Goal: Information Seeking & Learning: Learn about a topic

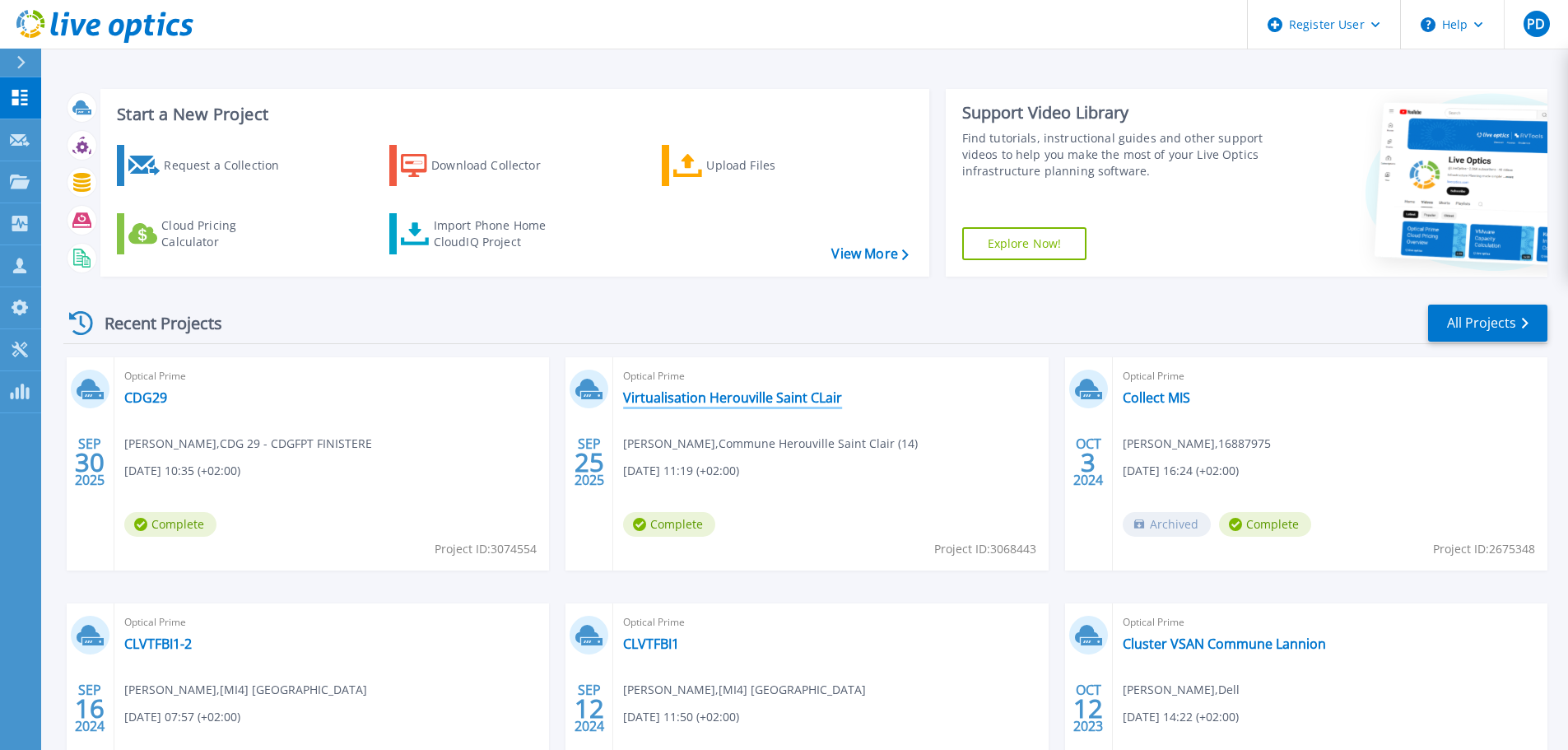
click at [733, 401] on link "Virtualisation Herouville Saint CLair" at bounding box center [732, 397] width 219 height 16
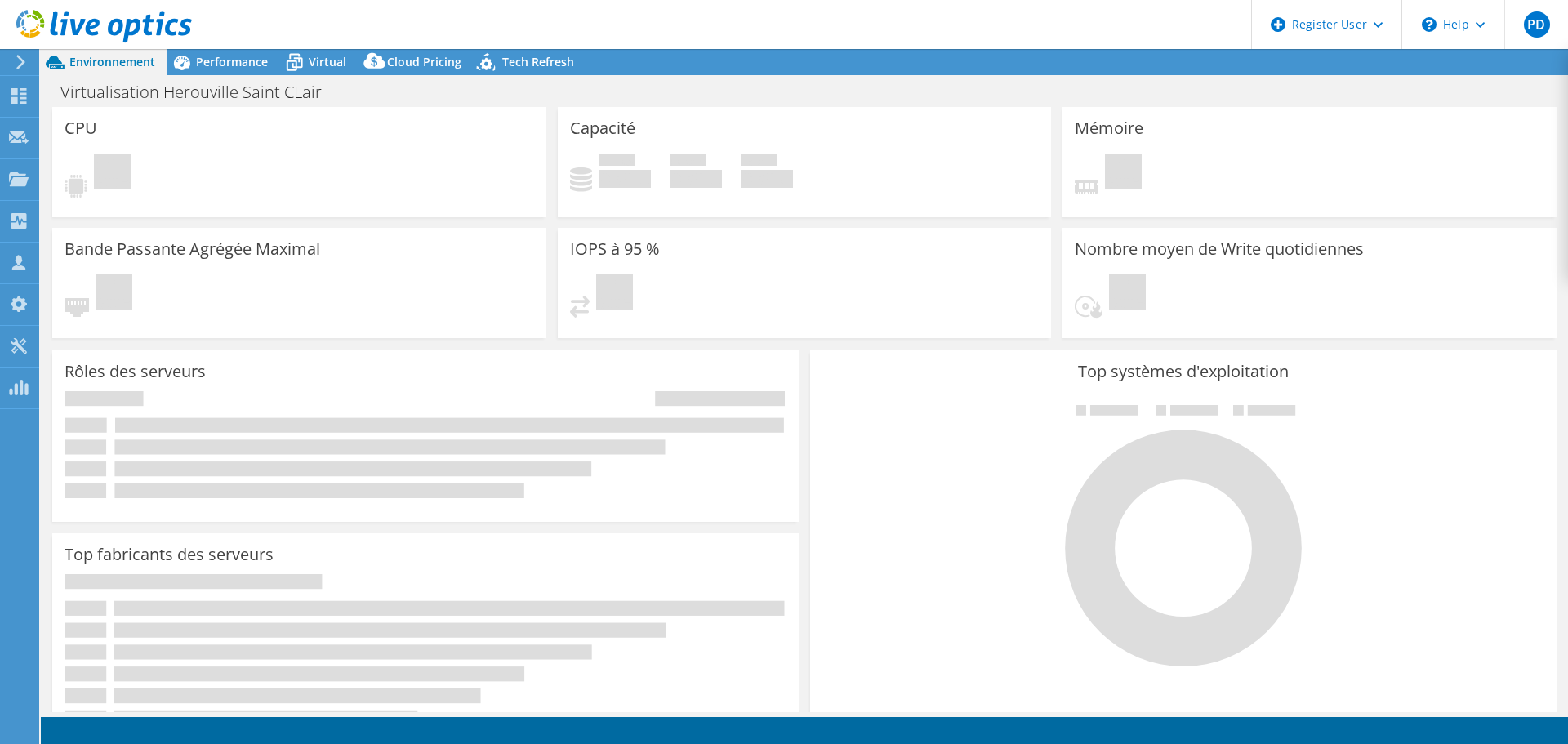
select select "USD"
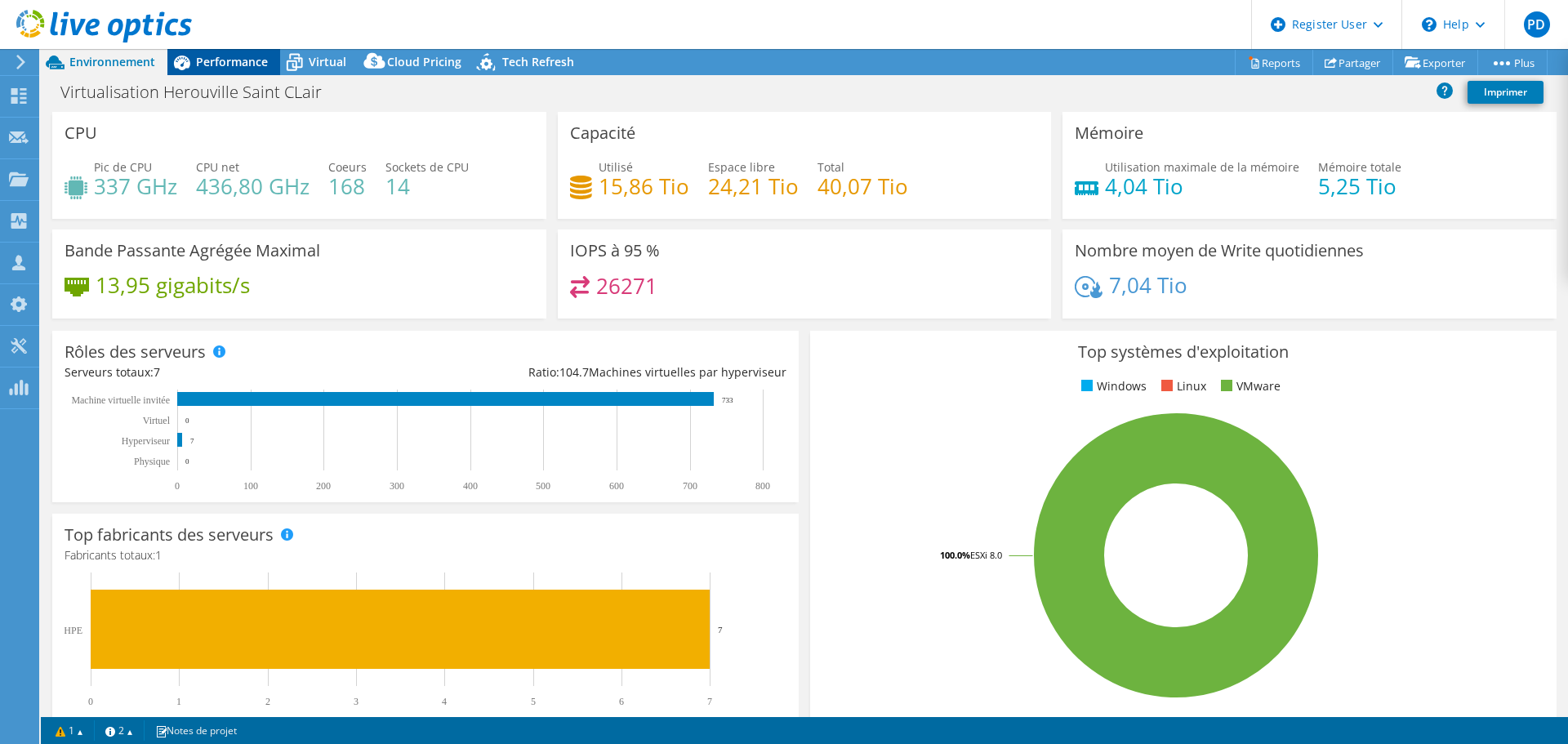
click at [242, 68] on span "Performance" at bounding box center [232, 62] width 72 height 15
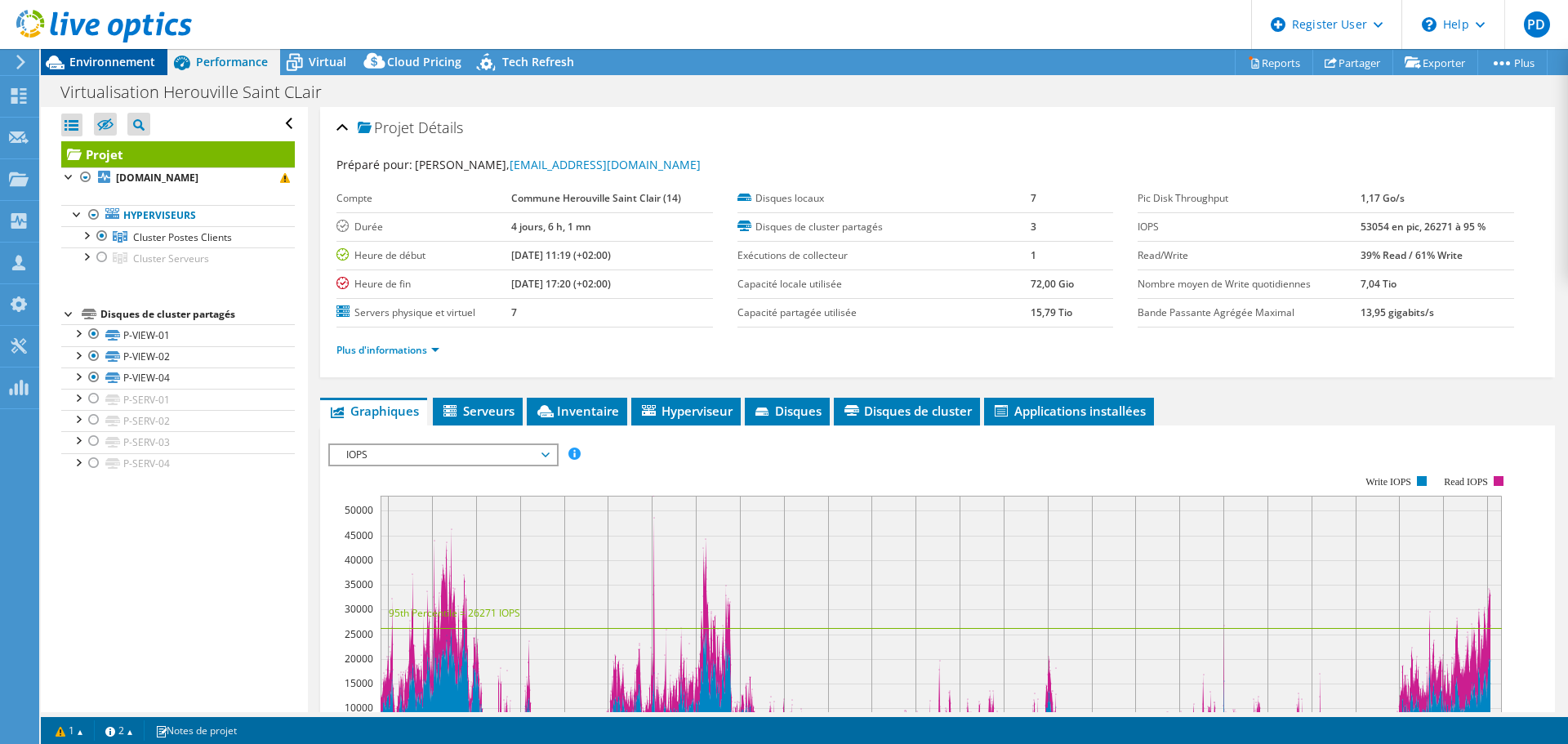
click at [116, 58] on span "Environnement" at bounding box center [111, 62] width 86 height 15
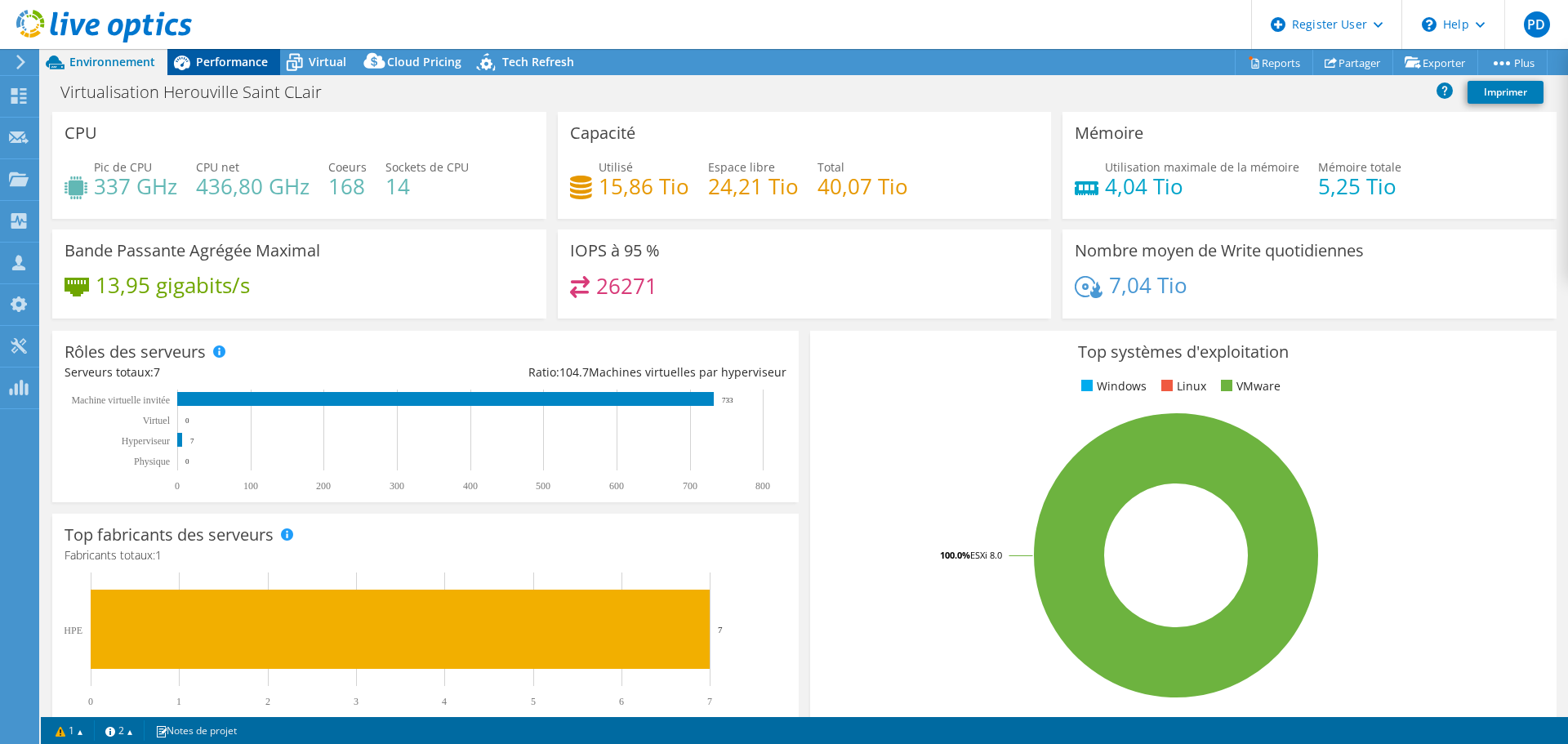
click at [243, 60] on span "Performance" at bounding box center [232, 62] width 72 height 15
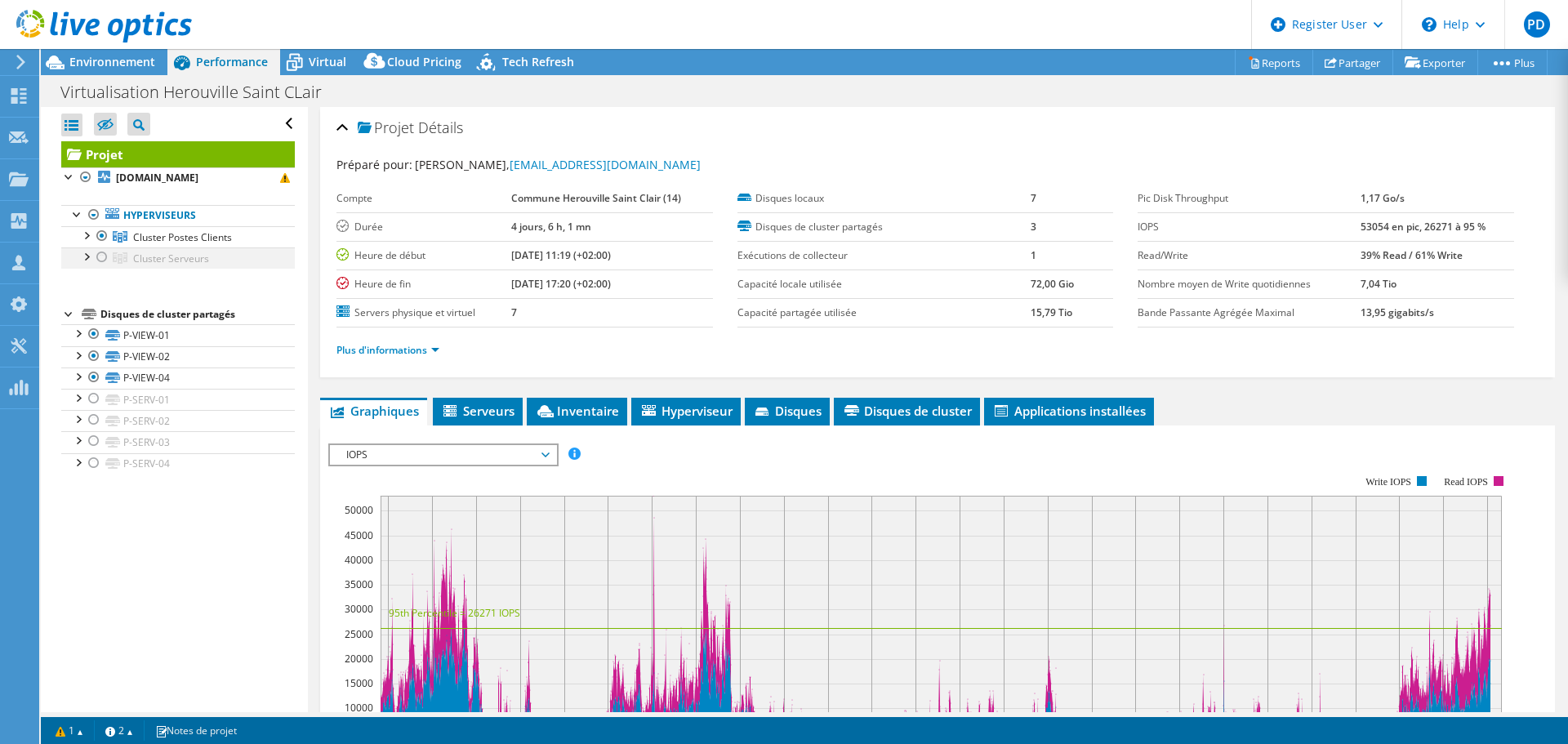
click at [101, 255] on div at bounding box center [102, 258] width 16 height 19
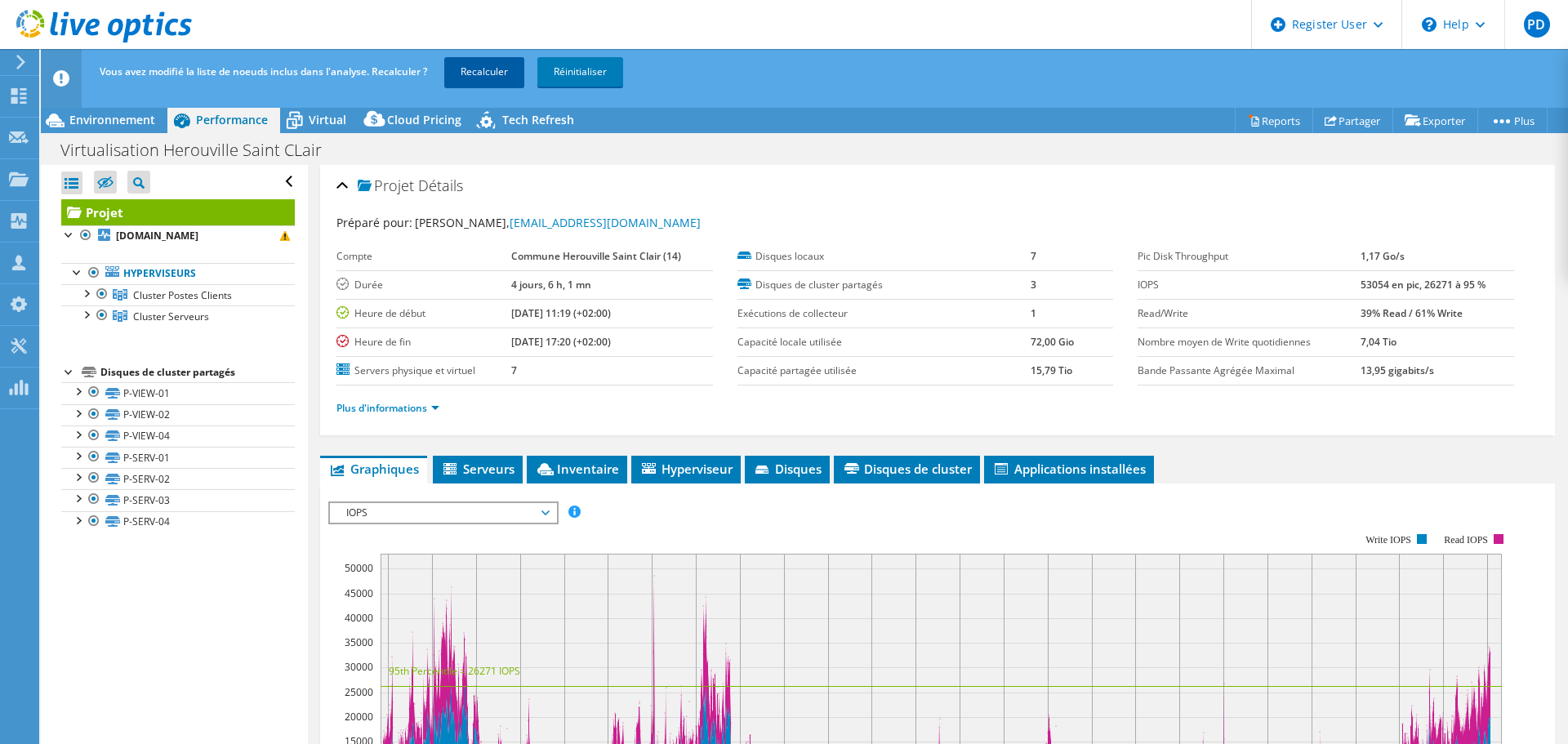
click at [477, 70] on link "Recalculer" at bounding box center [483, 72] width 80 height 30
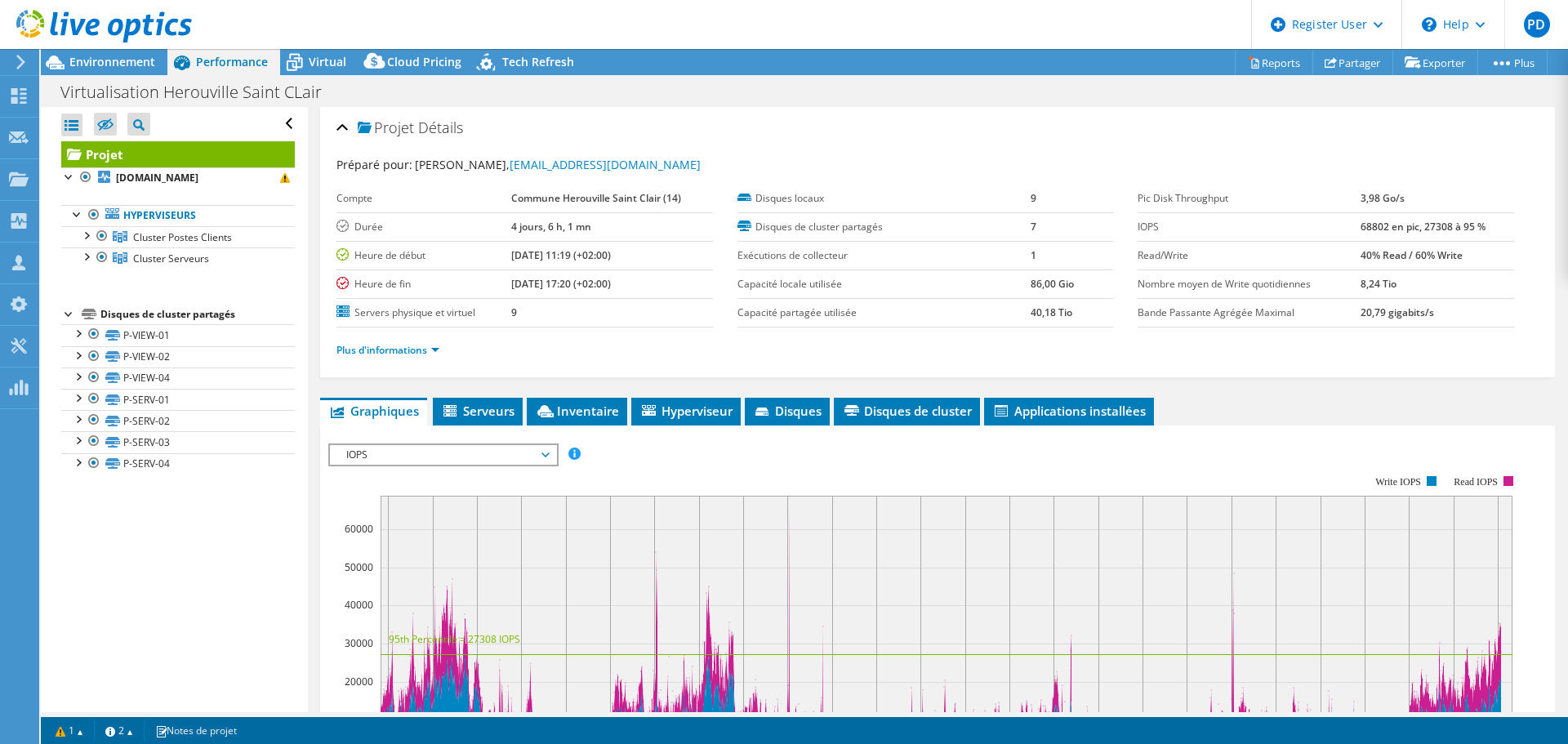
click at [480, 455] on span "IOPS" at bounding box center [443, 455] width 209 height 19
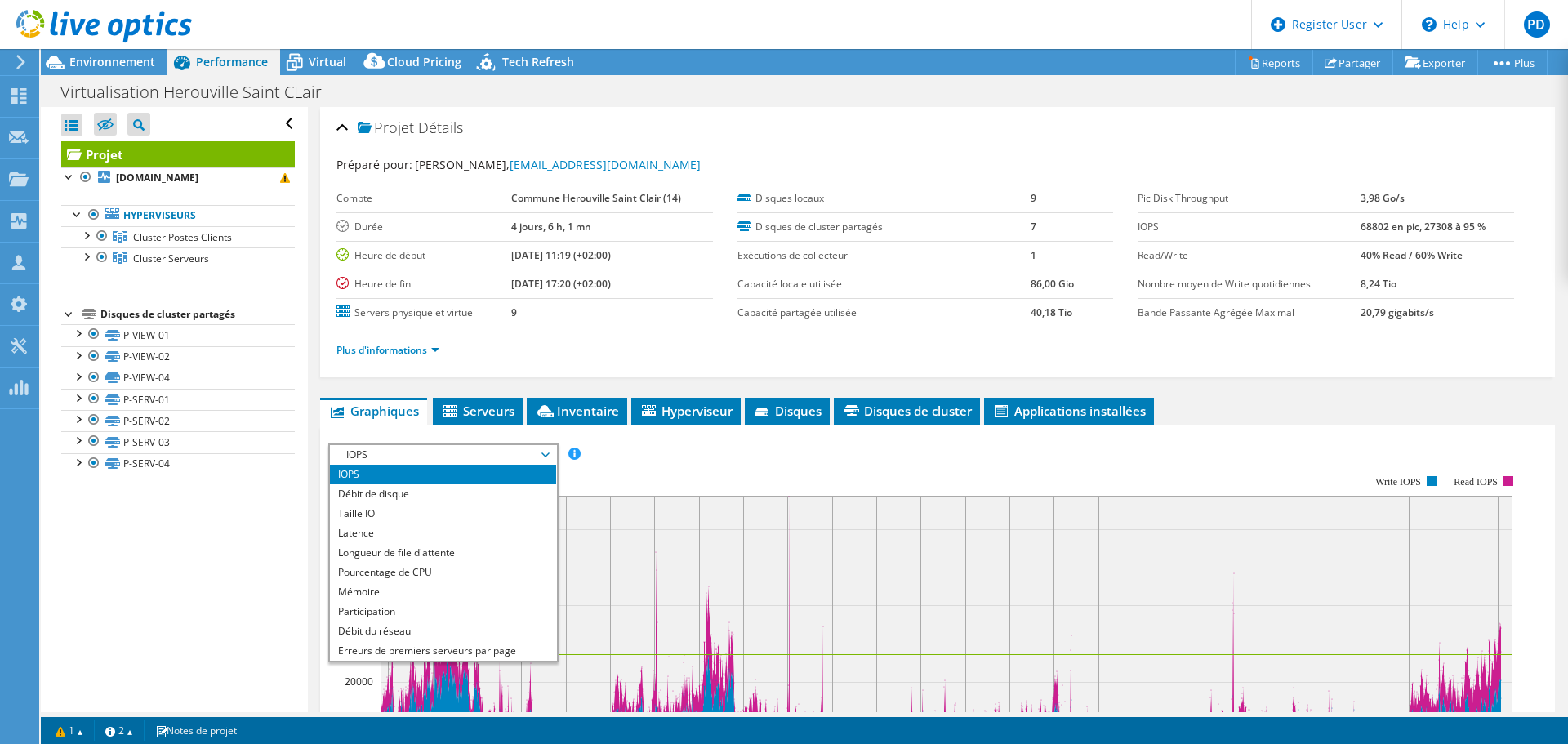
click at [901, 472] on rect at bounding box center [925, 617] width 1193 height 327
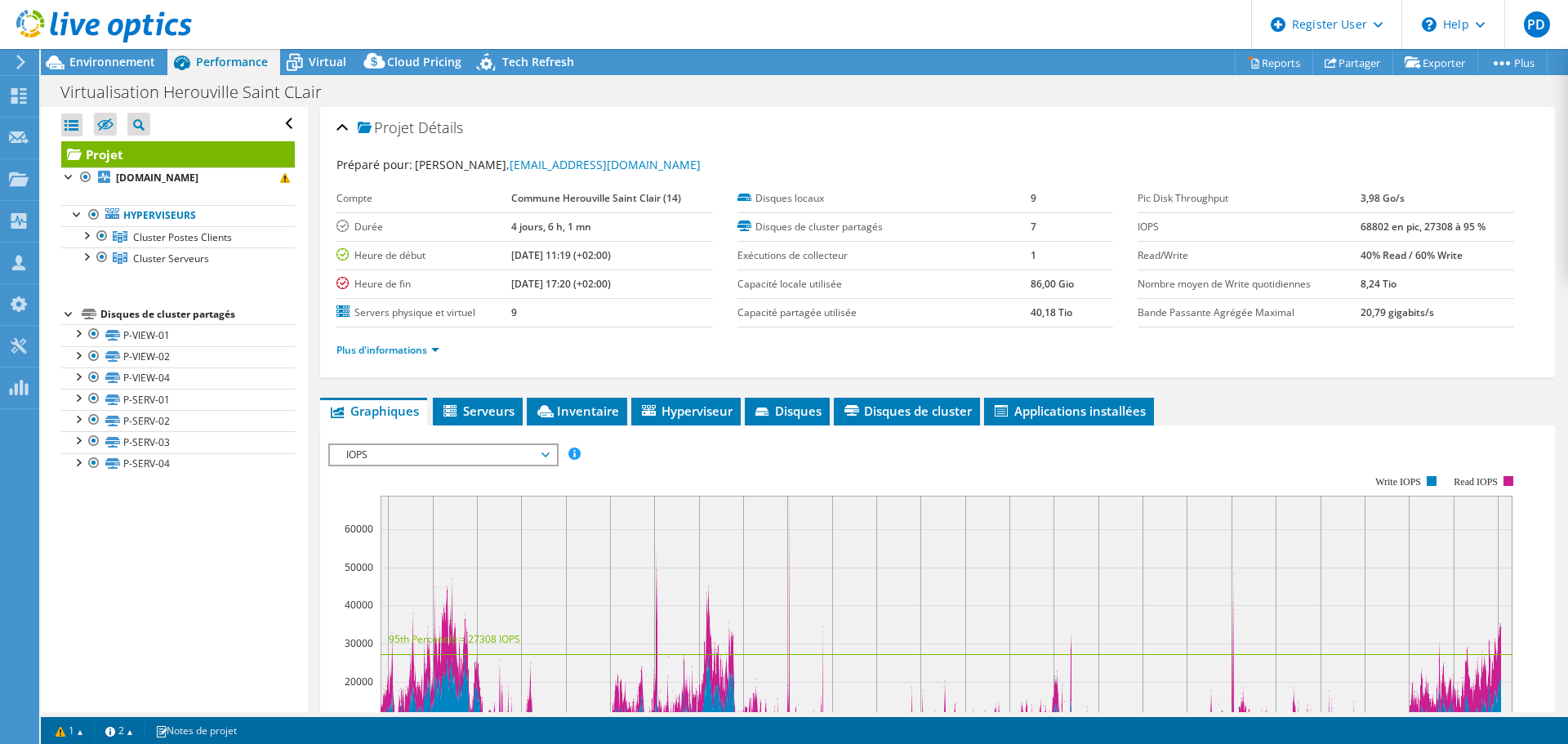
click at [524, 447] on span "IOPS" at bounding box center [443, 455] width 209 height 19
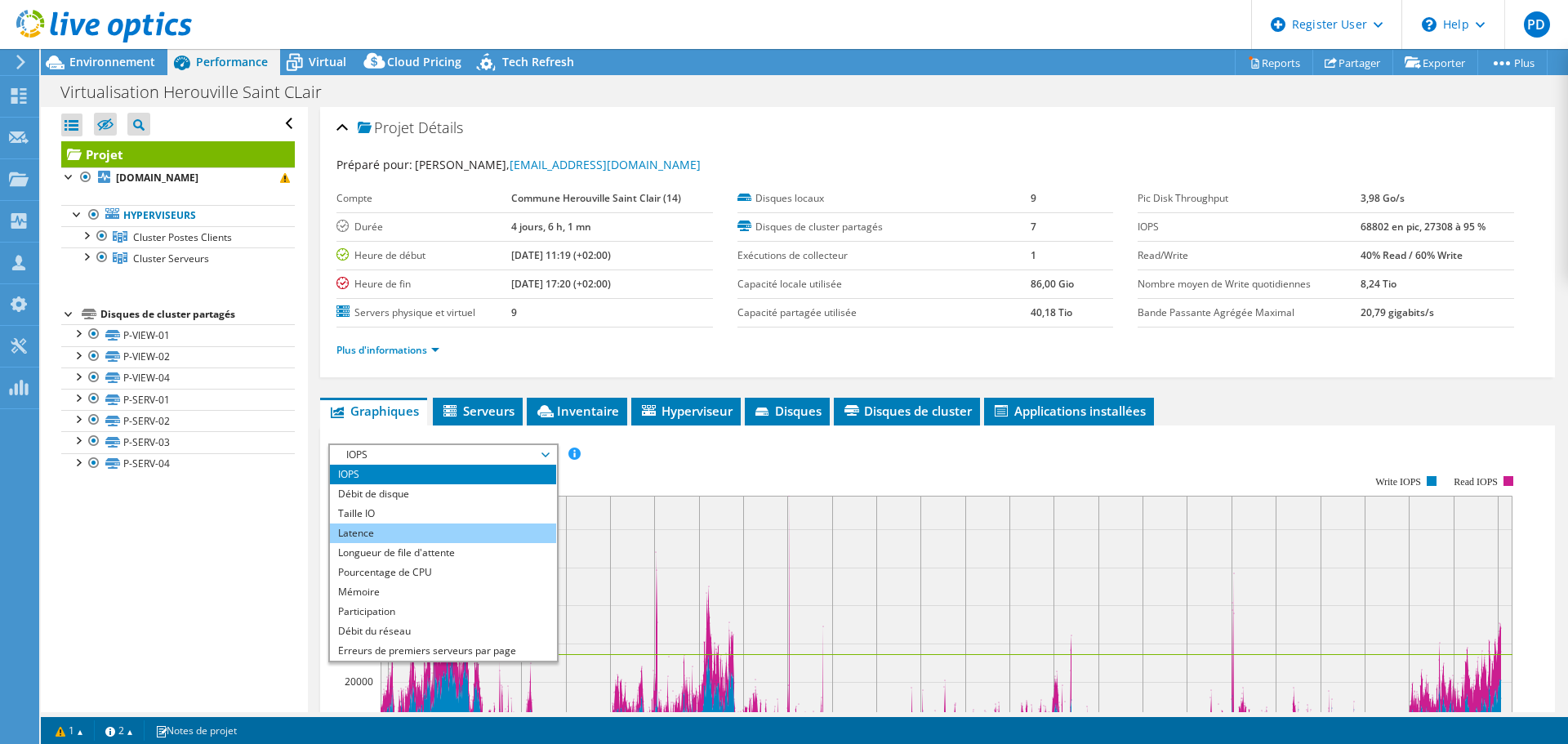
click at [369, 524] on li "Latence" at bounding box center [442, 533] width 226 height 19
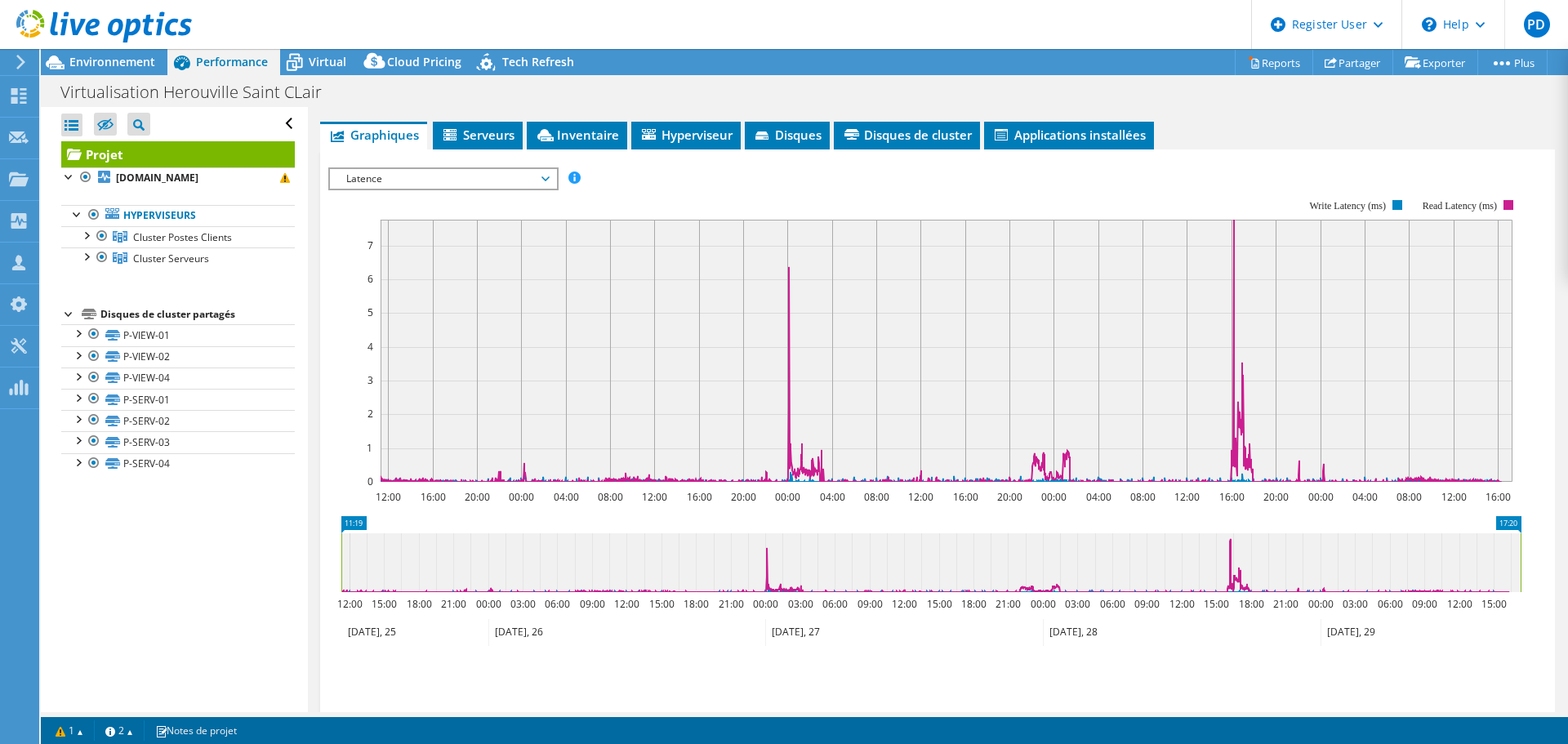
scroll to position [157, 0]
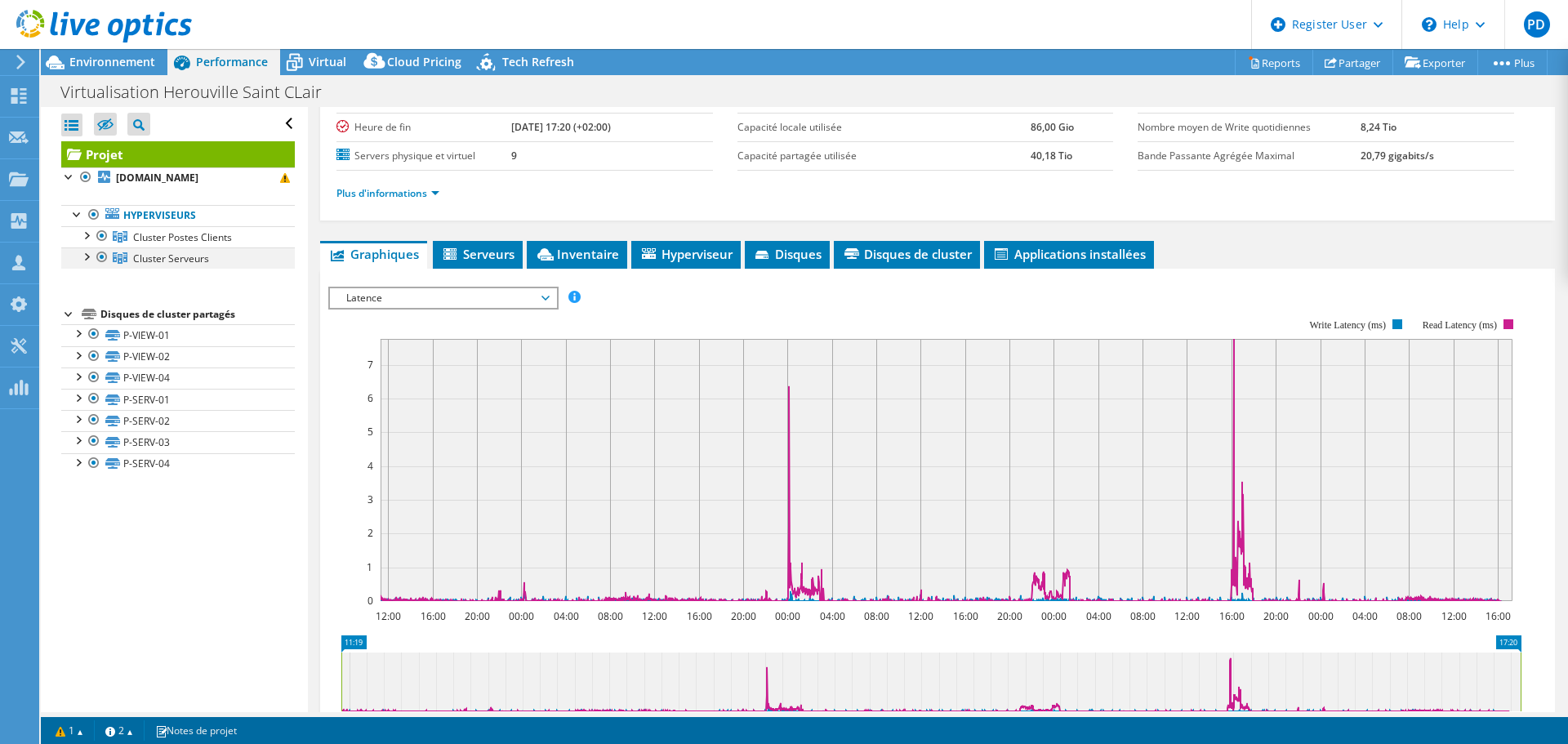
click at [101, 262] on div at bounding box center [102, 258] width 16 height 19
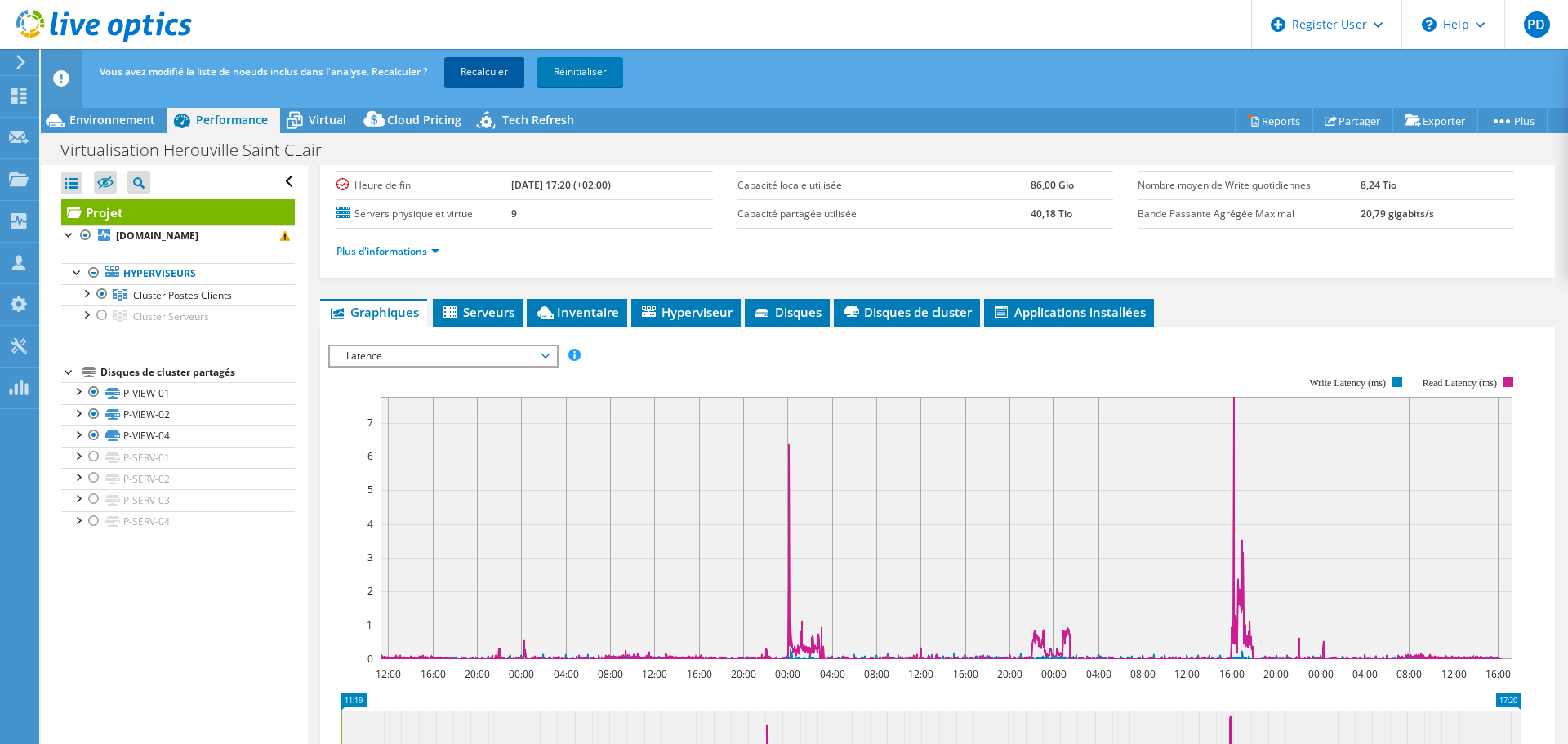
click at [490, 62] on link "Recalculer" at bounding box center [483, 72] width 80 height 30
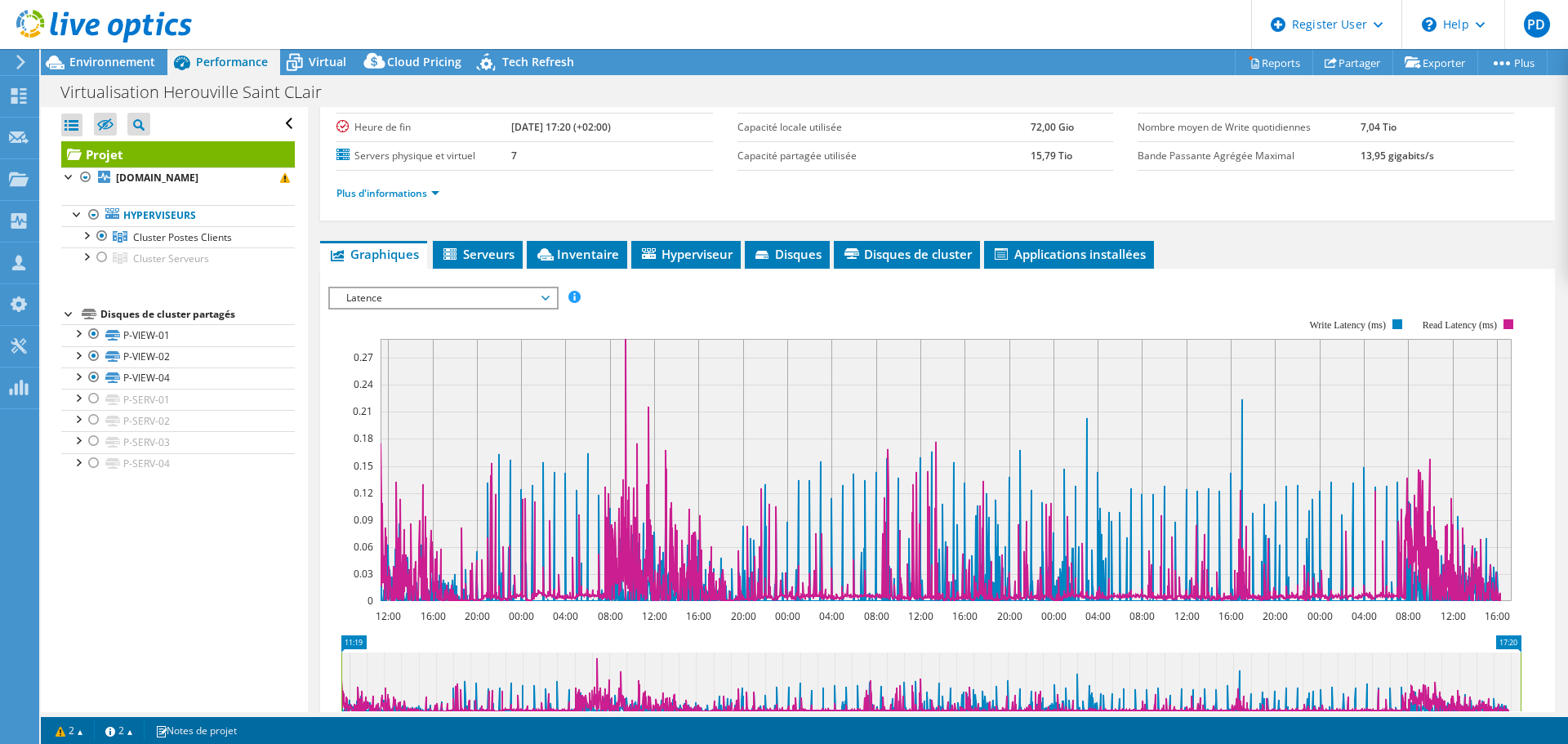
click at [803, 300] on rect at bounding box center [925, 460] width 1193 height 327
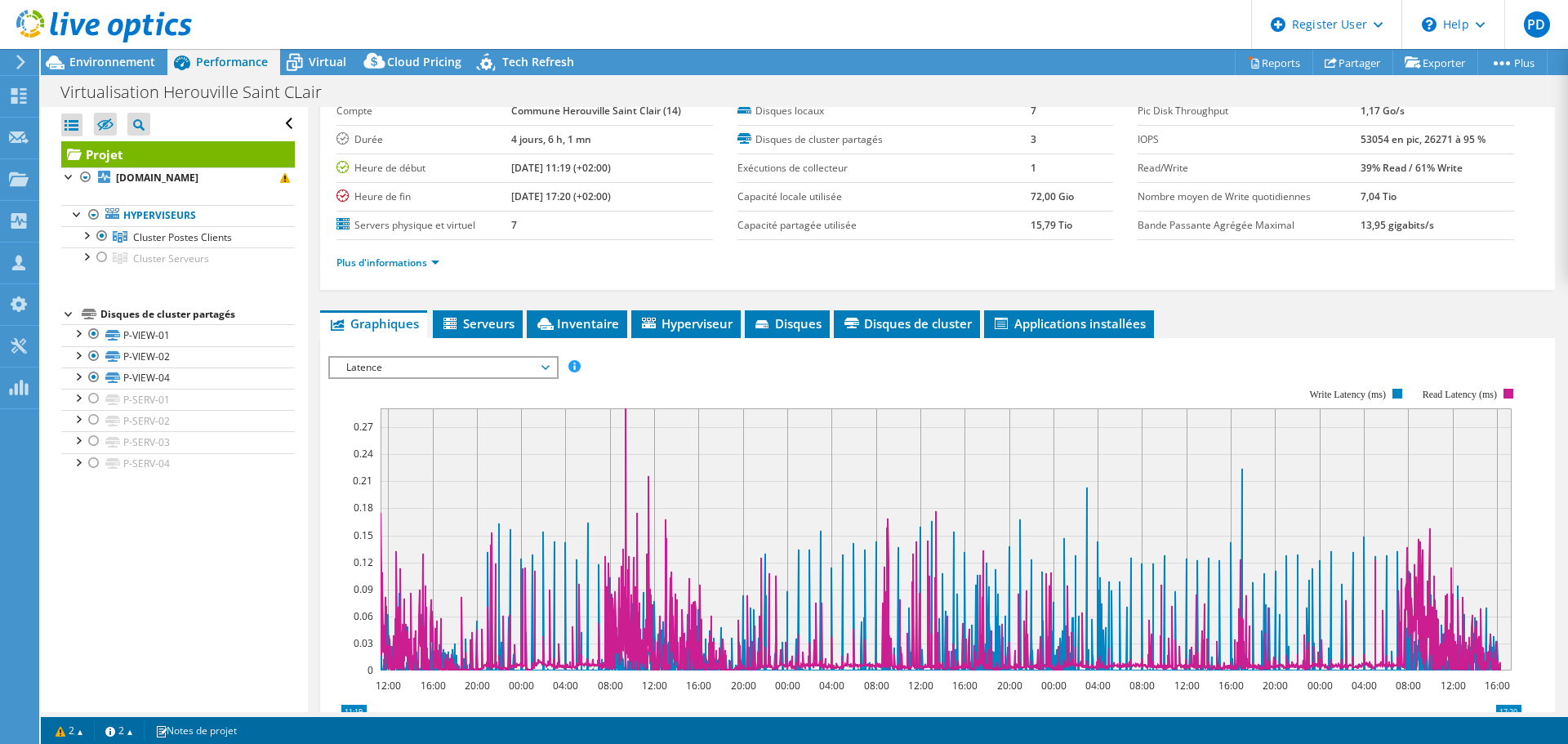
scroll to position [0, 0]
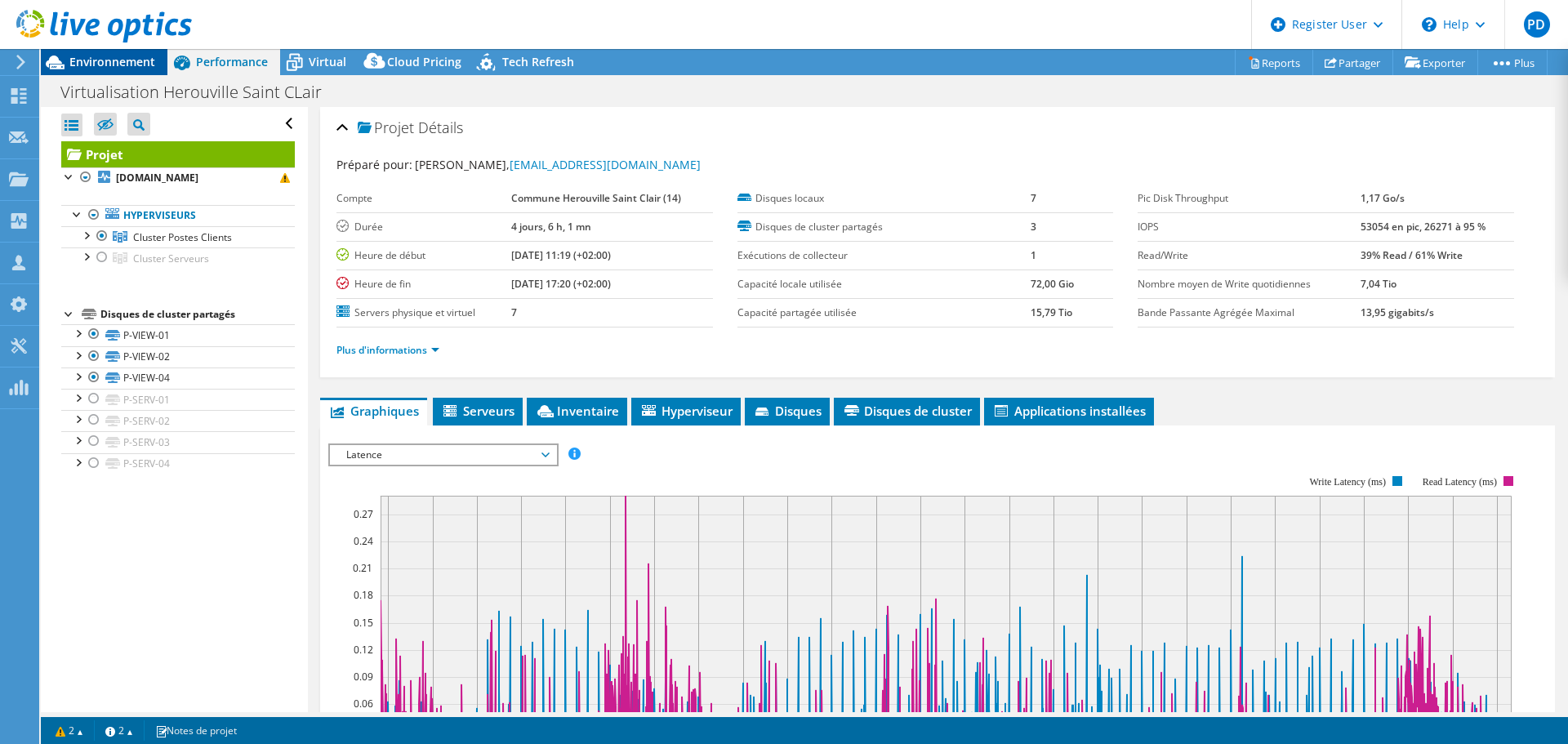
click at [111, 62] on span "Environnement" at bounding box center [111, 62] width 86 height 15
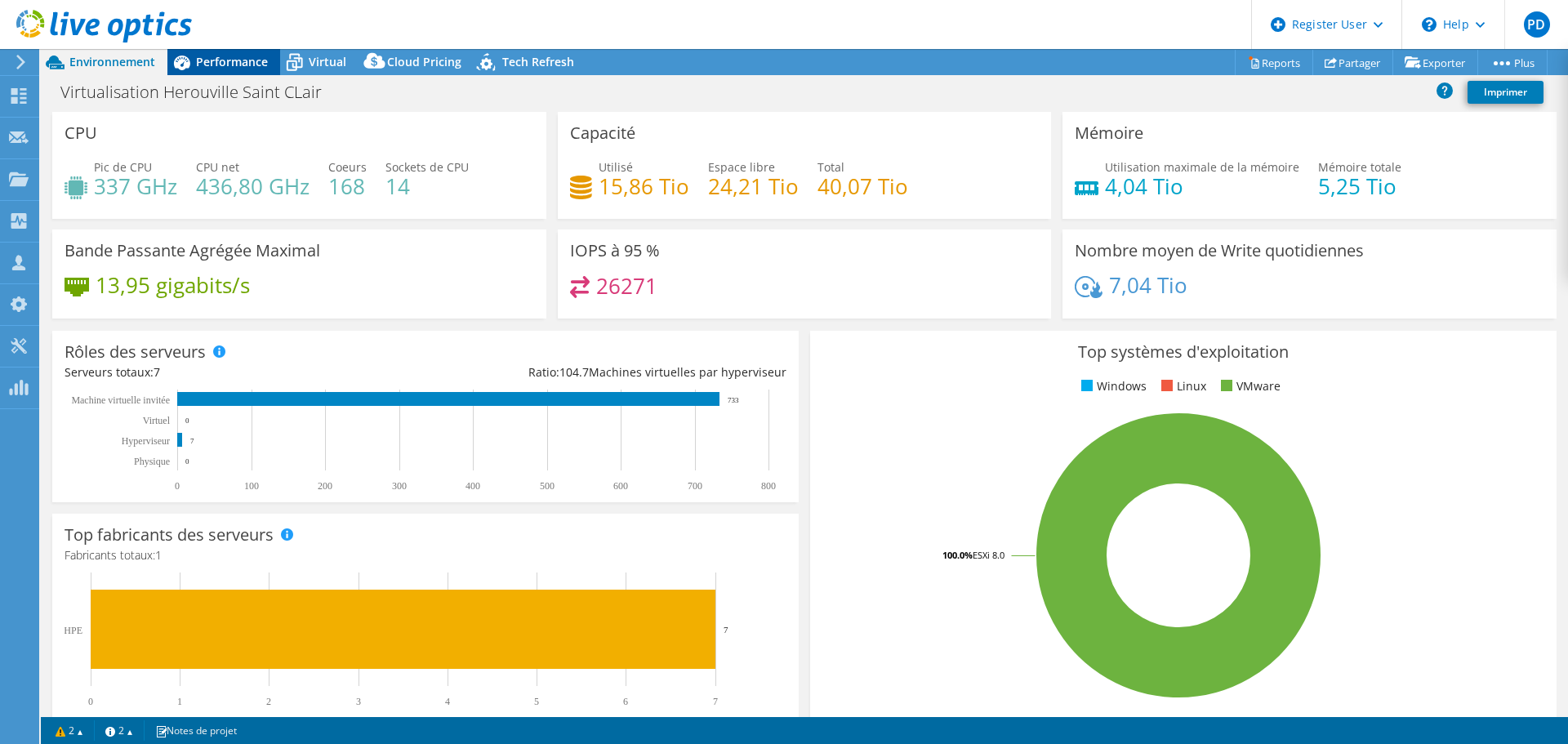
click at [234, 68] on span "Performance" at bounding box center [232, 62] width 72 height 15
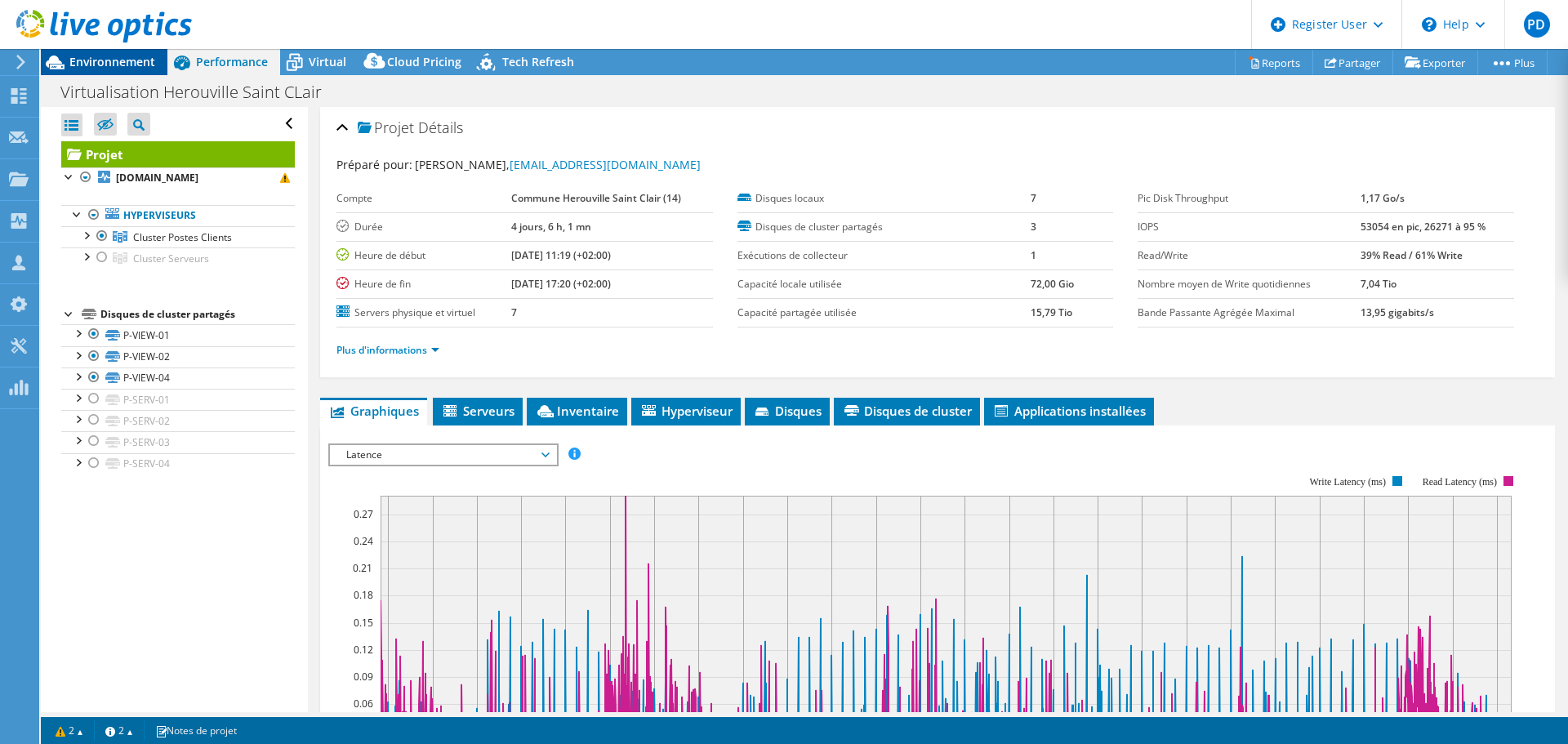
click at [117, 62] on span "Environnement" at bounding box center [111, 62] width 86 height 15
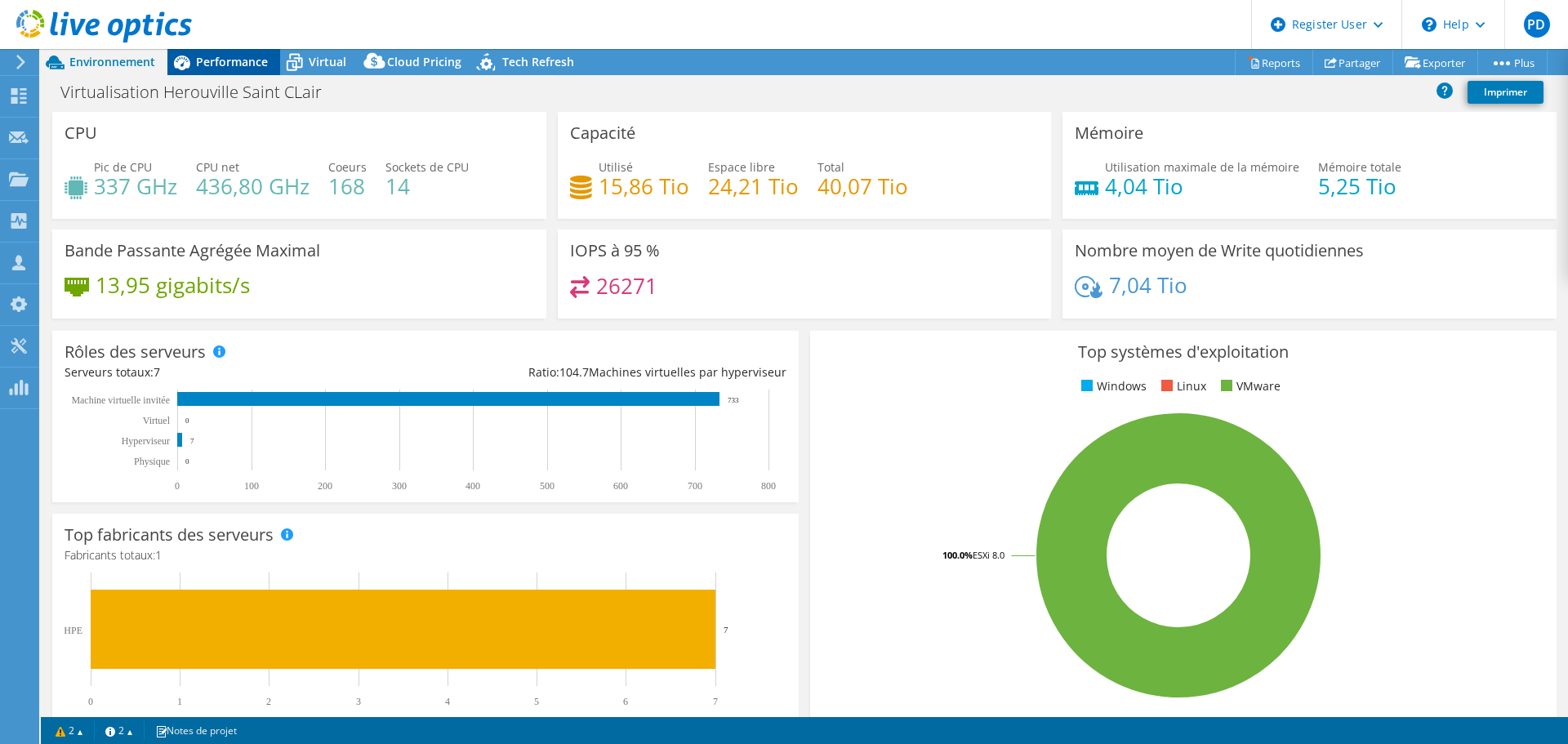
click at [237, 52] on div "Performance" at bounding box center [223, 62] width 112 height 26
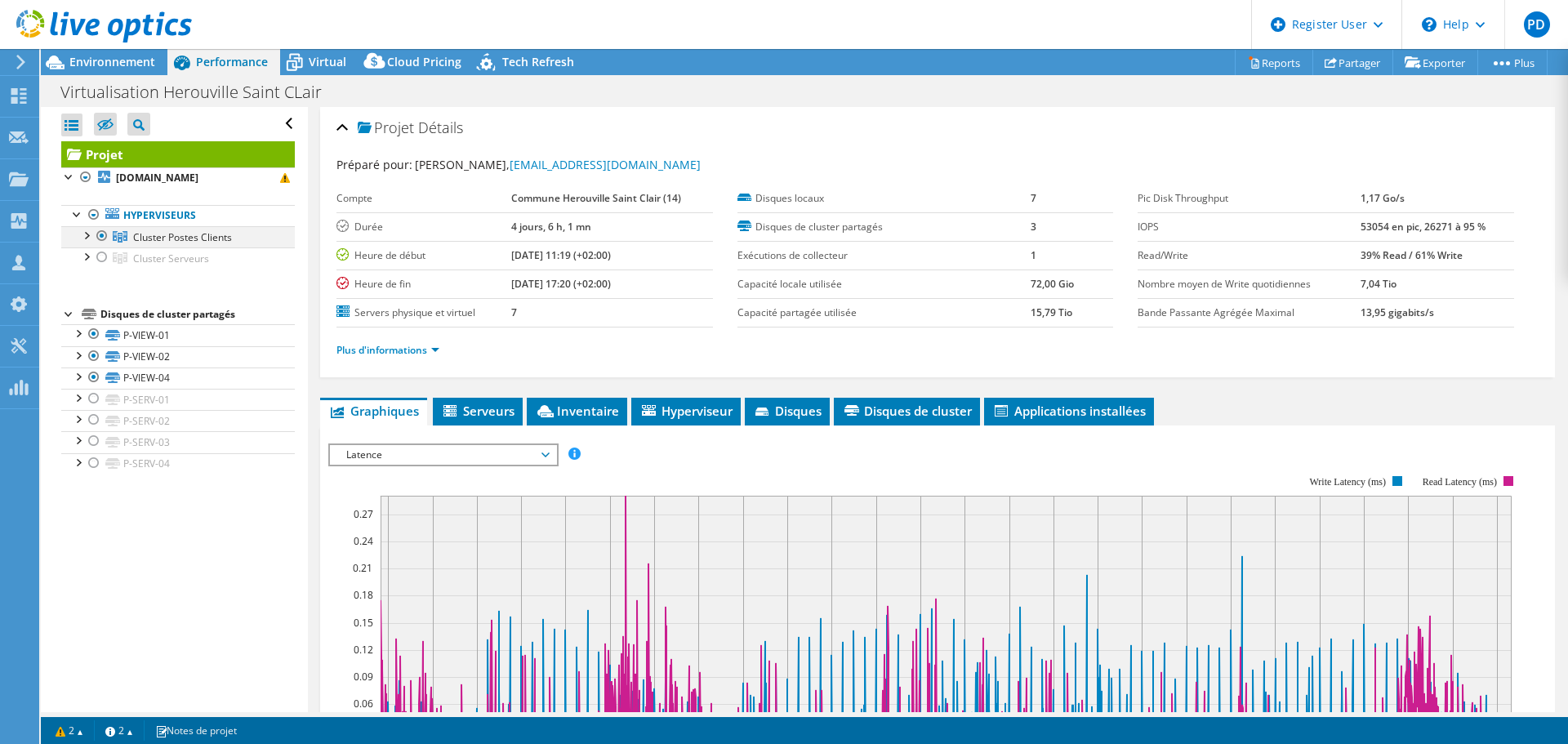
click at [85, 232] on div at bounding box center [86, 234] width 16 height 16
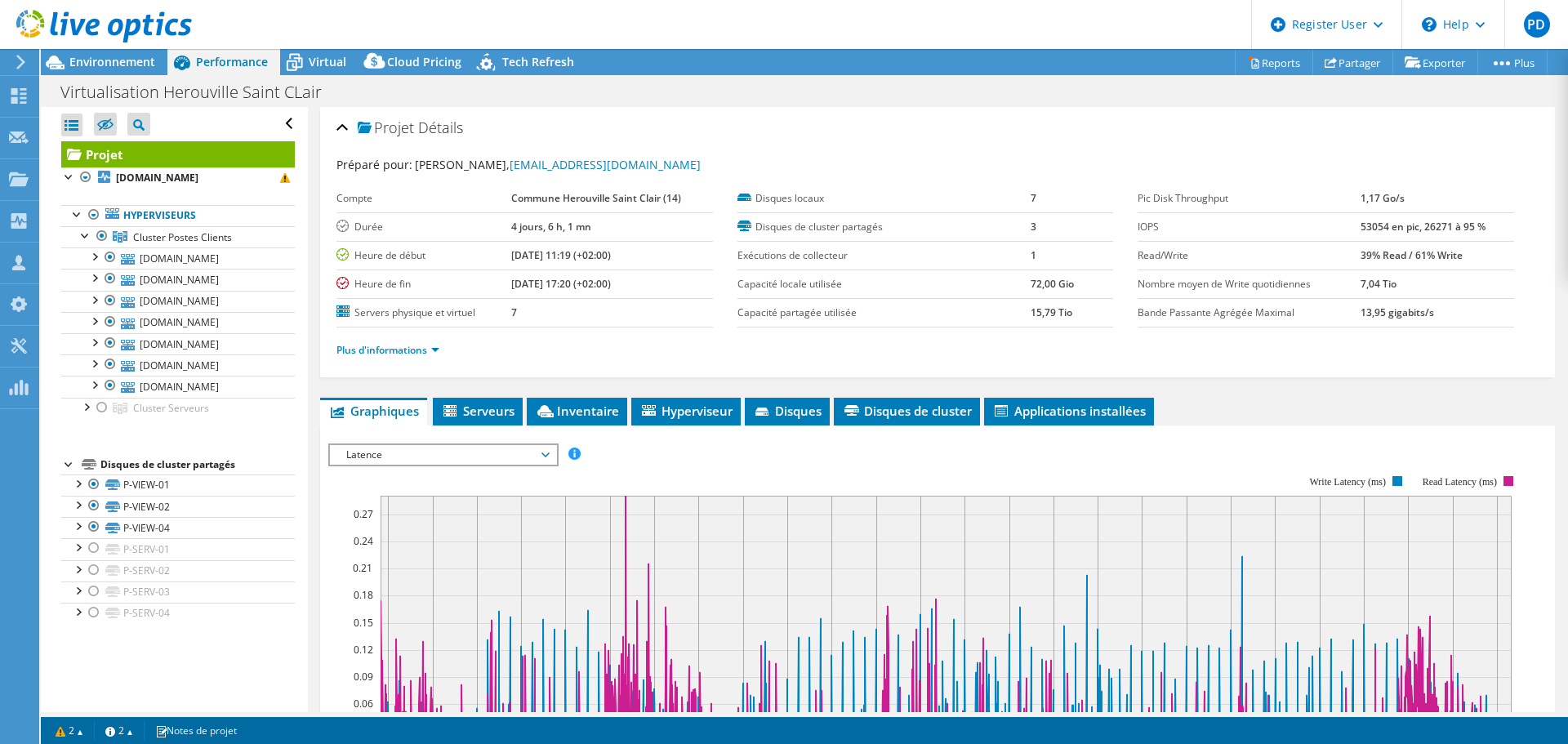
scroll to position [82, 0]
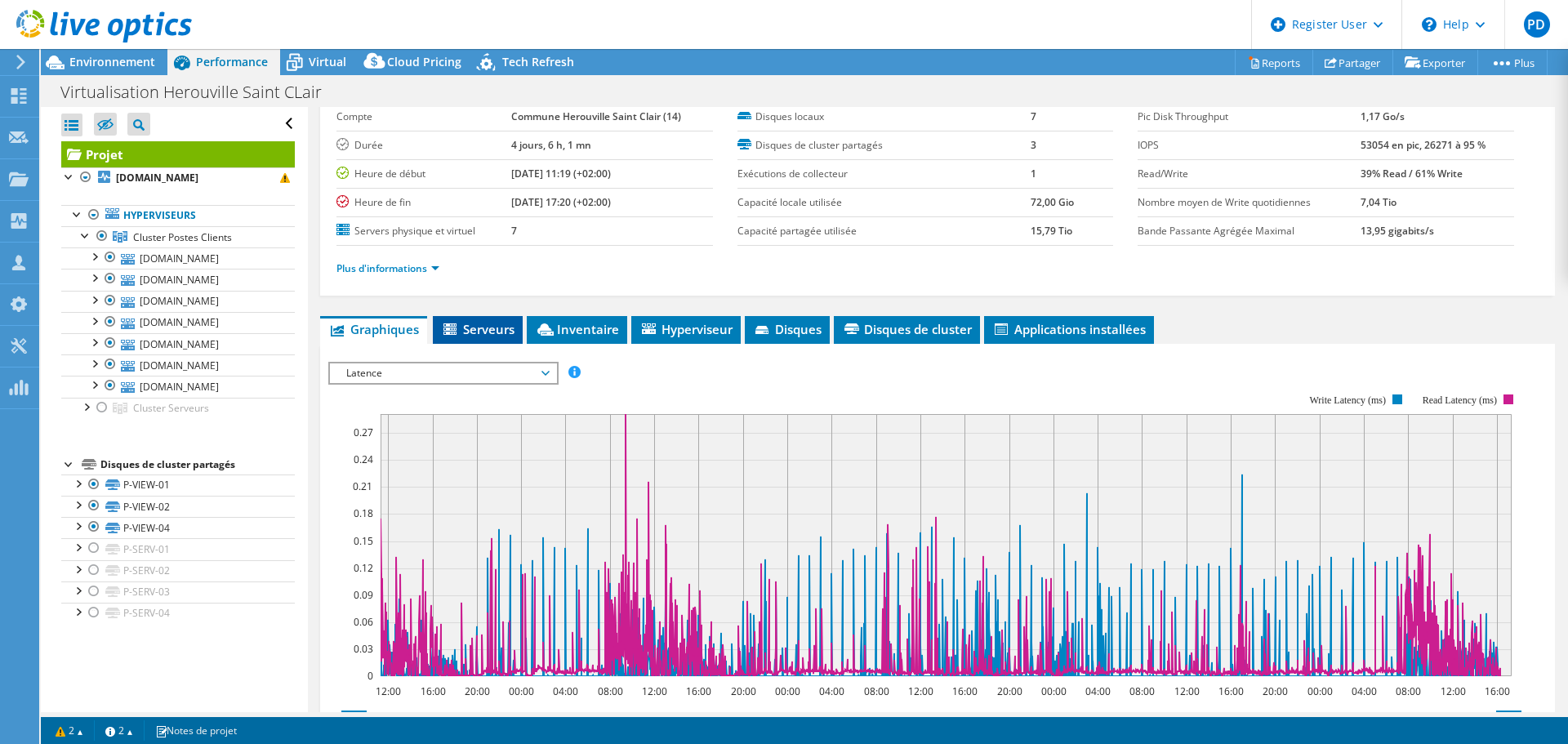
click at [496, 326] on span "Serveurs" at bounding box center [478, 329] width 74 height 16
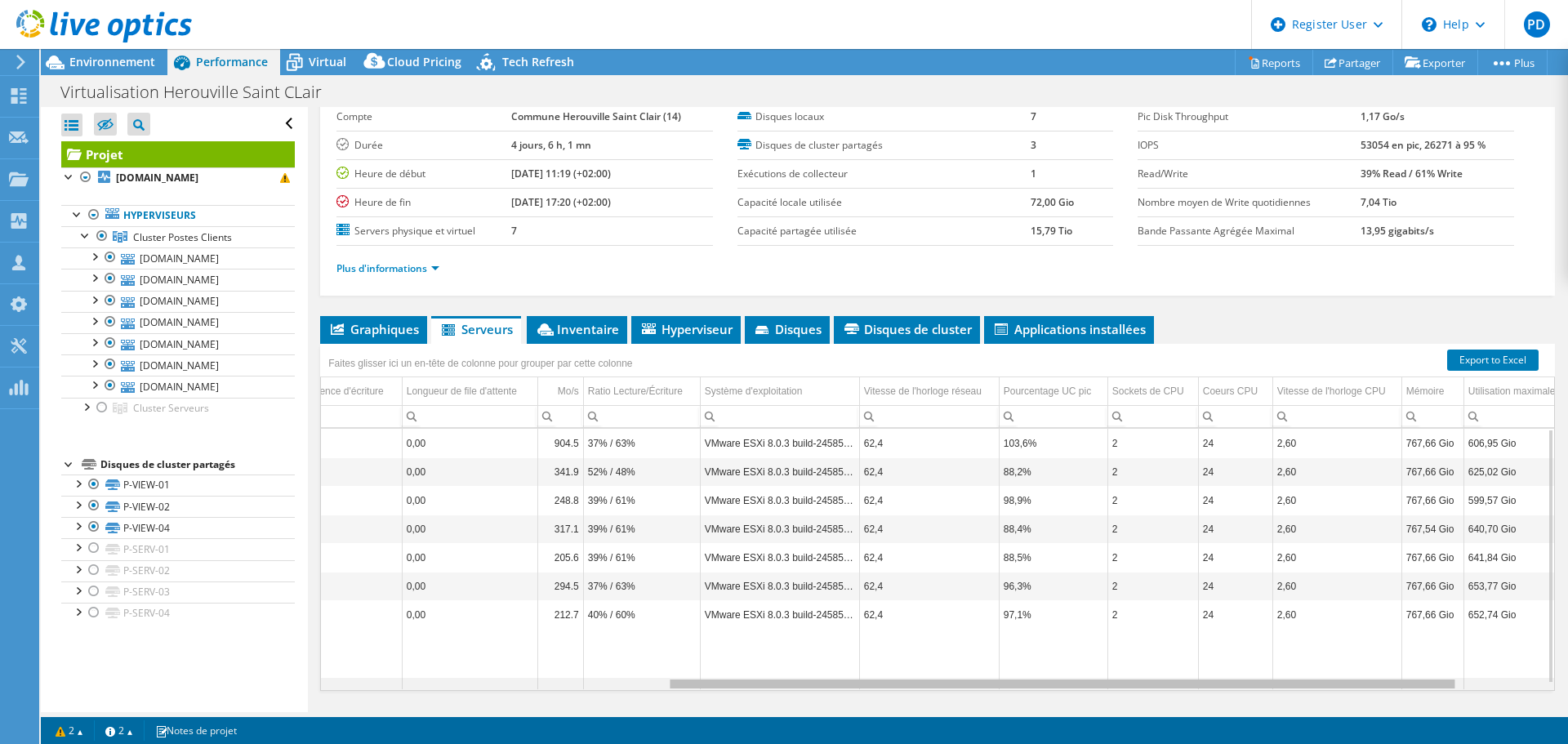
scroll to position [0, 617]
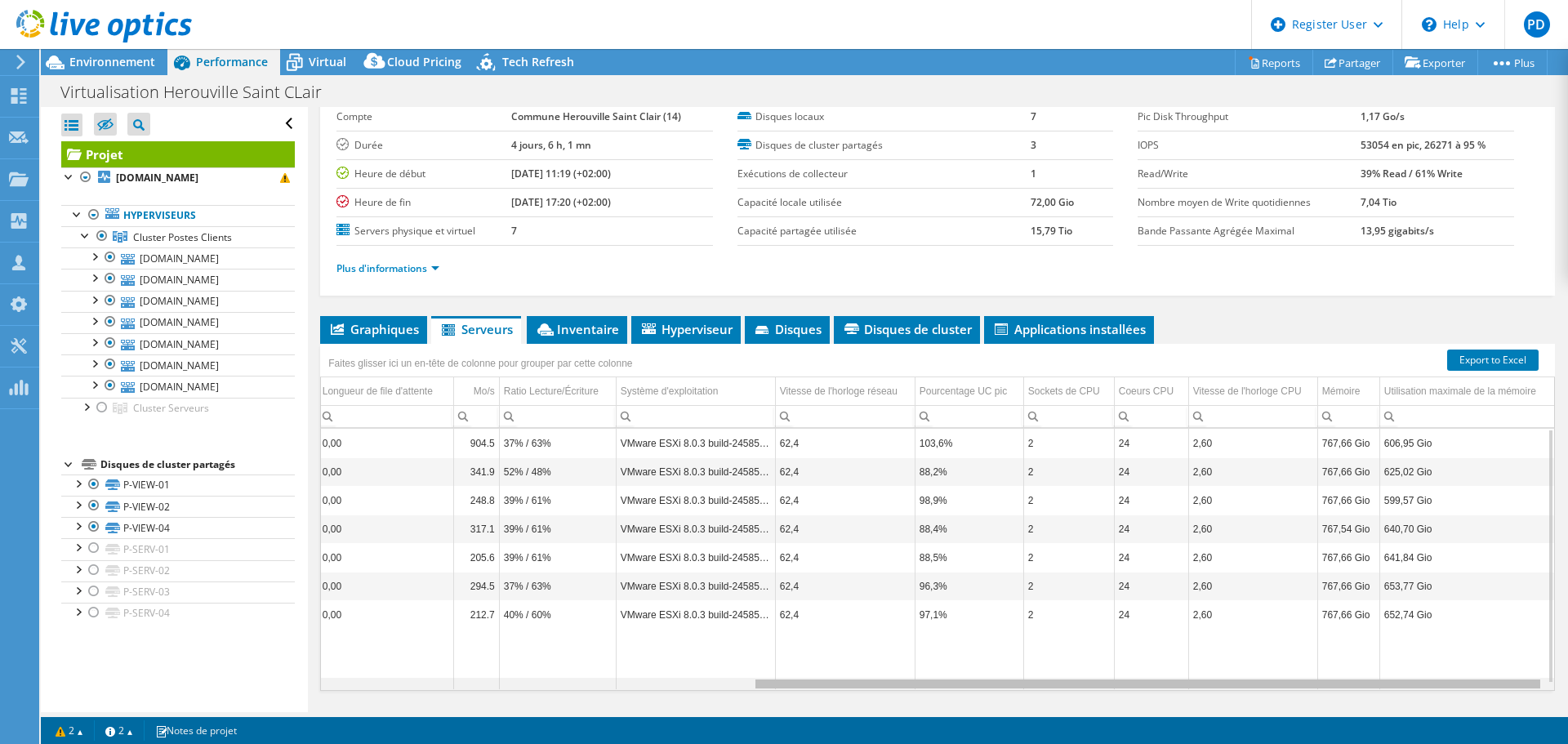
drag, startPoint x: 674, startPoint y: 683, endPoint x: 1289, endPoint y: 676, distance: 615.0
click at [1289, 676] on body "PD Utilisateur Dell [PERSON_NAME] [EMAIL_ADDRESS][PERSON_NAME][DOMAIN_NAME] Del…" at bounding box center [784, 372] width 1568 height 744
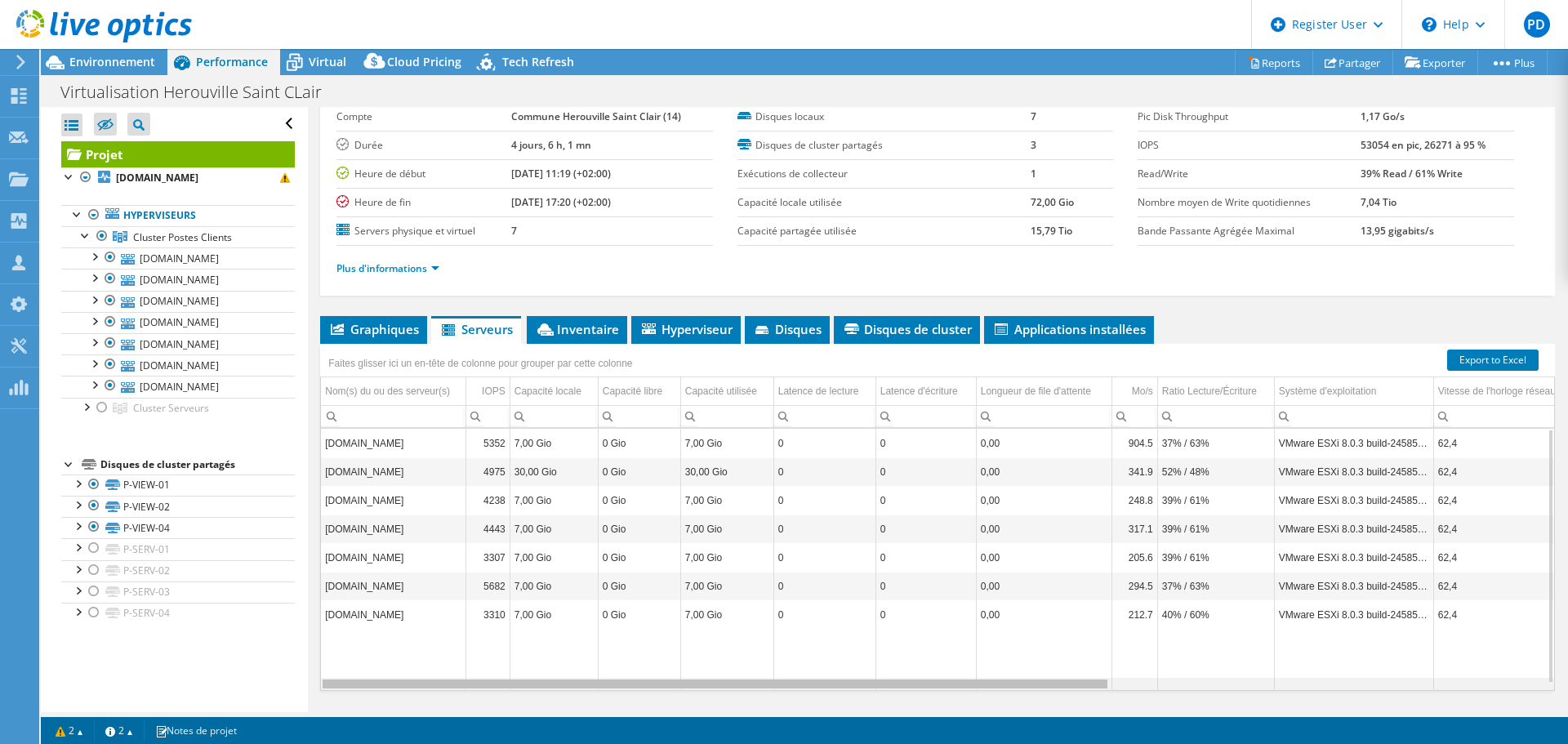
drag, startPoint x: 918, startPoint y: 687, endPoint x: 349, endPoint y: 628, distance: 572.1
click at [368, 662] on body "PD Utilisateur Dell [PERSON_NAME] [EMAIL_ADDRESS][PERSON_NAME][DOMAIN_NAME] Del…" at bounding box center [784, 372] width 1568 height 744
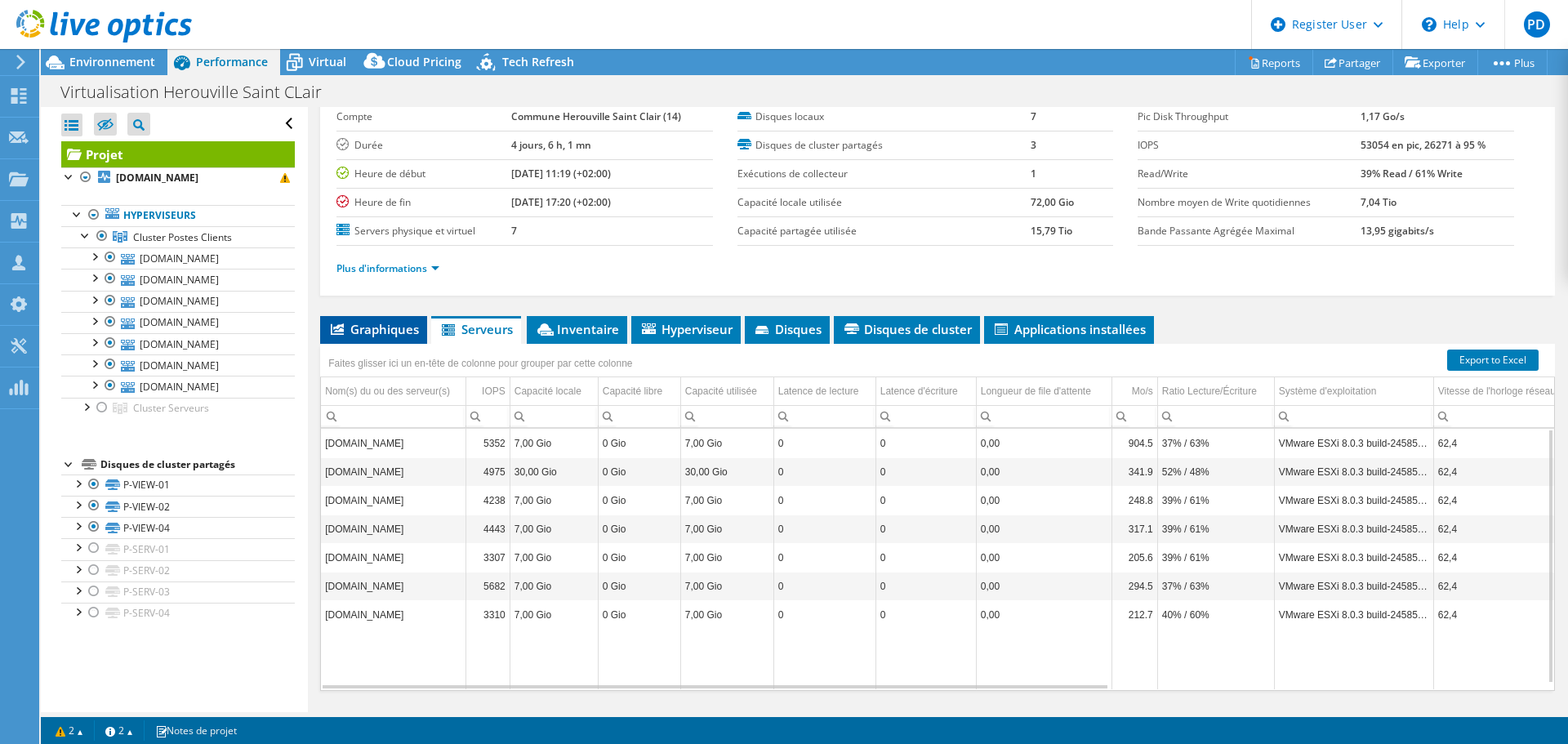
click at [368, 324] on span "Graphiques" at bounding box center [374, 329] width 90 height 16
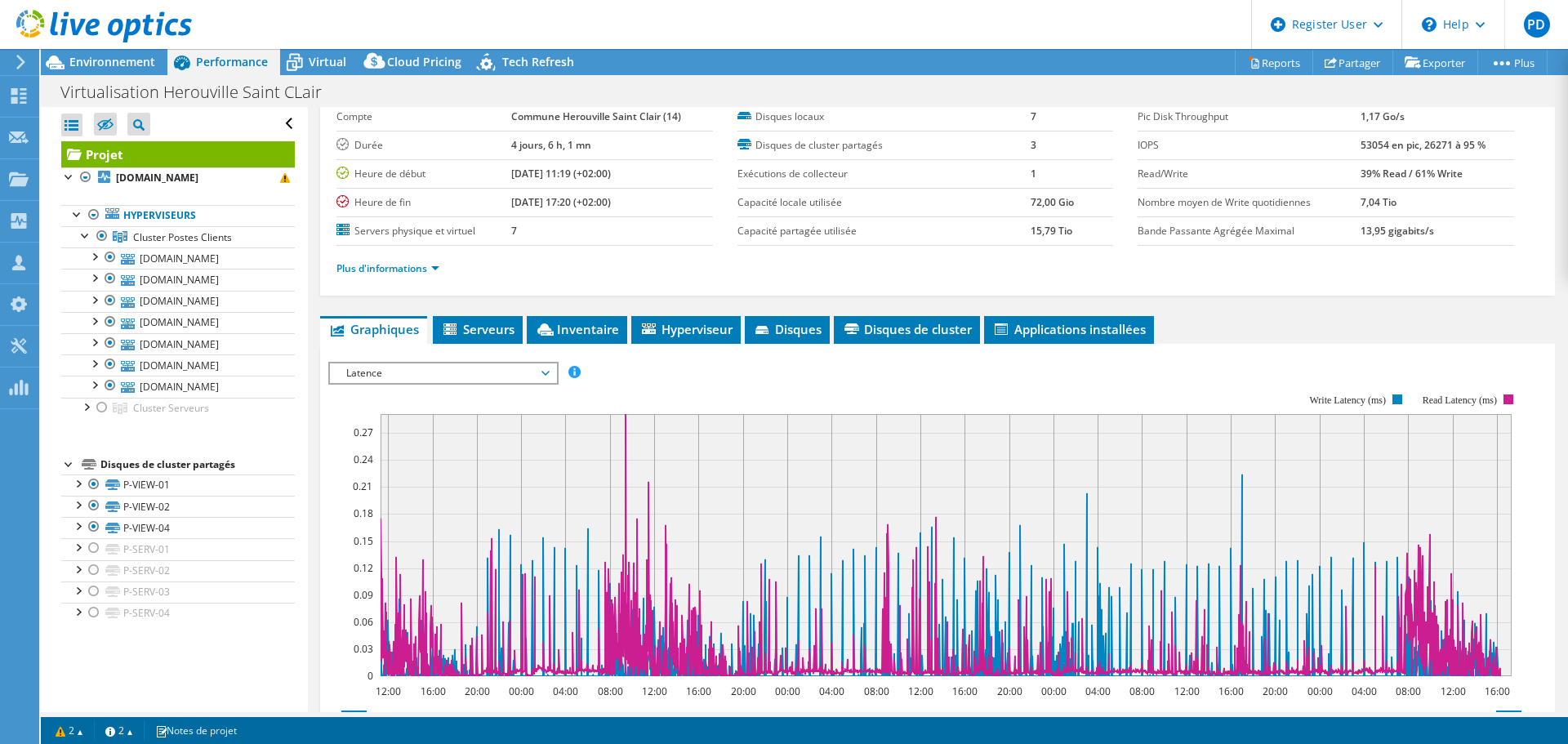
click at [548, 373] on span "Latence" at bounding box center [443, 373] width 209 height 19
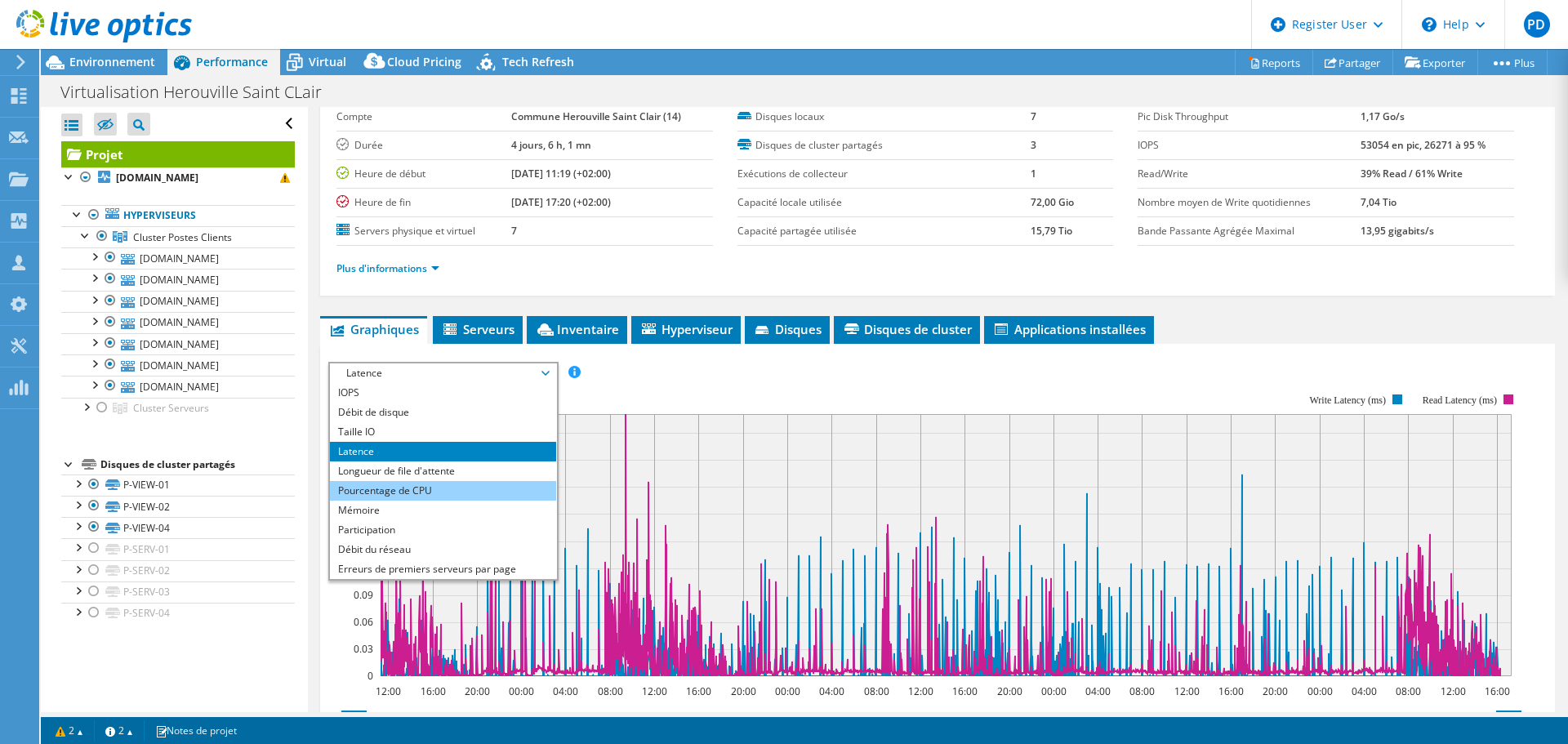
click at [381, 493] on li "Pourcentage de CPU" at bounding box center [442, 491] width 226 height 19
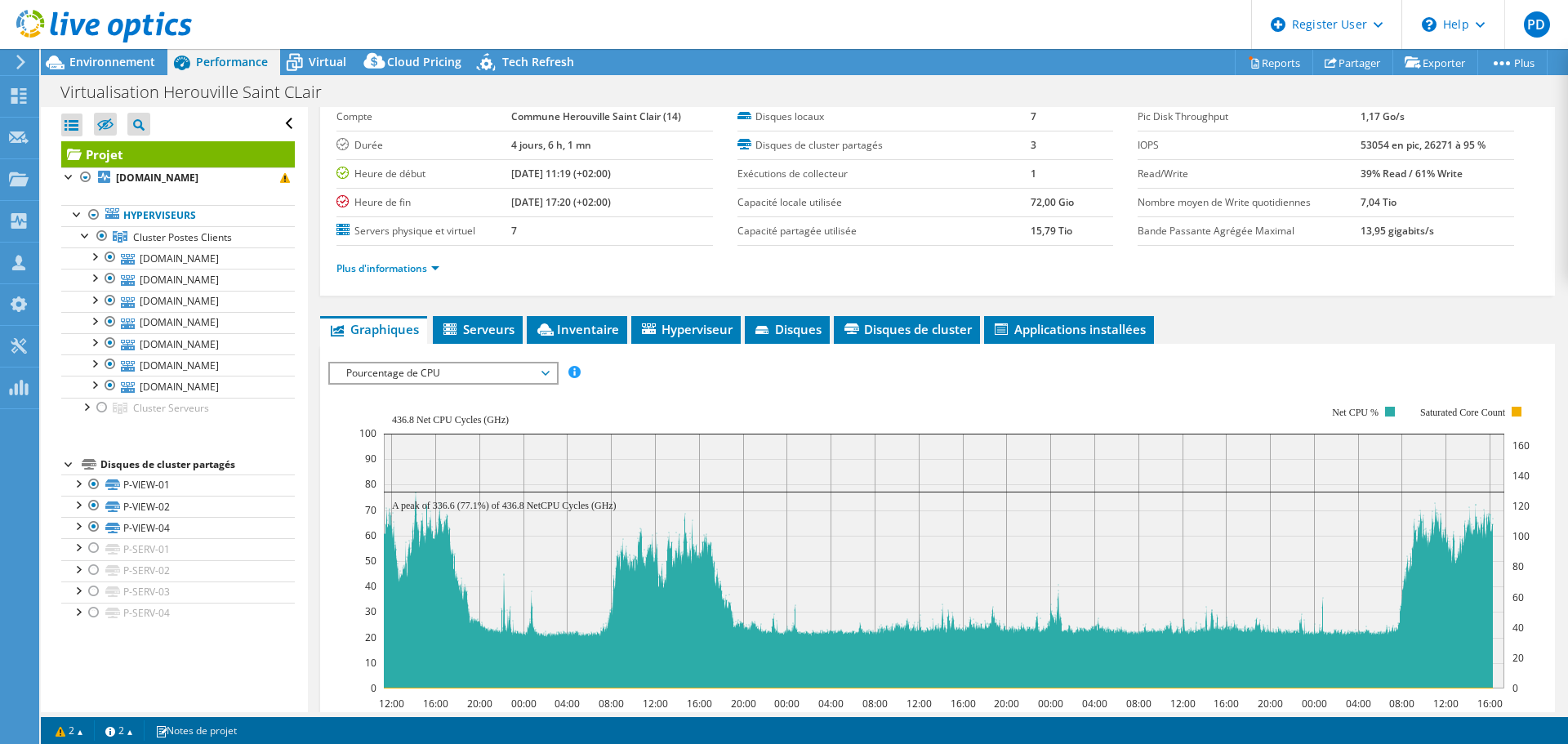
click at [539, 373] on span "Pourcentage de CPU" at bounding box center [443, 373] width 209 height 19
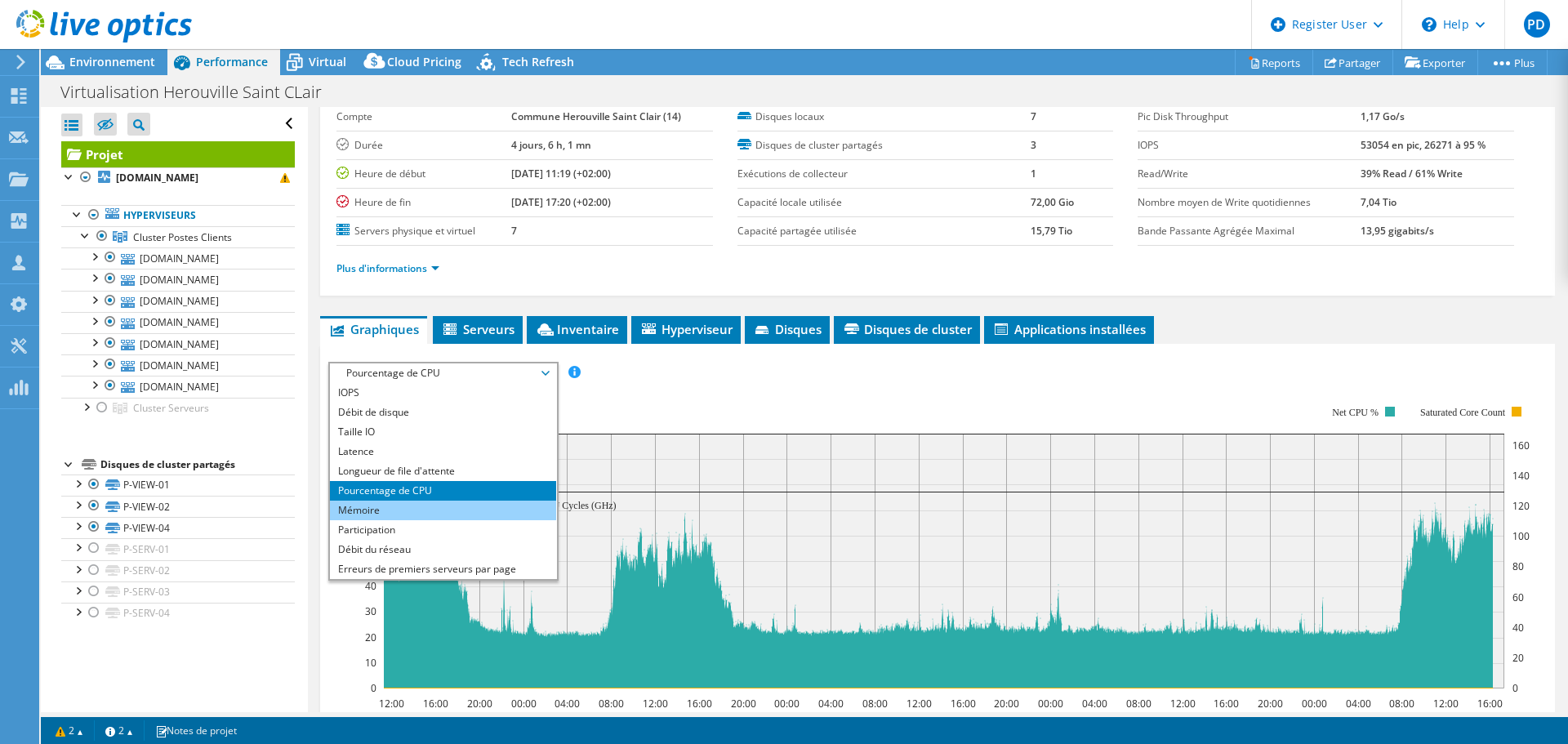
click at [422, 506] on li "Mémoire" at bounding box center [442, 510] width 226 height 19
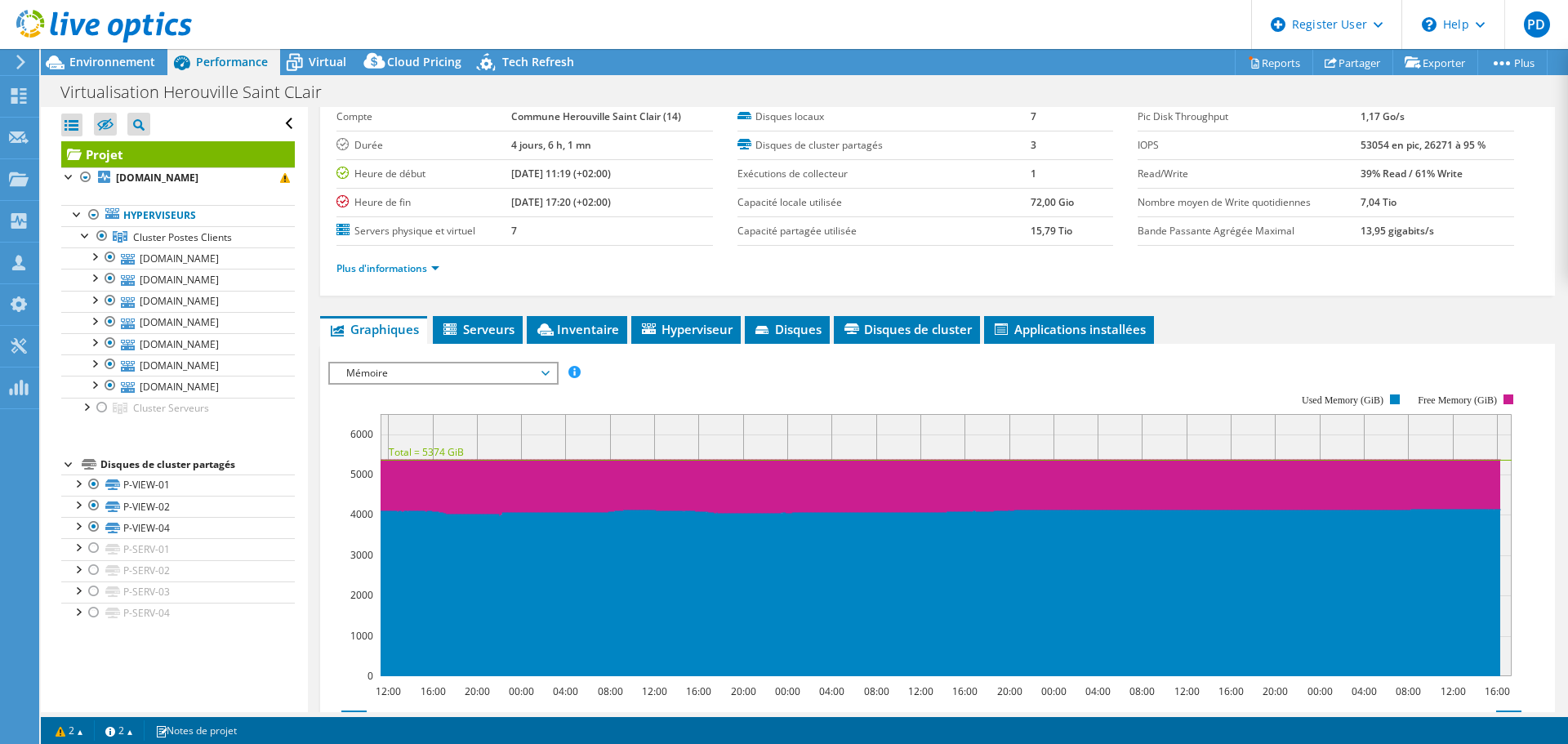
click at [553, 381] on span "Mémoire" at bounding box center [442, 373] width 226 height 19
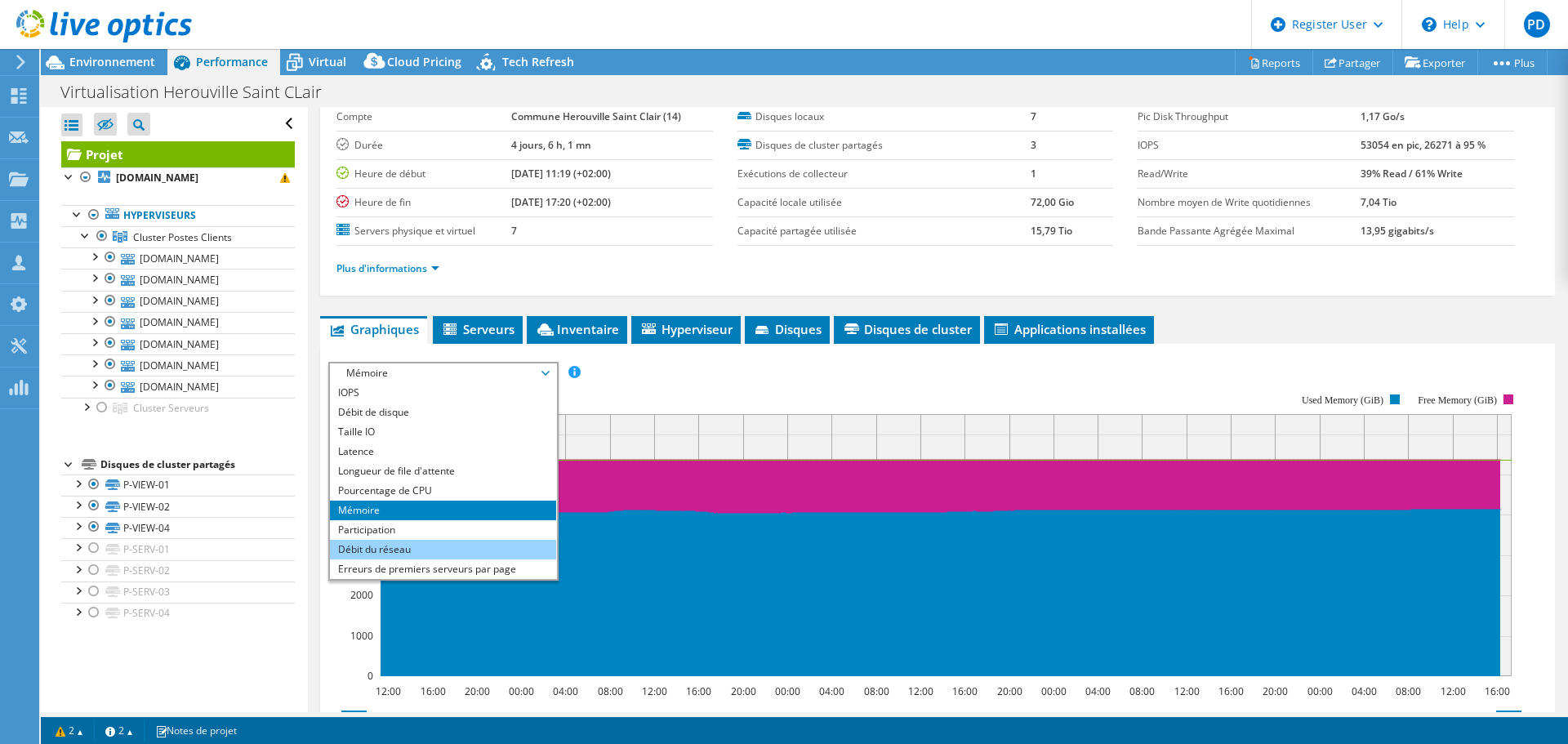
click at [417, 544] on li "Débit du réseau" at bounding box center [442, 550] width 226 height 19
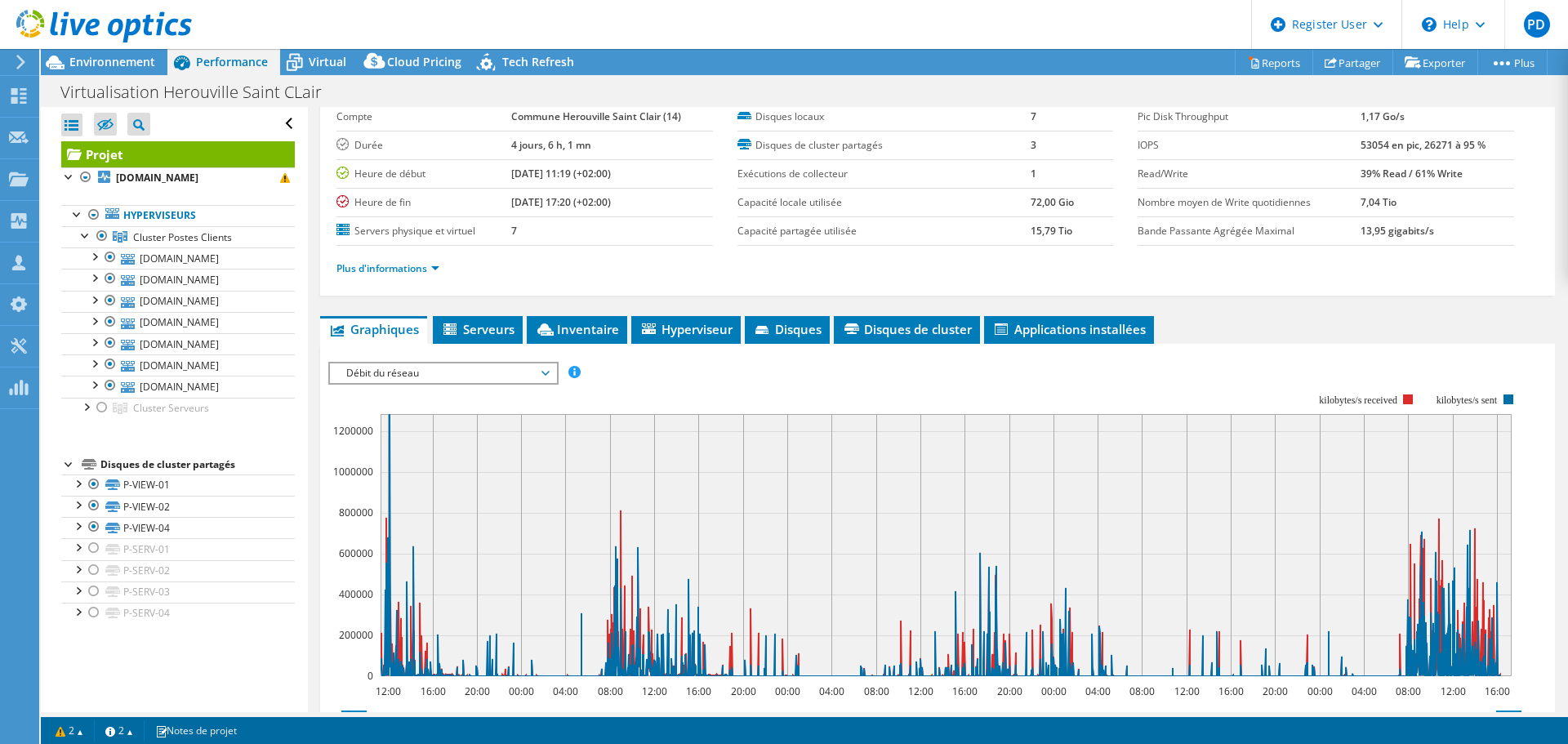
click at [463, 368] on span "Débit du réseau" at bounding box center [443, 373] width 209 height 19
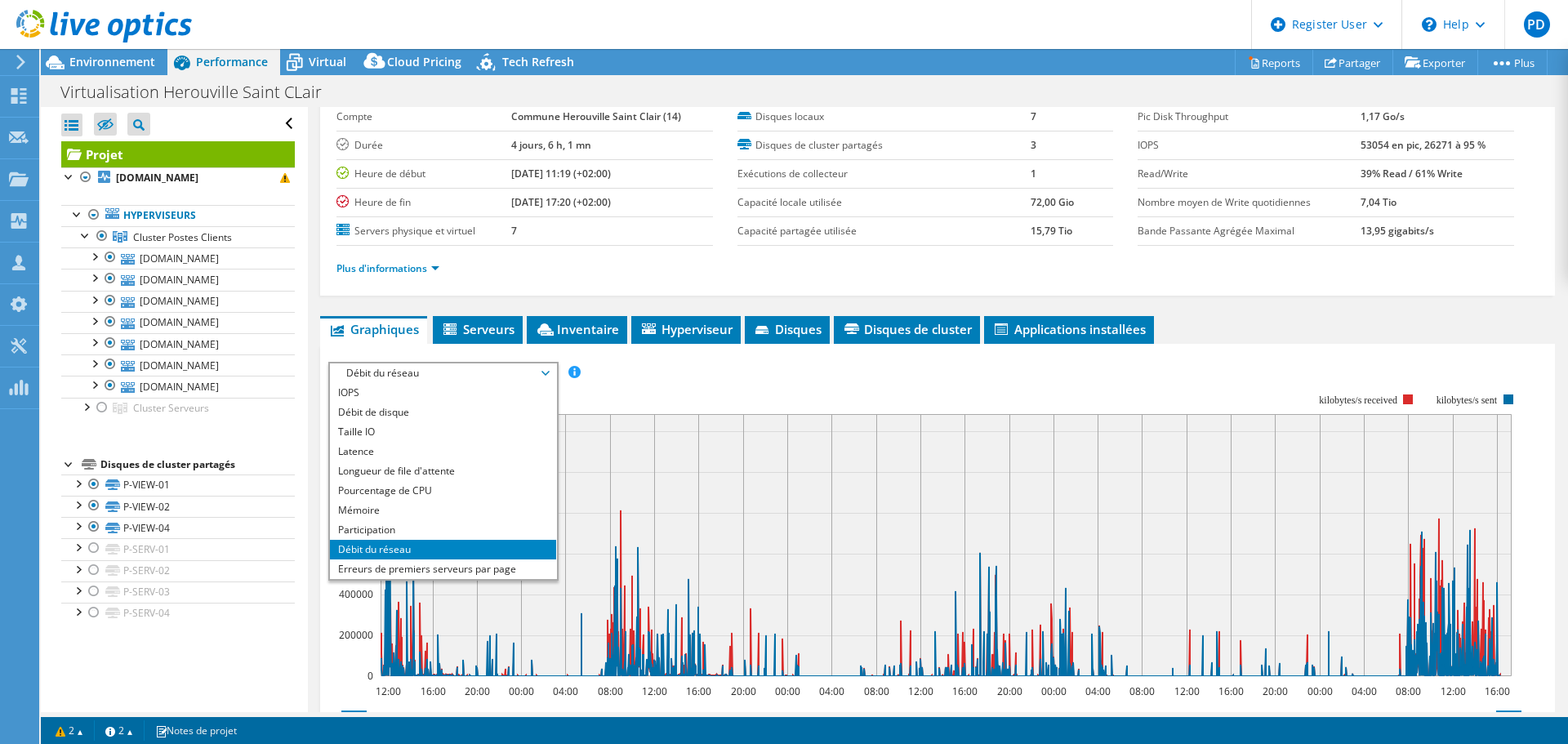
click at [667, 373] on rect at bounding box center [925, 535] width 1193 height 327
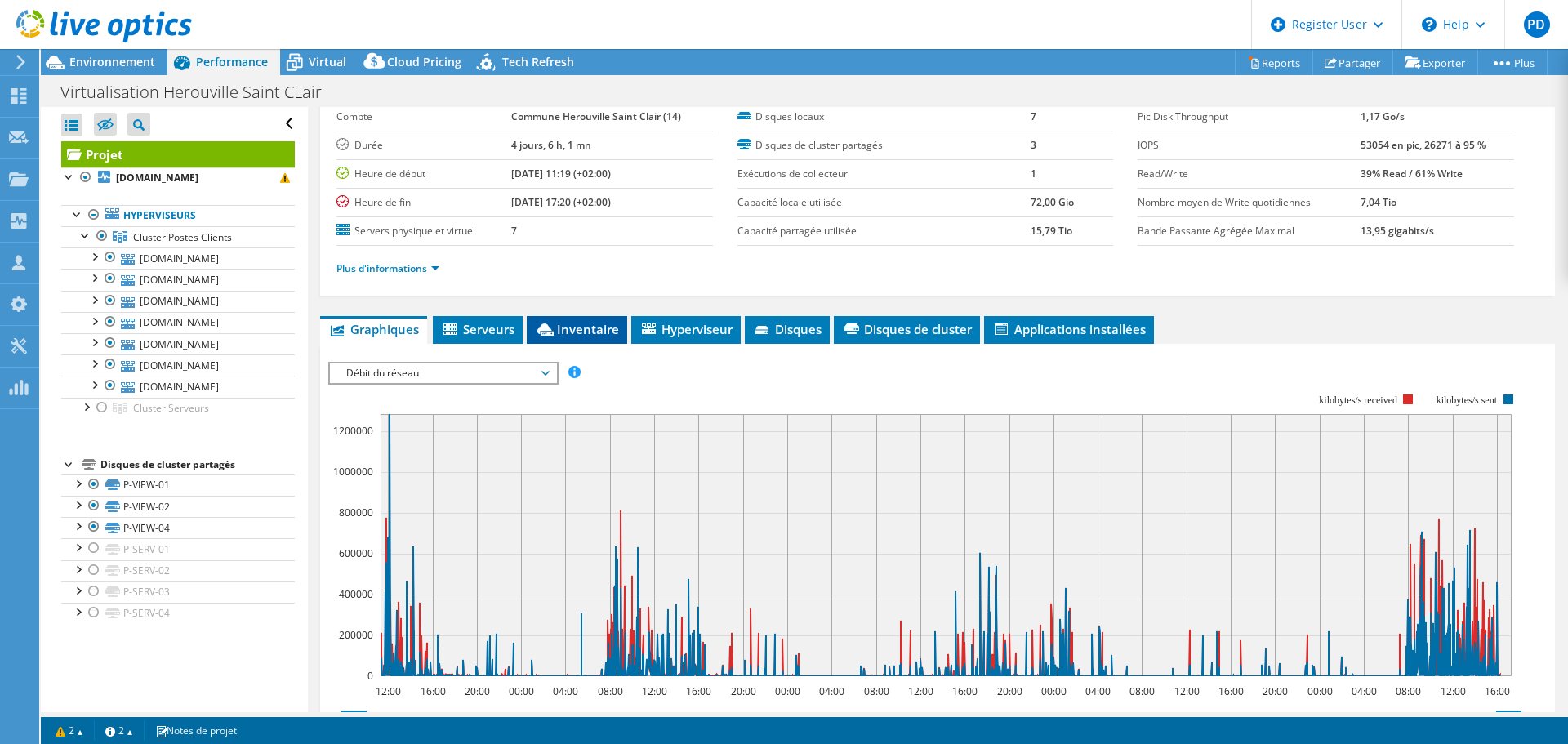
click at [591, 334] on span "Inventaire" at bounding box center [577, 329] width 85 height 16
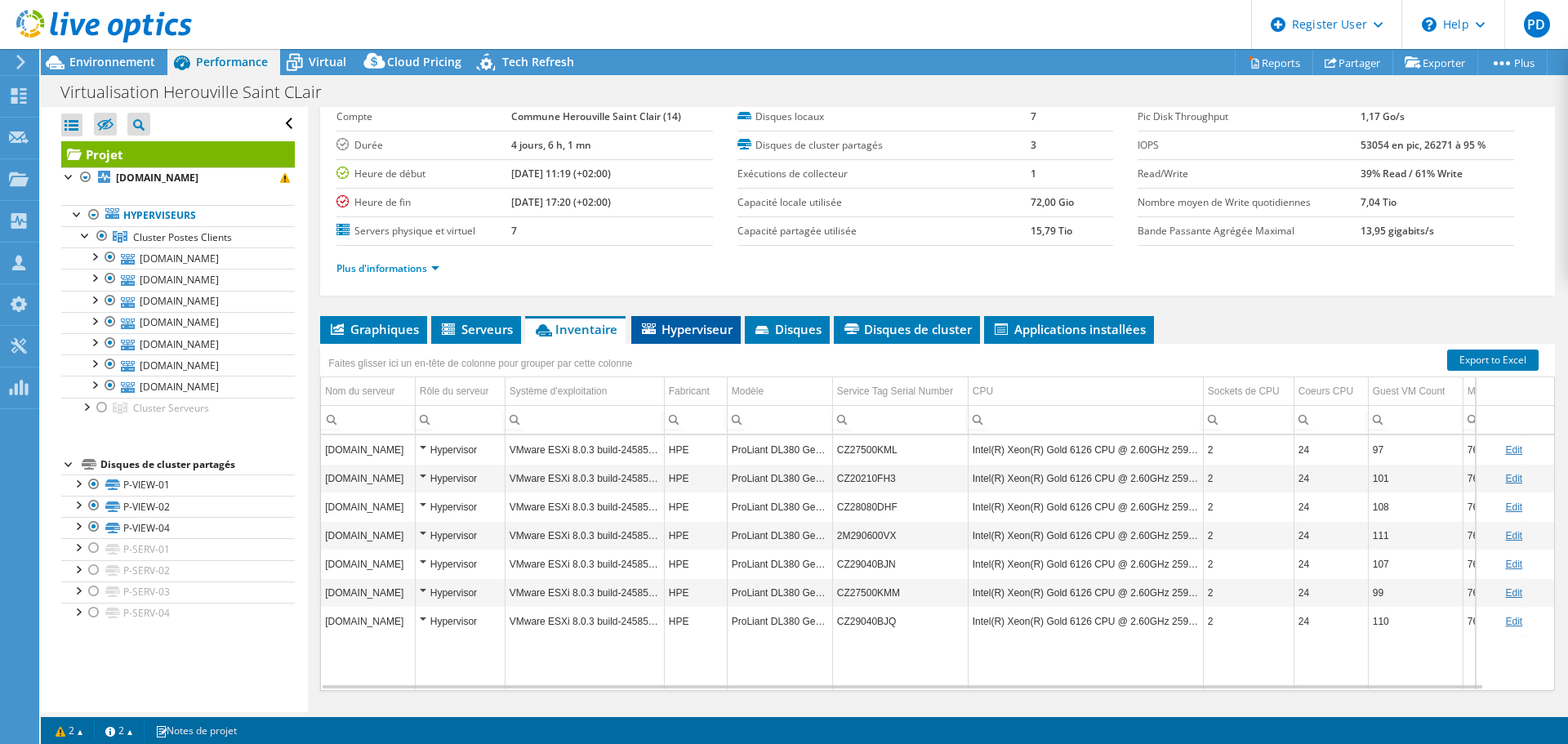
click at [683, 334] on span "Hyperviseur" at bounding box center [686, 329] width 93 height 16
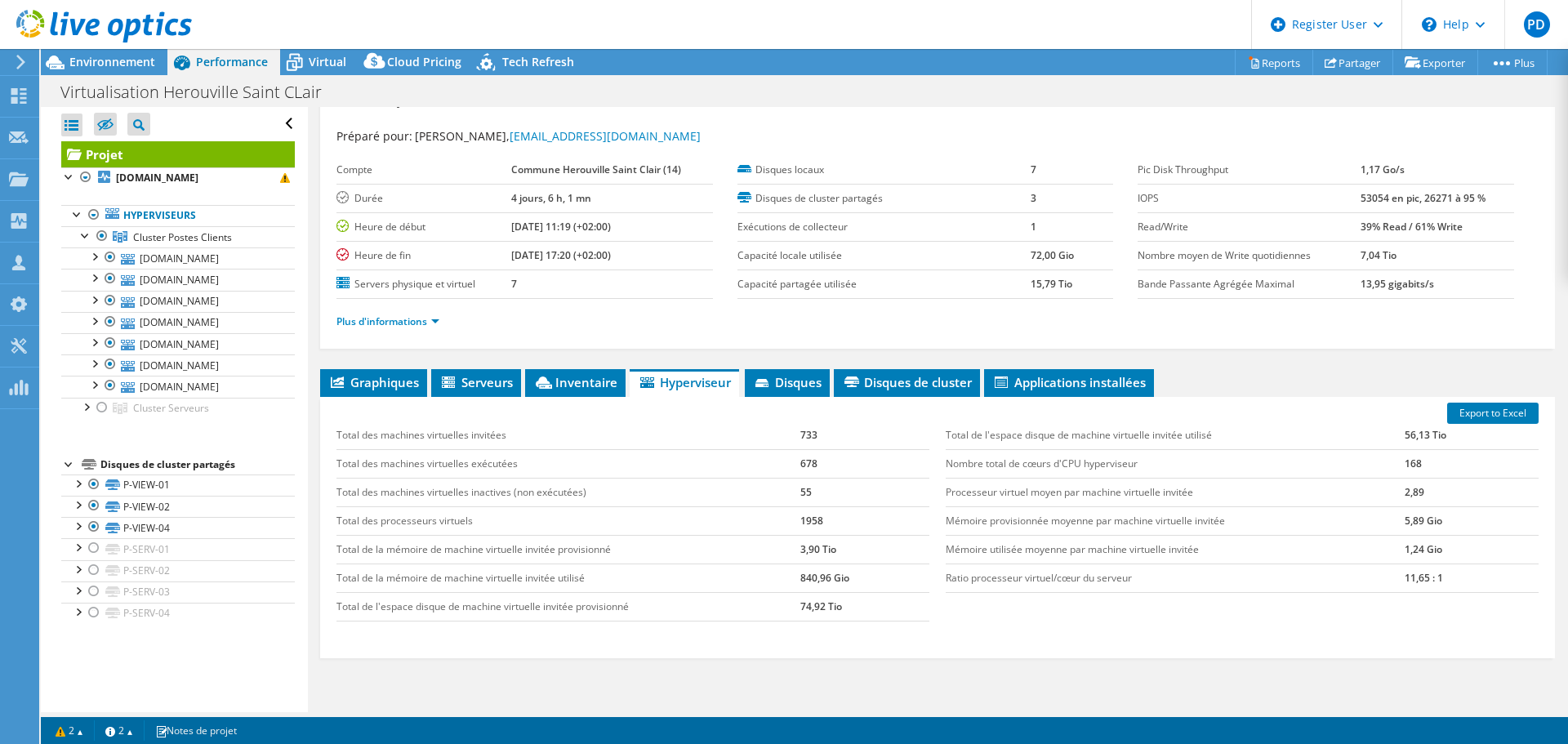
scroll to position [0, 0]
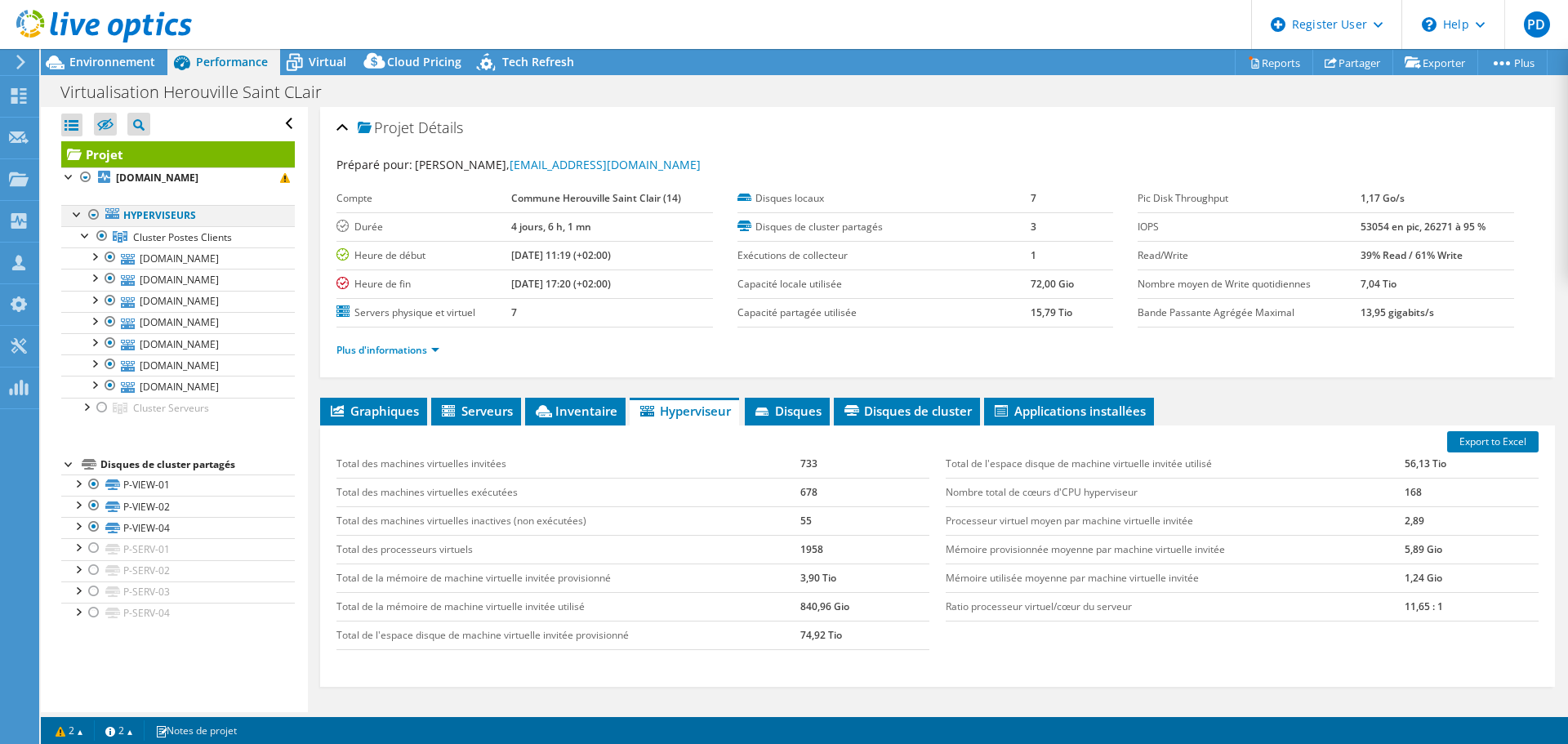
click at [90, 214] on div at bounding box center [93, 214] width 16 height 19
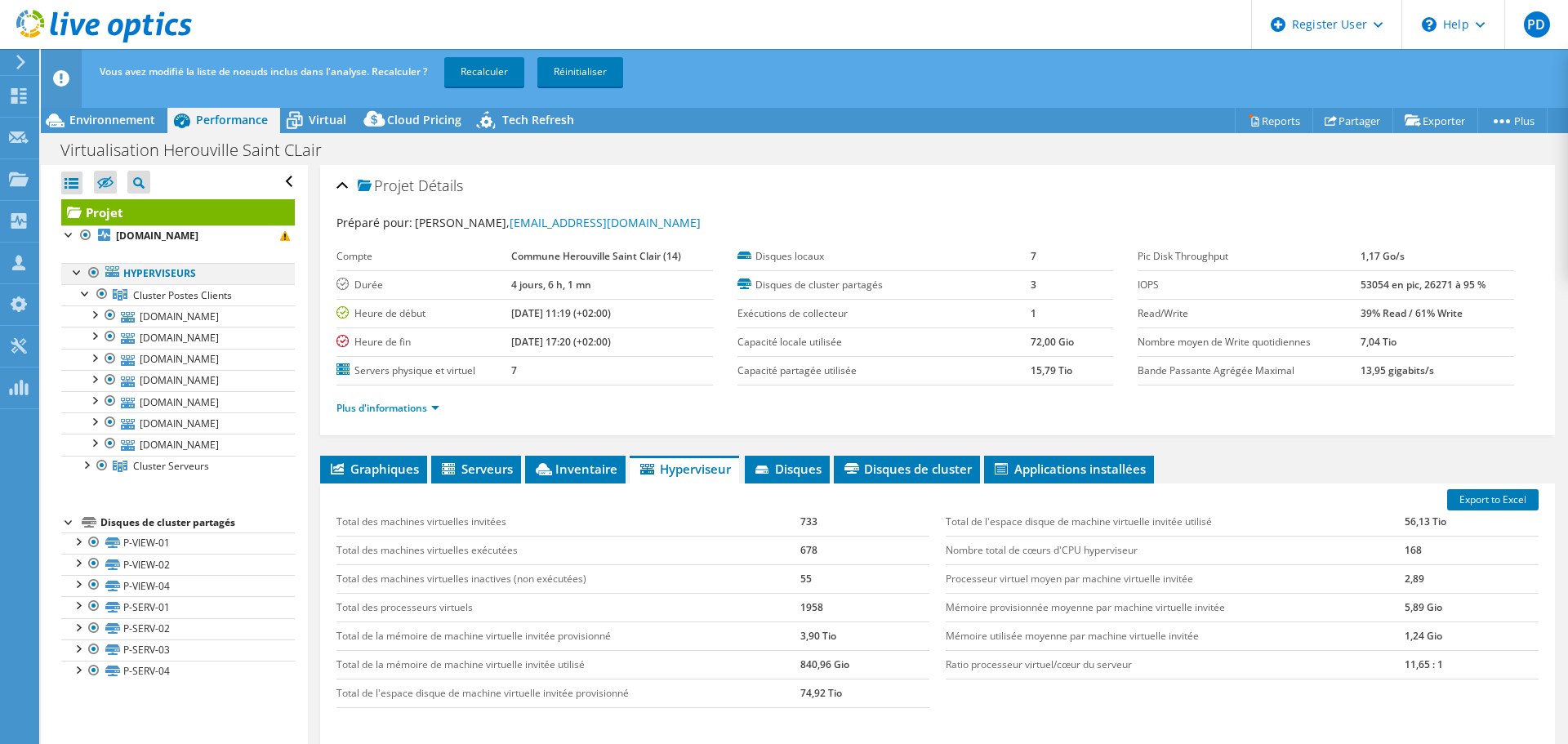
click at [95, 272] on div at bounding box center [93, 273] width 16 height 19
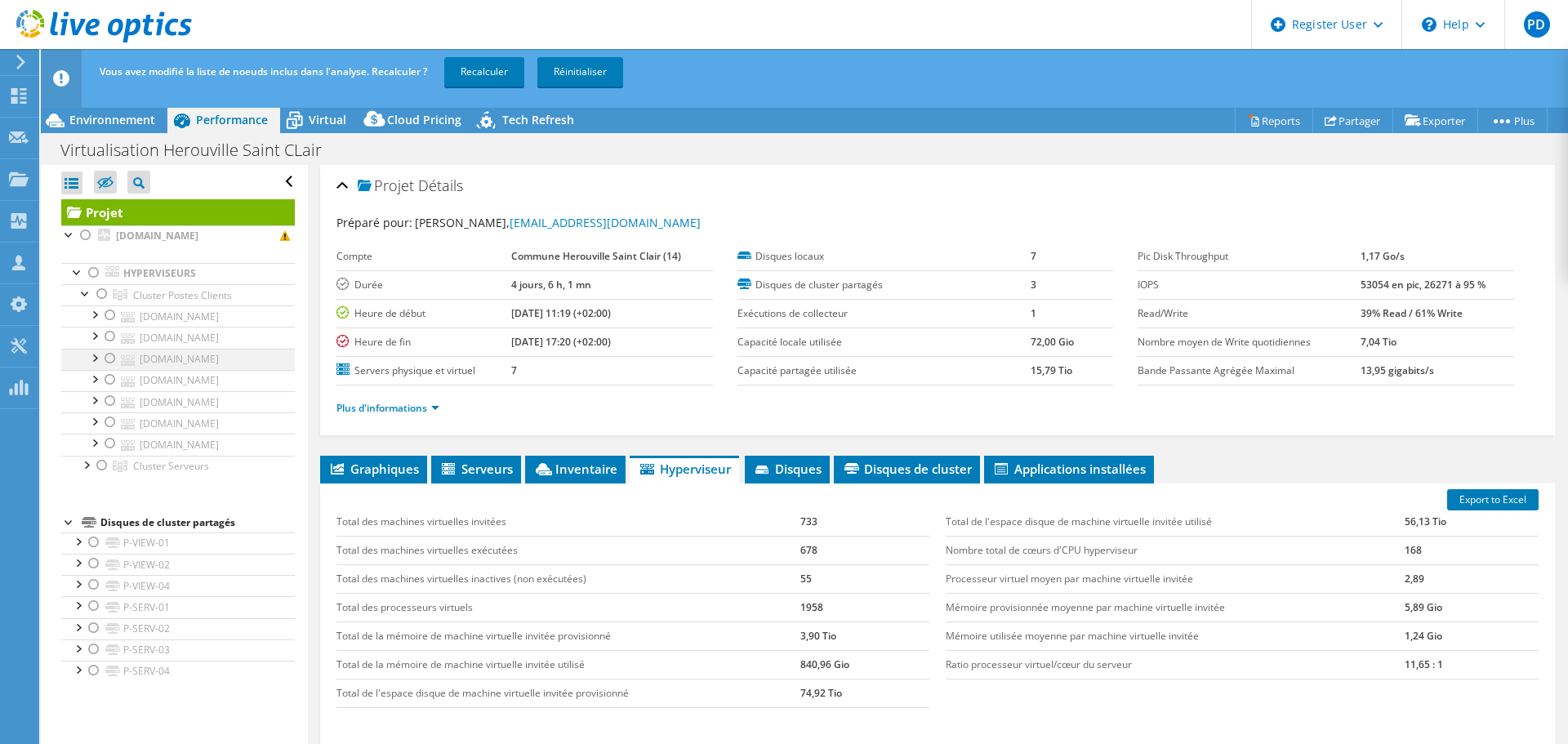
click at [110, 359] on div at bounding box center [110, 359] width 16 height 19
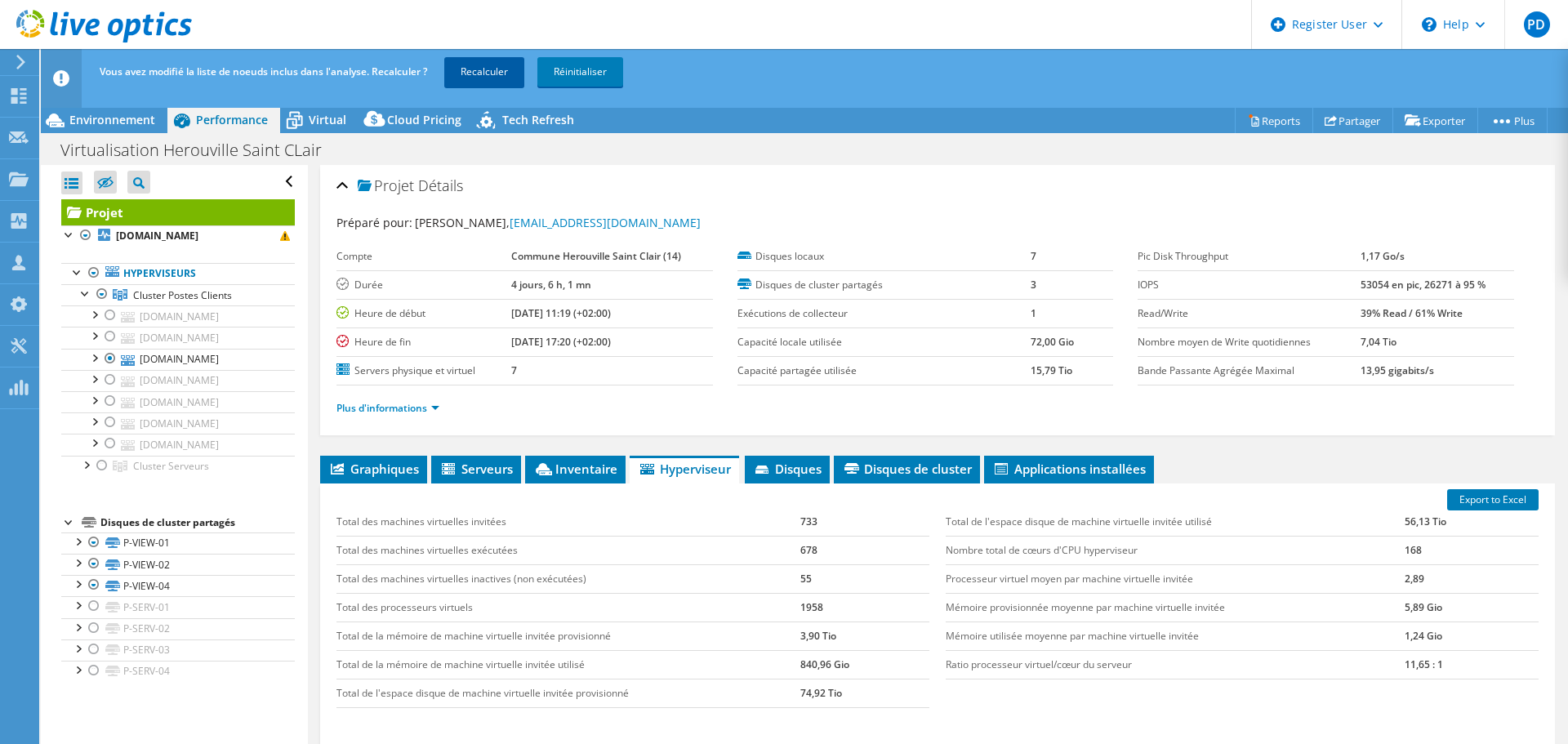
click at [490, 74] on link "Recalculer" at bounding box center [483, 72] width 80 height 30
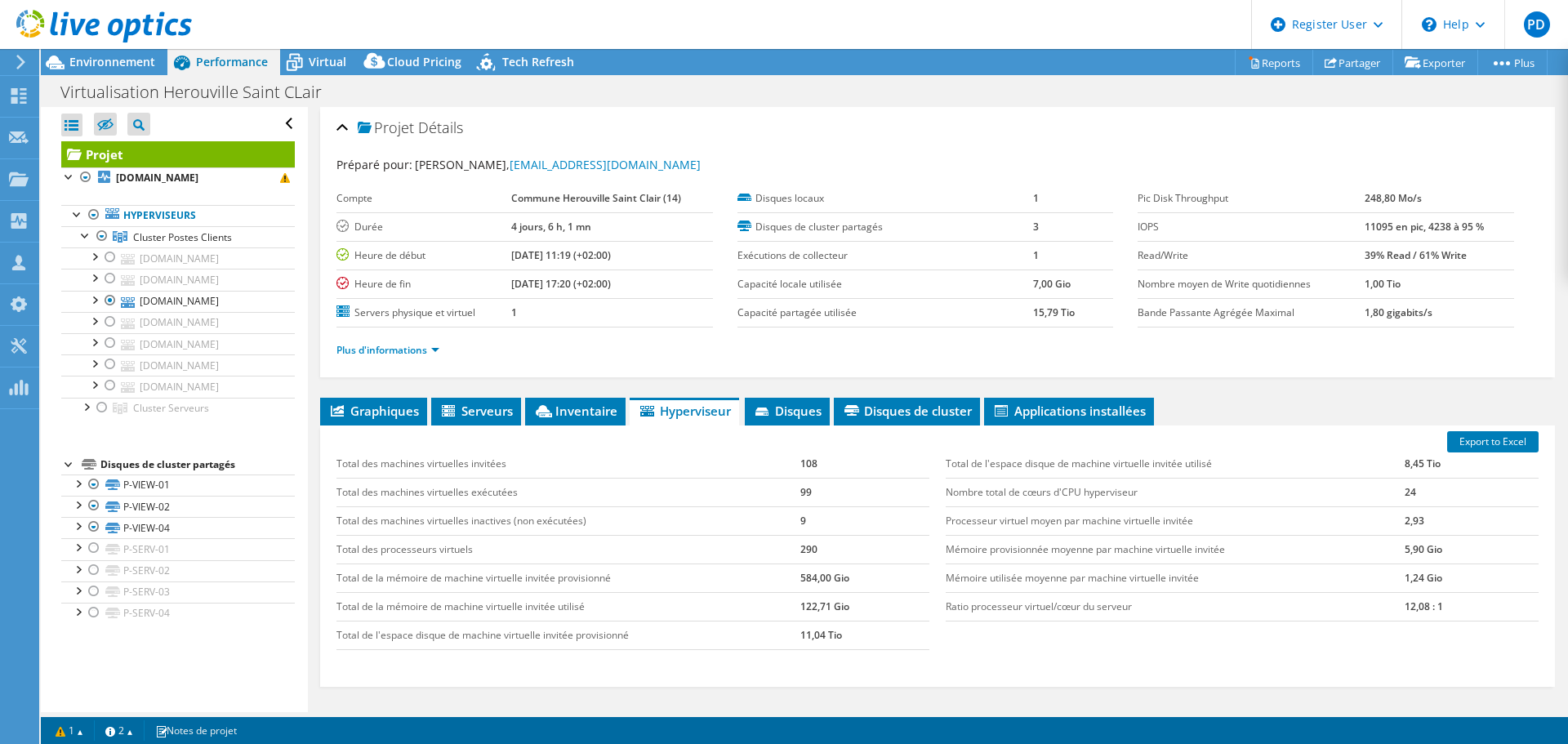
select select "USD"
drag, startPoint x: 799, startPoint y: 490, endPoint x: 809, endPoint y: 490, distance: 10.0
click at [809, 490] on td "99" at bounding box center [865, 492] width 129 height 29
drag, startPoint x: 1397, startPoint y: 497, endPoint x: 1411, endPoint y: 494, distance: 14.3
click at [1411, 494] on td "24" at bounding box center [1471, 492] width 134 height 29
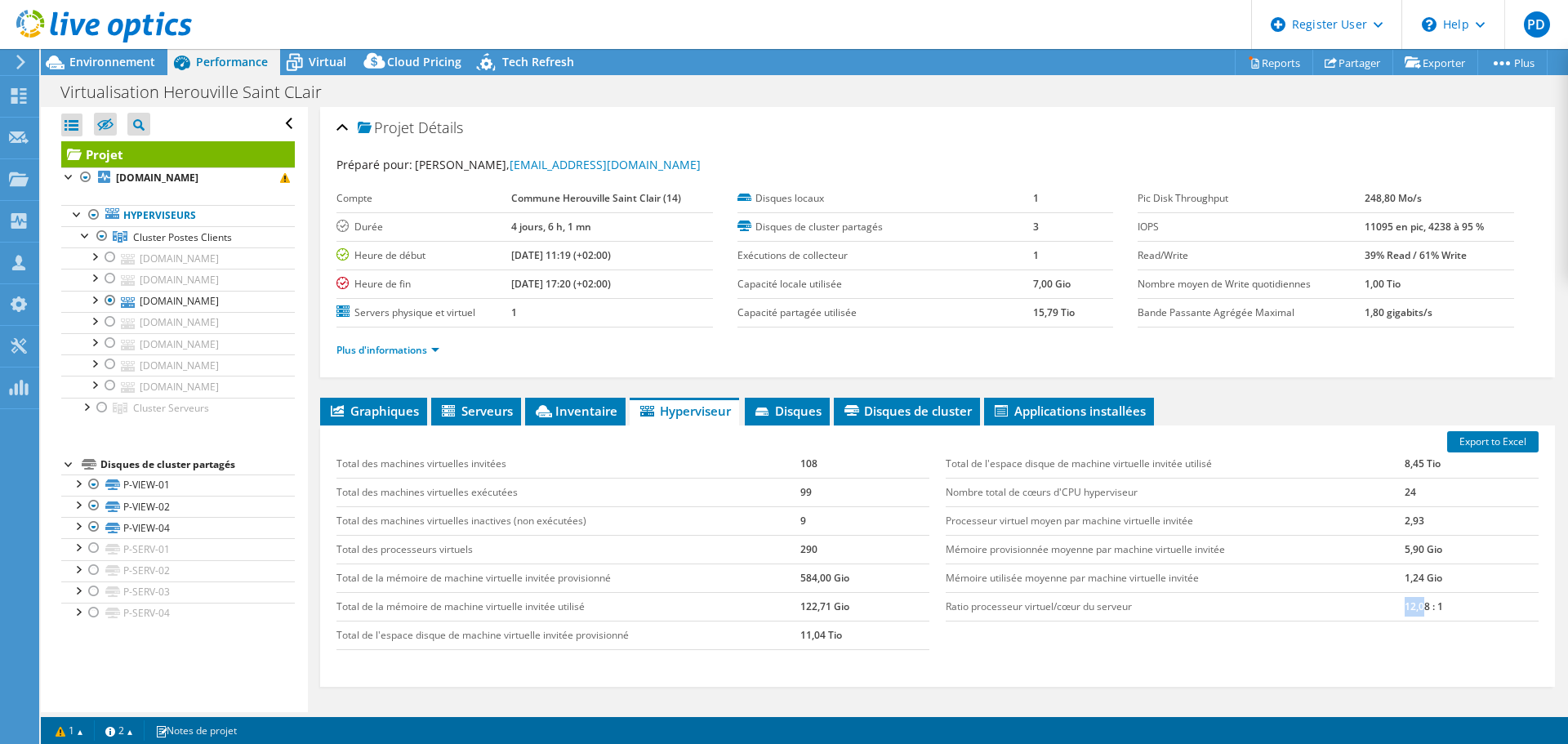
drag, startPoint x: 1397, startPoint y: 612, endPoint x: 1413, endPoint y: 608, distance: 16.5
click at [1413, 608] on td "12,08 : 1" at bounding box center [1471, 607] width 134 height 29
click at [1427, 608] on td "12,08 : 1" at bounding box center [1471, 607] width 134 height 29
click at [354, 411] on span "Graphiques" at bounding box center [374, 410] width 90 height 16
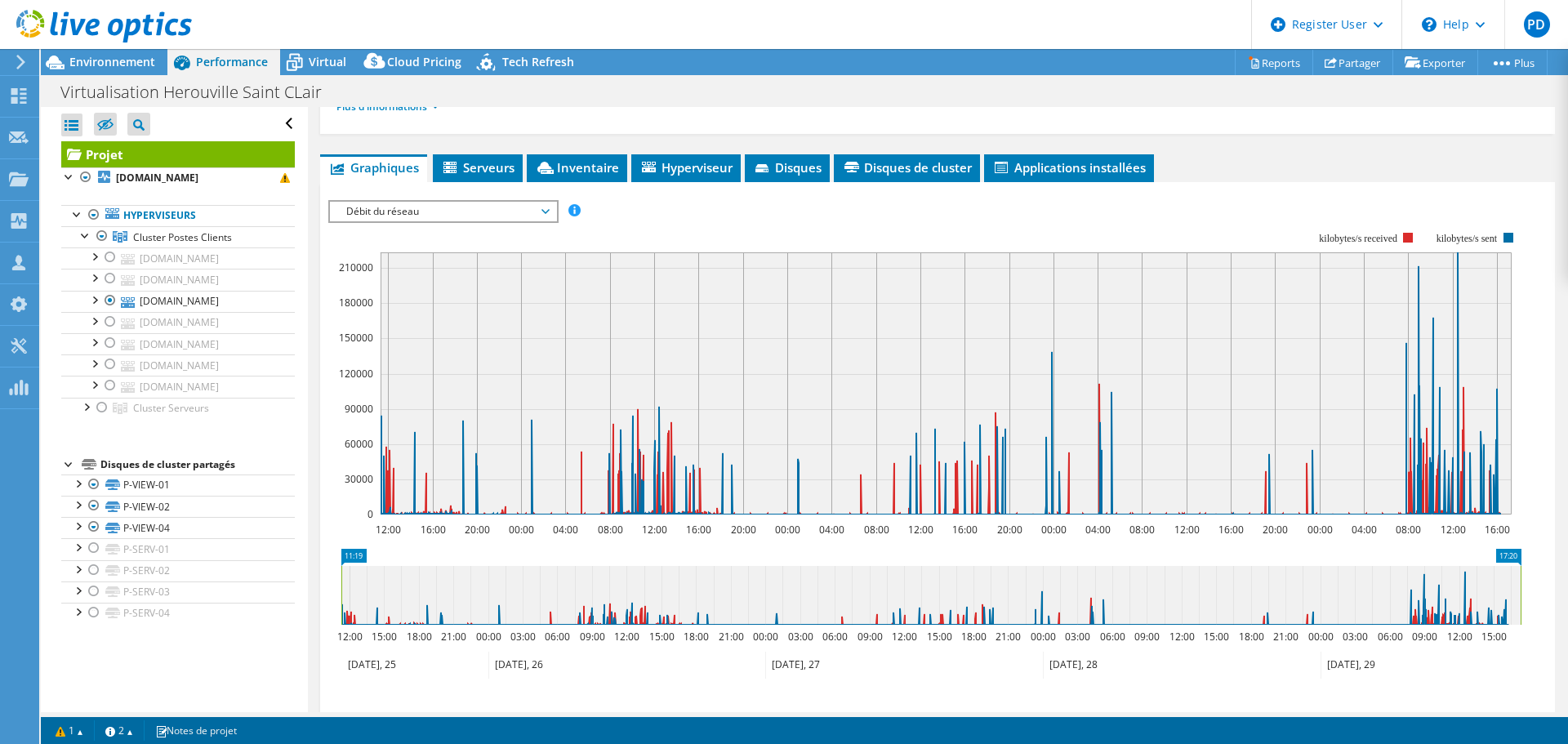
scroll to position [245, 0]
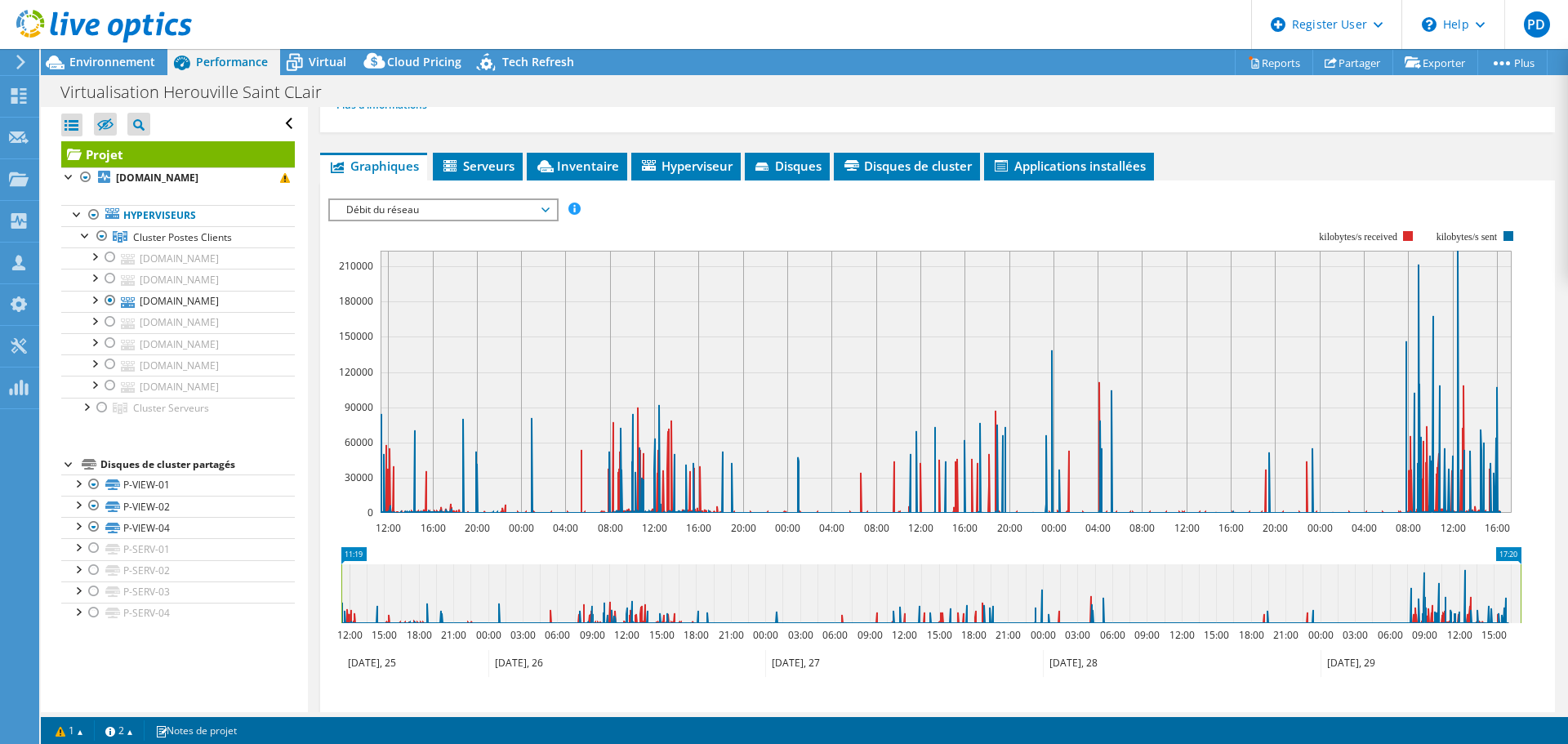
click at [466, 210] on span "Débit du réseau" at bounding box center [443, 210] width 209 height 19
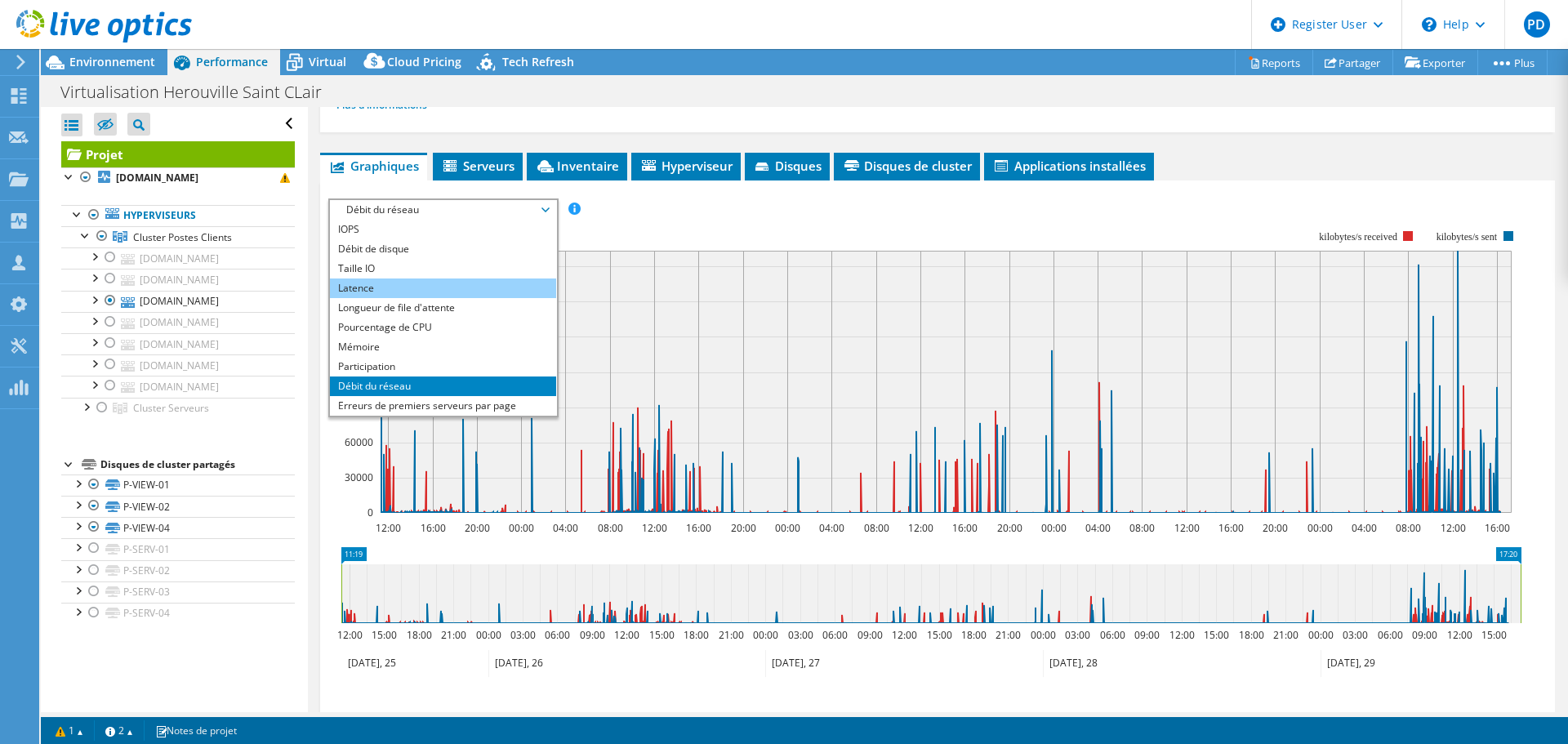
click at [383, 289] on li "Latence" at bounding box center [442, 288] width 226 height 19
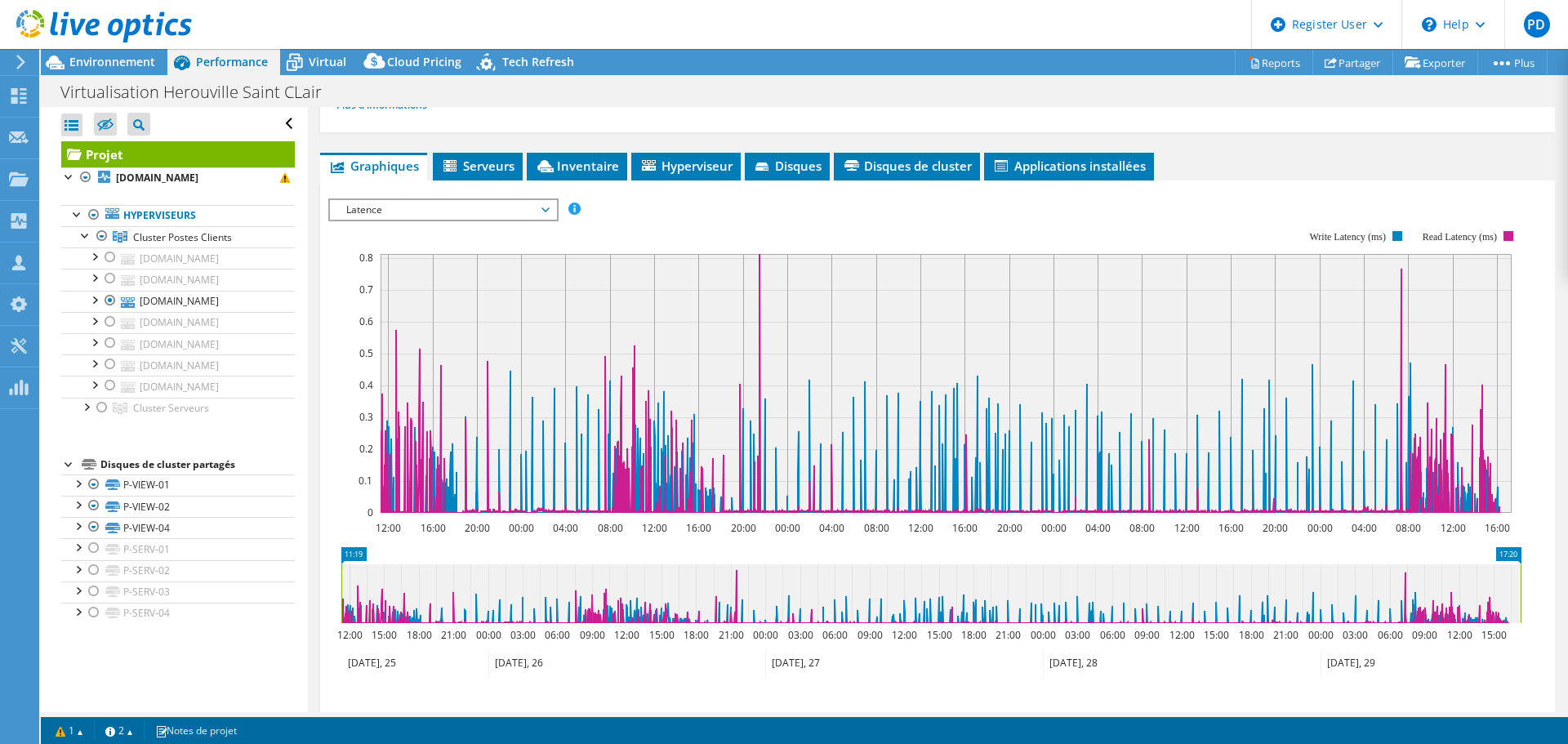
click at [506, 205] on span "Latence" at bounding box center [443, 210] width 209 height 19
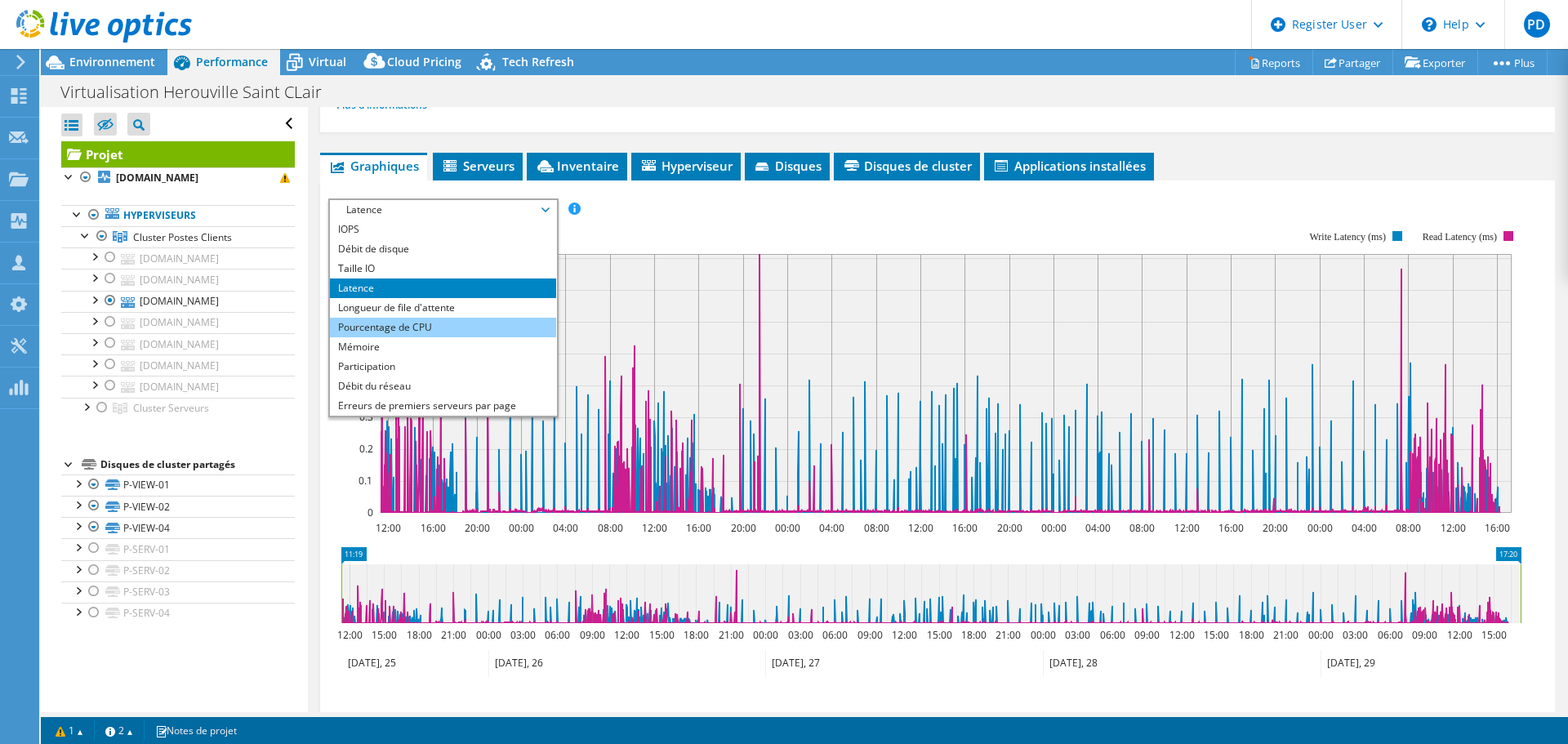
click at [444, 325] on li "Pourcentage de CPU" at bounding box center [442, 328] width 226 height 19
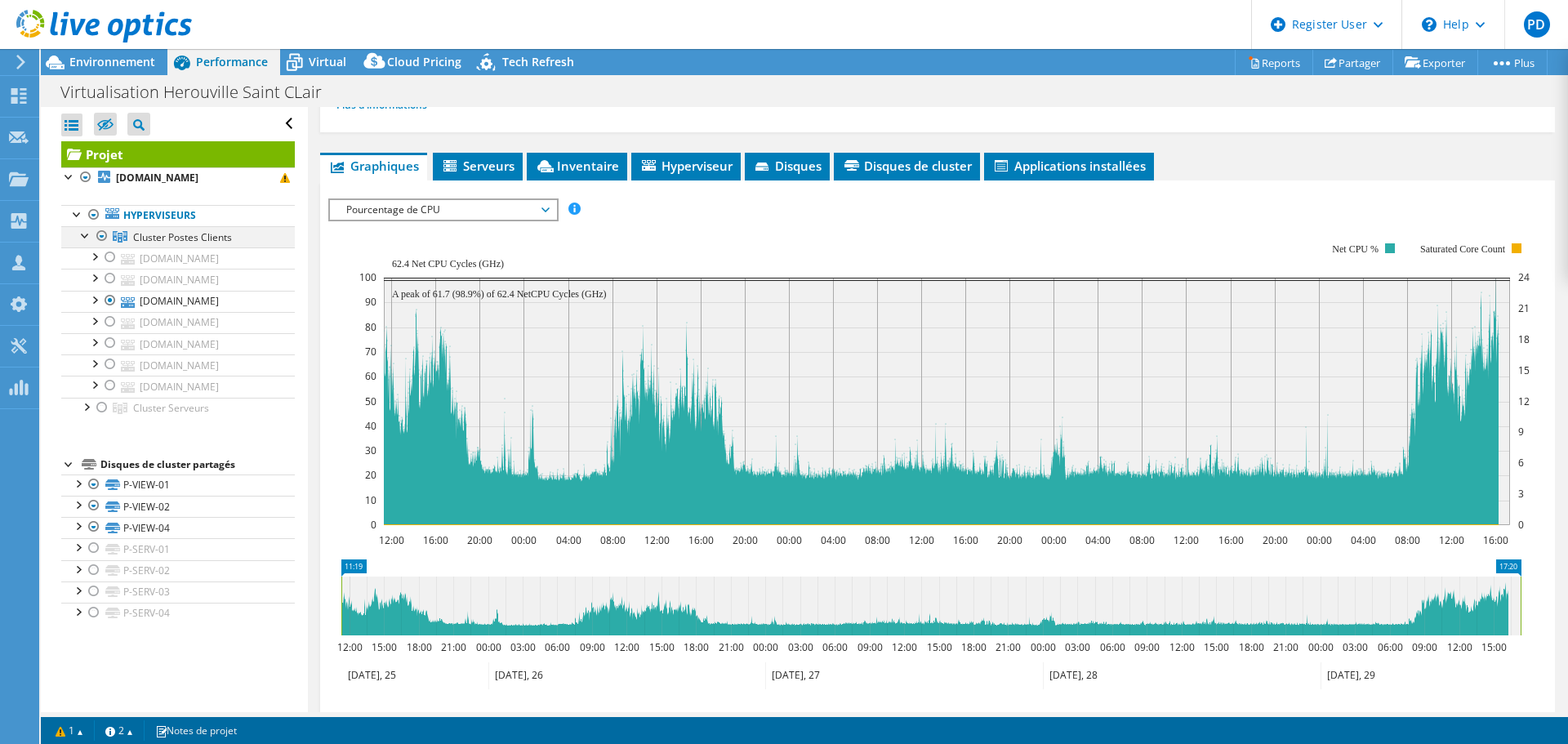
click at [105, 237] on div at bounding box center [102, 236] width 16 height 19
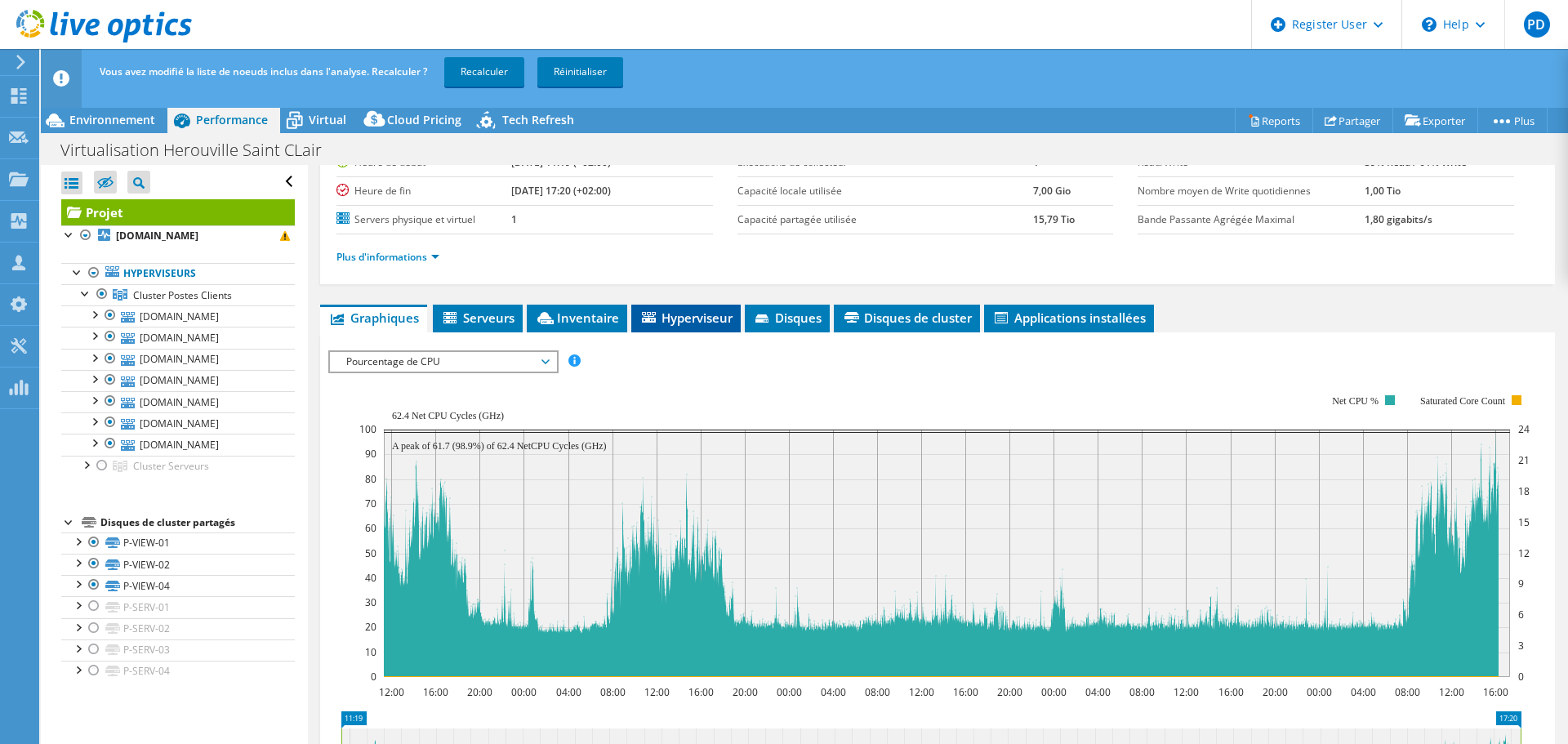
scroll to position [82, 0]
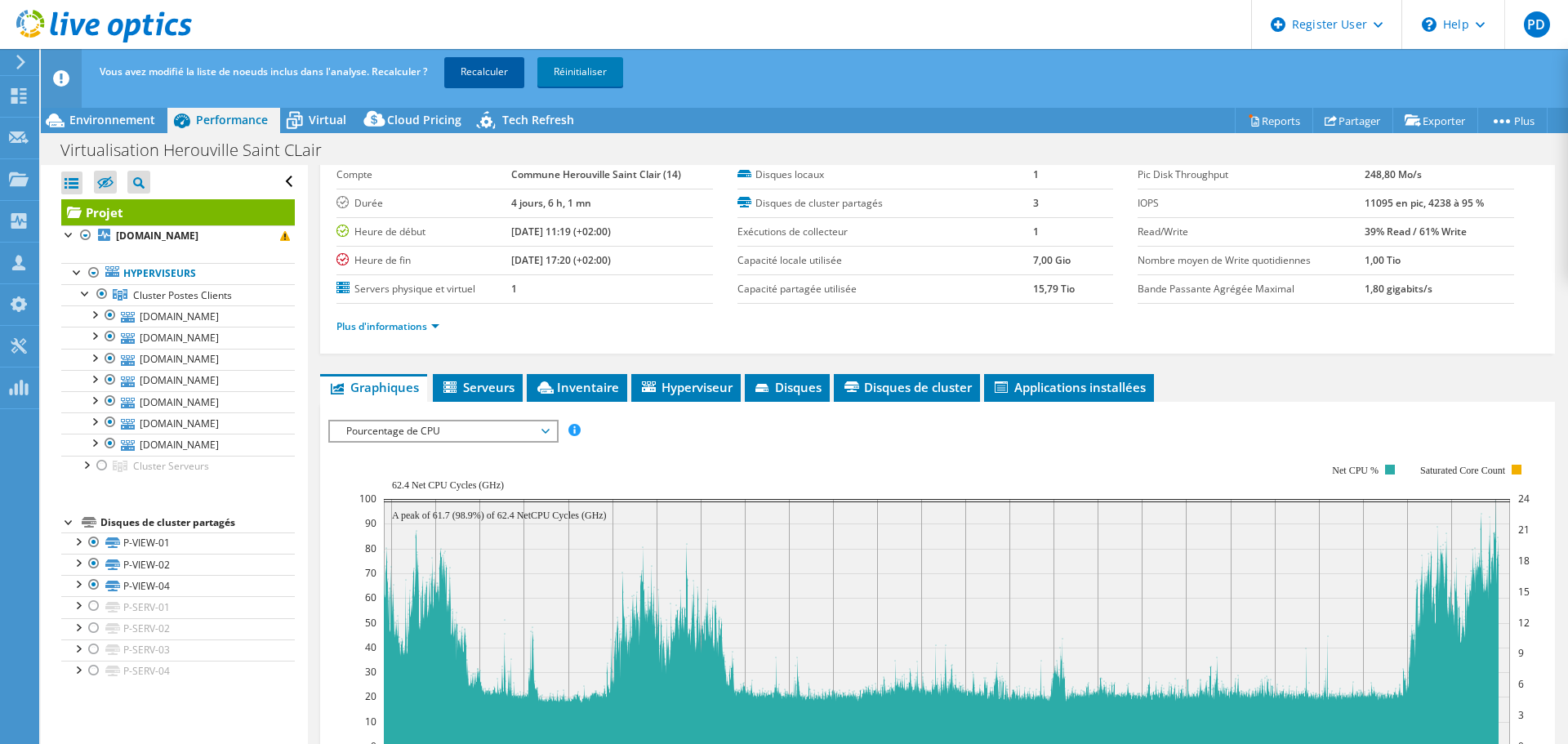
click at [487, 63] on link "Recalculer" at bounding box center [483, 72] width 80 height 30
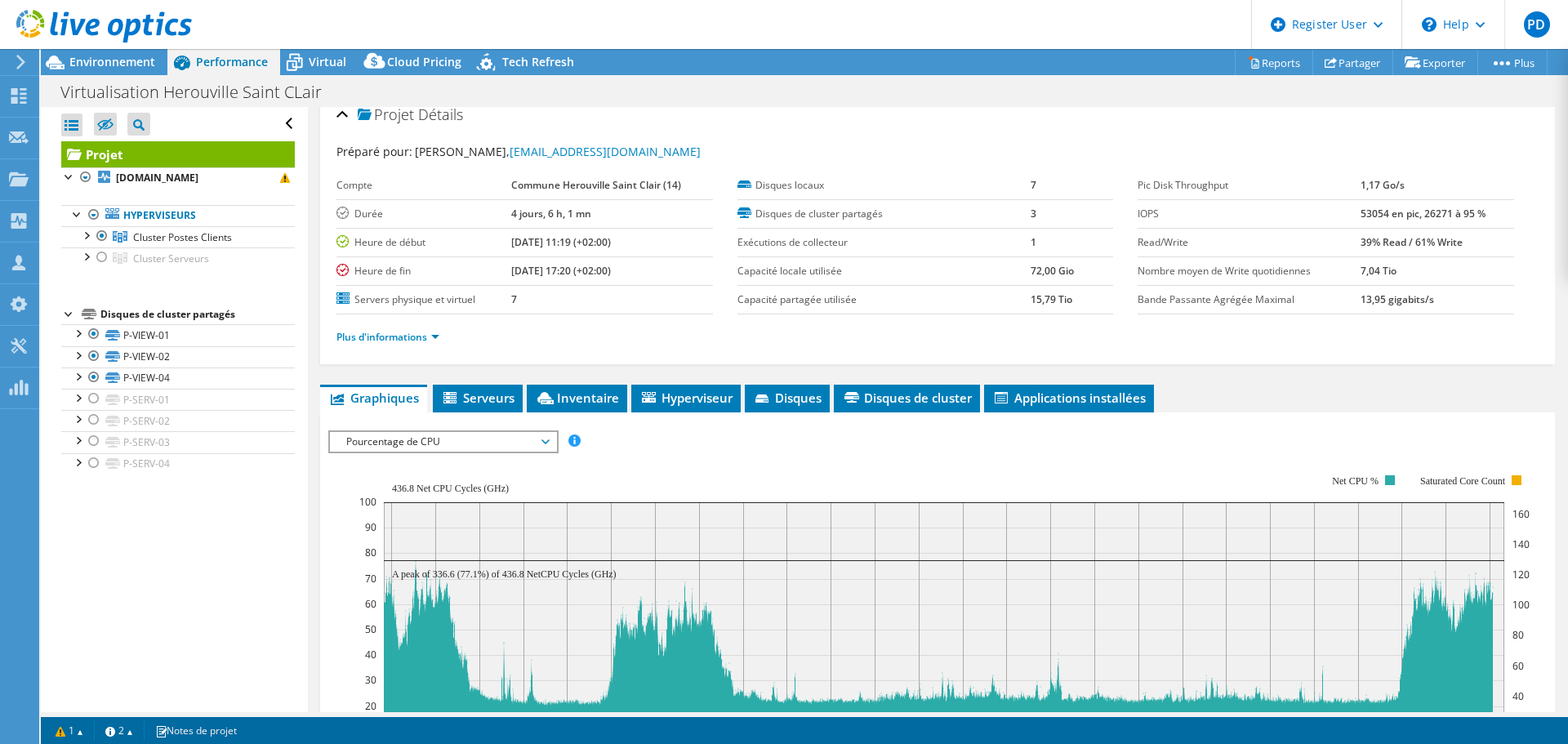
scroll to position [0, 0]
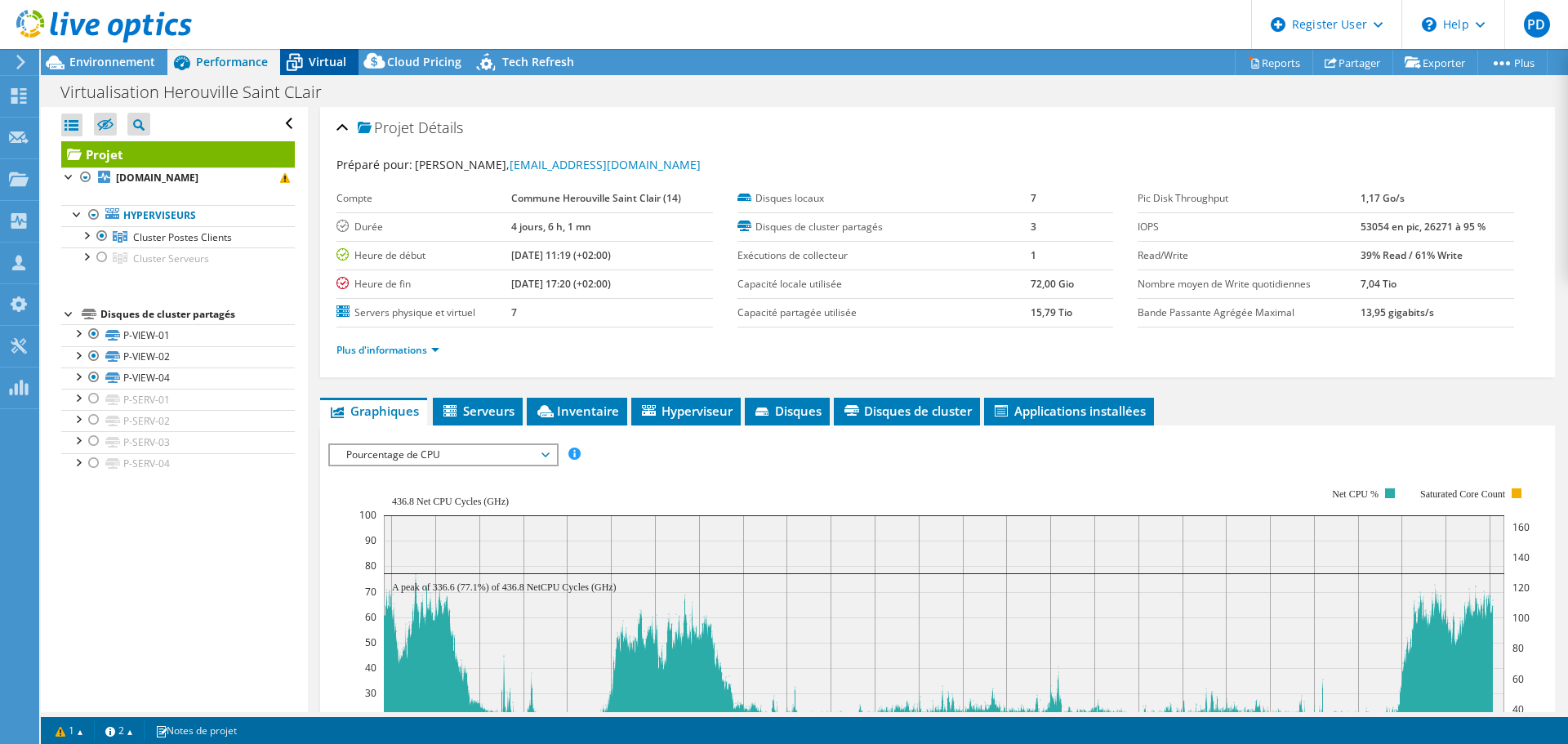
click at [322, 62] on span "Virtual" at bounding box center [327, 62] width 37 height 15
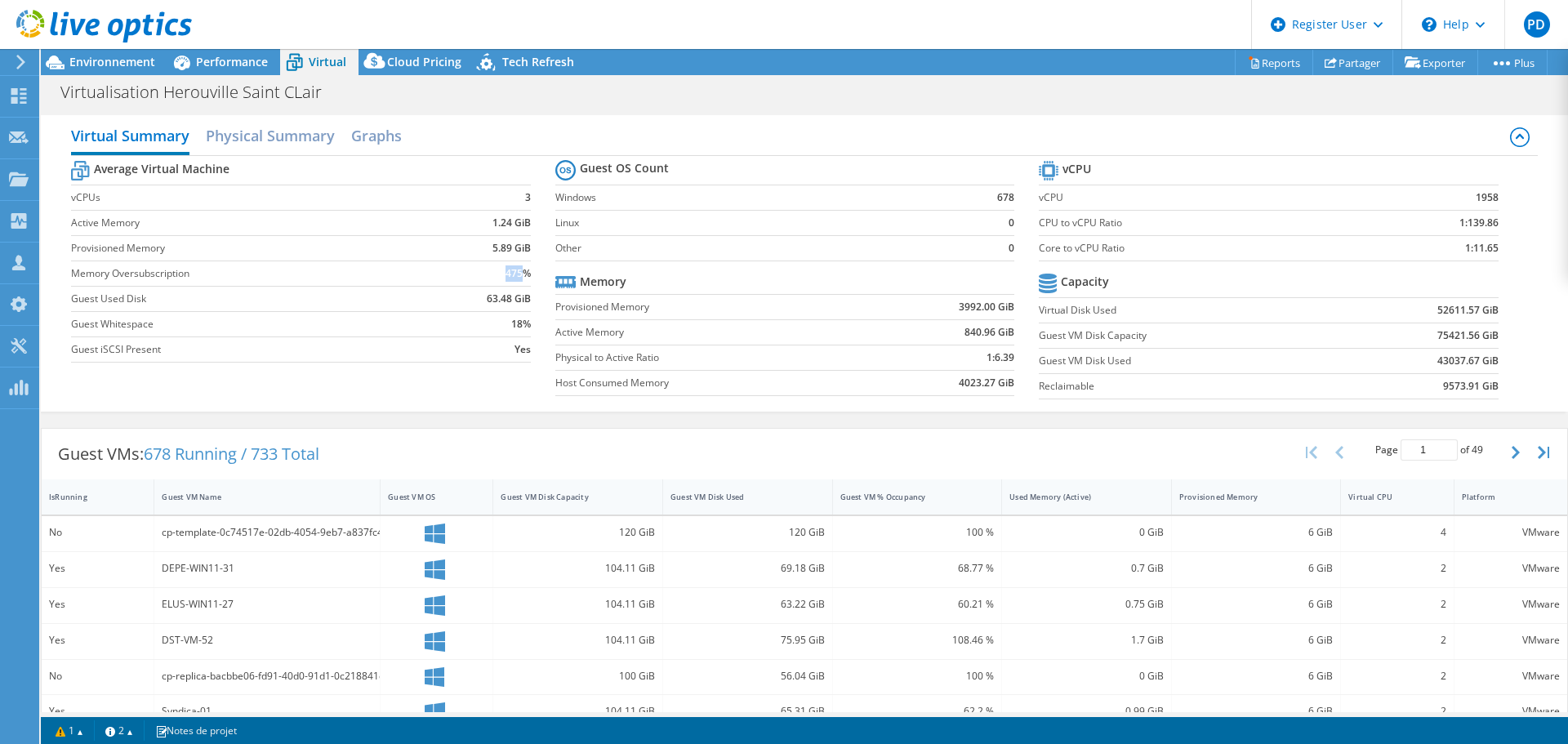
drag, startPoint x: 503, startPoint y: 280, endPoint x: 518, endPoint y: 279, distance: 15.0
click at [518, 279] on b "475%" at bounding box center [518, 273] width 25 height 16
click at [572, 415] on div "Virtual Summary Physical Summary Graphs Average Virtual Machine vCPUs 3 Active …" at bounding box center [805, 263] width 1528 height 313
drag, startPoint x: 503, startPoint y: 271, endPoint x: 518, endPoint y: 270, distance: 15.0
click at [518, 270] on b "475%" at bounding box center [518, 273] width 25 height 16
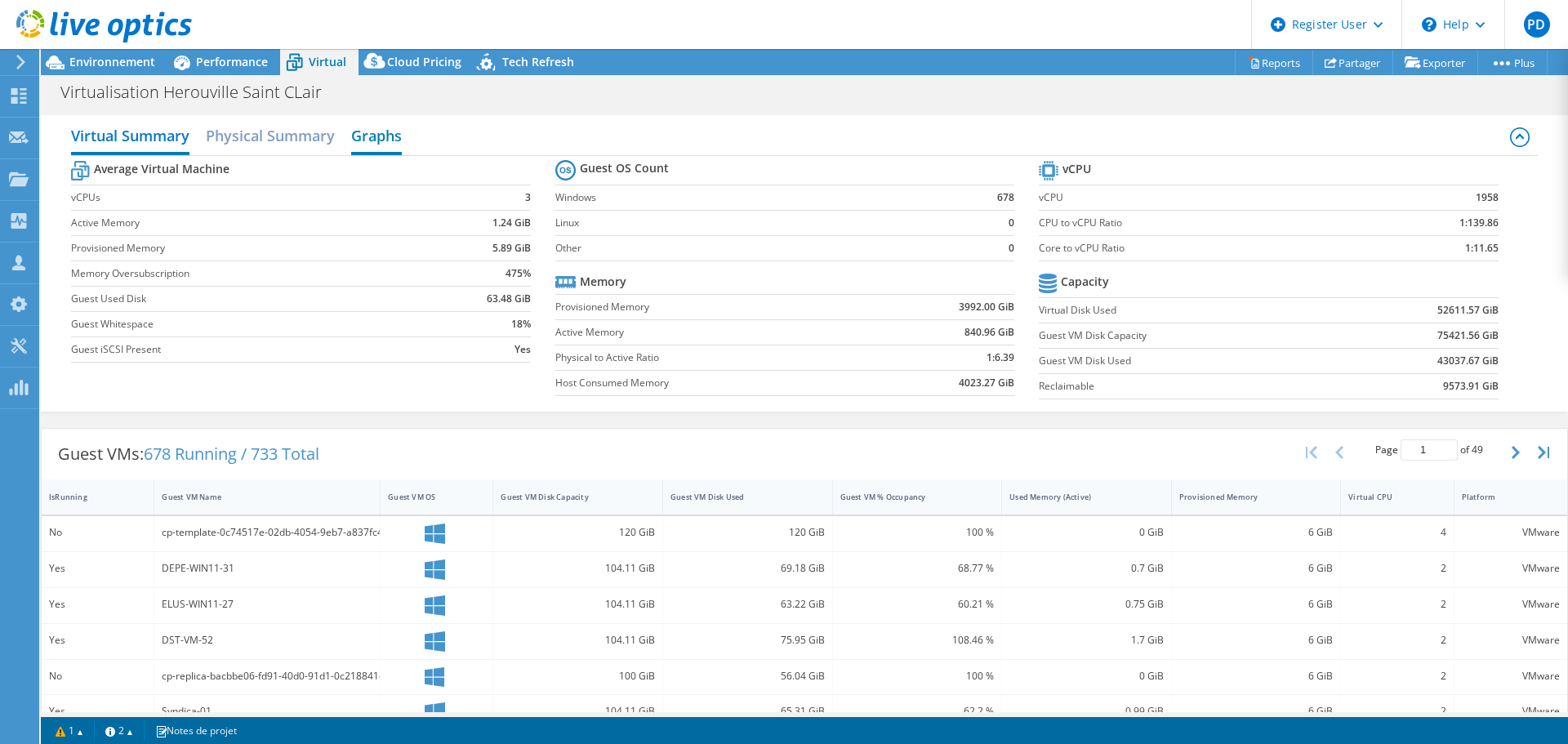
click at [366, 140] on h2 "Graphs" at bounding box center [377, 136] width 51 height 36
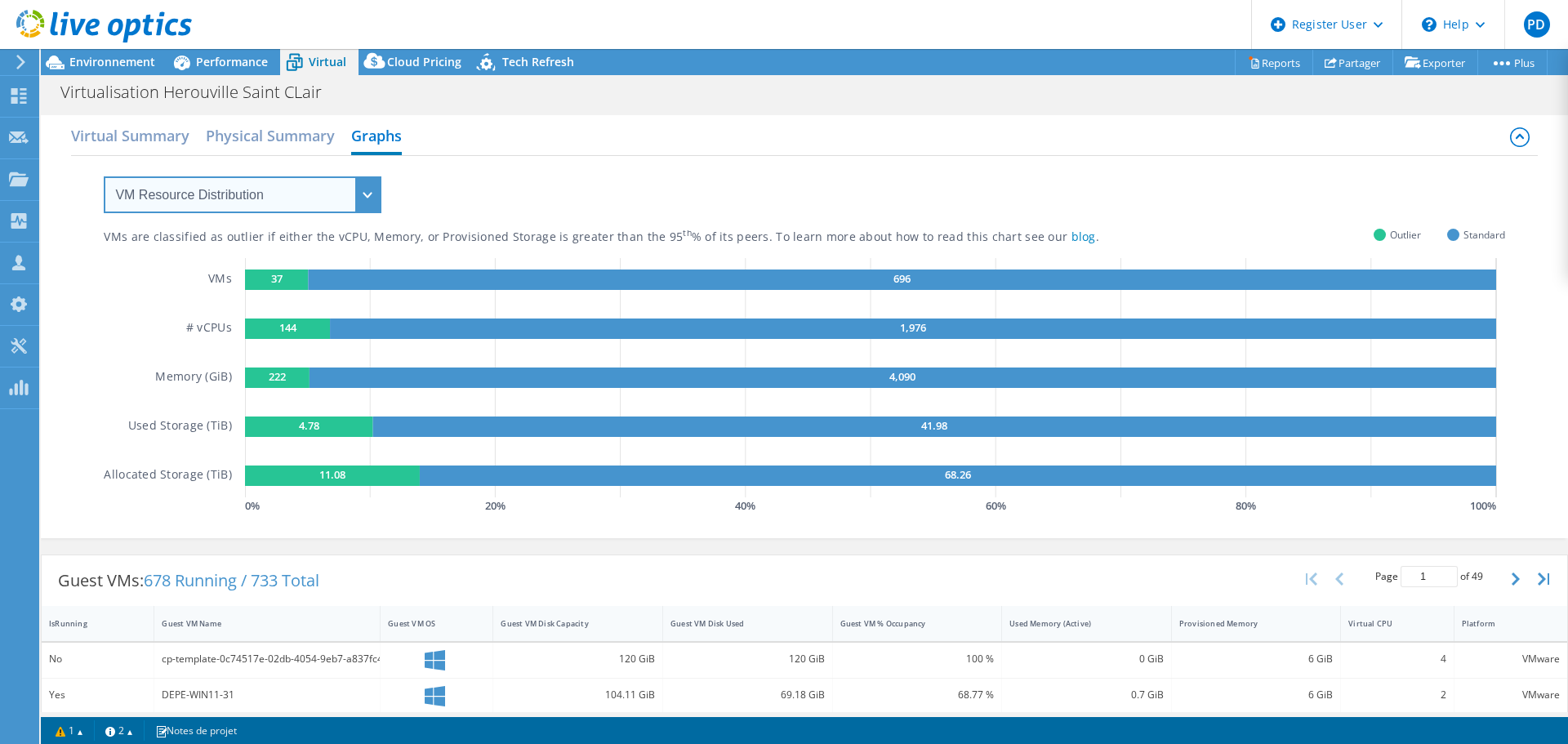
click at [362, 199] on select "VM Resource Distribution Provisioning Contrast Over Provisioning" at bounding box center [242, 195] width 278 height 37
select select "Over Provisioning"
click at [104, 177] on select "VM Resource Distribution Provisioning Contrast Over Provisioning" at bounding box center [242, 195] width 278 height 37
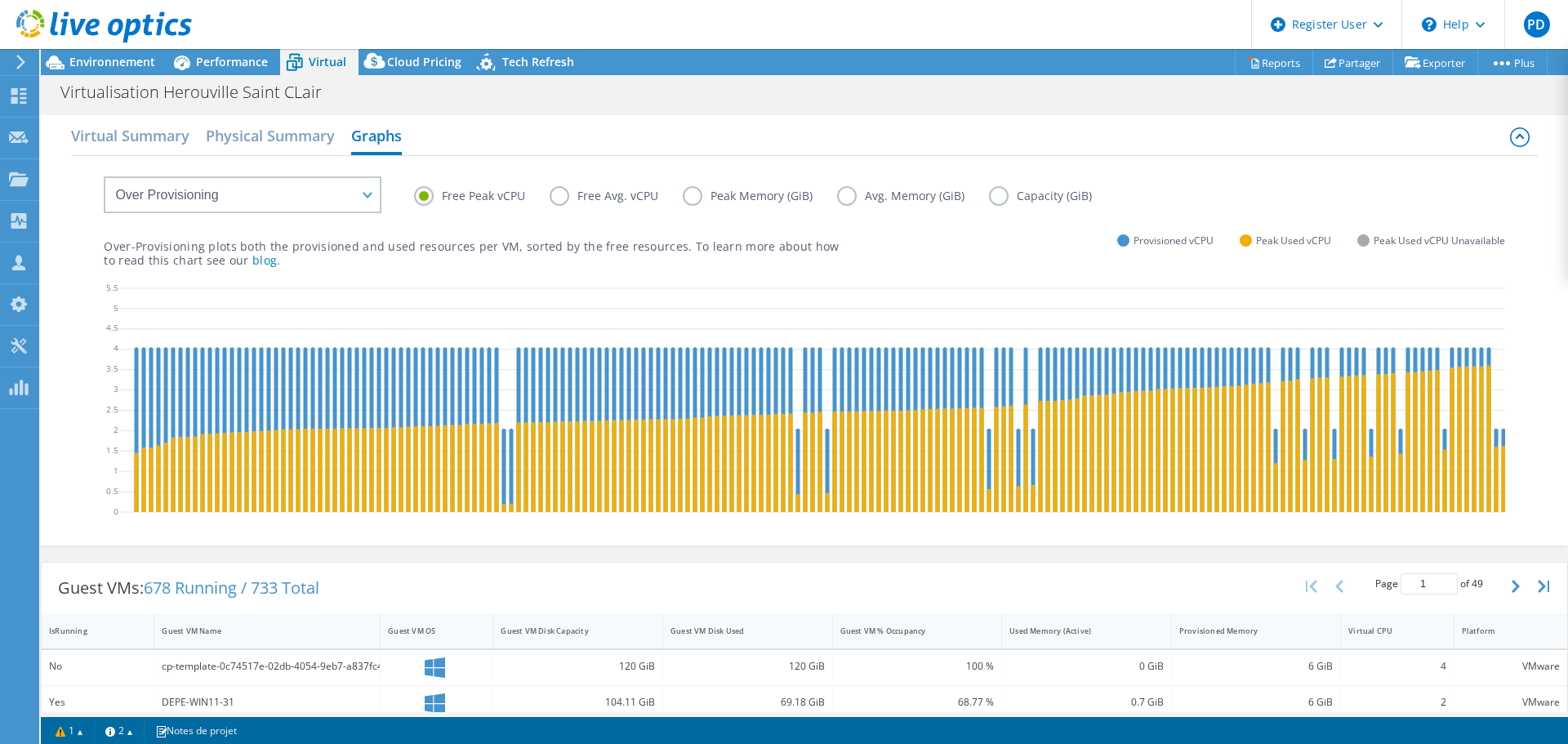
click at [694, 194] on label "Peak Memory (GiB)" at bounding box center [760, 196] width 155 height 19
click at [0, 0] on input "Peak Memory (GiB)" at bounding box center [0, 0] width 0 height 0
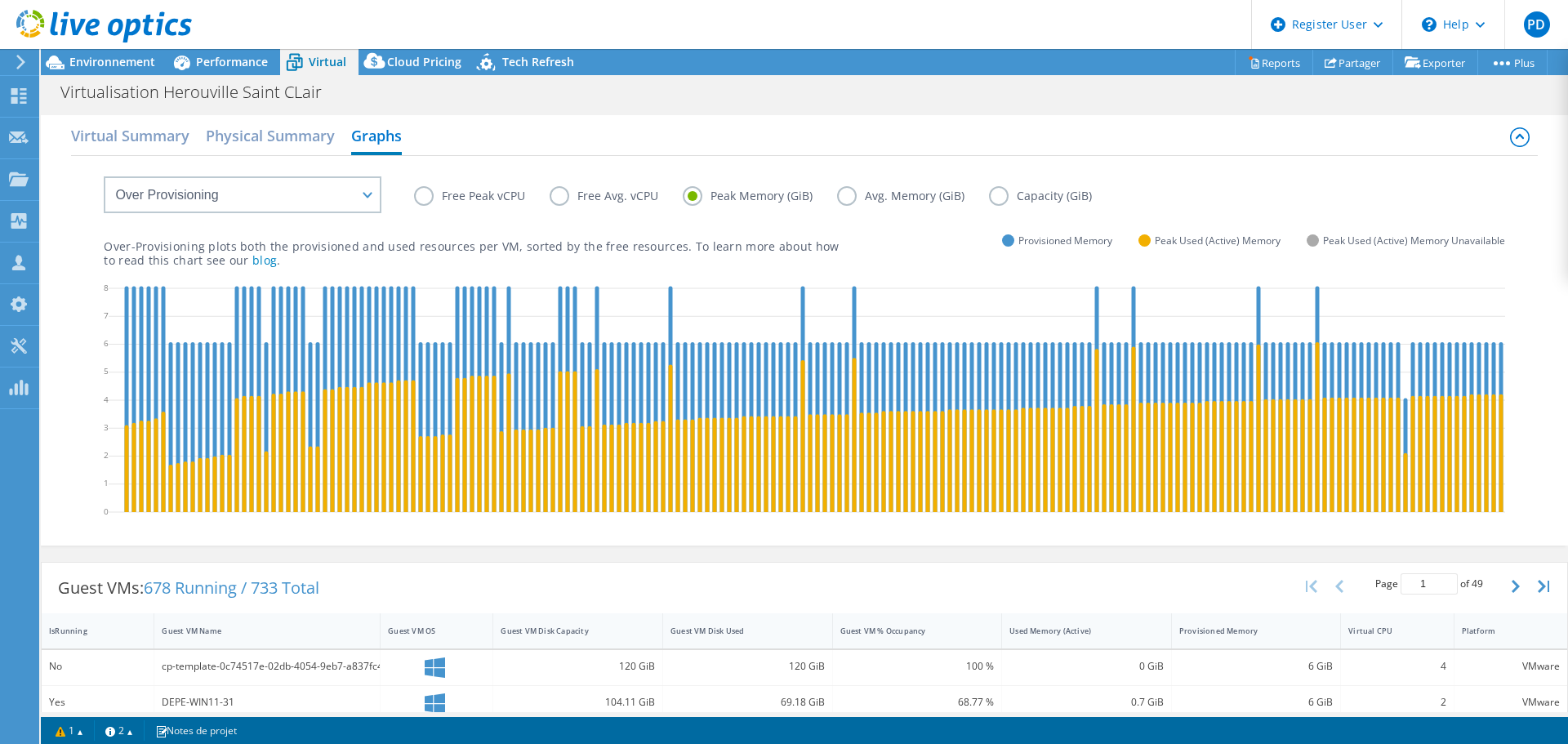
click at [564, 193] on label "Free Avg. vCPU" at bounding box center [616, 196] width 134 height 19
click at [0, 0] on input "Free Avg. vCPU" at bounding box center [0, 0] width 0 height 0
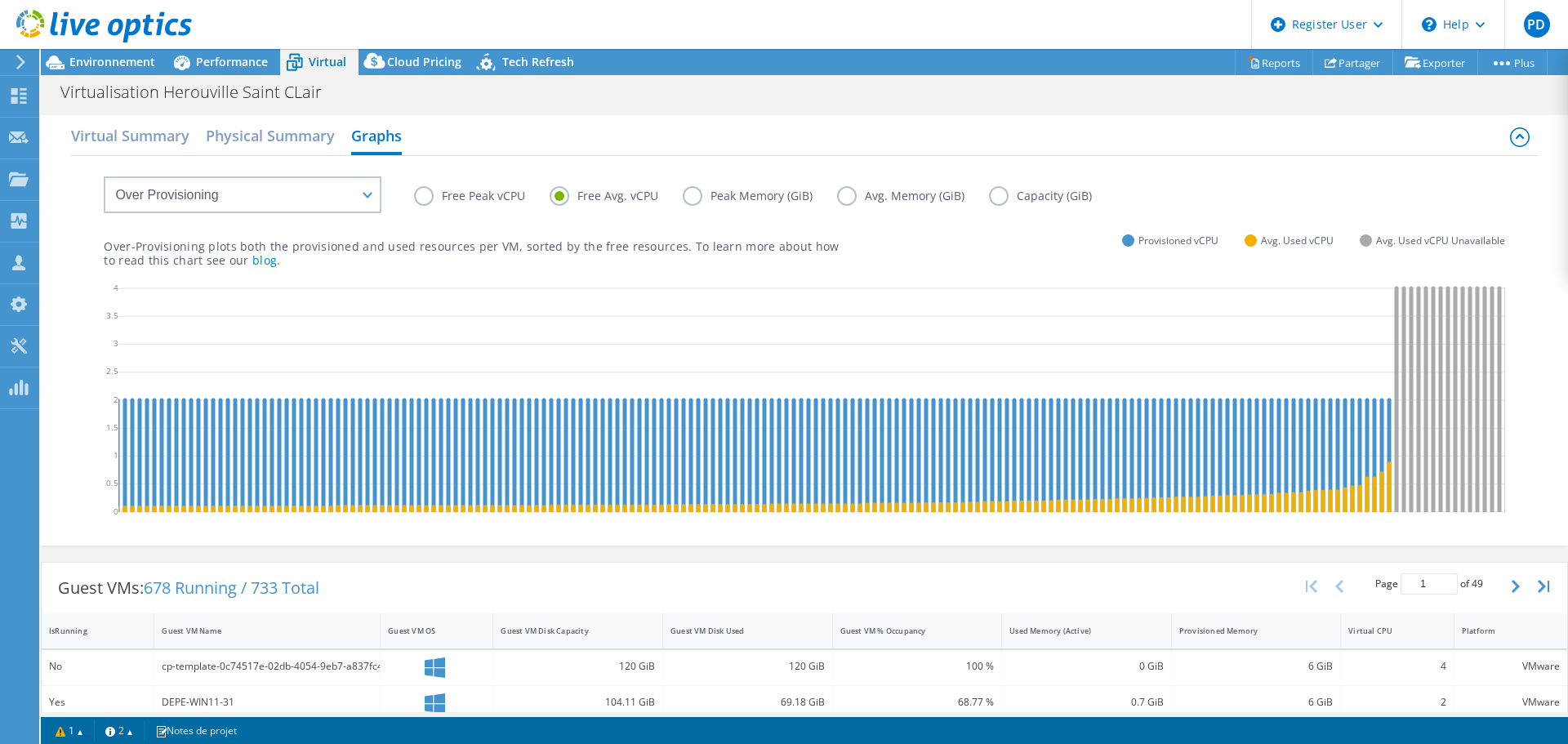
scroll to position [0, 4038]
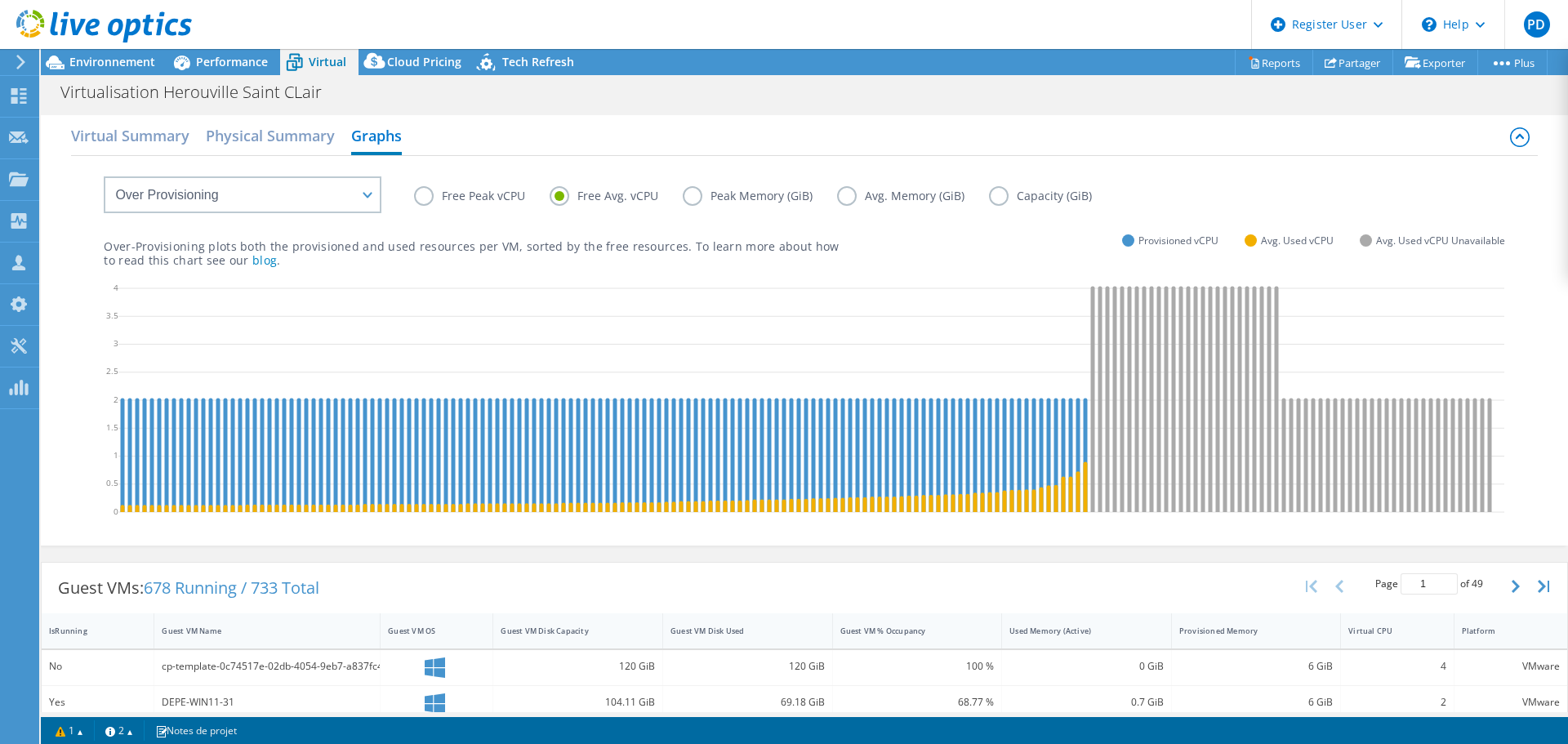
click at [444, 201] on label "Free Peak vCPU" at bounding box center [481, 196] width 135 height 19
click at [0, 0] on input "Free Peak vCPU" at bounding box center [0, 0] width 0 height 0
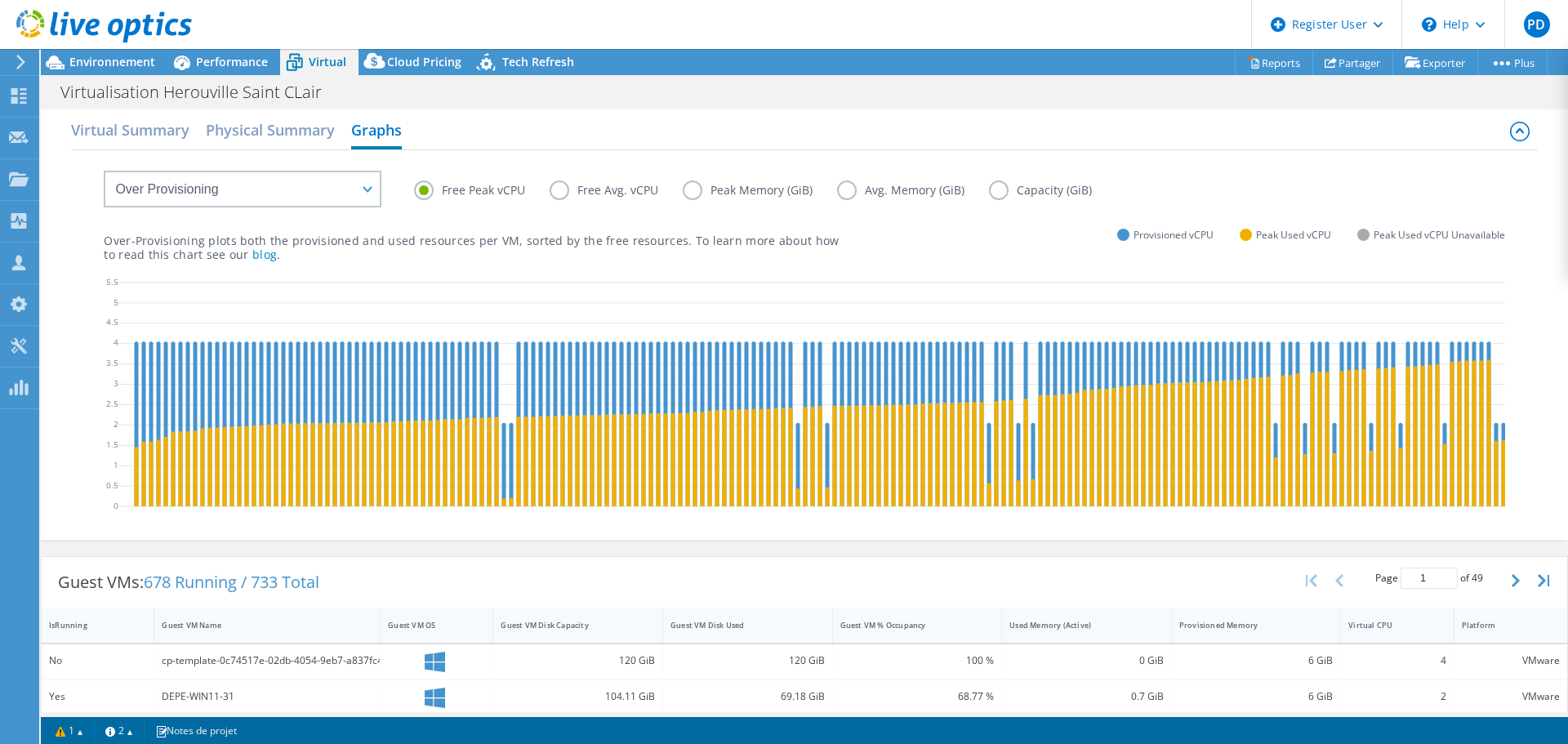
scroll to position [0, 0]
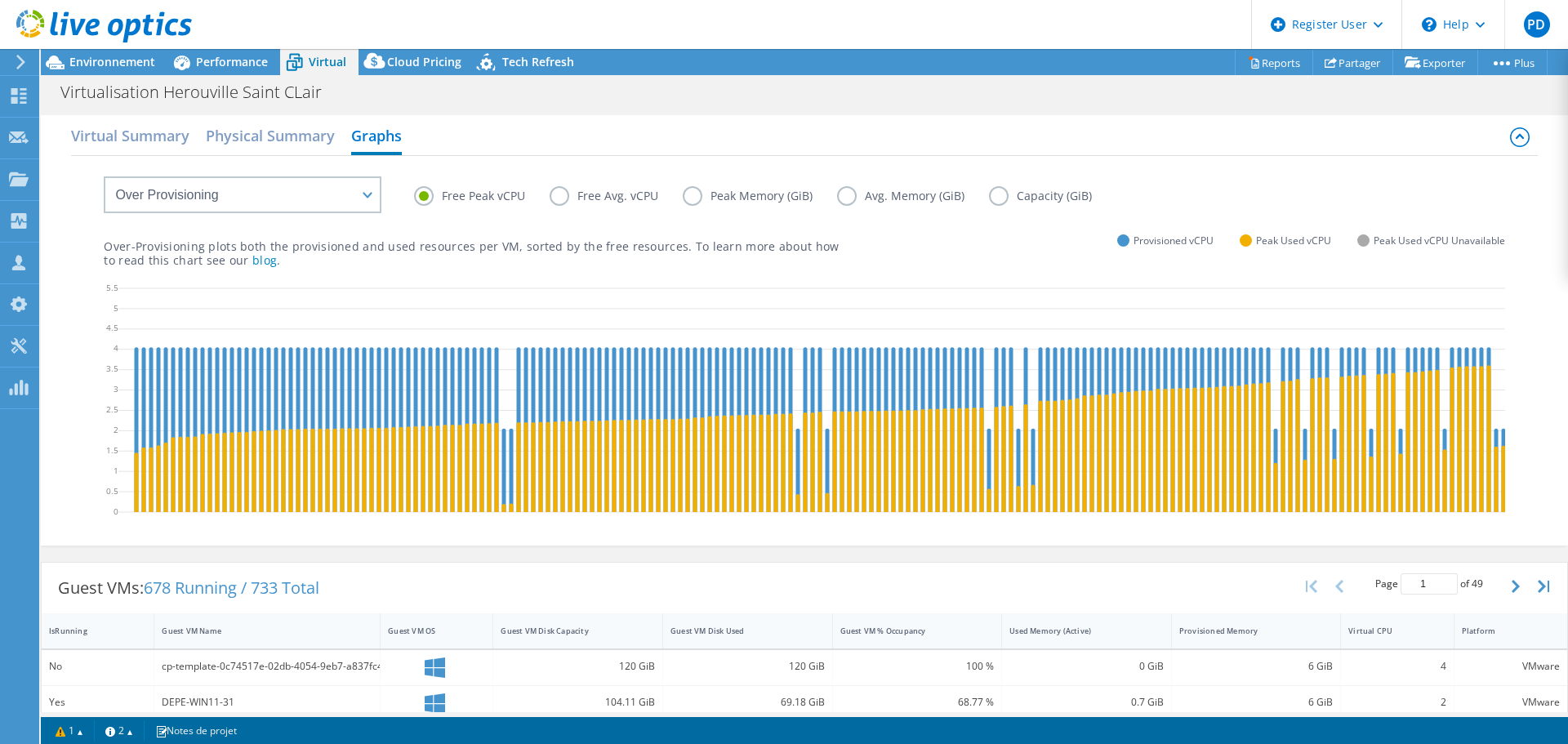
click at [1510, 133] on icon at bounding box center [1520, 137] width 19 height 19
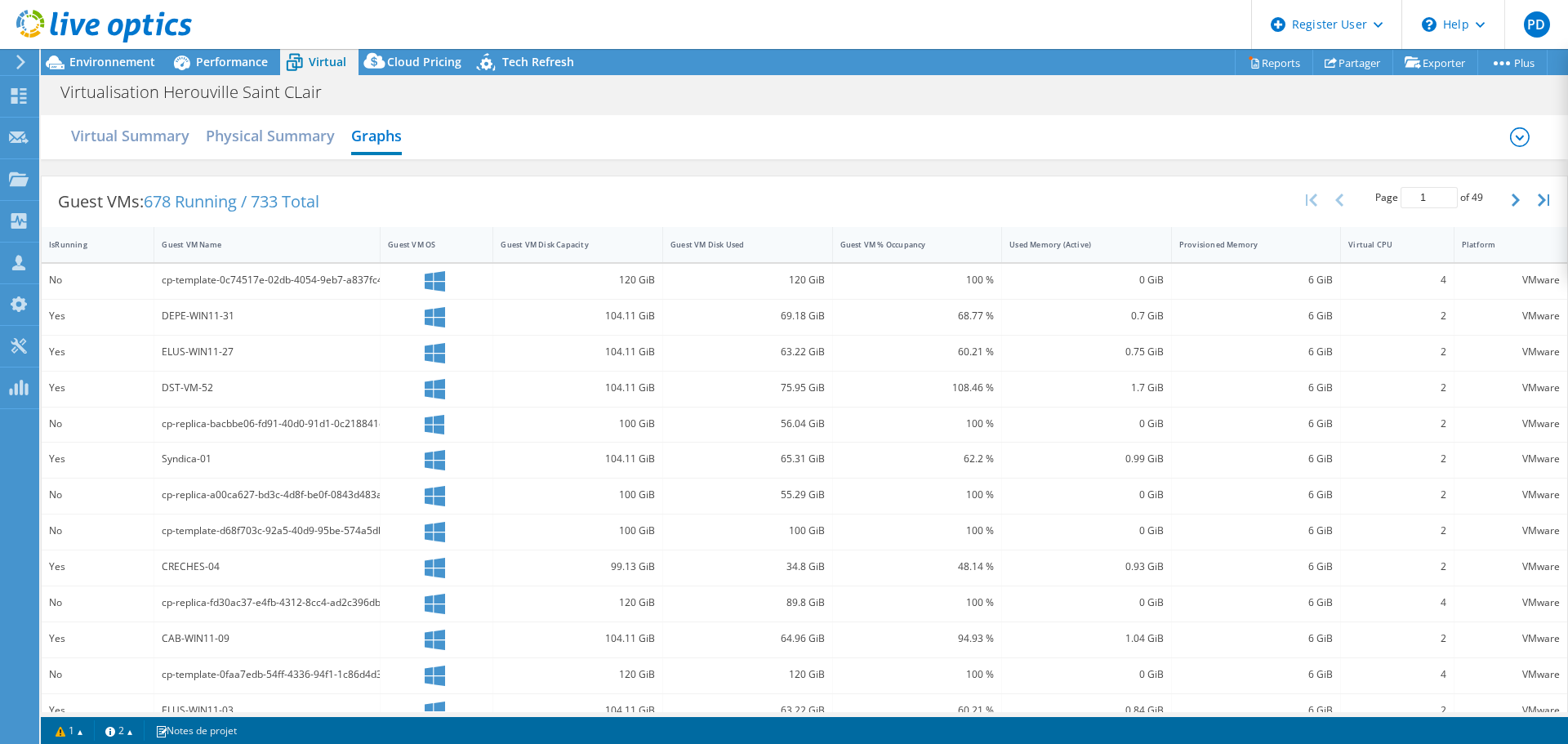
click at [1510, 133] on icon at bounding box center [1520, 137] width 19 height 19
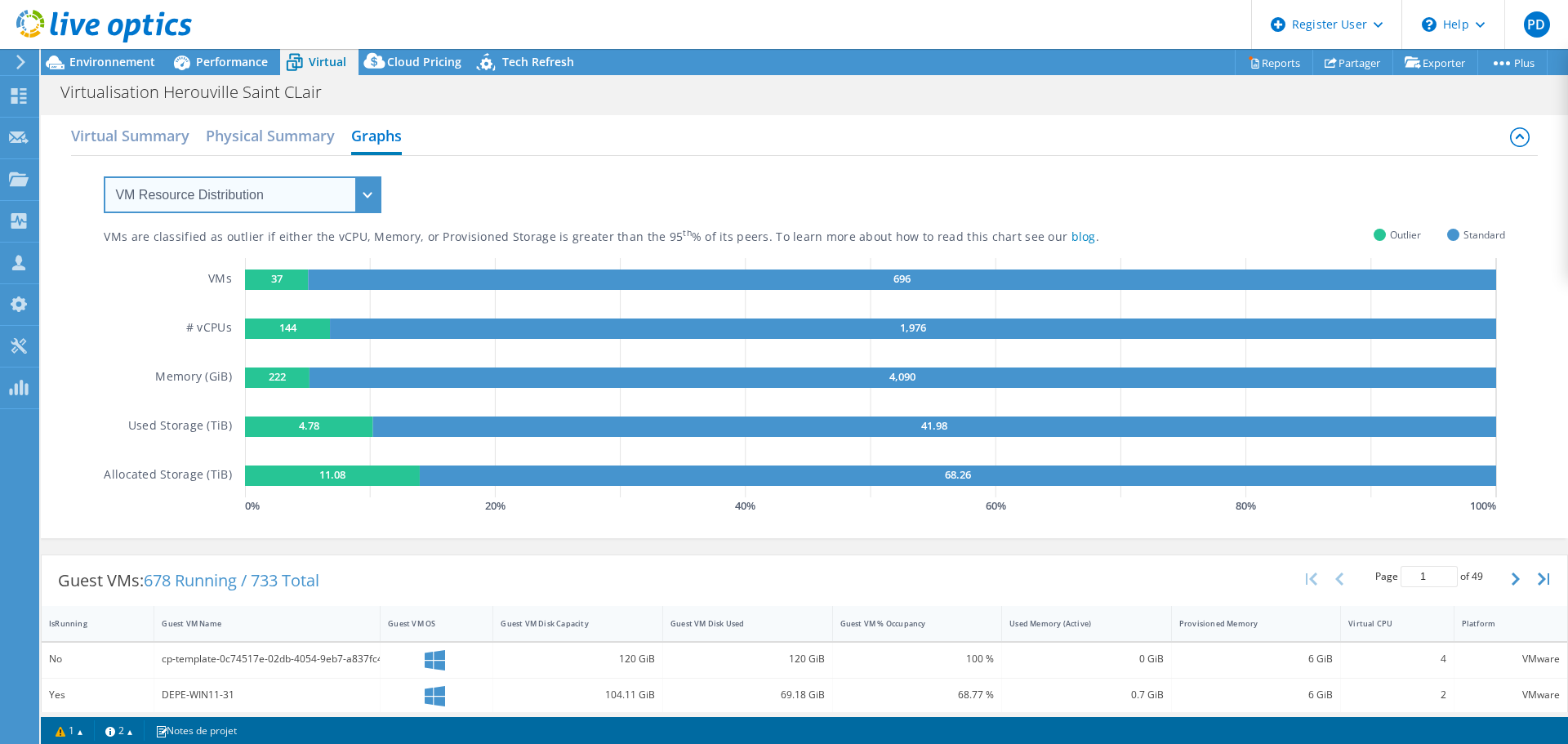
click at [325, 181] on select "VM Resource Distribution Provisioning Contrast Over Provisioning" at bounding box center [242, 195] width 278 height 37
select select "Over Provisioning"
click at [104, 177] on select "VM Resource Distribution Provisioning Contrast Over Provisioning" at bounding box center [242, 195] width 278 height 37
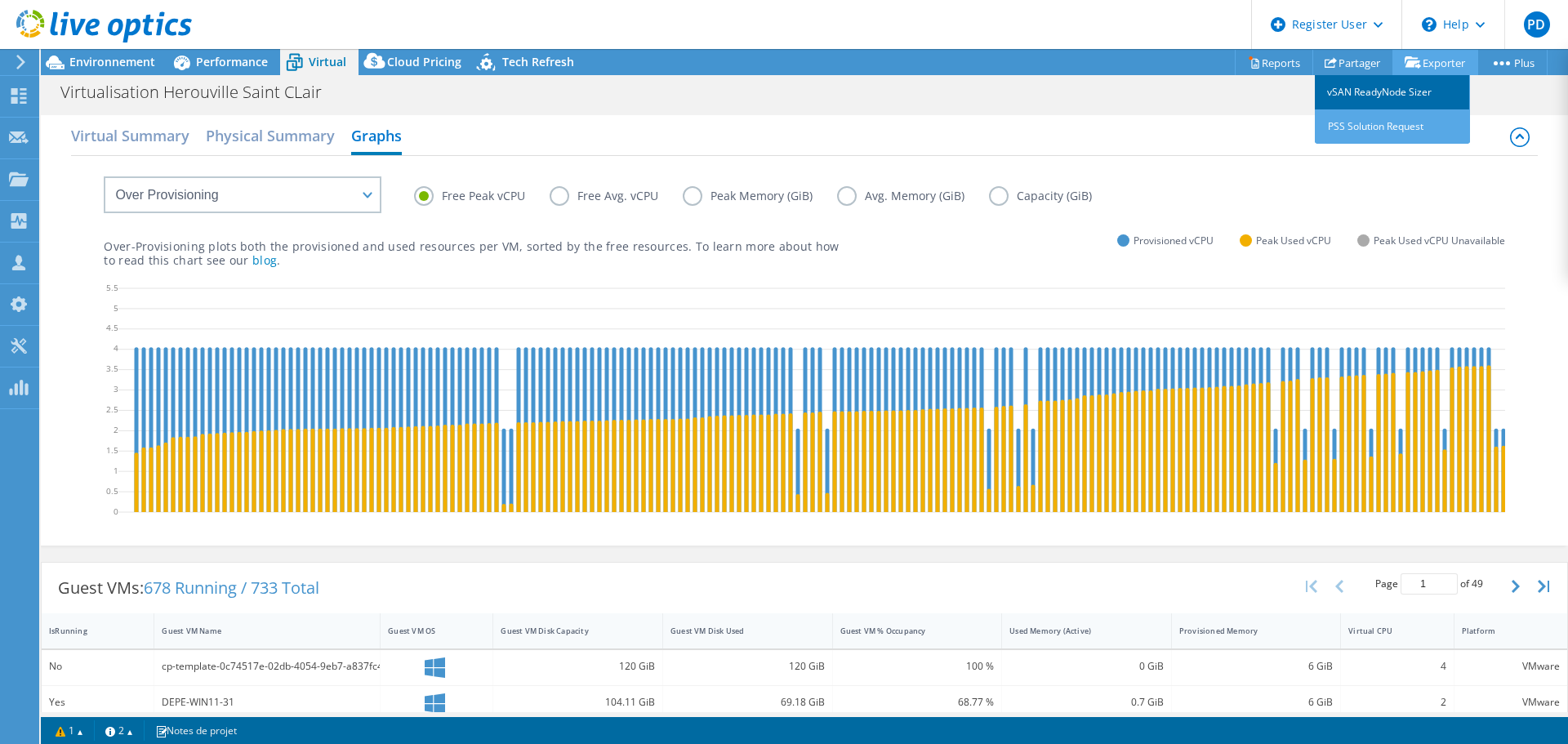
click at [1435, 77] on link "vSAN ReadyNode Sizer" at bounding box center [1393, 92] width 156 height 35
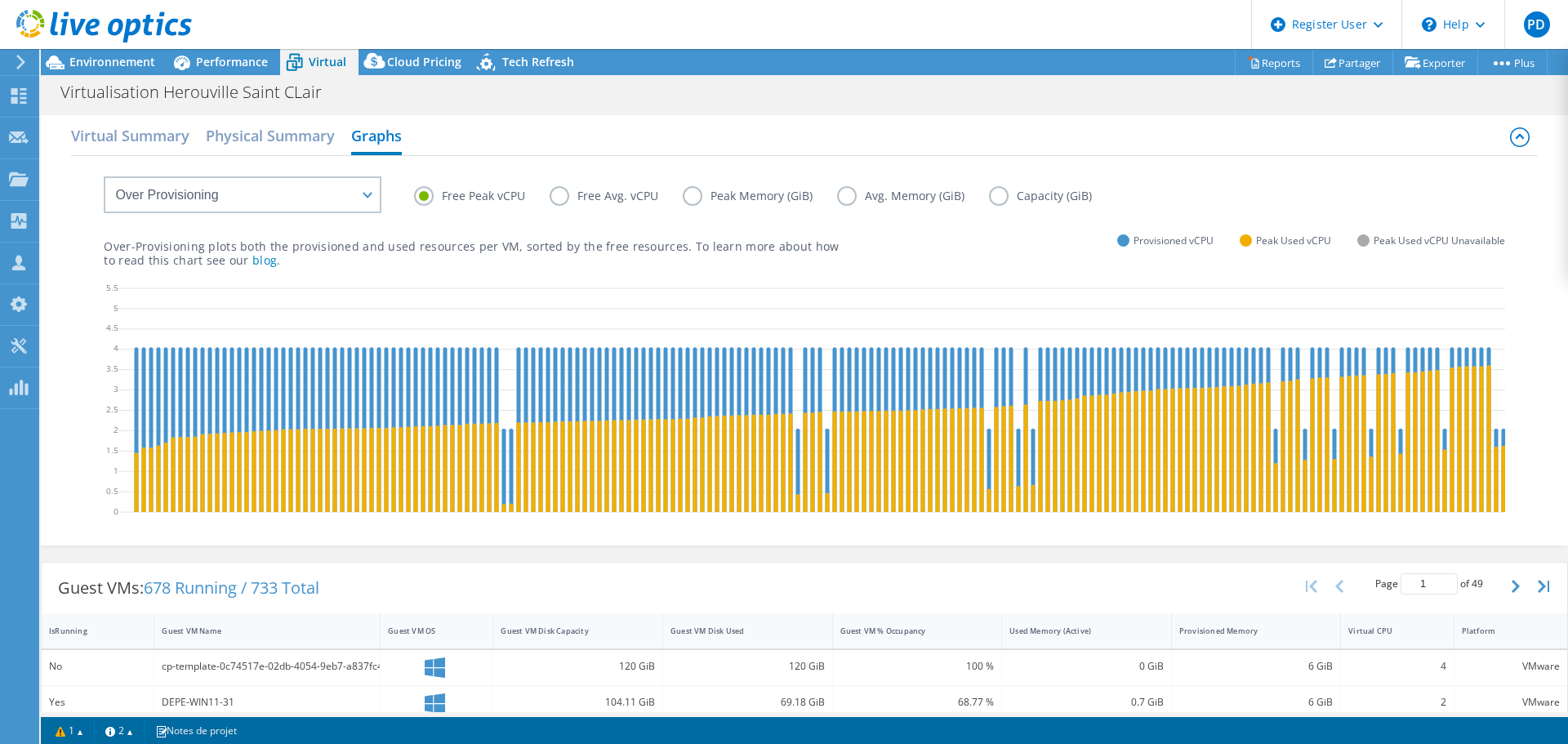
click at [1192, 101] on div "Virtualisation Herouville Saint CLair Imprimer" at bounding box center [805, 91] width 1528 height 30
click at [1005, 139] on div "Virtual Summary Physical Summary Graphs" at bounding box center [804, 137] width 1466 height 37
click at [1278, 59] on link "Reports" at bounding box center [1274, 62] width 79 height 25
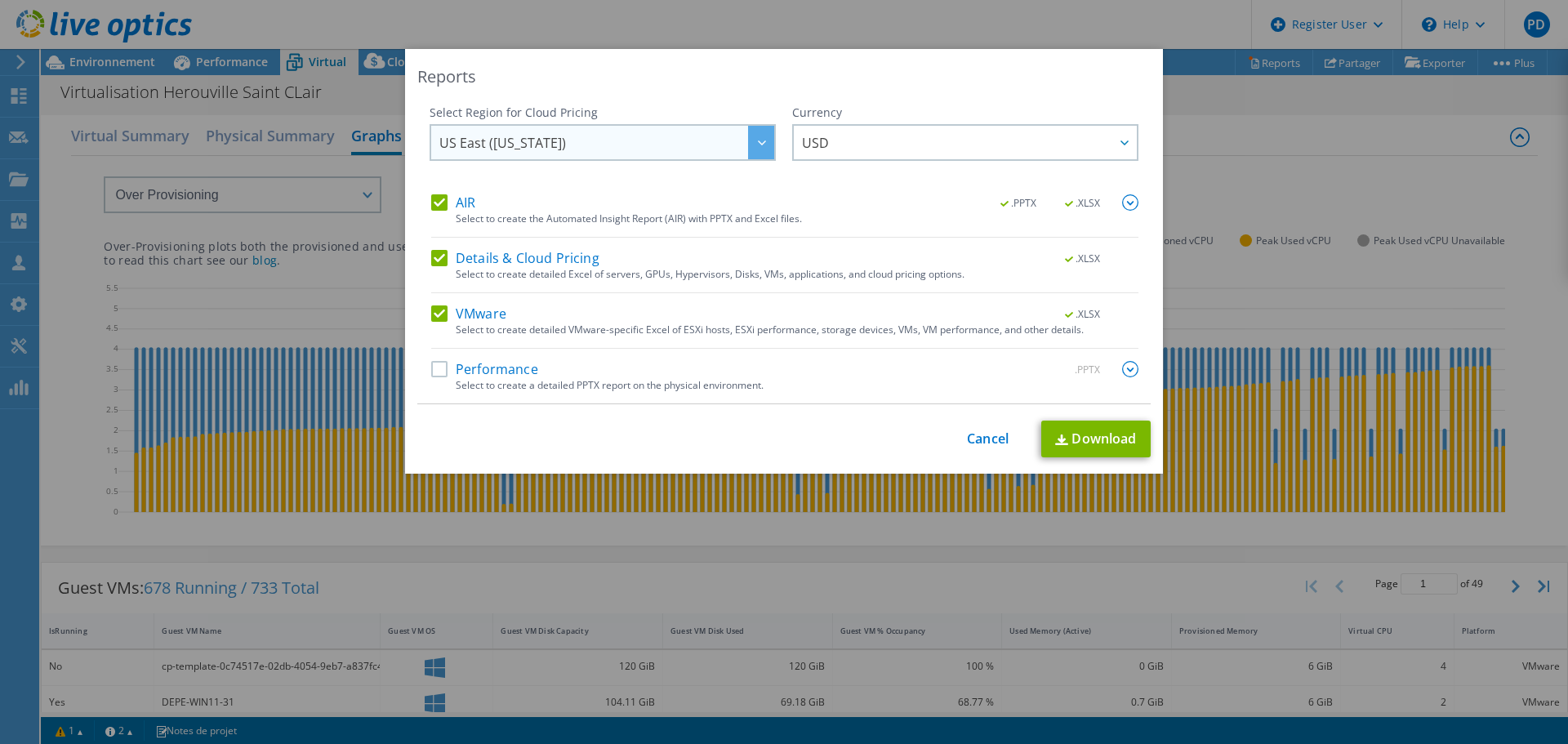
click at [676, 140] on span "US East ([US_STATE])" at bounding box center [606, 142] width 335 height 34
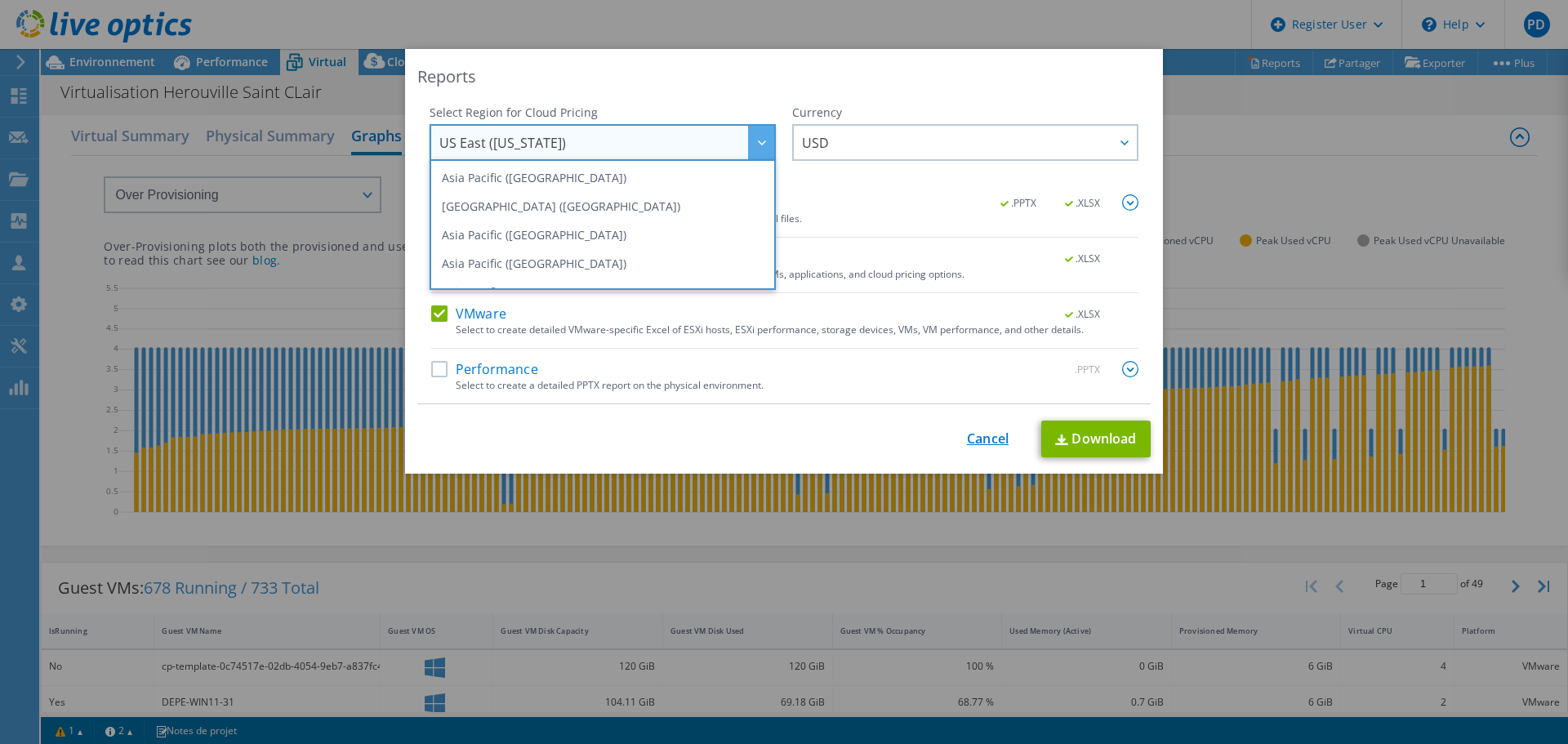
click at [967, 440] on link "Cancel" at bounding box center [987, 439] width 41 height 15
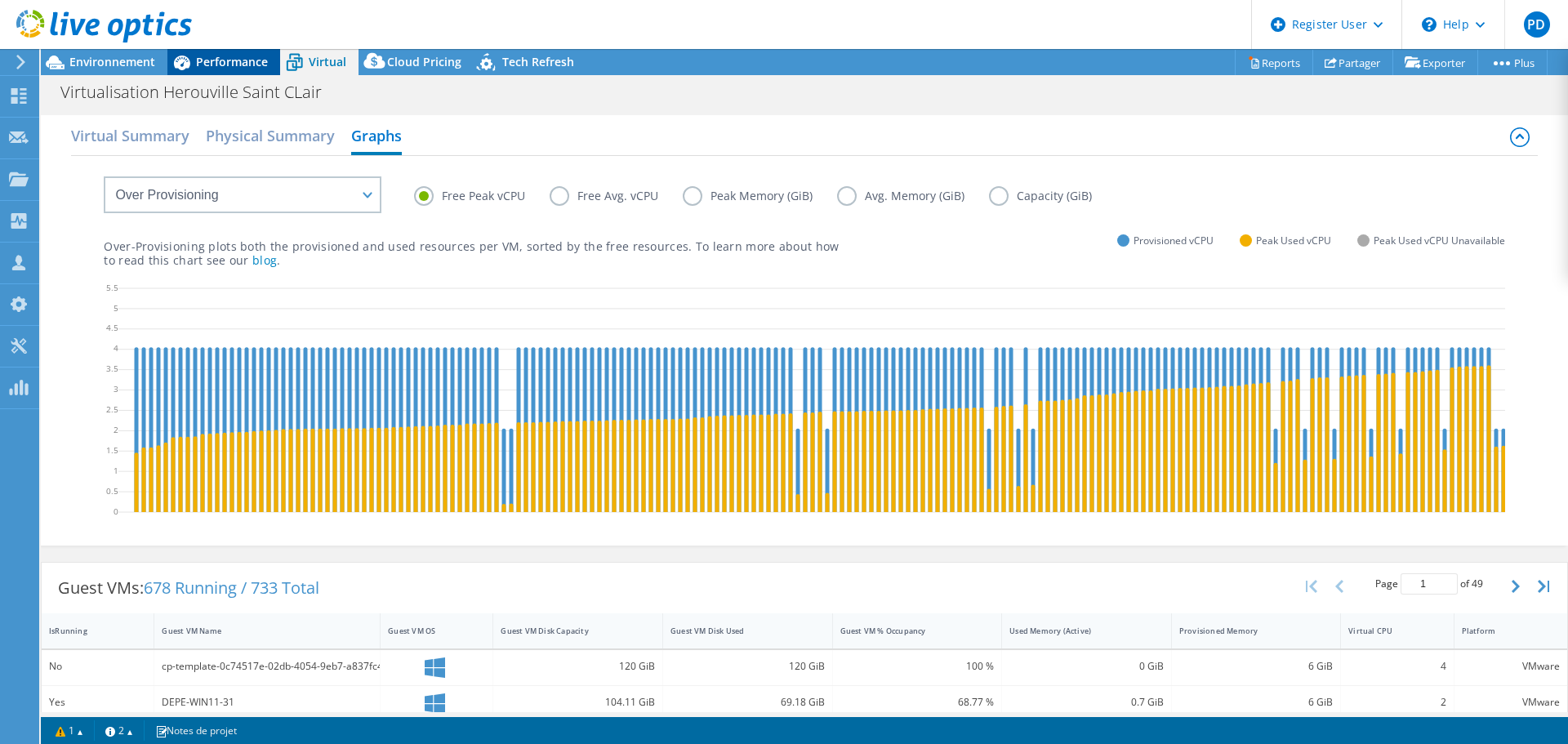
click at [211, 56] on span "Performance" at bounding box center [232, 62] width 72 height 15
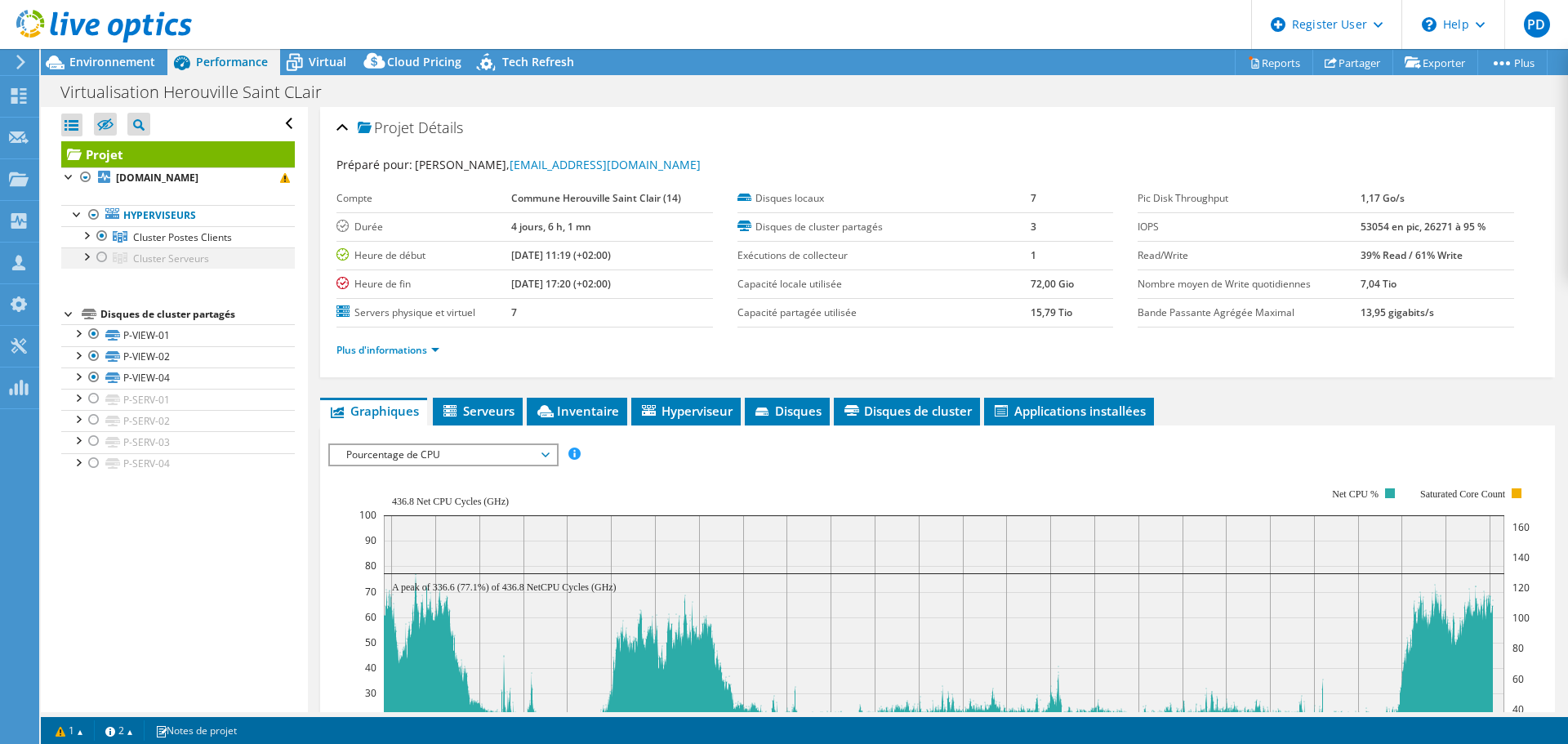
click at [99, 259] on div at bounding box center [102, 258] width 16 height 19
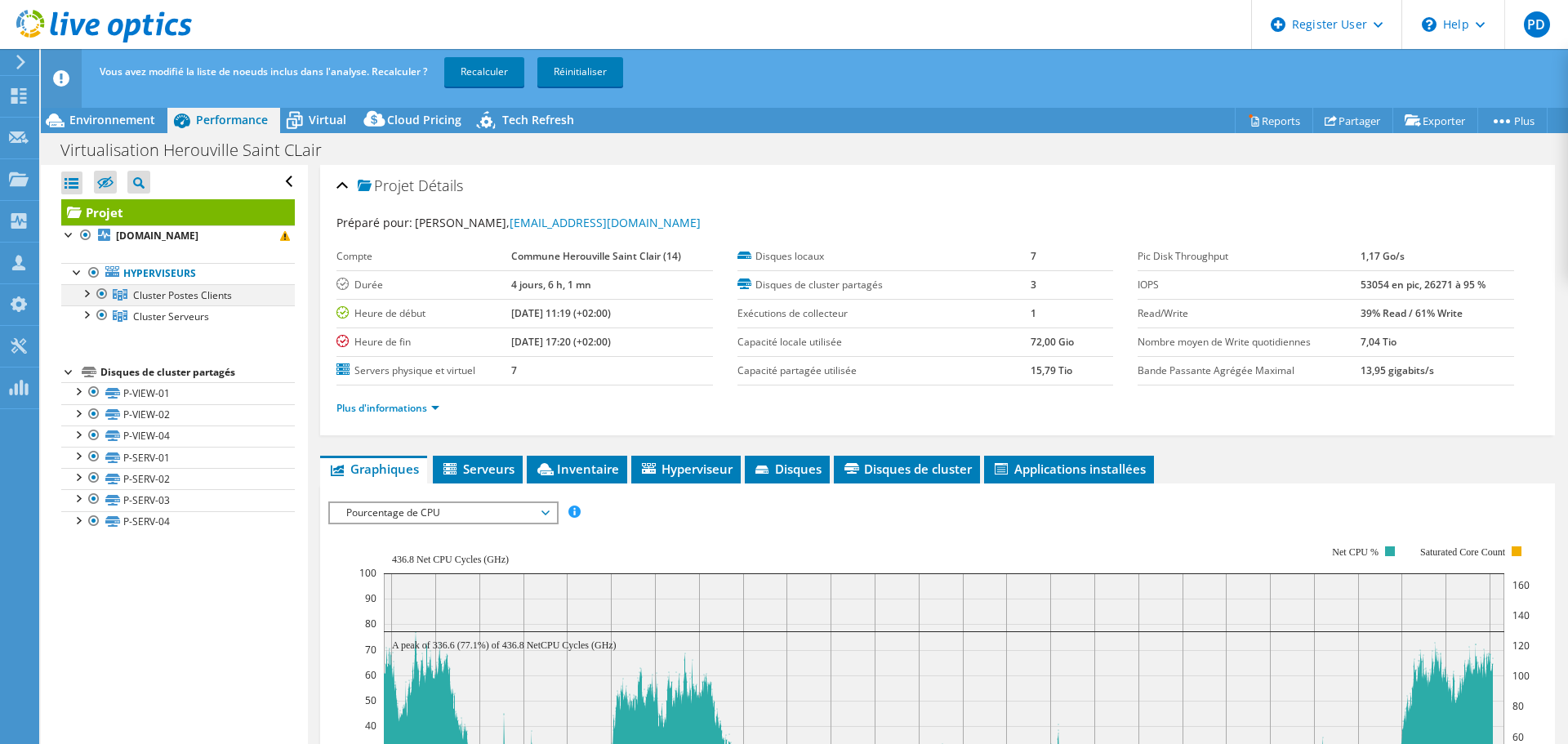
click at [102, 296] on div at bounding box center [102, 294] width 16 height 19
click at [482, 70] on link "Recalculer" at bounding box center [483, 72] width 80 height 30
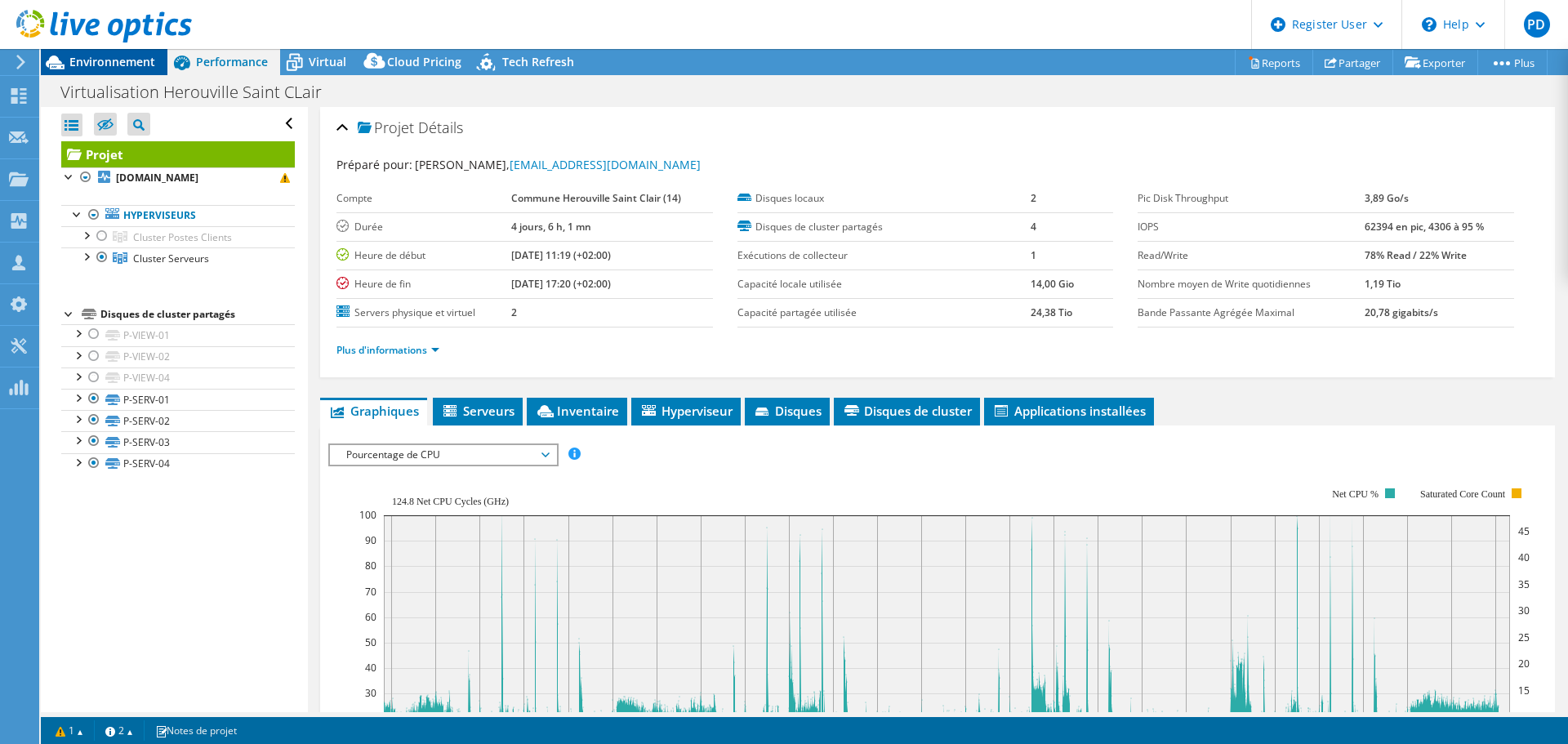
click at [89, 58] on span "Environnement" at bounding box center [111, 62] width 86 height 15
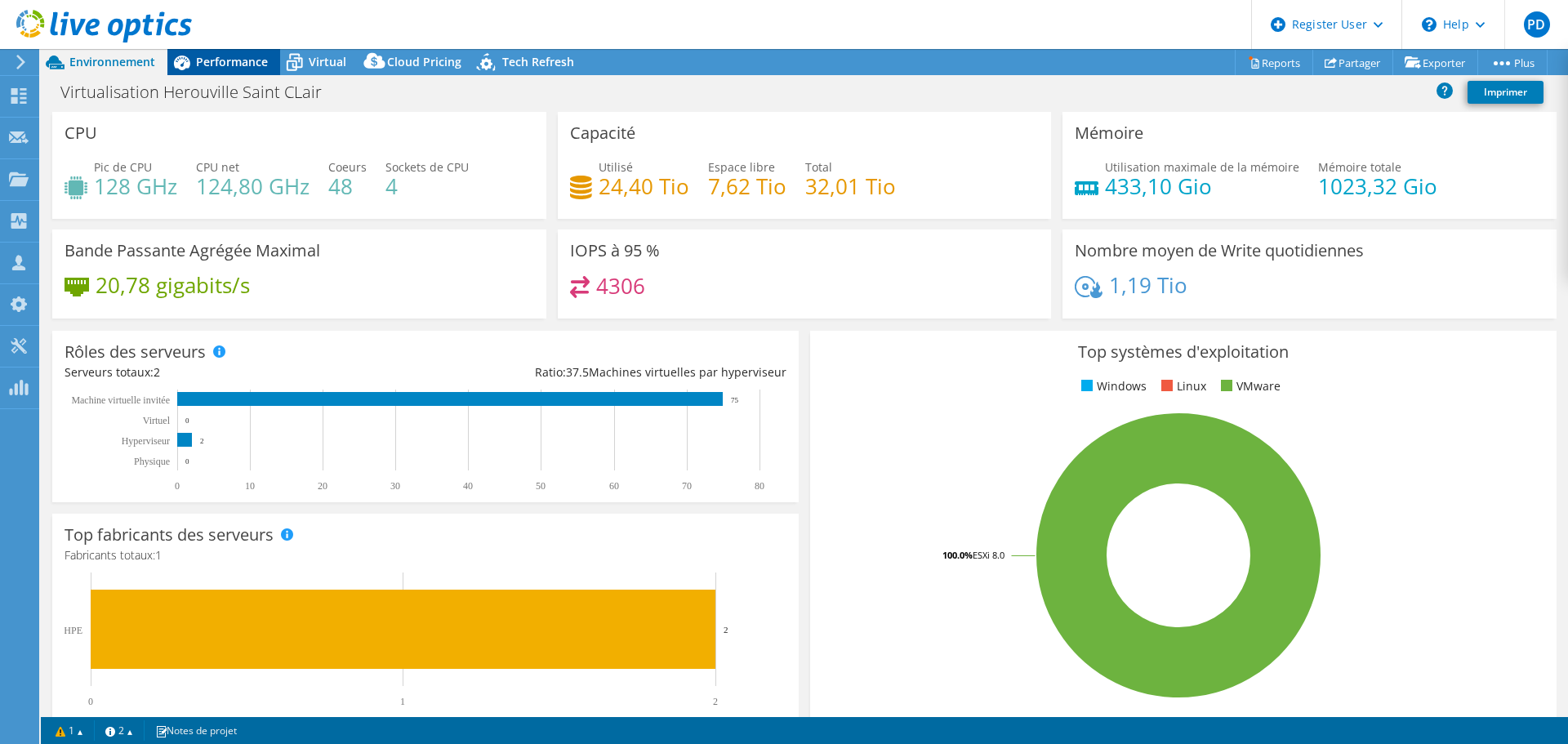
click at [233, 71] on div "Performance" at bounding box center [223, 62] width 112 height 26
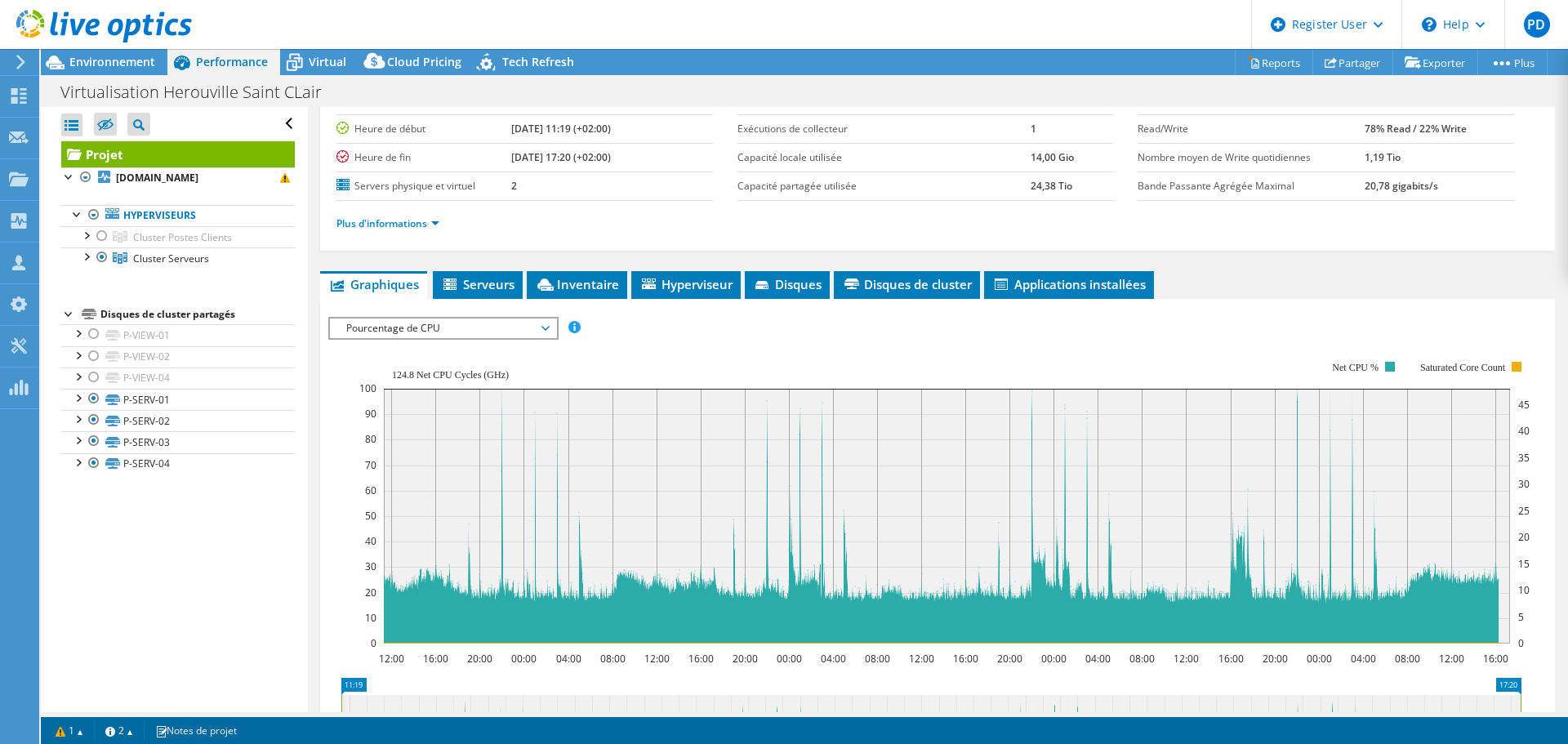
scroll to position [245, 0]
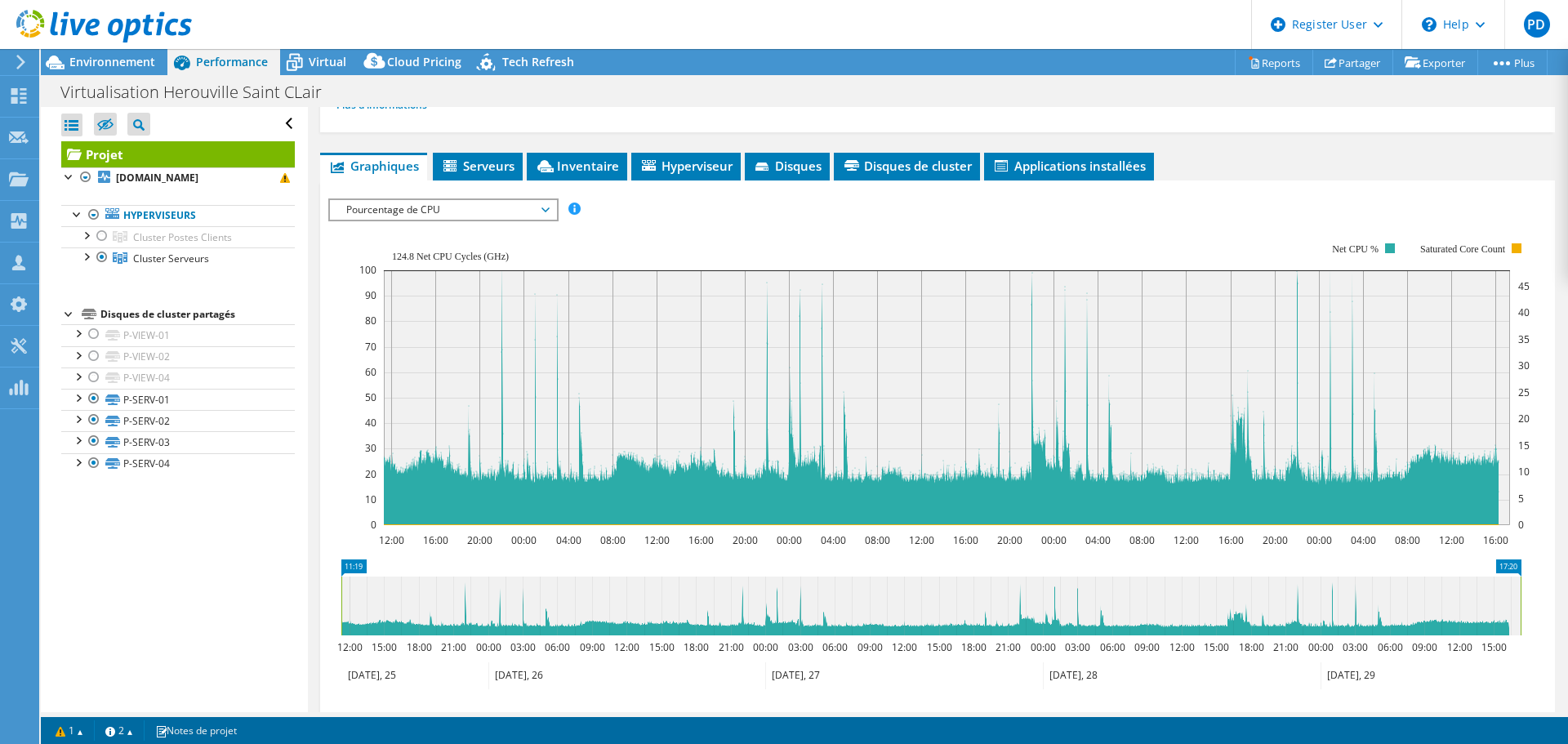
click at [446, 199] on div "Pourcentage de CPU IOPS Débit de disque Taille IO Latence Longueur de file d'at…" at bounding box center [444, 211] width 231 height 23
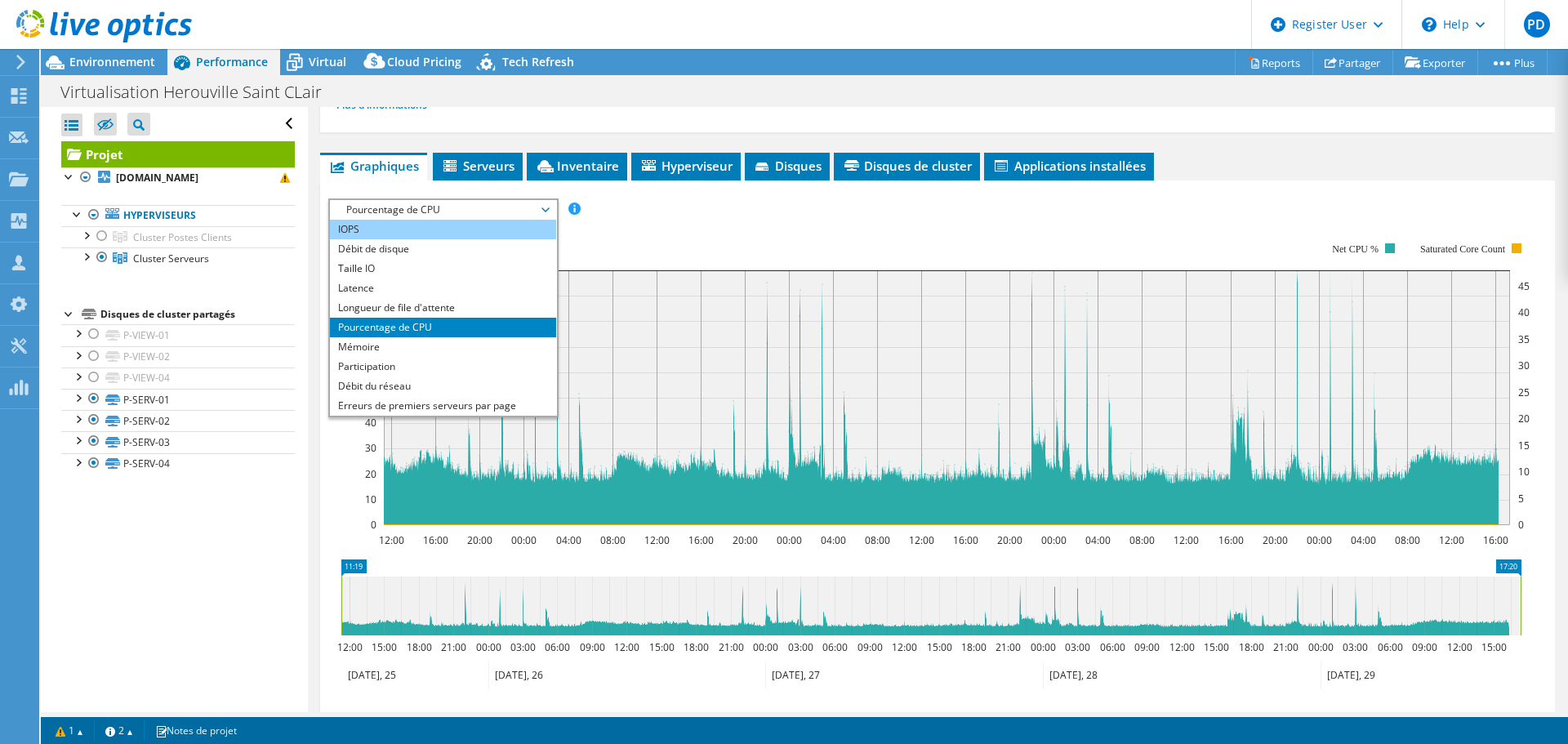
click at [384, 223] on li "IOPS" at bounding box center [442, 230] width 226 height 19
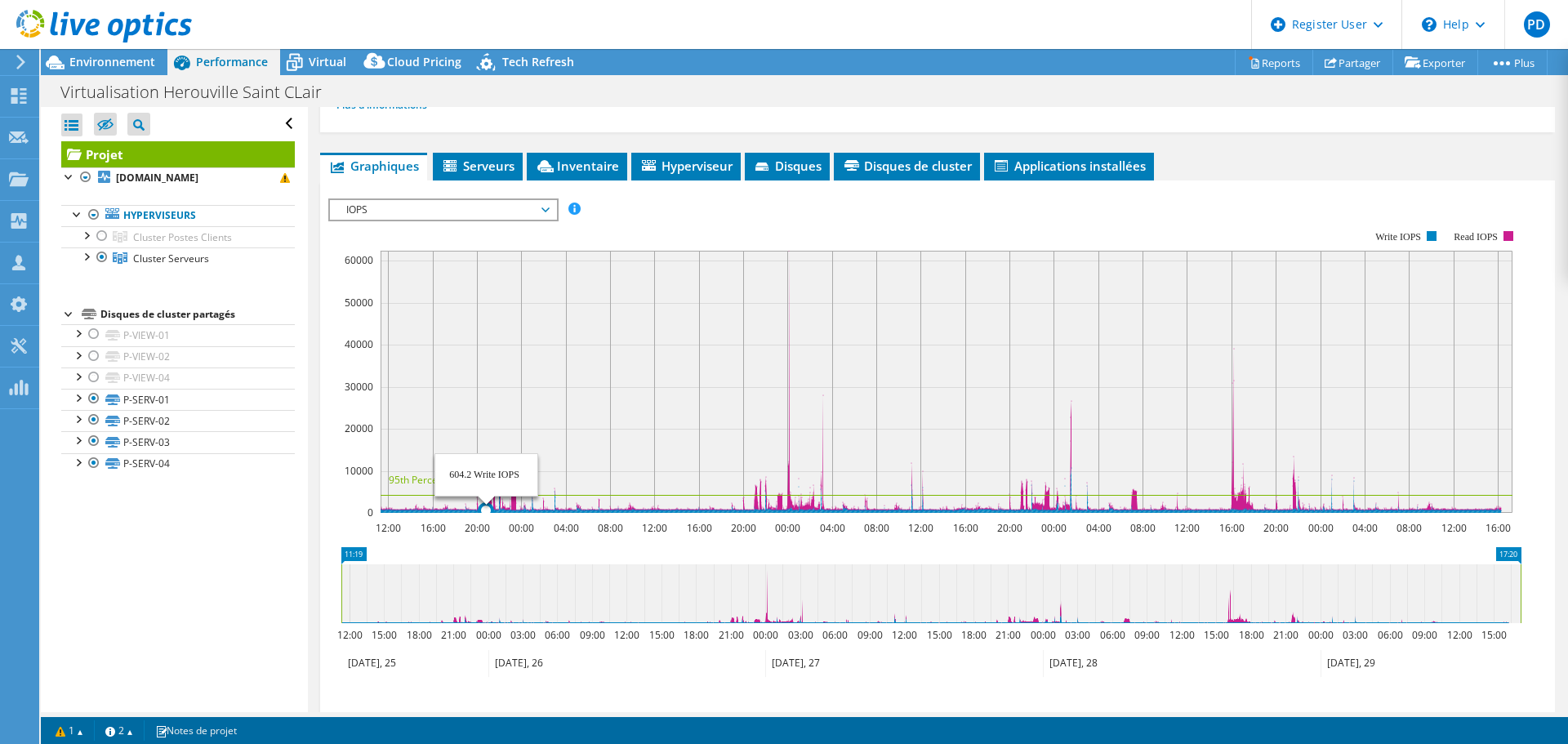
scroll to position [402, 0]
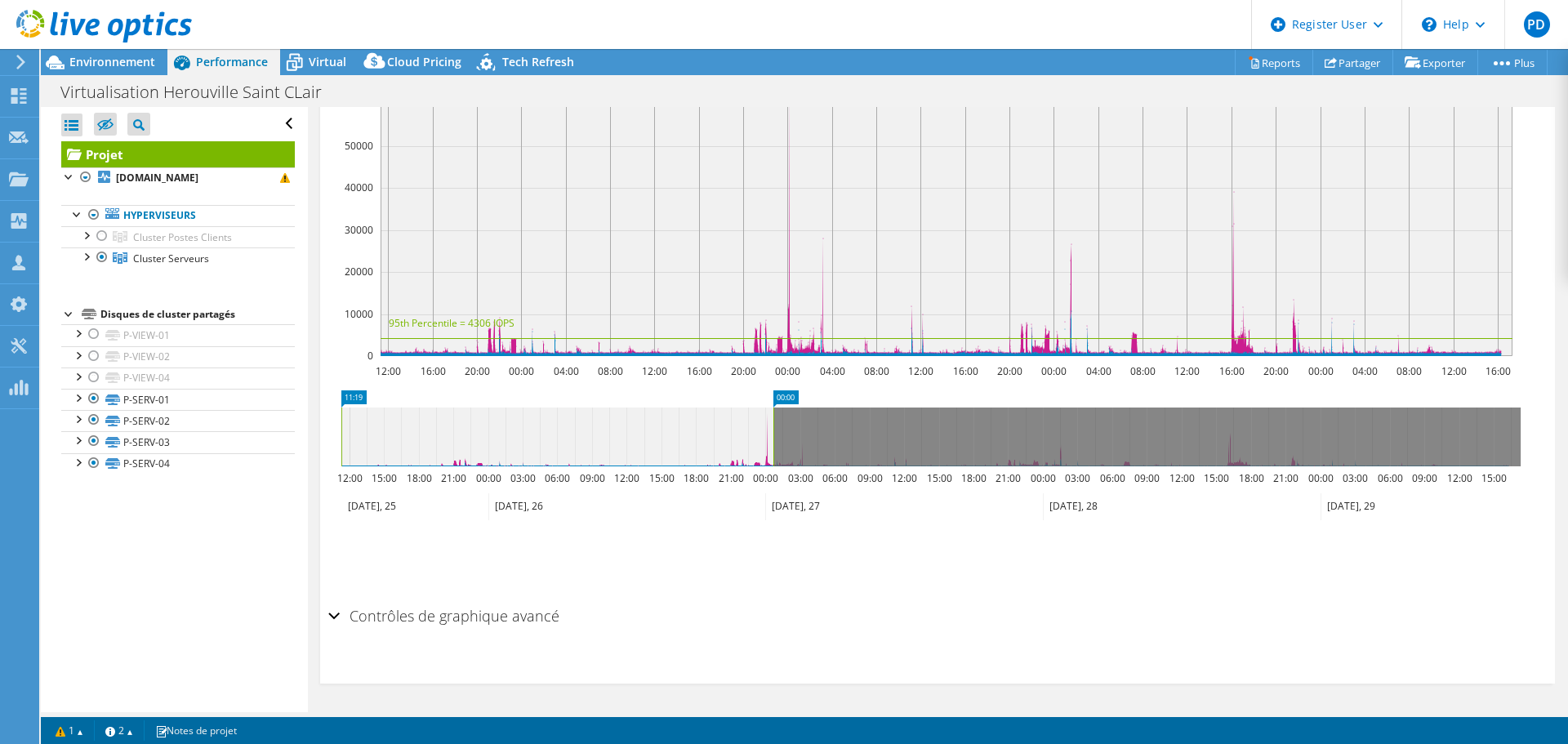
drag, startPoint x: 1515, startPoint y: 398, endPoint x: 768, endPoint y: 370, distance: 747.5
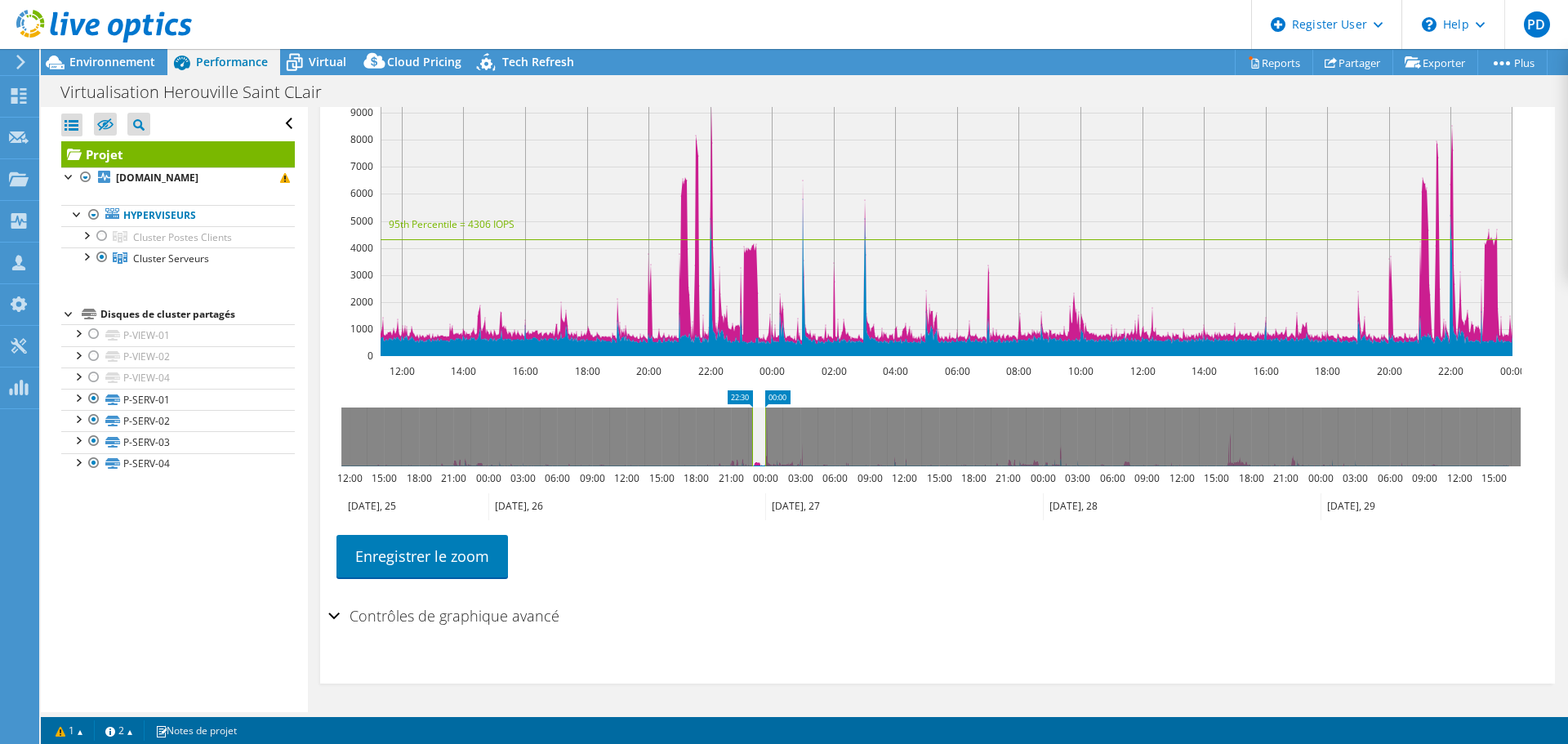
drag, startPoint x: 350, startPoint y: 395, endPoint x: 761, endPoint y: 423, distance: 412.0
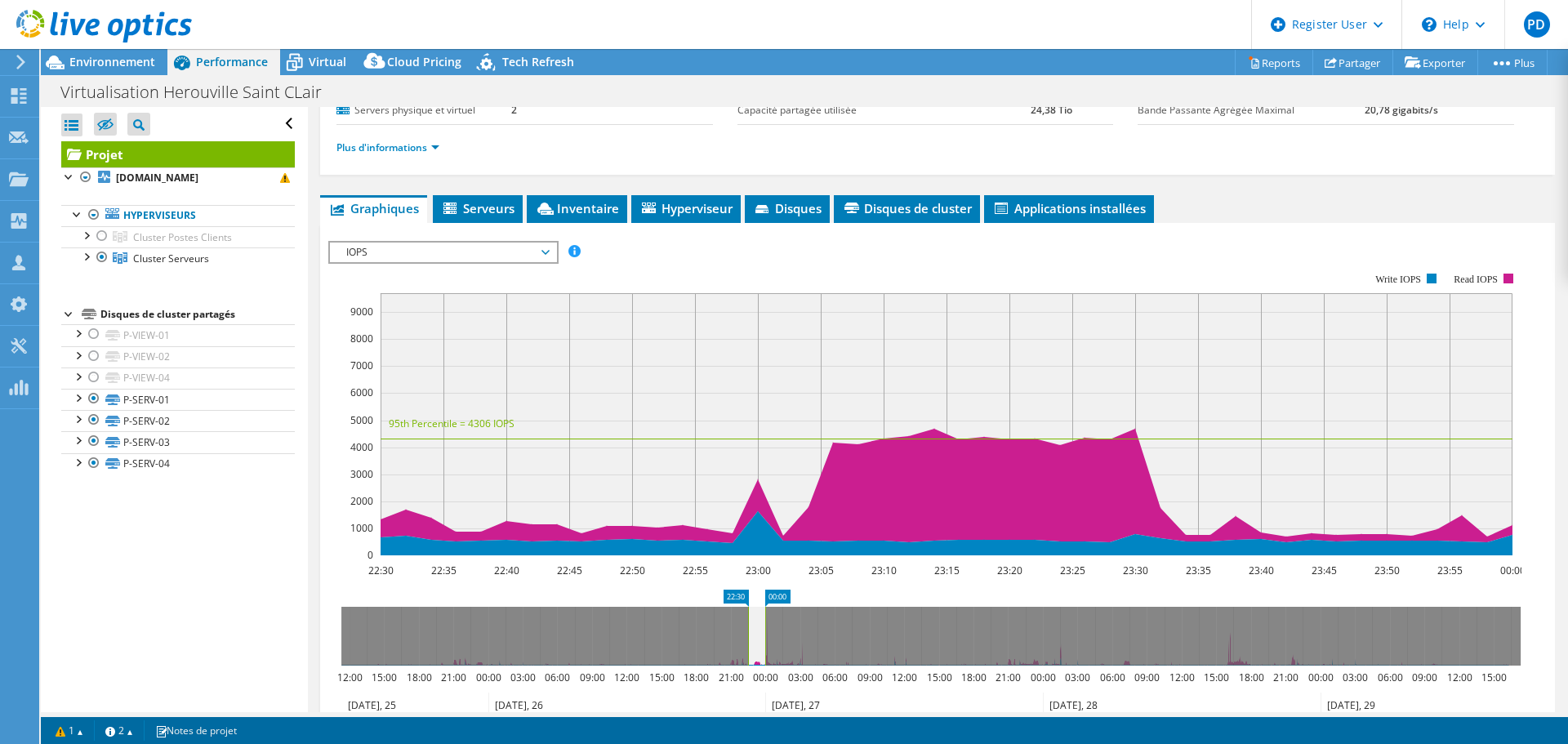
scroll to position [157, 0]
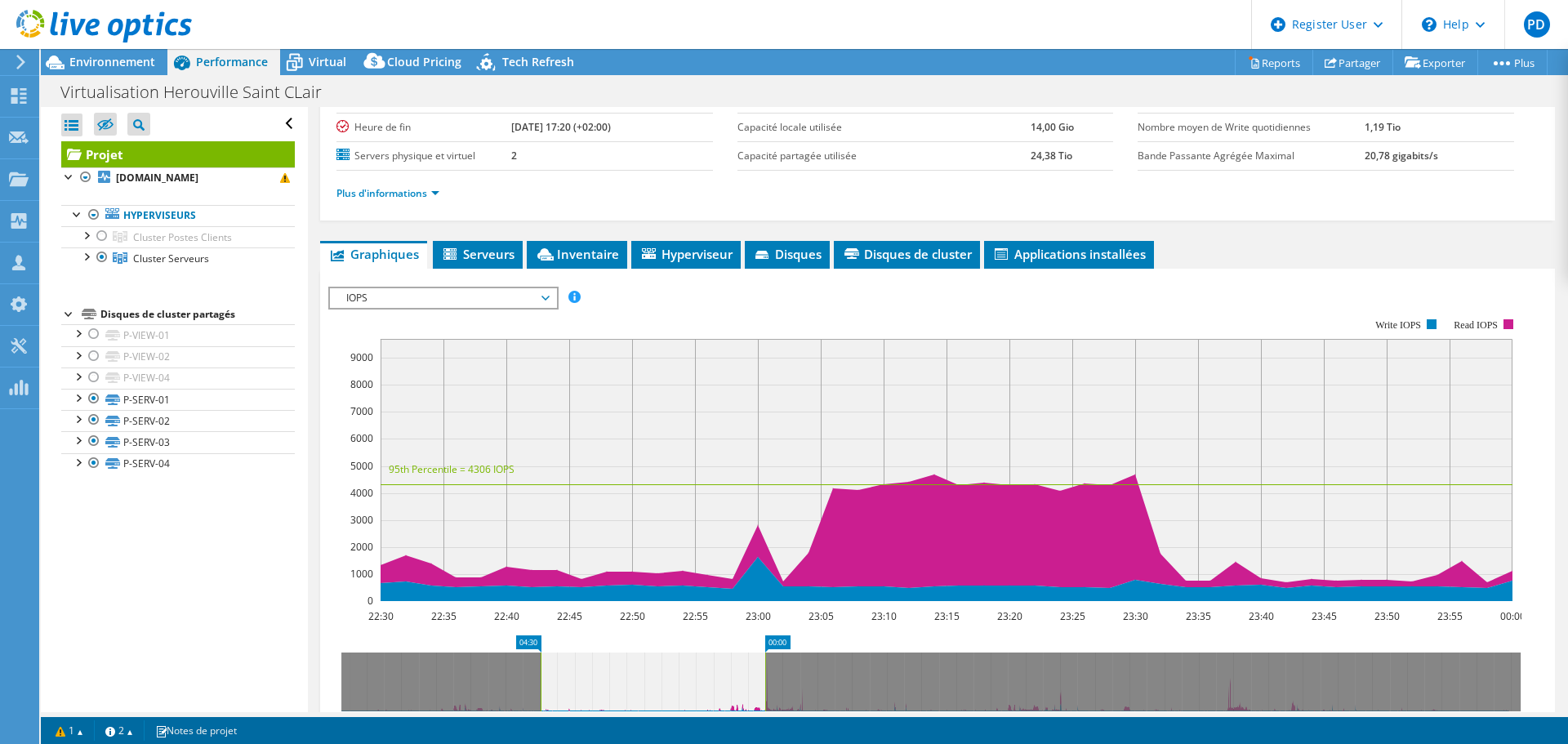
drag, startPoint x: 736, startPoint y: 640, endPoint x: 609, endPoint y: 624, distance: 128.0
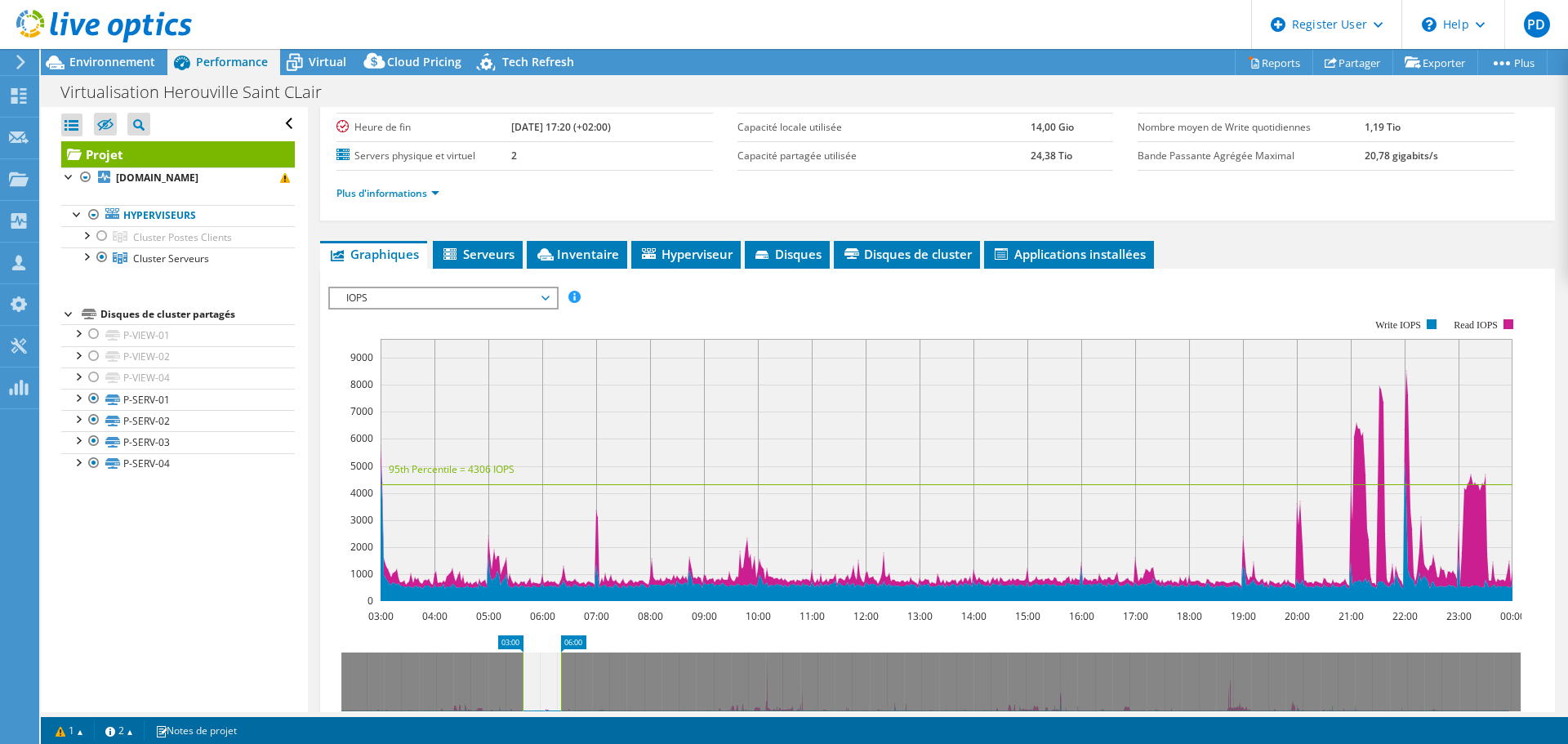
drag, startPoint x: 787, startPoint y: 640, endPoint x: 582, endPoint y: 621, distance: 205.9
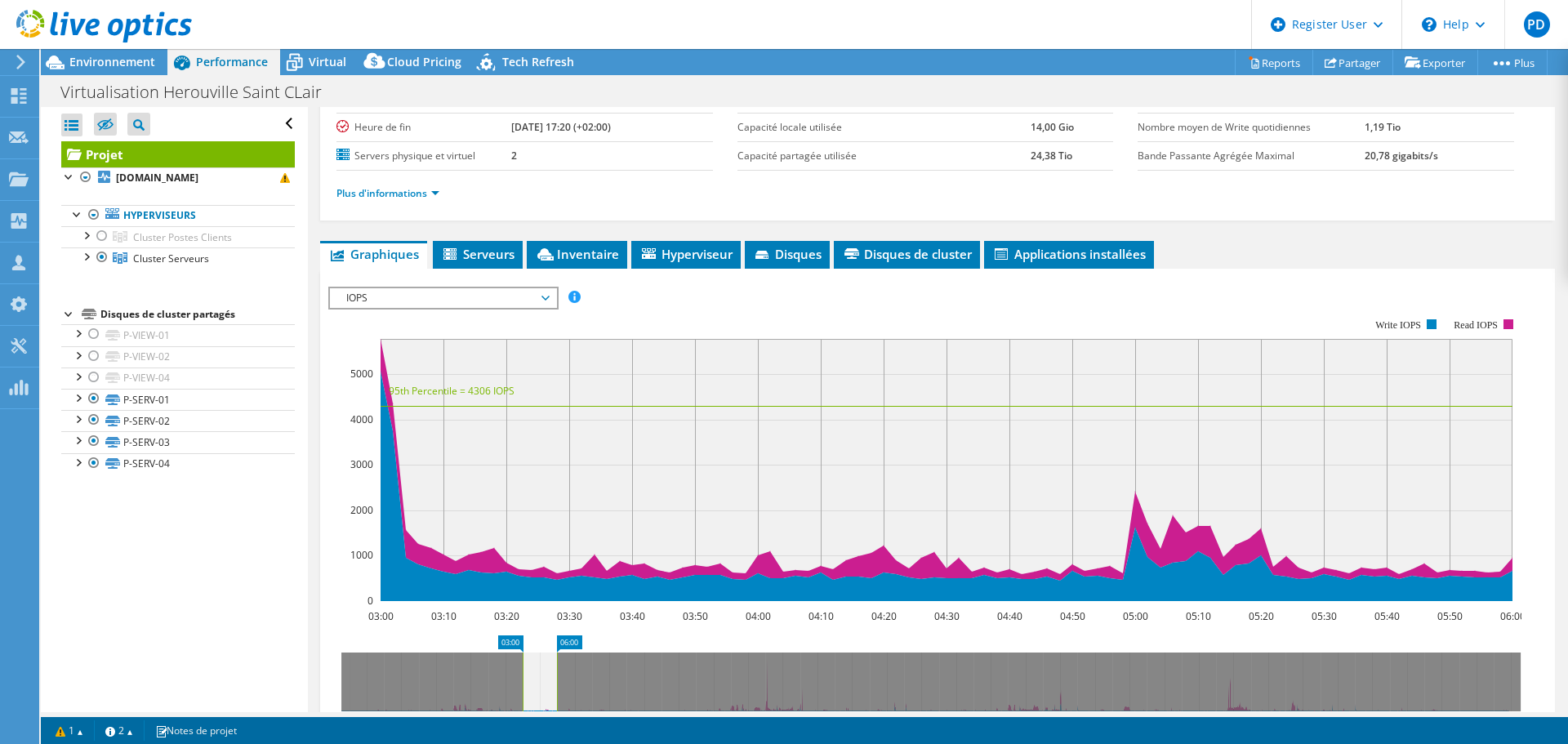
scroll to position [402, 0]
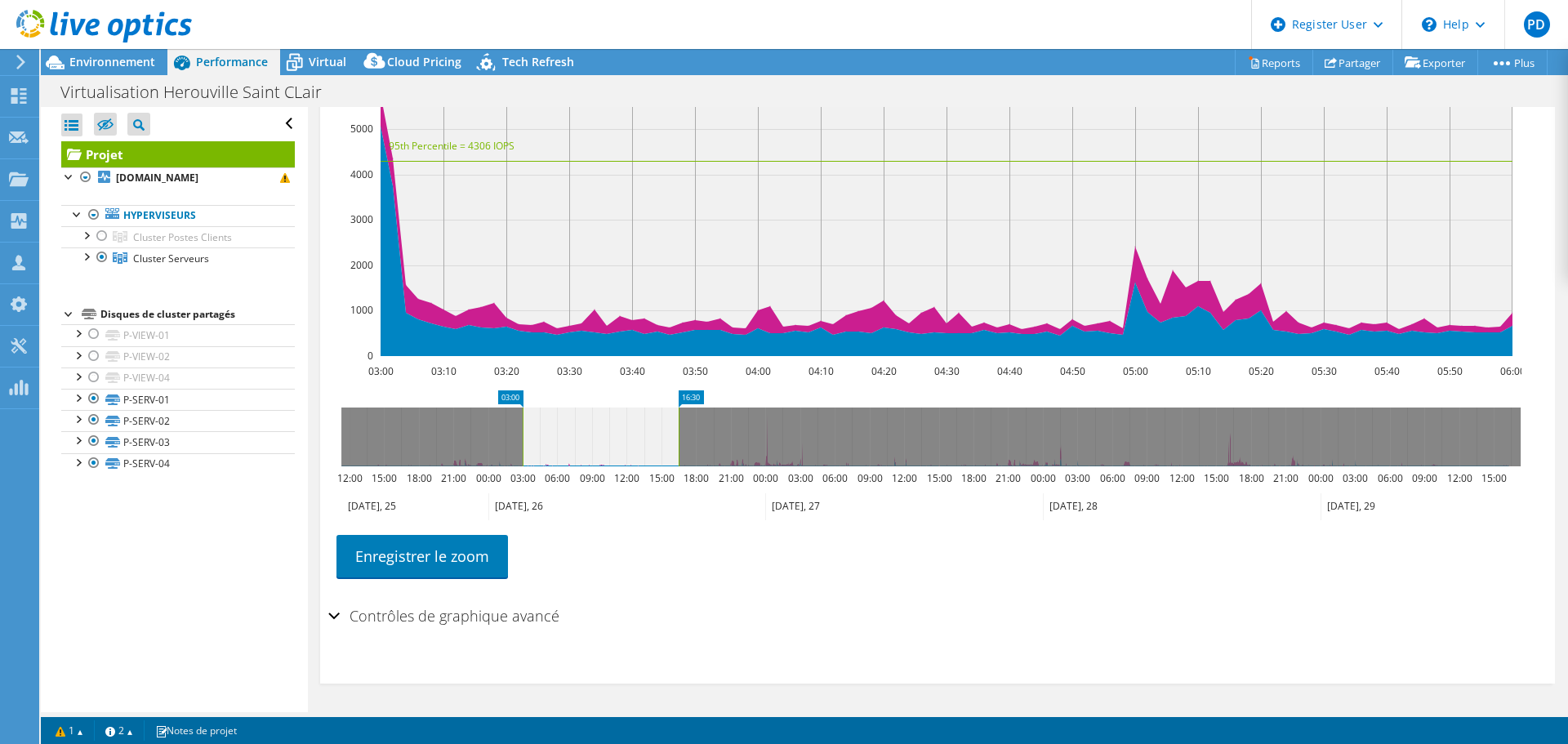
drag, startPoint x: 569, startPoint y: 395, endPoint x: 691, endPoint y: 398, distance: 122.0
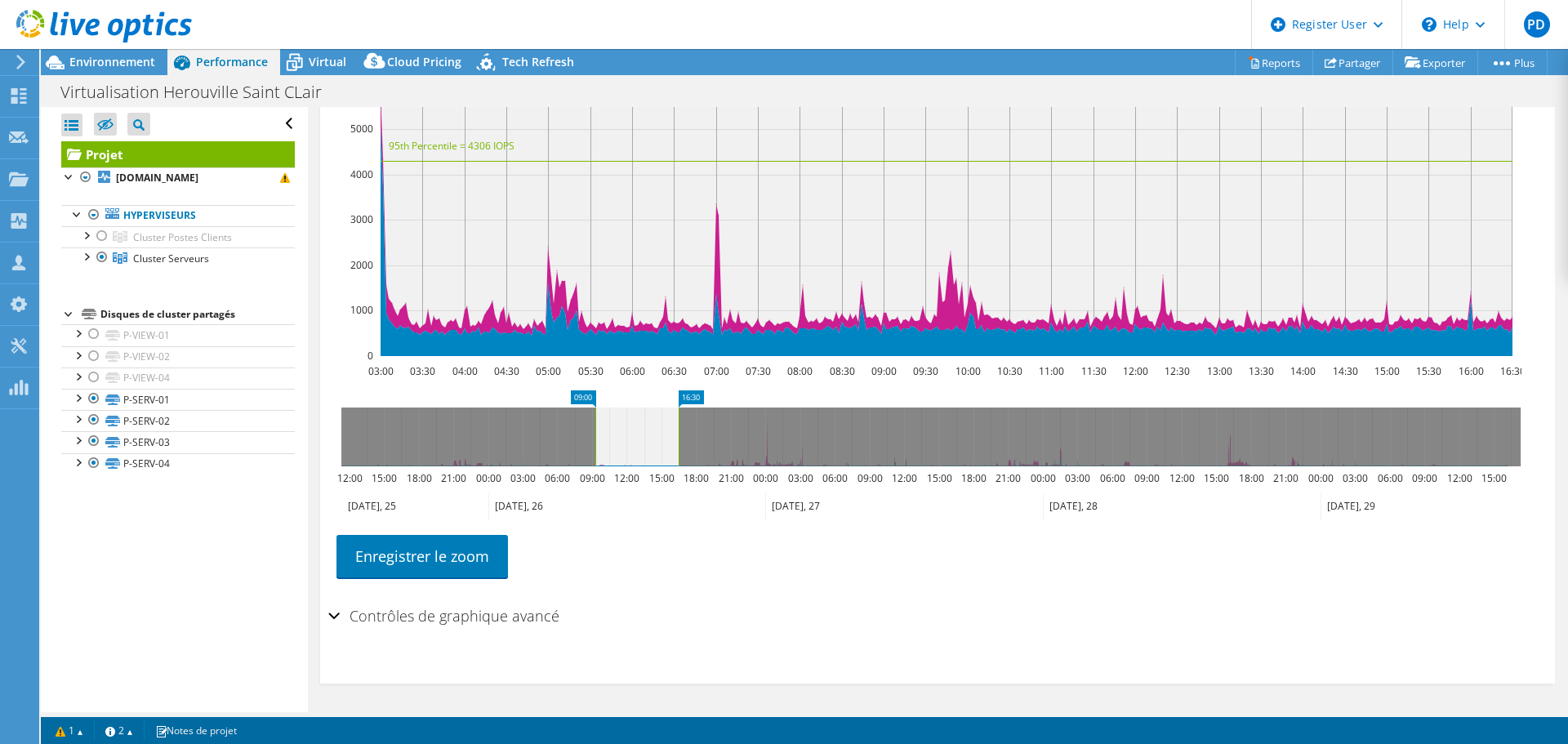
drag, startPoint x: 509, startPoint y: 393, endPoint x: 582, endPoint y: 393, distance: 73.0
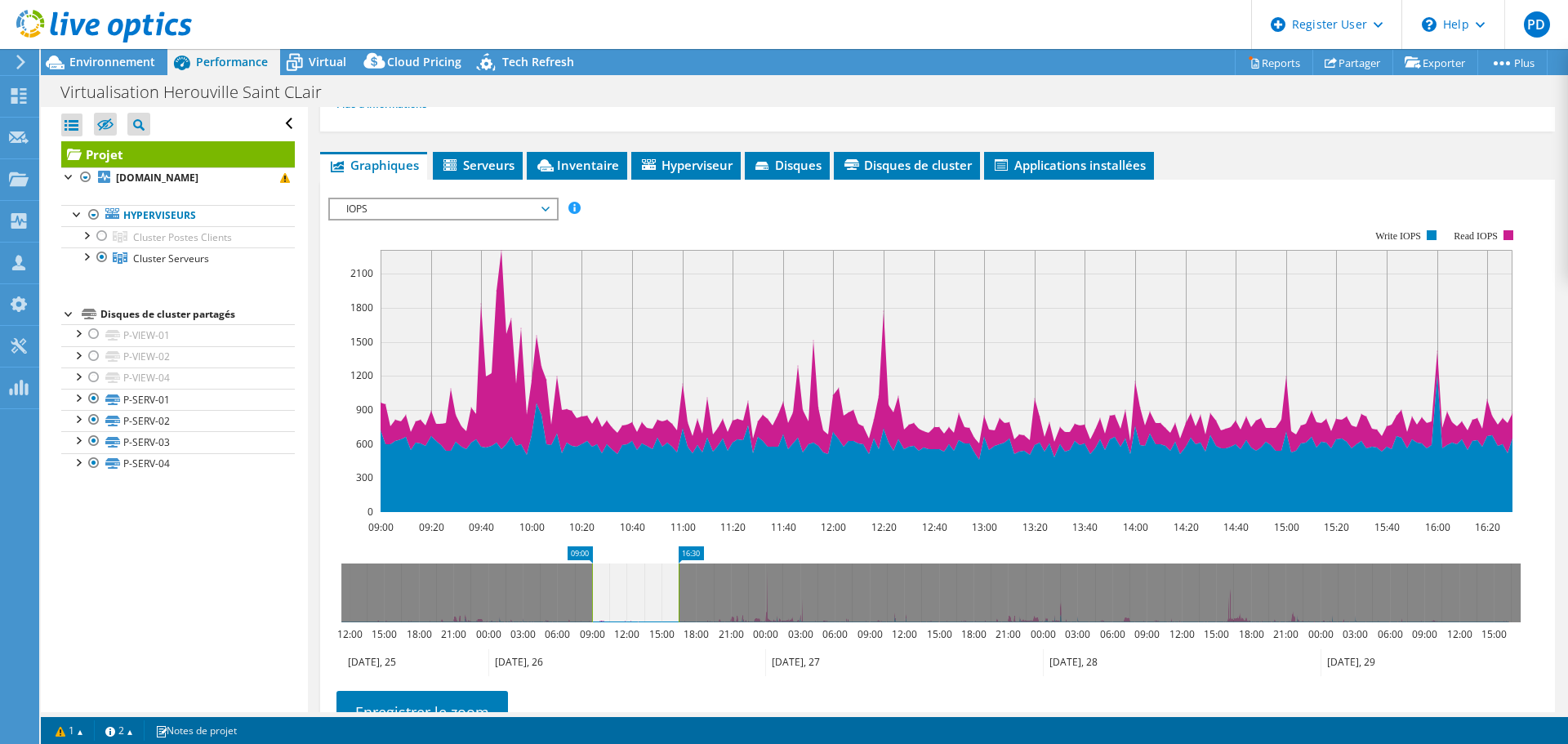
scroll to position [238, 0]
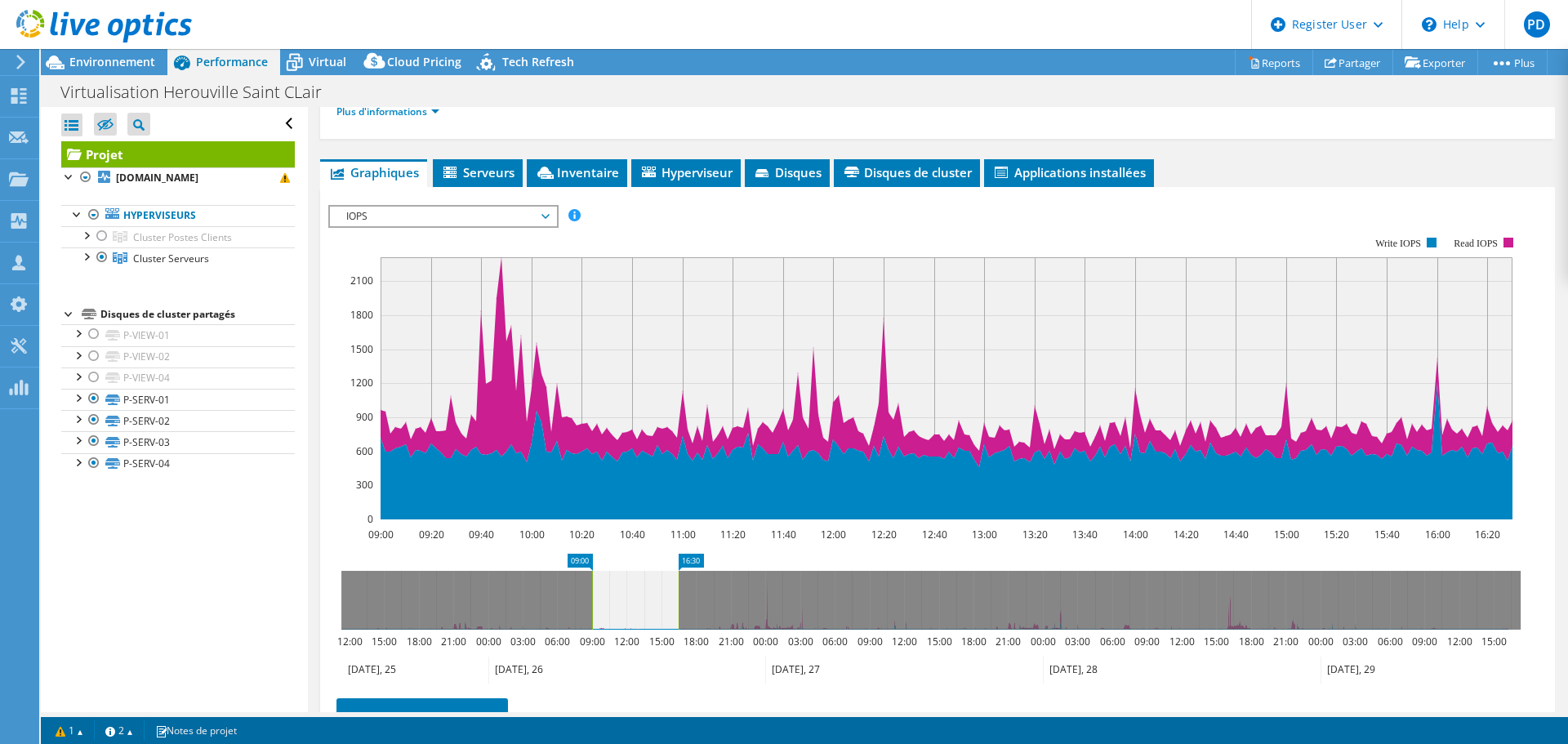
click at [531, 213] on span "IOPS" at bounding box center [443, 216] width 209 height 19
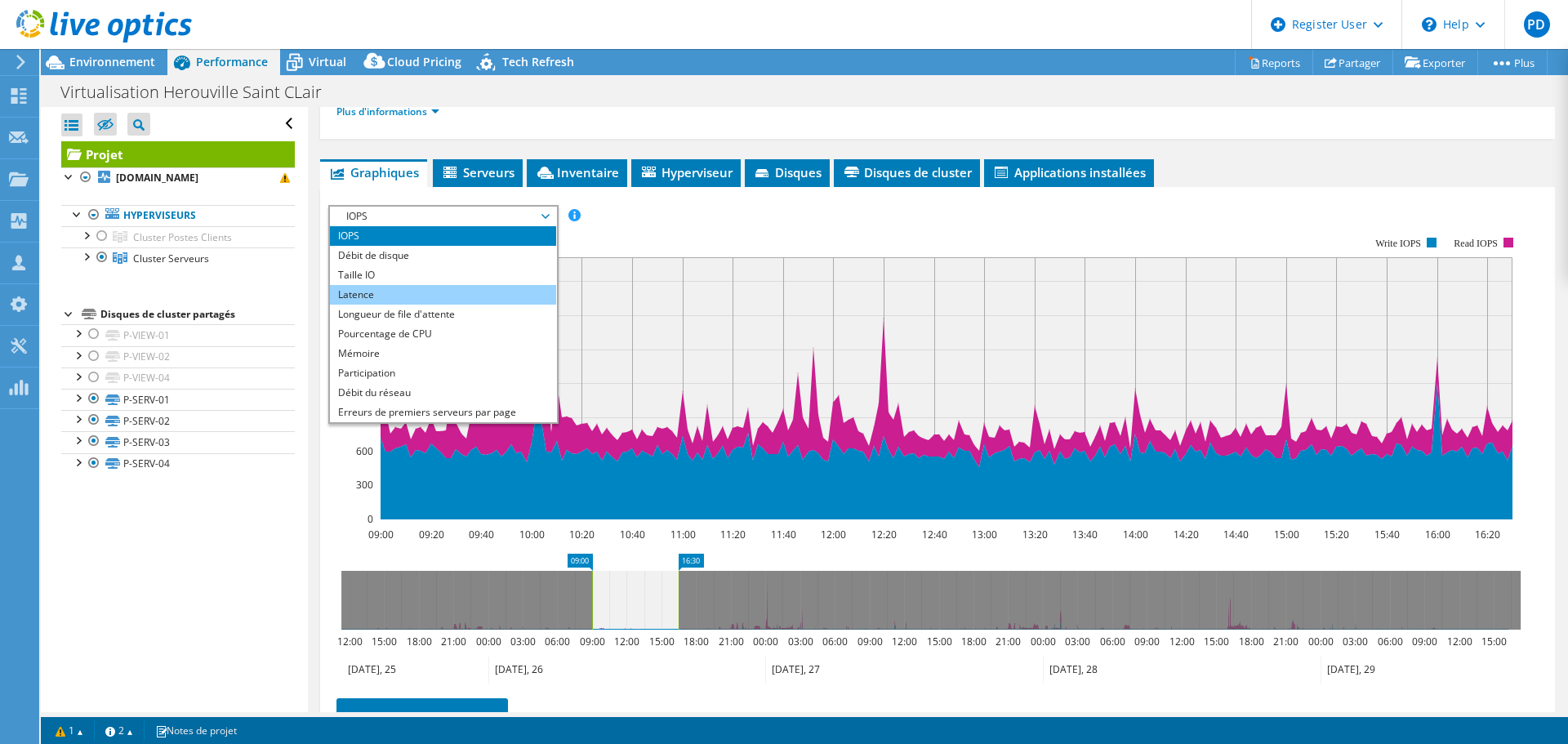
click at [431, 295] on li "Latence" at bounding box center [442, 295] width 226 height 19
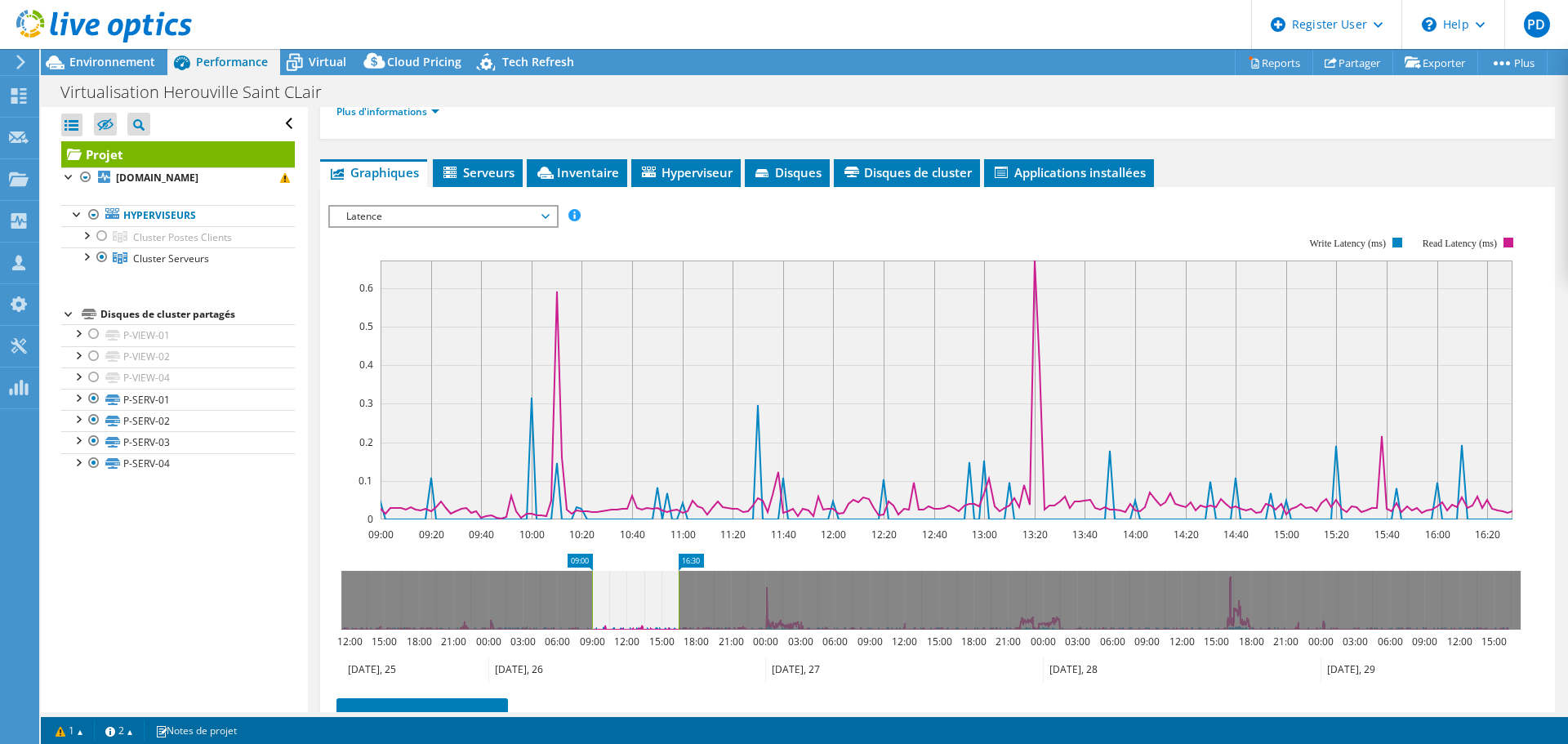
click at [548, 216] on span "Latence" at bounding box center [443, 216] width 209 height 19
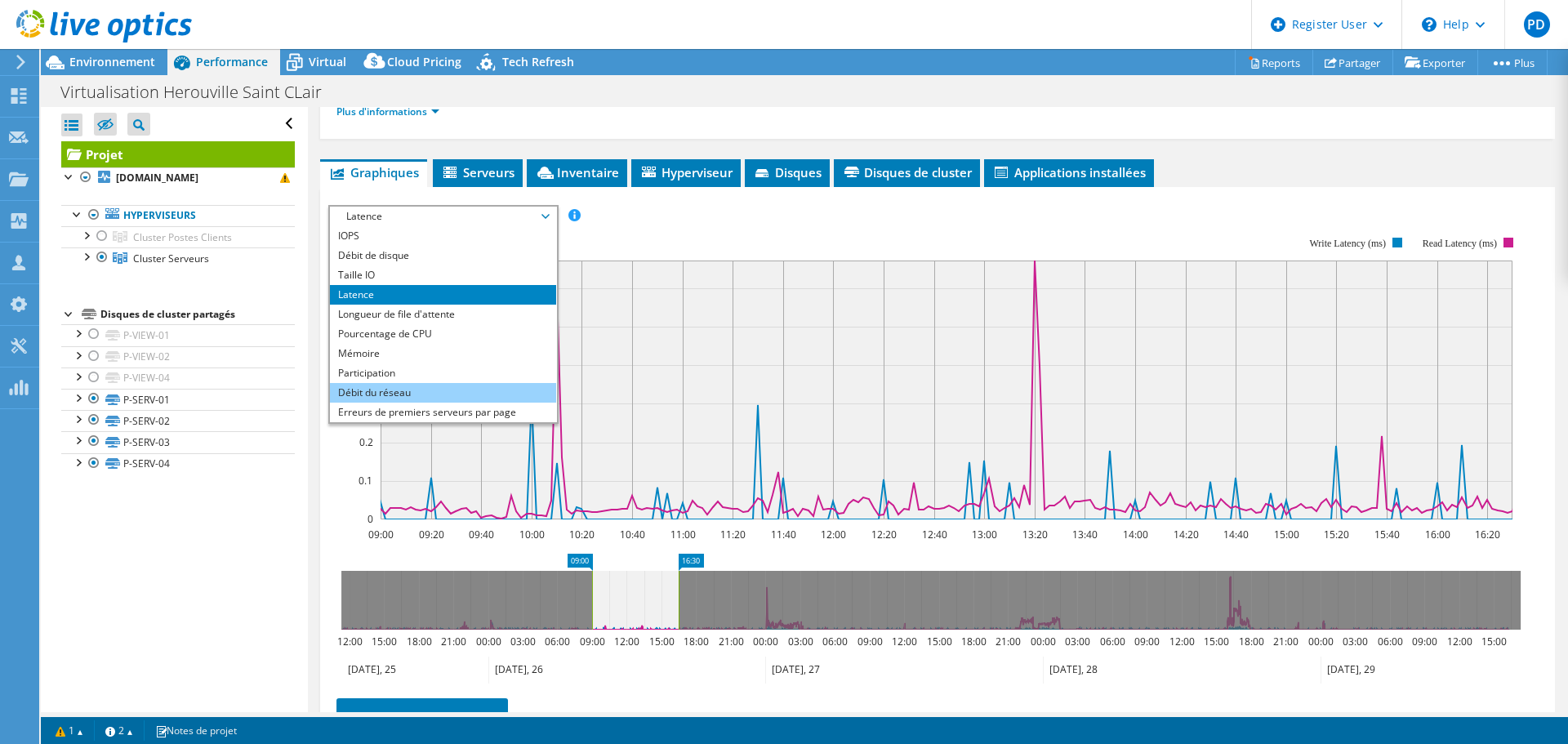
click at [436, 398] on li "Débit du réseau" at bounding box center [442, 393] width 226 height 19
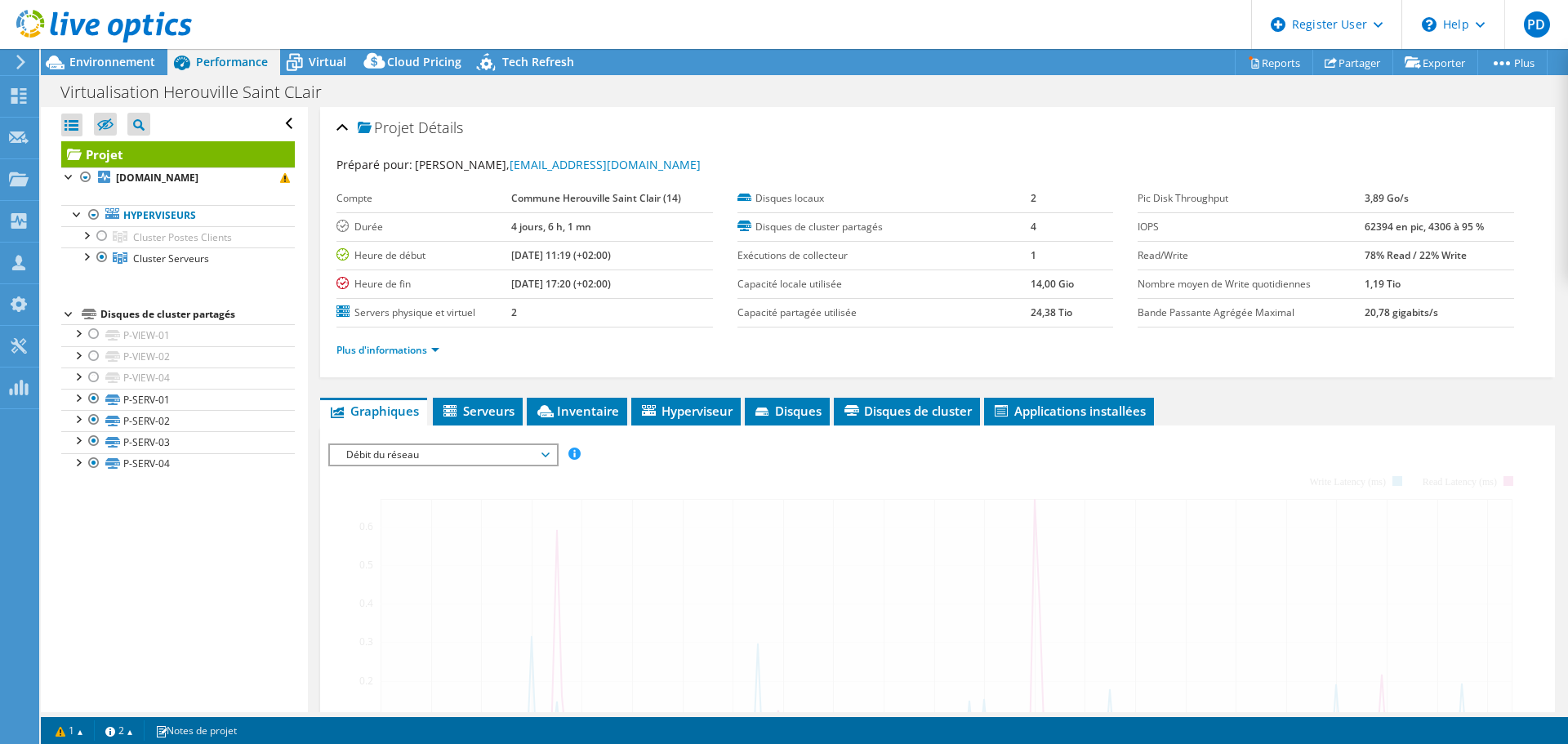
select select "Over Provisioning"
select select "USD"
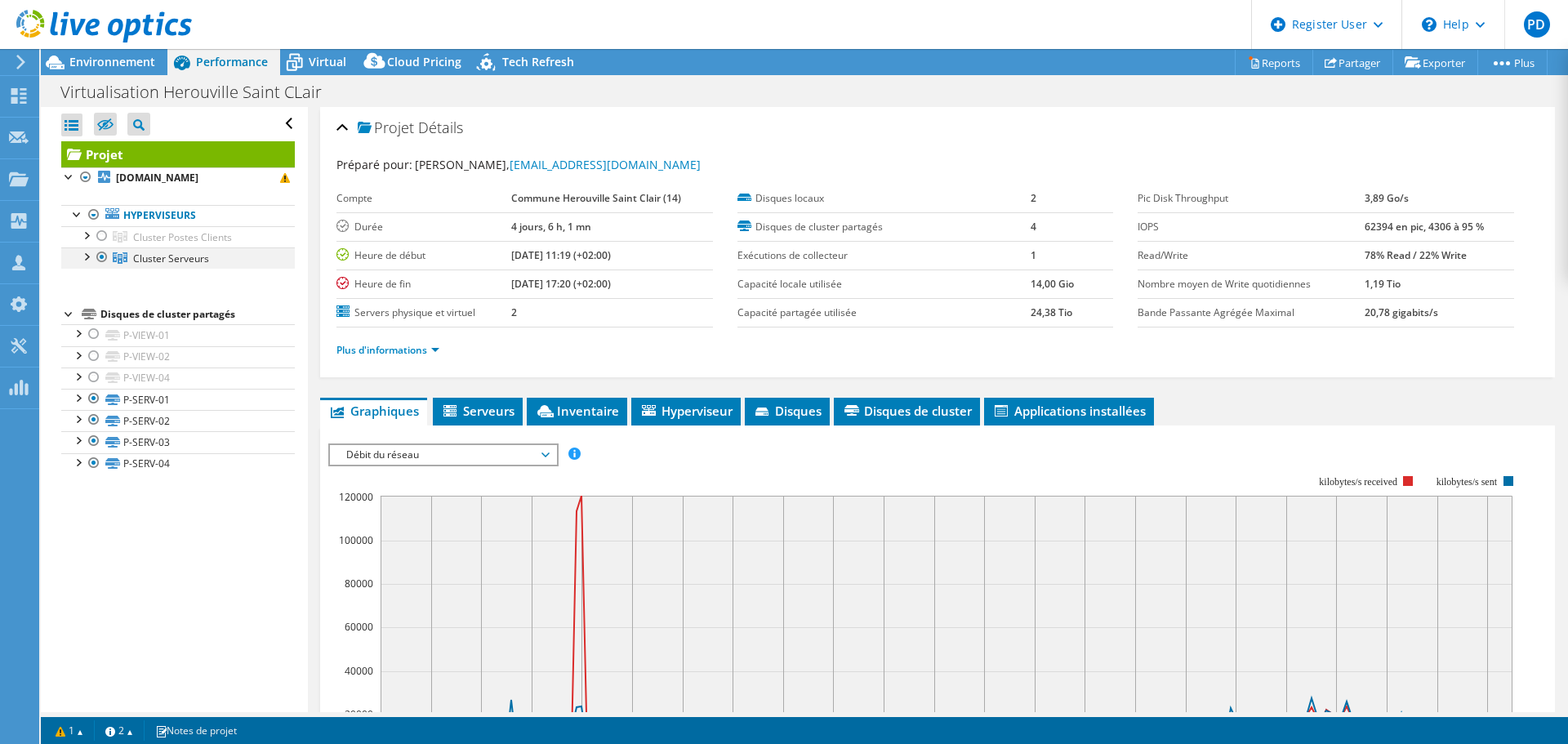
click at [87, 260] on div at bounding box center [86, 256] width 16 height 16
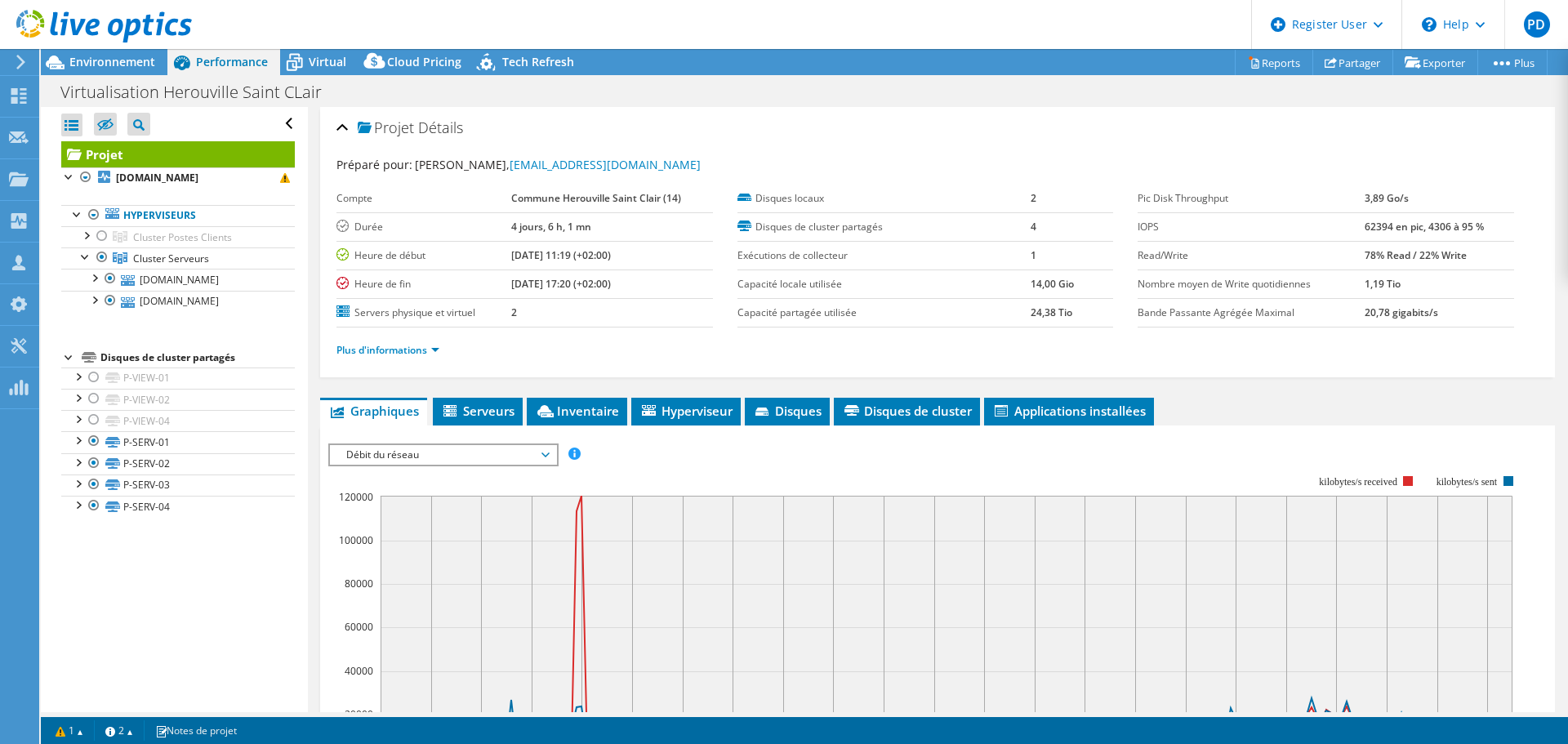
click at [496, 439] on div "IOPS Débit de disque Taille IO Latence Longueur de file d'attente Pourcentage d…" at bounding box center [938, 718] width 1218 height 566
click at [494, 456] on span "Débit du réseau" at bounding box center [443, 455] width 209 height 19
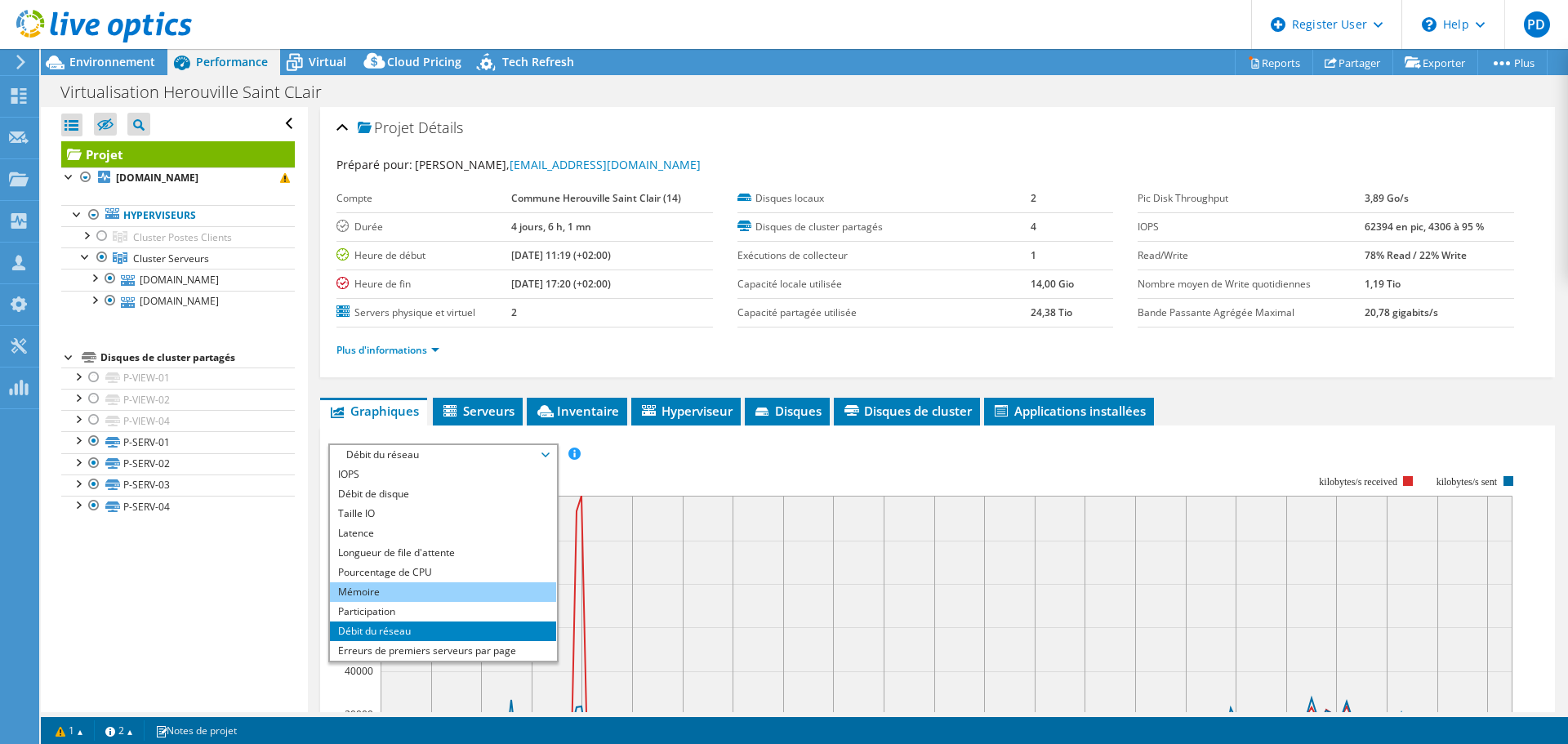
click at [435, 586] on li "Mémoire" at bounding box center [442, 592] width 226 height 19
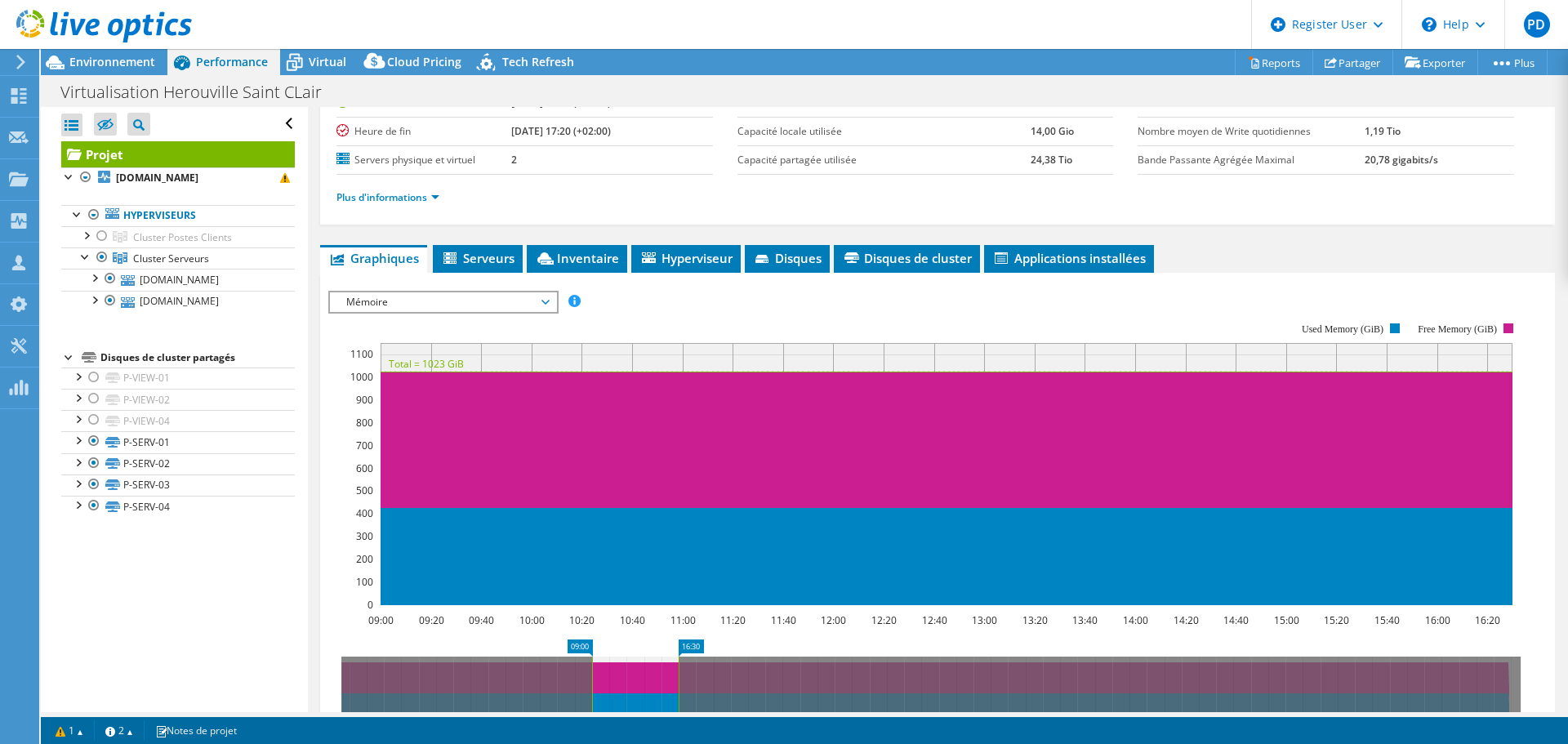
scroll to position [163, 0]
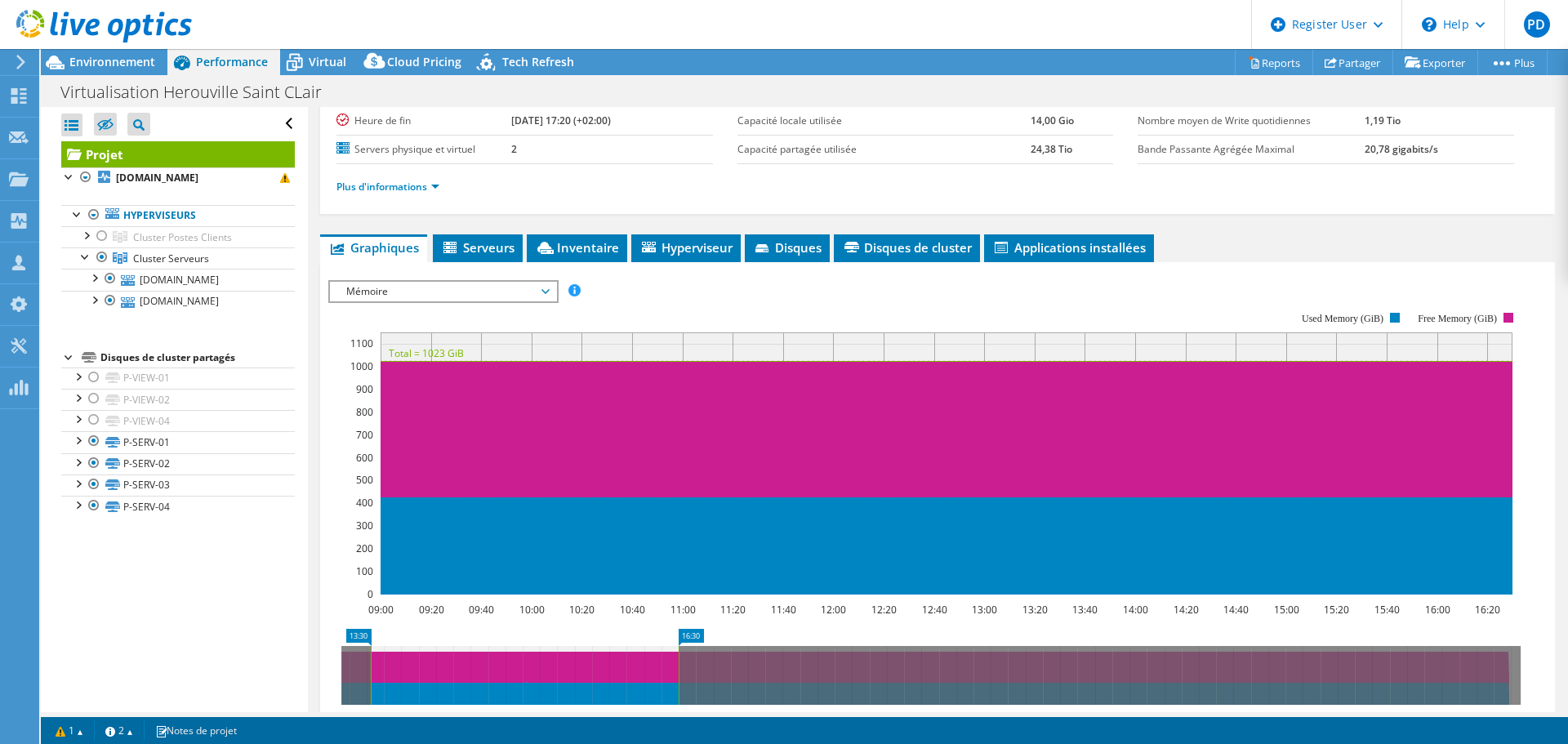
drag, startPoint x: 583, startPoint y: 642, endPoint x: 362, endPoint y: 613, distance: 222.9
click at [503, 252] on span "Serveurs" at bounding box center [478, 247] width 74 height 16
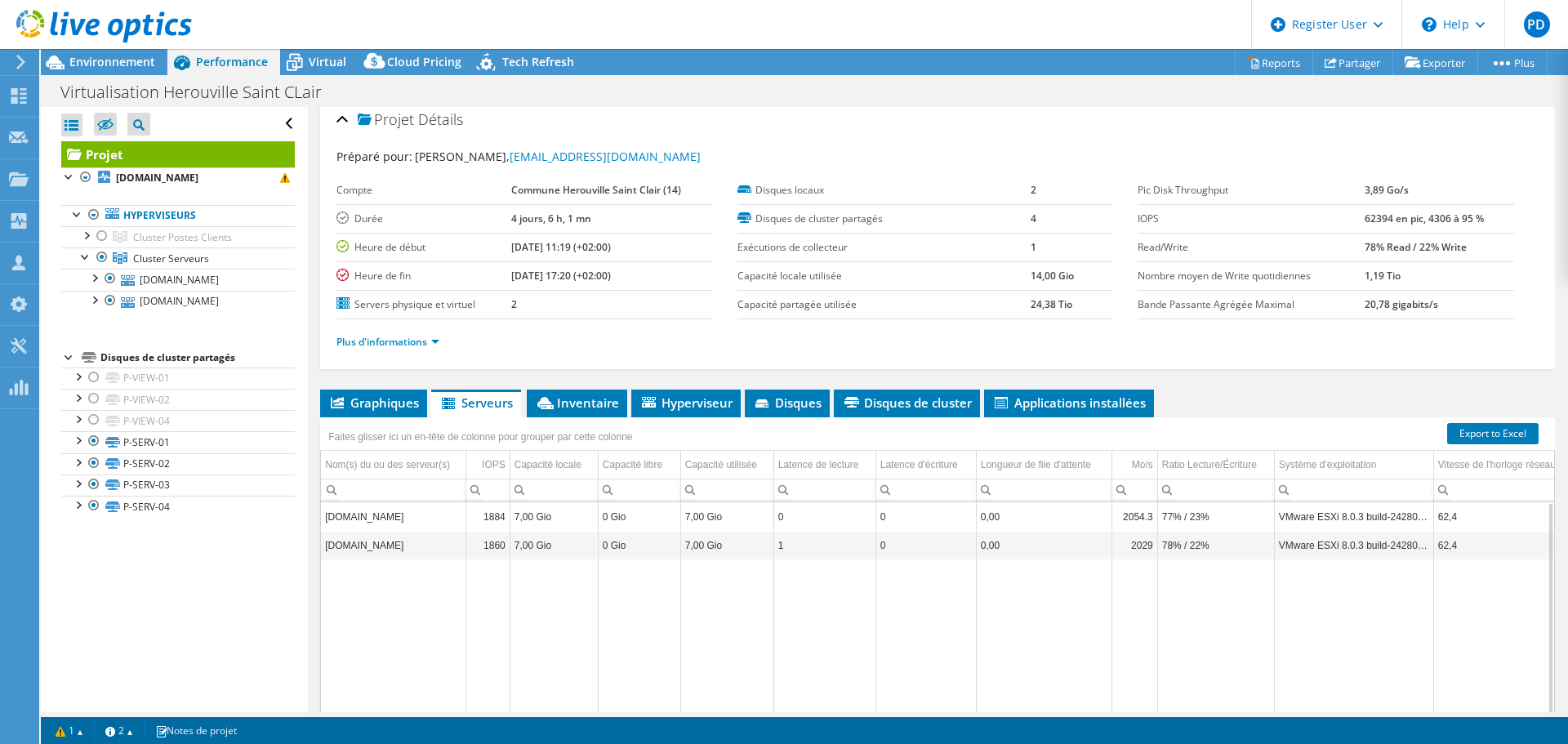
scroll to position [0, 0]
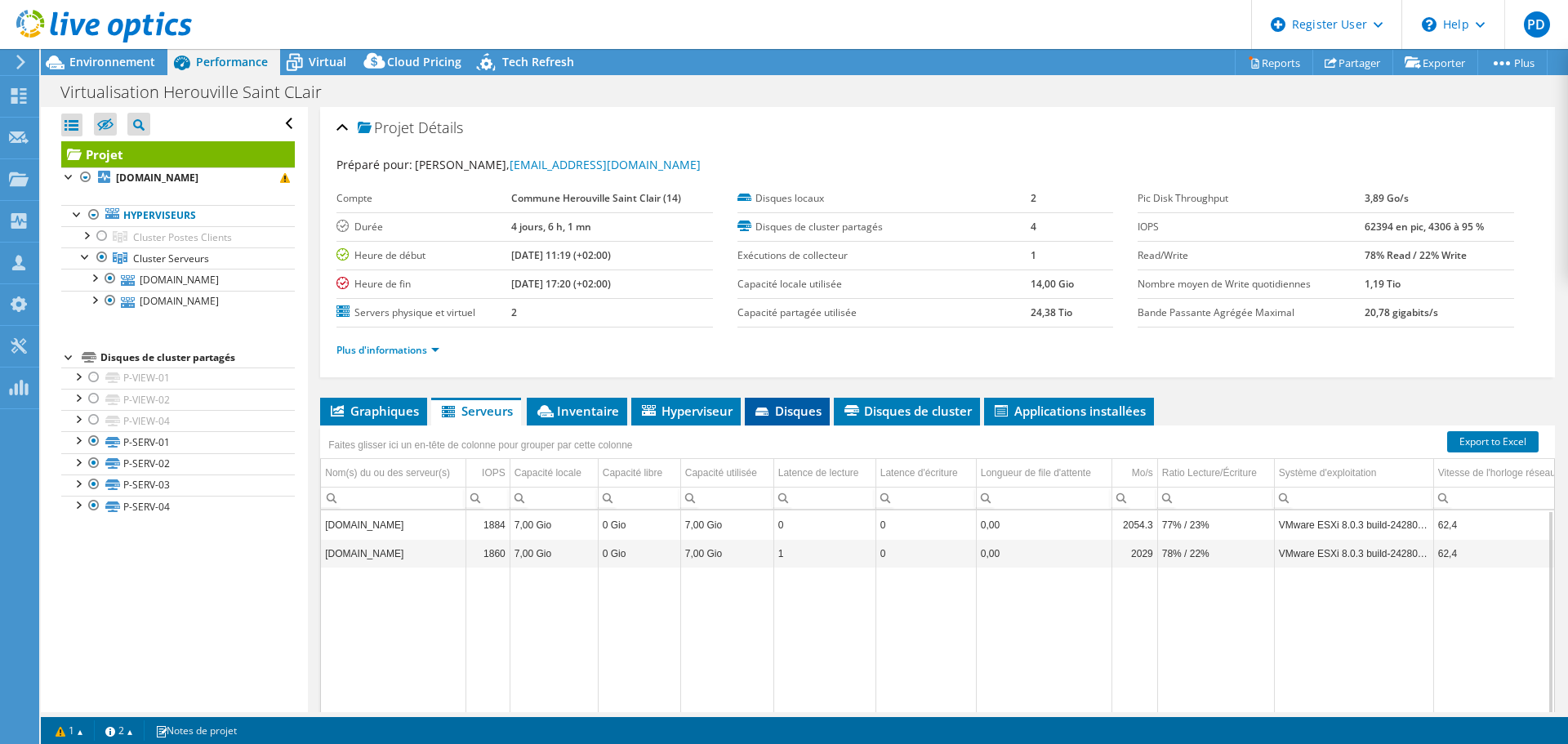
click at [787, 412] on span "Disques" at bounding box center [787, 410] width 68 height 16
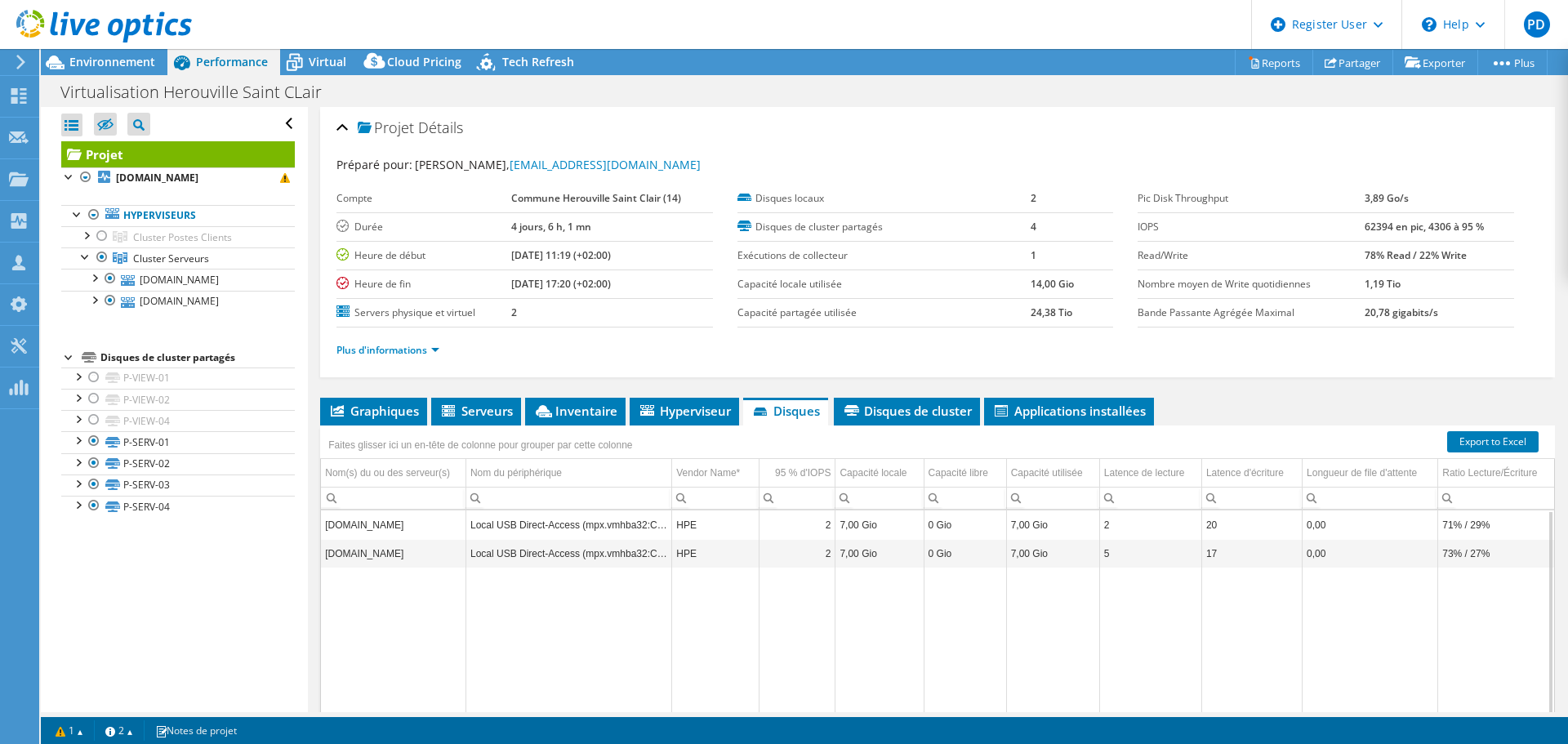
click at [558, 662] on td "Data grid" at bounding box center [569, 670] width 206 height 204
click at [466, 407] on span "Serveurs" at bounding box center [476, 410] width 74 height 16
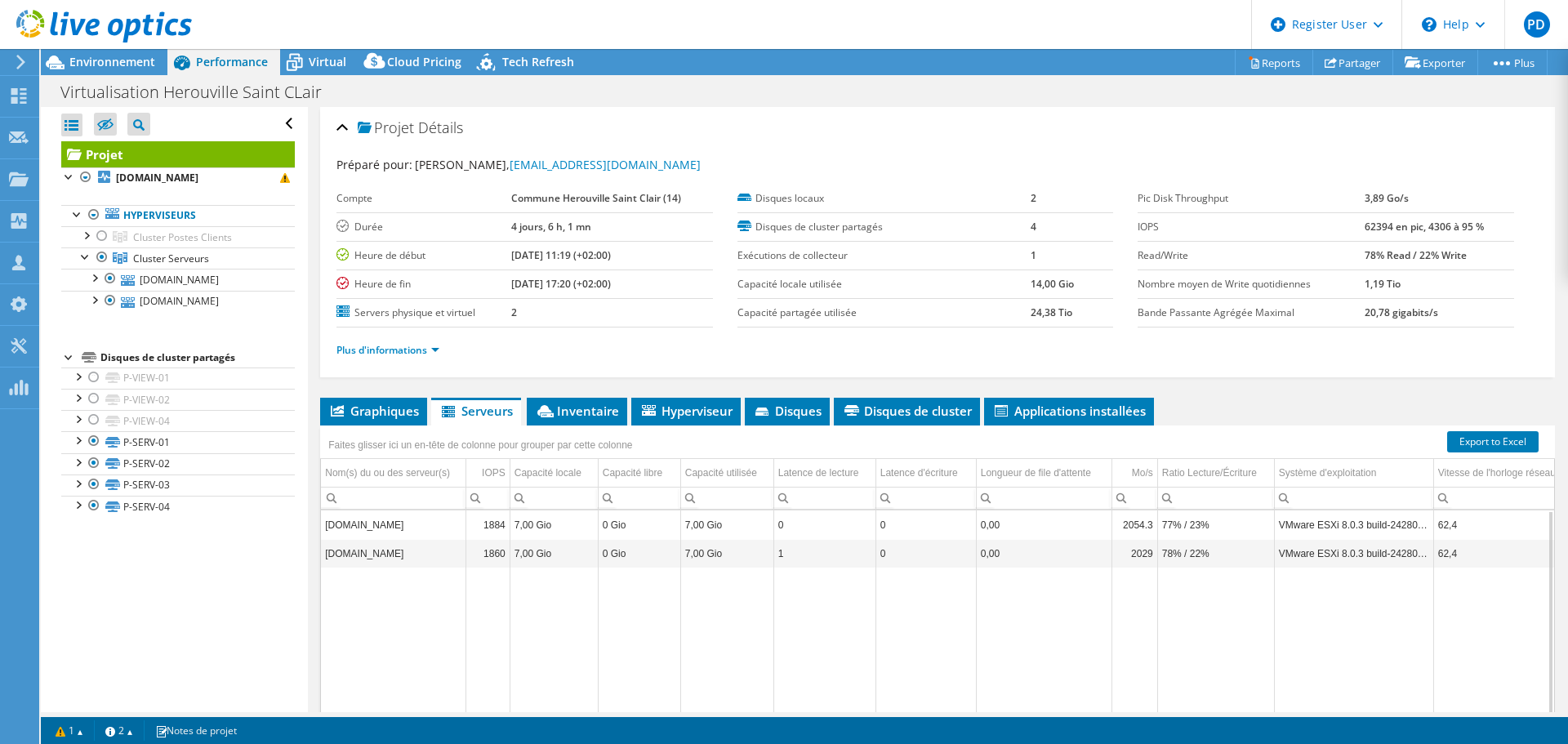
click at [558, 650] on td "Data grid" at bounding box center [553, 670] width 88 height 204
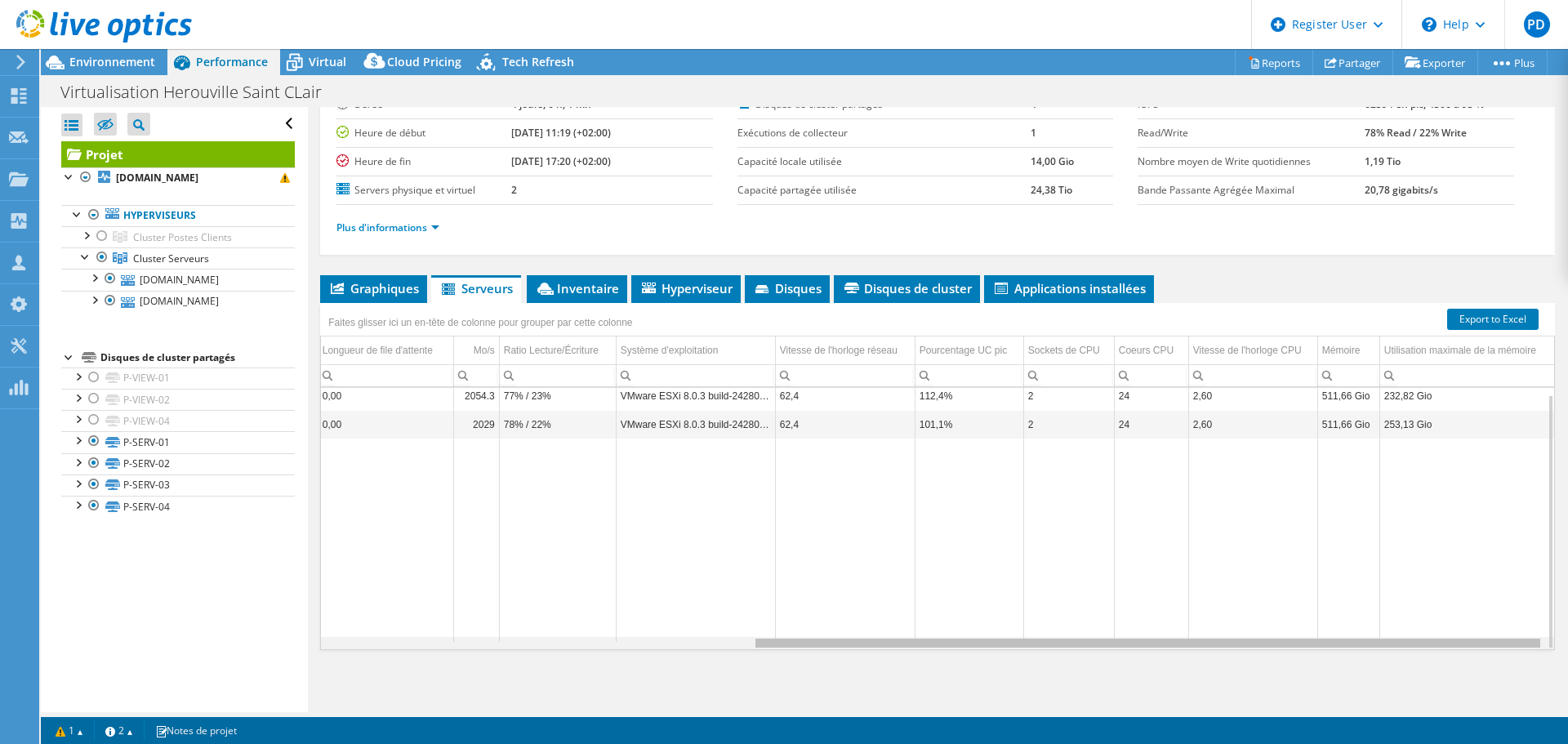
drag, startPoint x: 1044, startPoint y: 646, endPoint x: 1513, endPoint y: 632, distance: 469.2
click at [1513, 632] on body "PD Utilisateur Dell [PERSON_NAME] [EMAIL_ADDRESS][PERSON_NAME][DOMAIN_NAME] Del…" at bounding box center [784, 372] width 1568 height 744
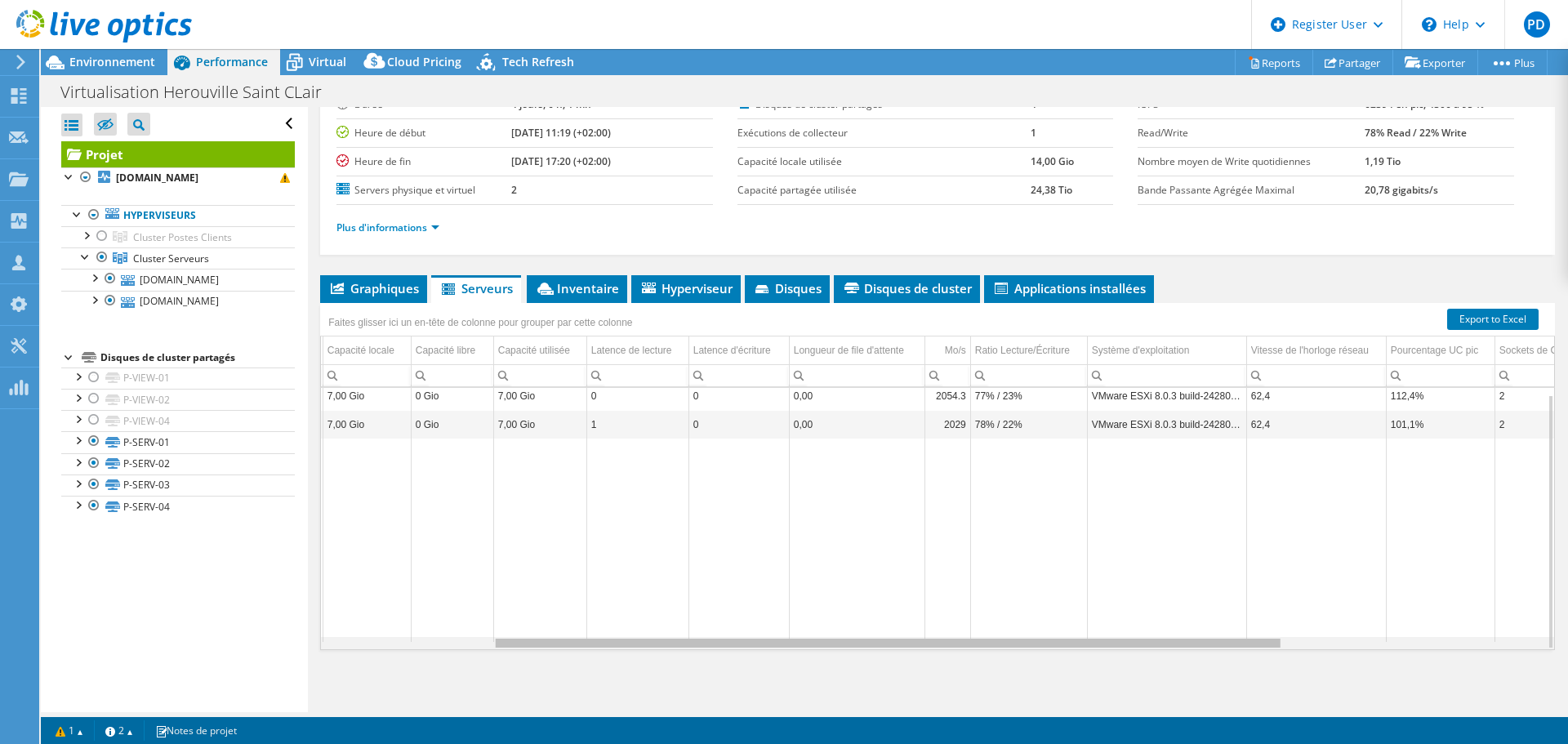
scroll to position [0, 107]
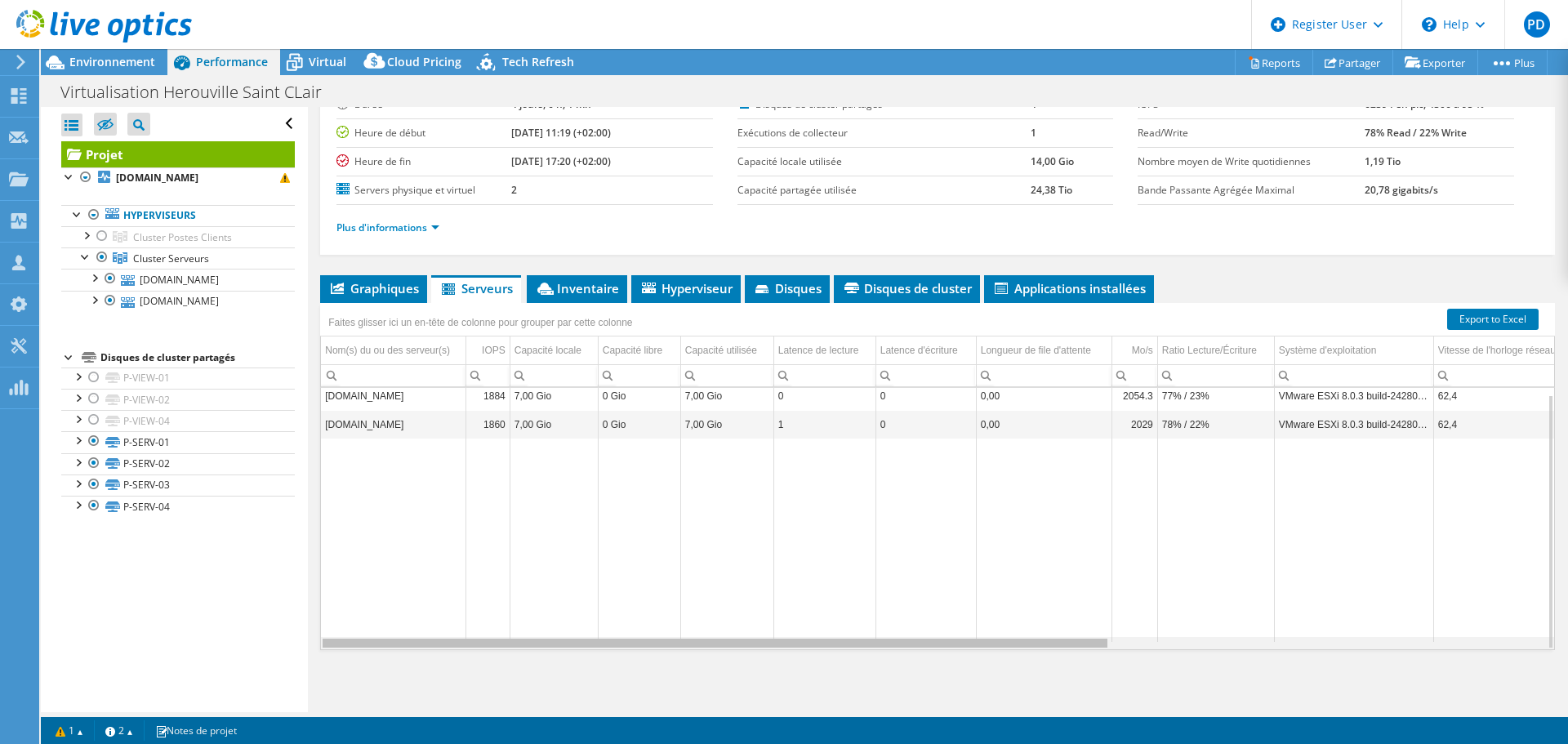
drag, startPoint x: 799, startPoint y: 645, endPoint x: 339, endPoint y: 647, distance: 460.0
click at [339, 647] on body "PD Utilisateur Dell [PERSON_NAME] [EMAIL_ADDRESS][PERSON_NAME][DOMAIN_NAME] Del…" at bounding box center [784, 372] width 1568 height 744
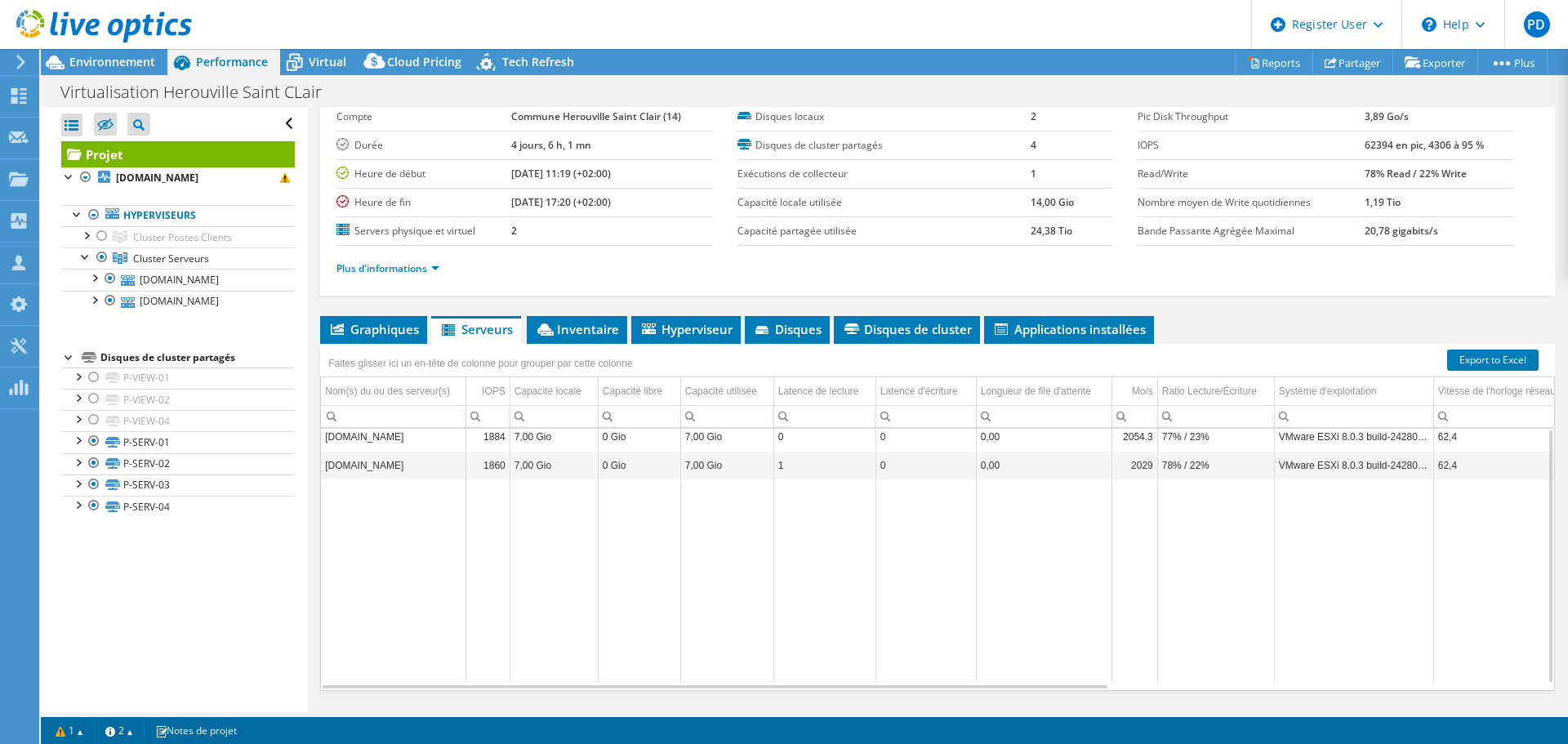
scroll to position [0, 0]
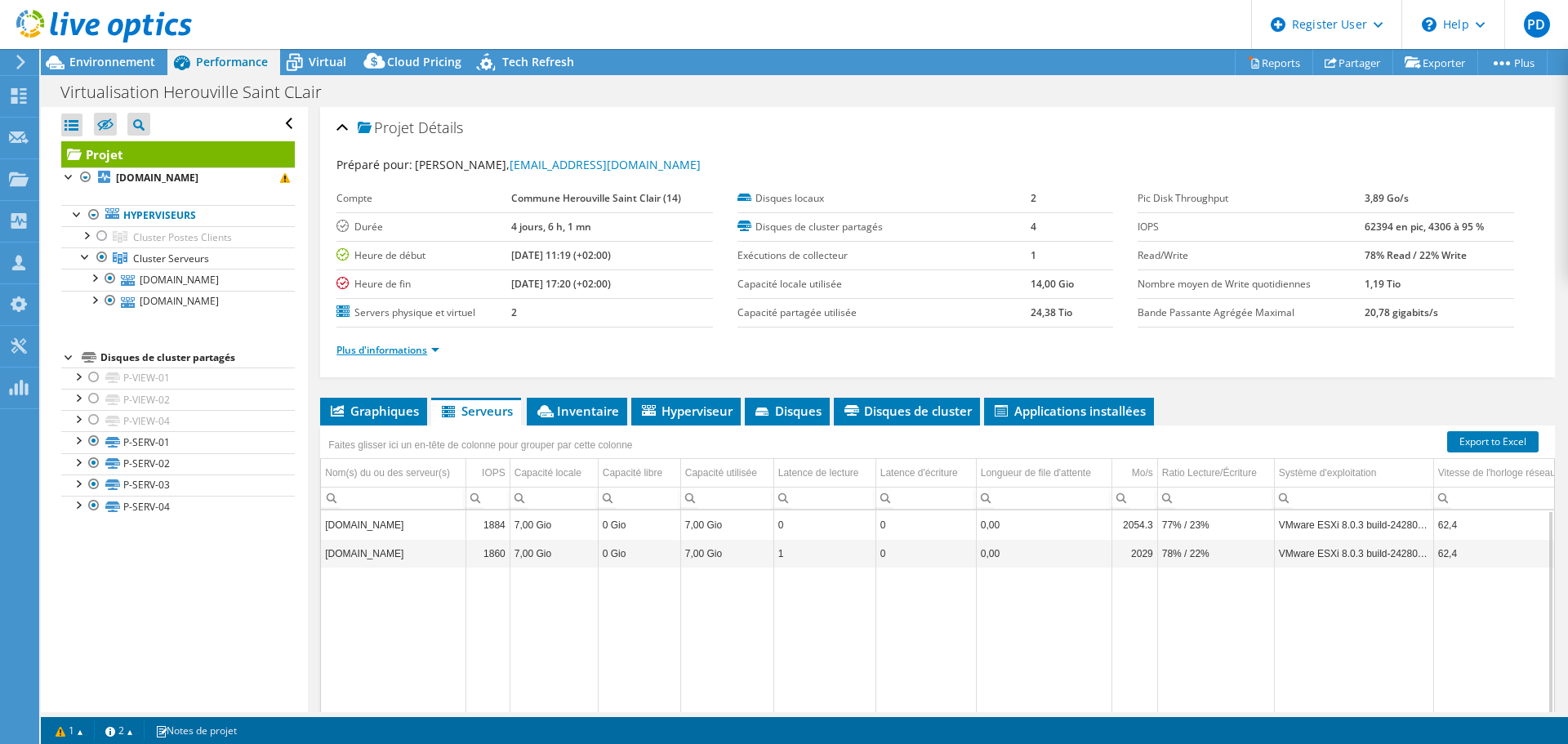
click at [433, 350] on link "Plus d'informations" at bounding box center [387, 350] width 103 height 13
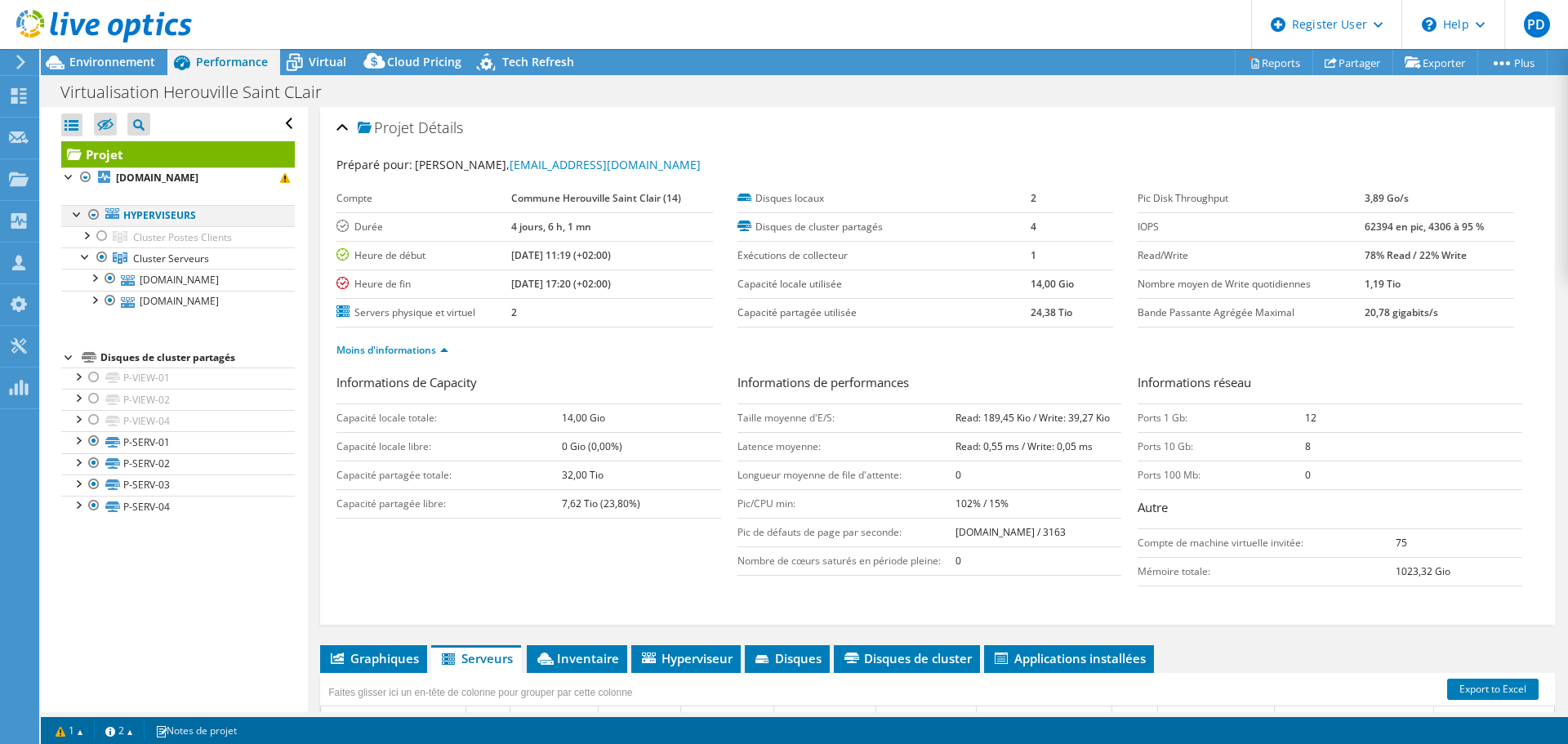
click at [90, 216] on div at bounding box center [93, 214] width 16 height 19
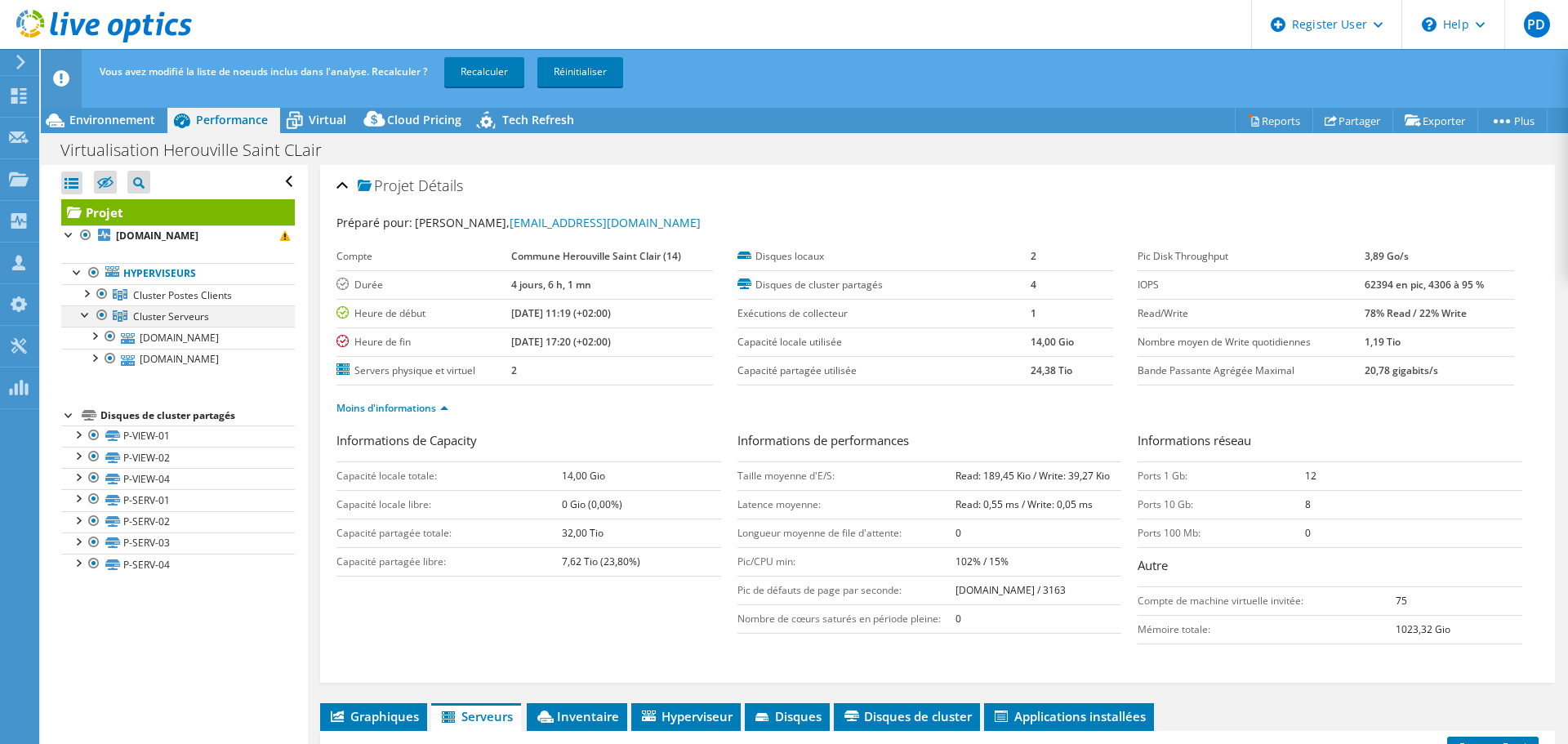
click at [97, 315] on div at bounding box center [102, 315] width 16 height 19
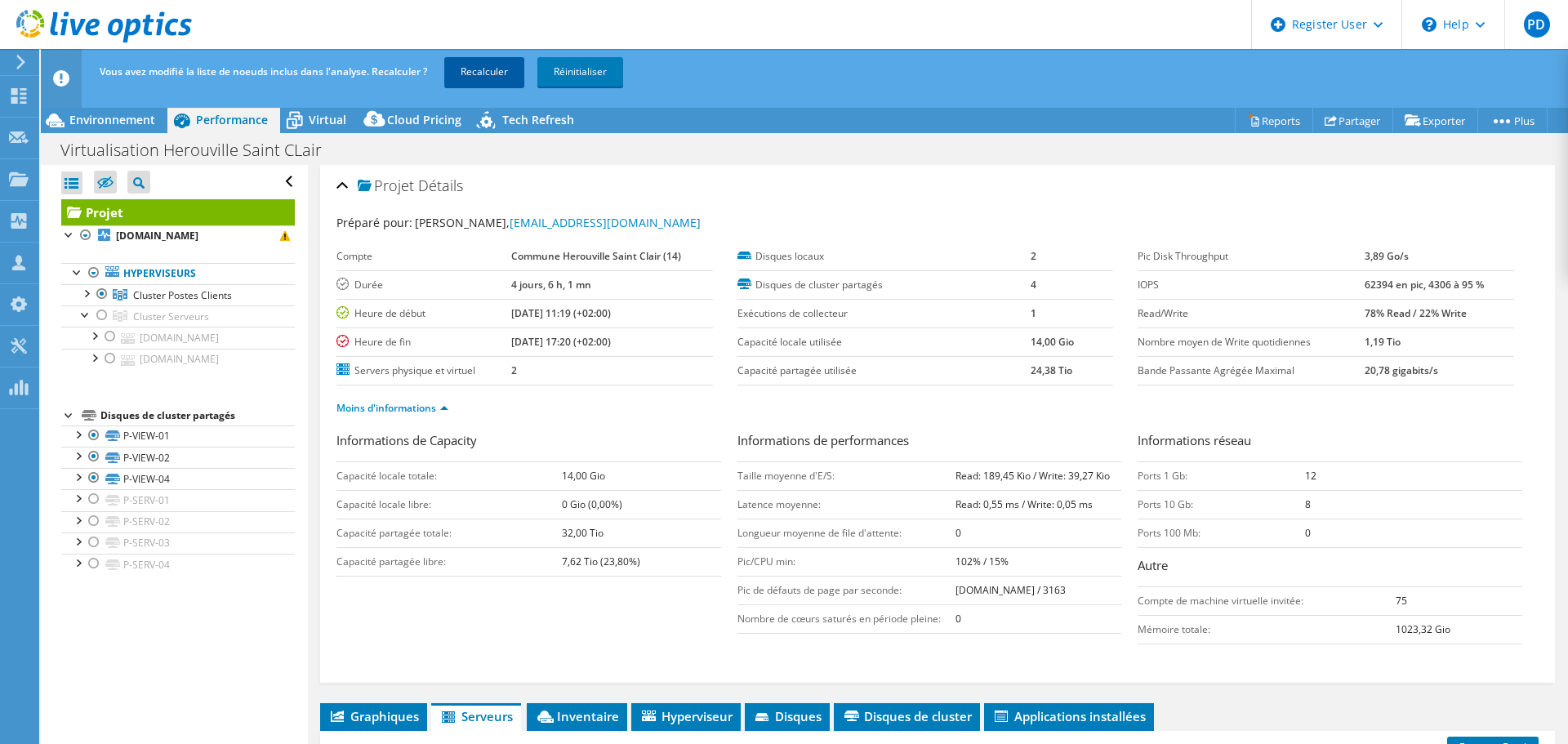
click at [468, 81] on link "Recalculer" at bounding box center [483, 72] width 80 height 30
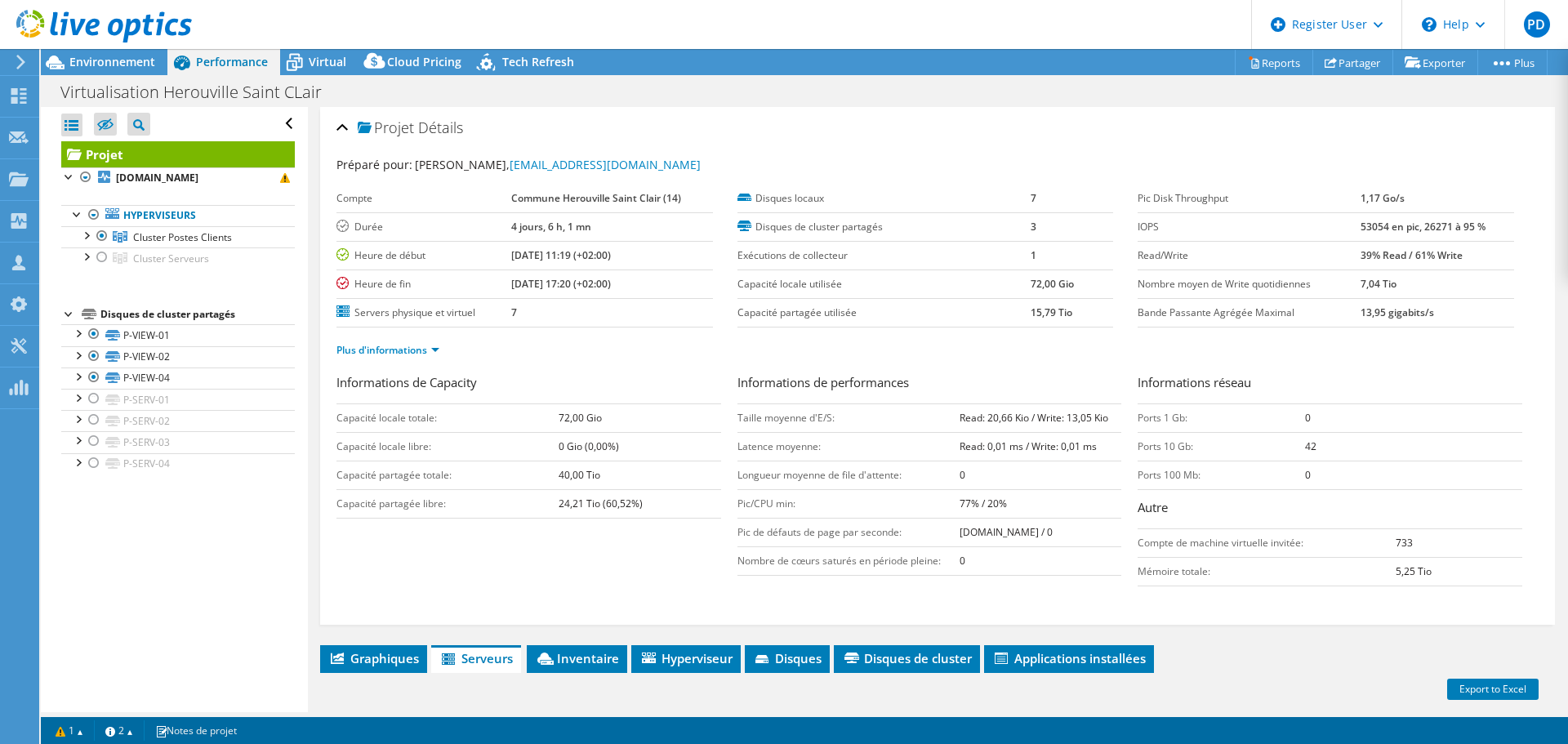
click at [1433, 259] on b "39% Read / 61% Write" at bounding box center [1411, 255] width 102 height 13
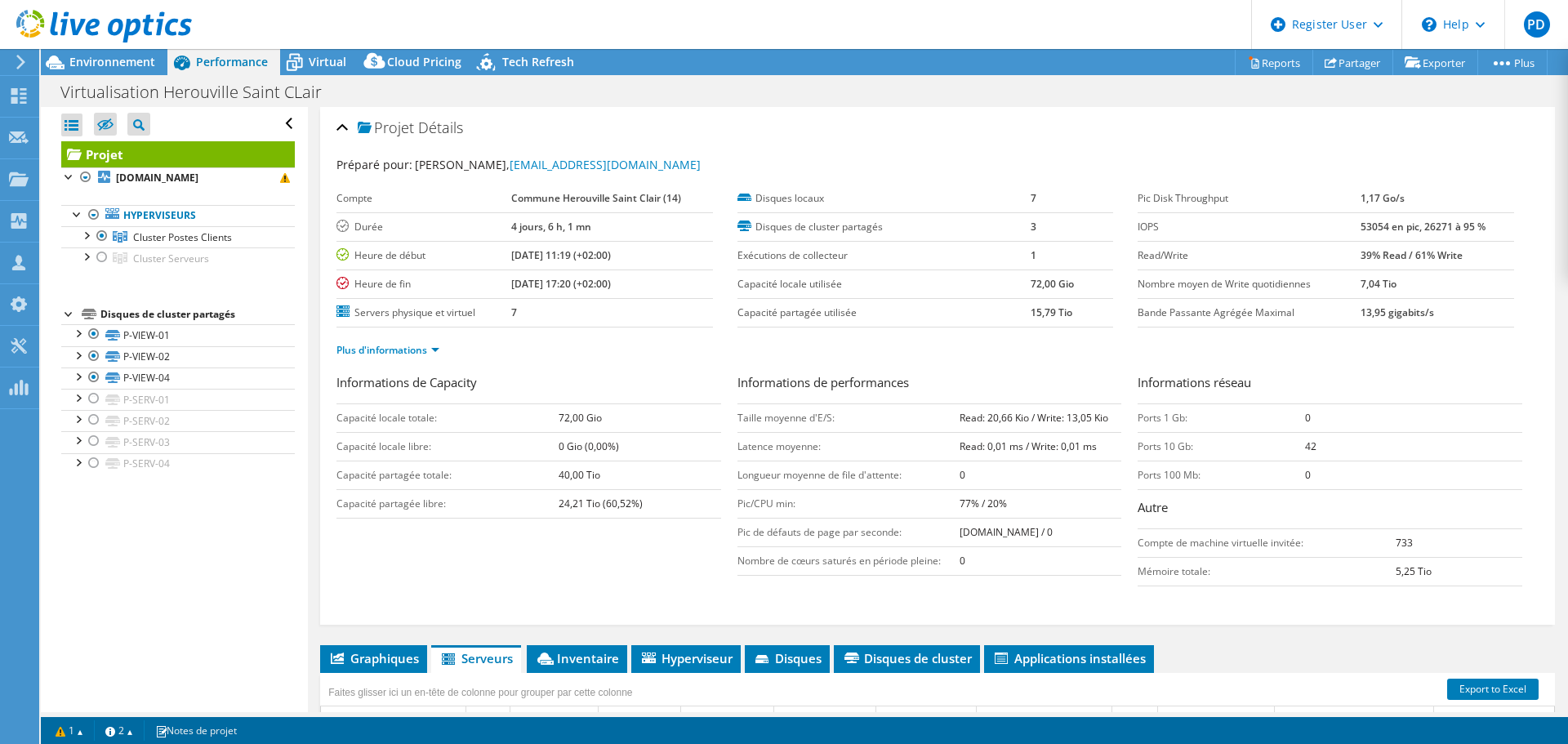
drag, startPoint x: 1424, startPoint y: 255, endPoint x: 1408, endPoint y: 255, distance: 16.0
click at [1408, 255] on b "39% Read / 61% Write" at bounding box center [1411, 255] width 102 height 13
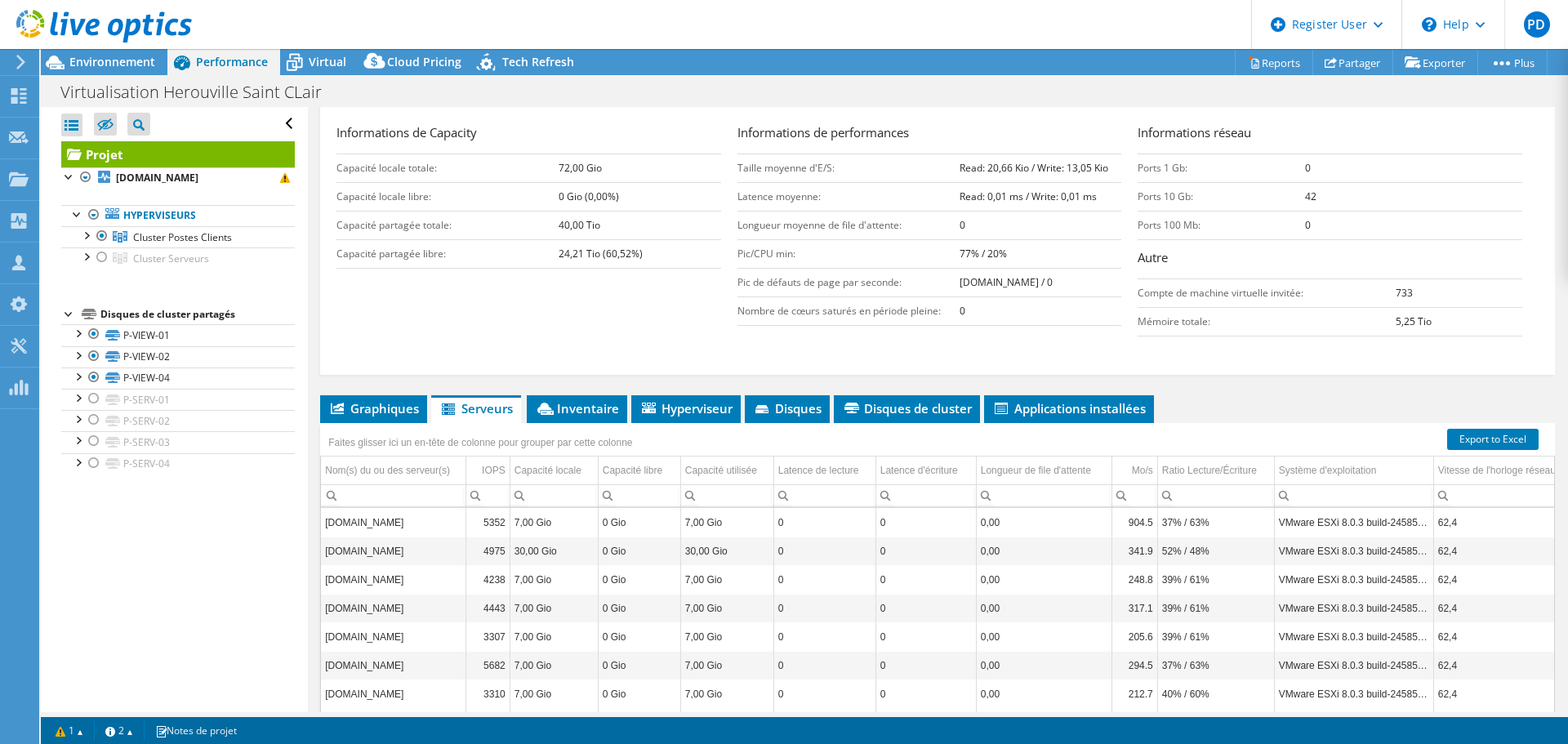
scroll to position [327, 0]
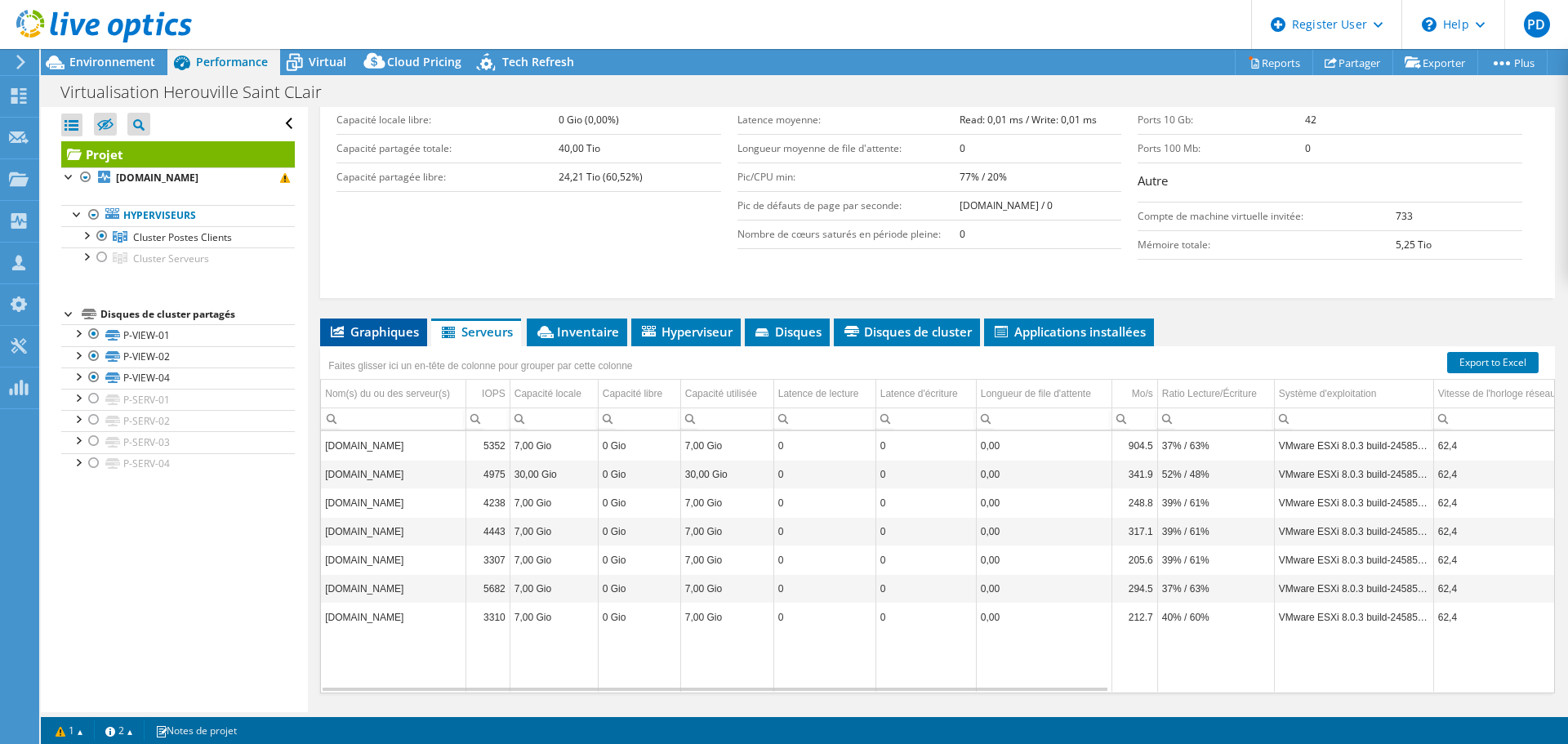
click at [404, 330] on span "Graphiques" at bounding box center [374, 332] width 90 height 16
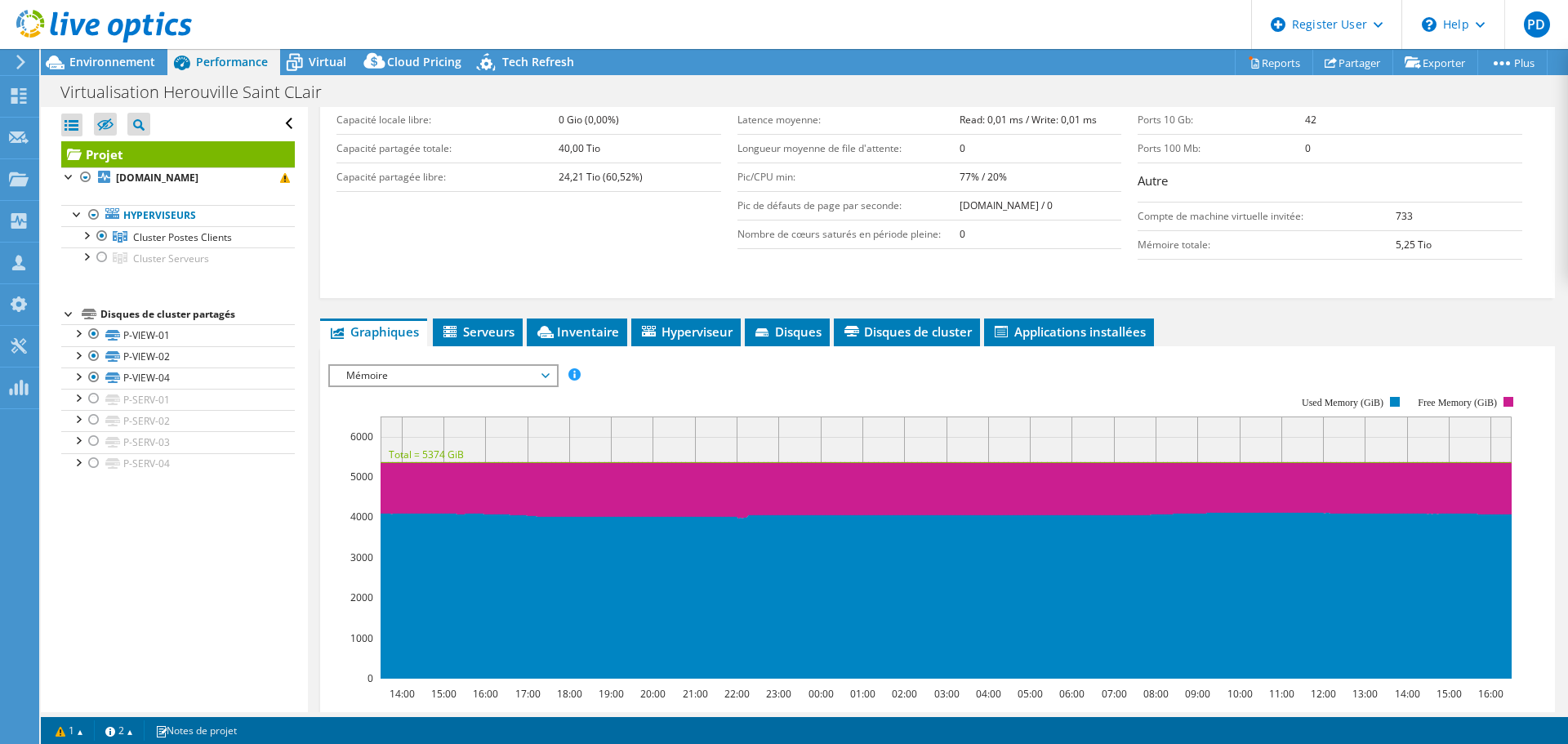
click at [489, 384] on span "Mémoire" at bounding box center [443, 376] width 209 height 19
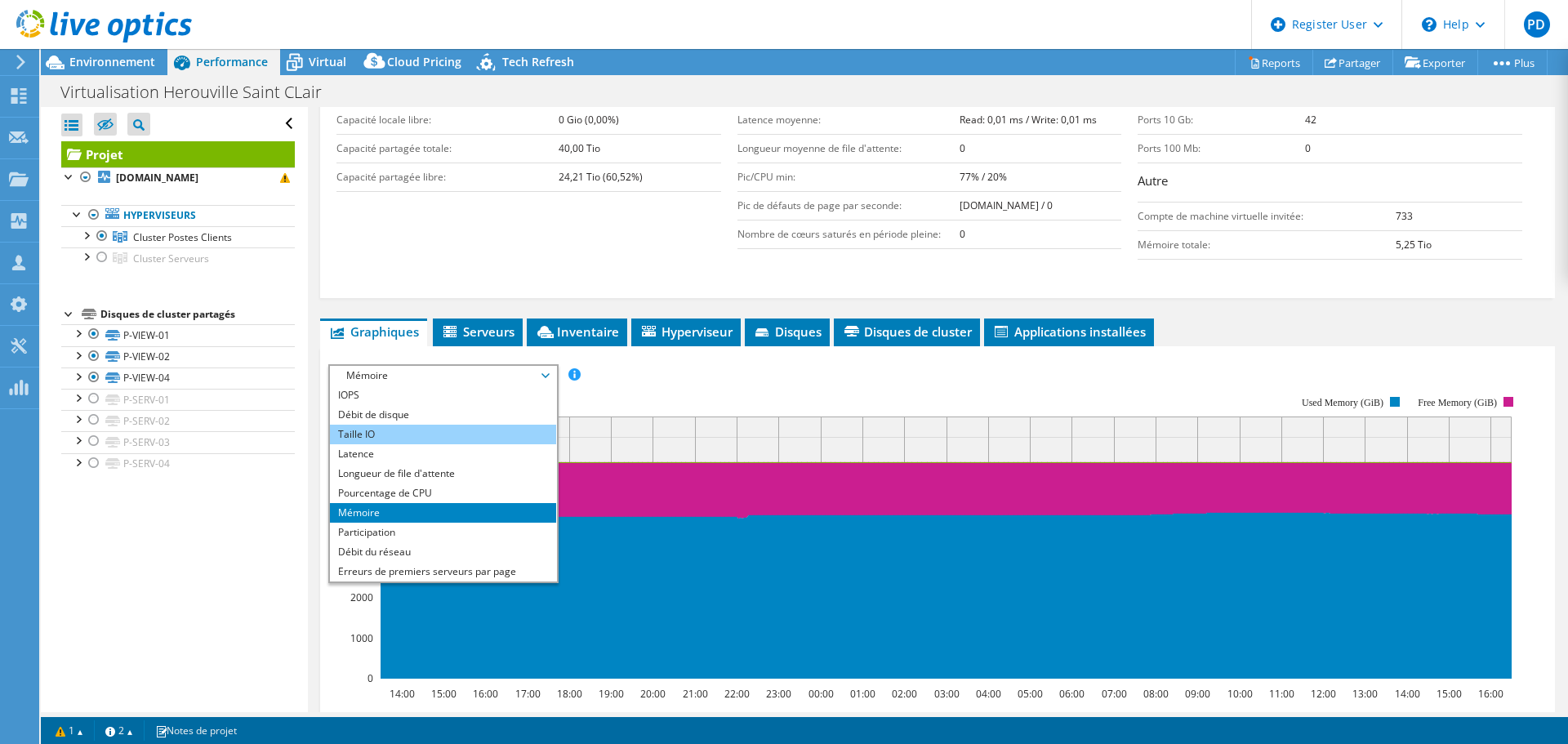
click at [402, 438] on li "Taille IO" at bounding box center [442, 434] width 226 height 19
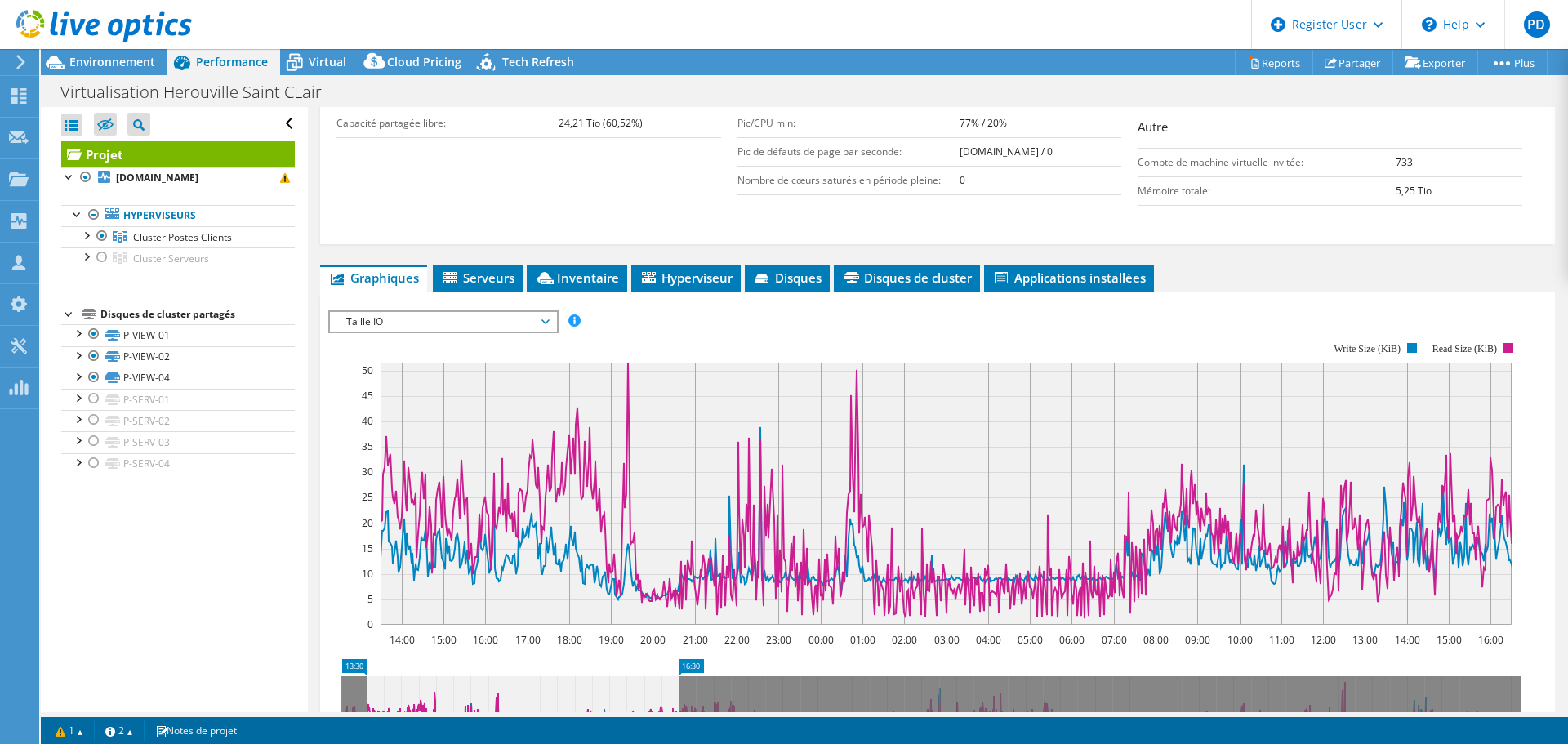
scroll to position [409, 0]
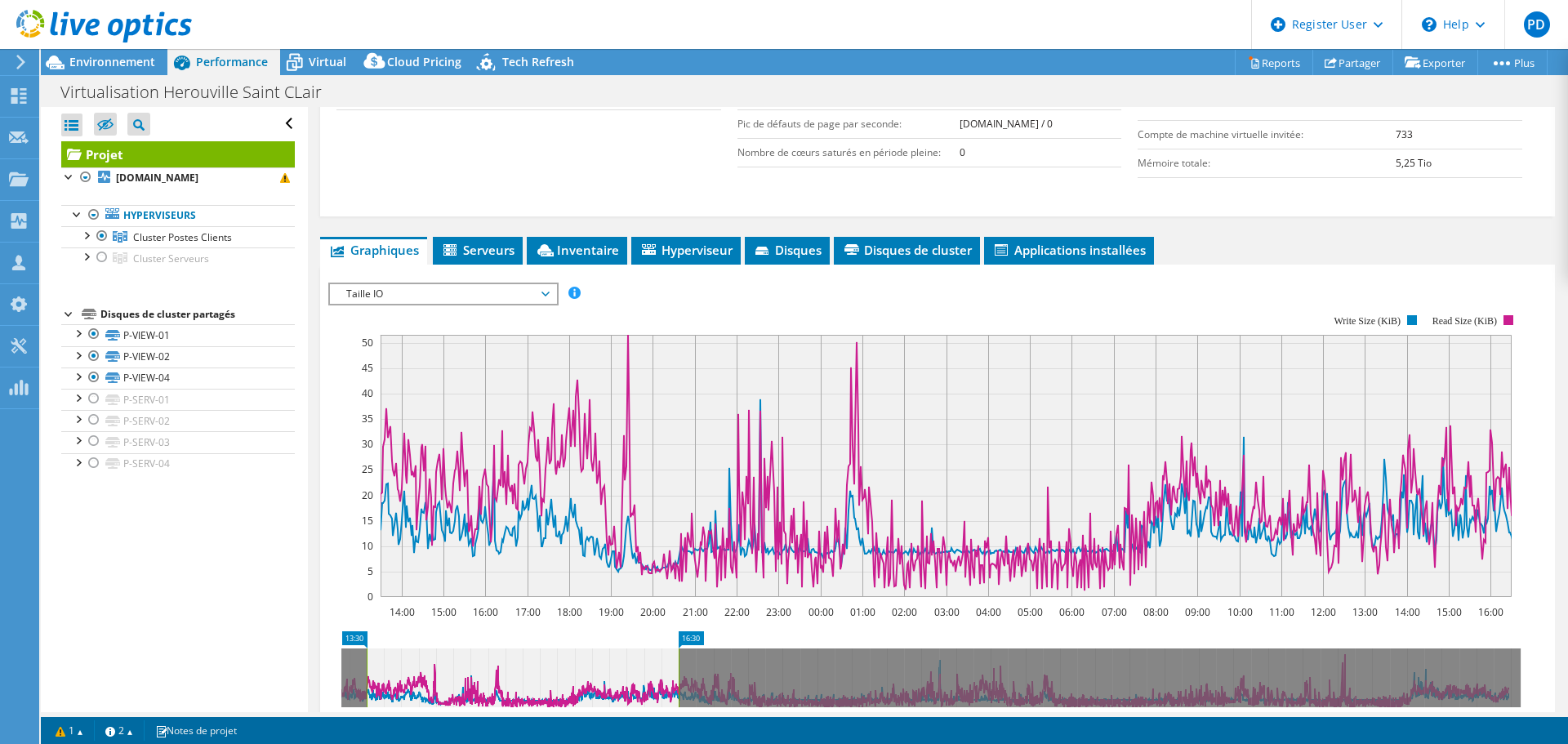
click at [508, 295] on span "Taille IO" at bounding box center [443, 294] width 209 height 19
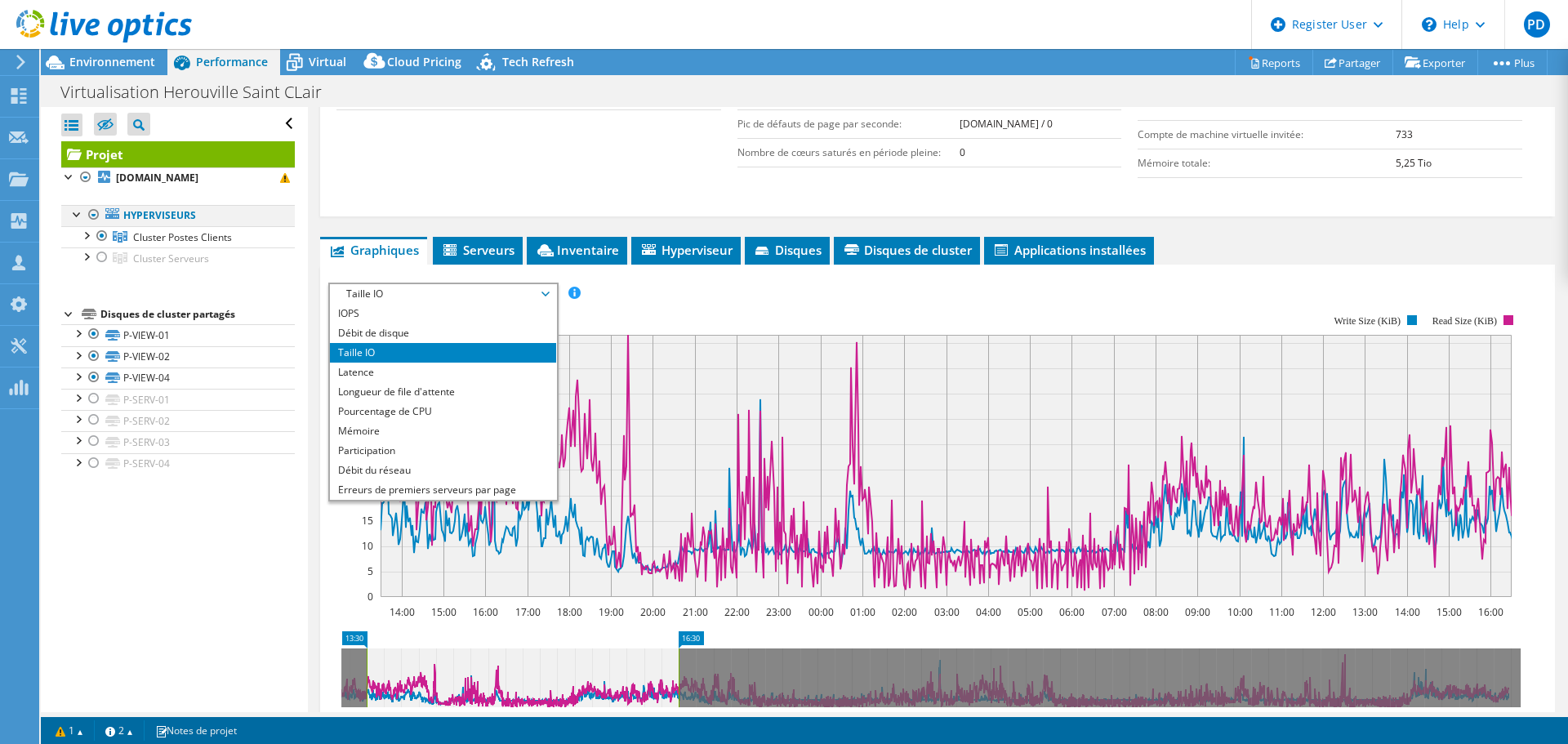
click at [94, 214] on div at bounding box center [93, 214] width 16 height 19
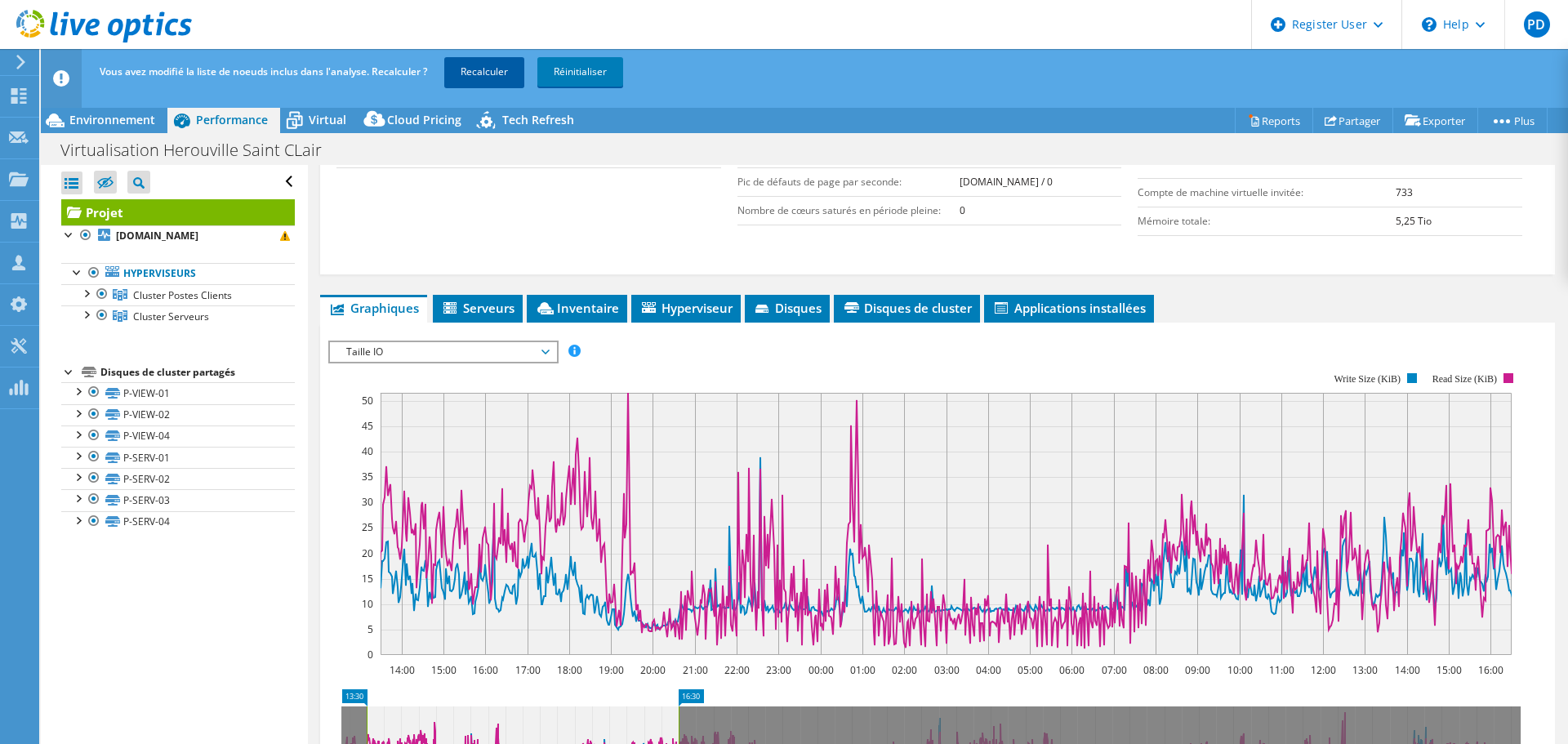
click at [491, 72] on link "Recalculer" at bounding box center [483, 72] width 80 height 30
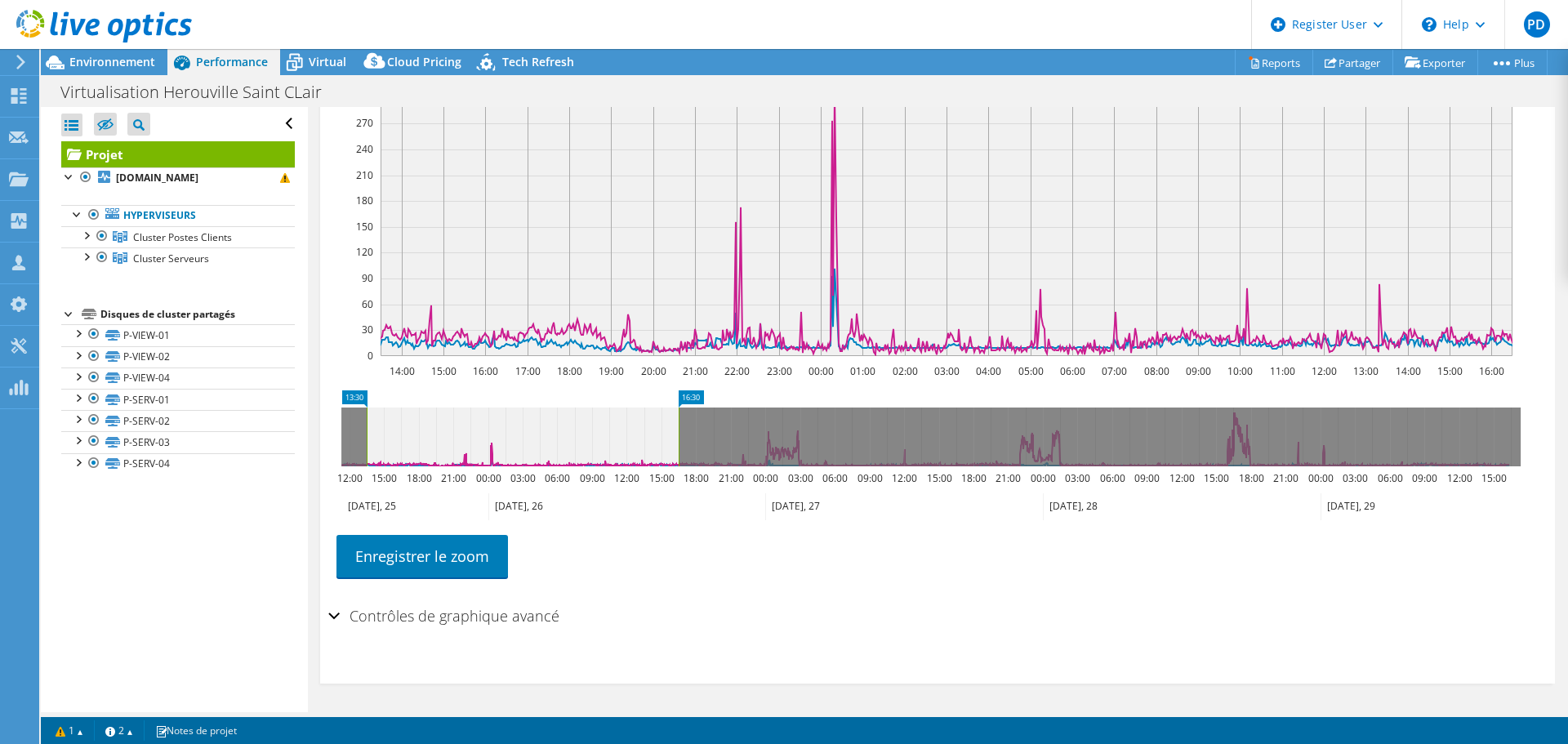
scroll to position [157, 0]
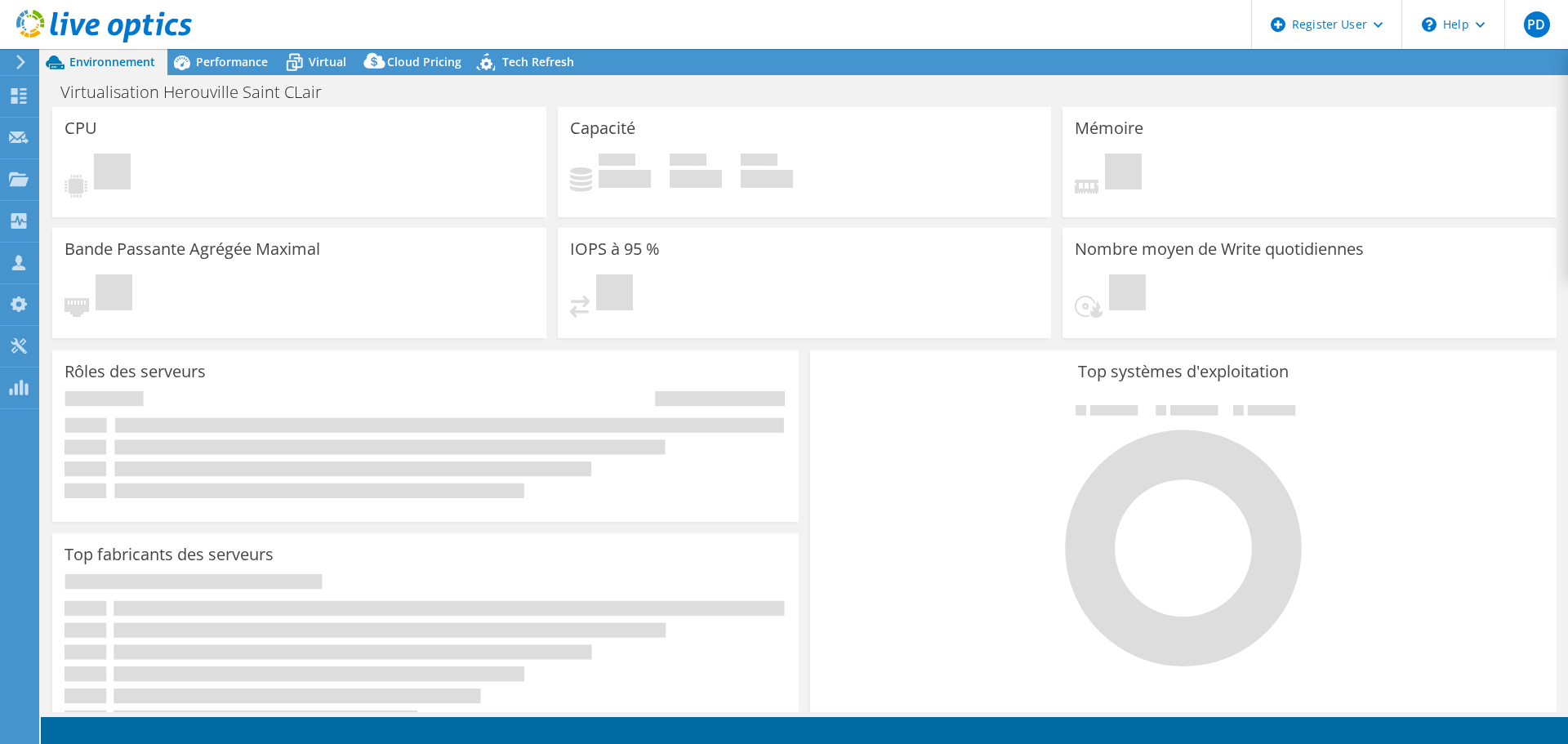
select select "USD"
